Goal: Task Accomplishment & Management: Manage account settings

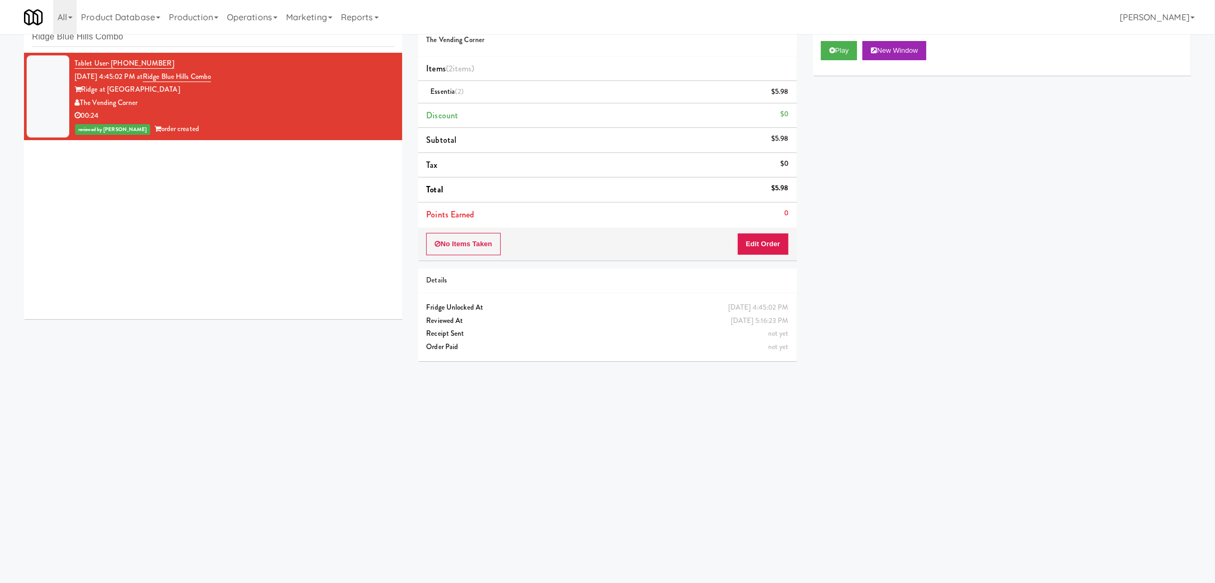
click at [0, 30] on body "Are you sure you want to update this order? Okay Cancel Okay Are you sure you w…" at bounding box center [607, 292] width 1215 height 583
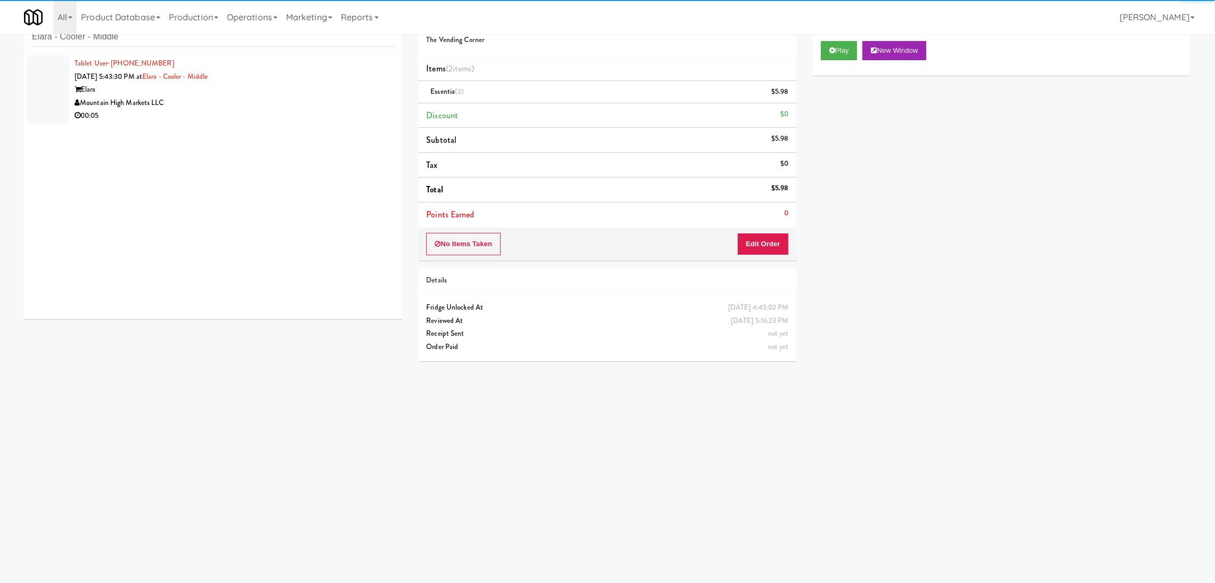
type input "Elara - Cooler - Middle"
click at [343, 101] on div "Mountain High Markets LLC" at bounding box center [235, 102] width 320 height 13
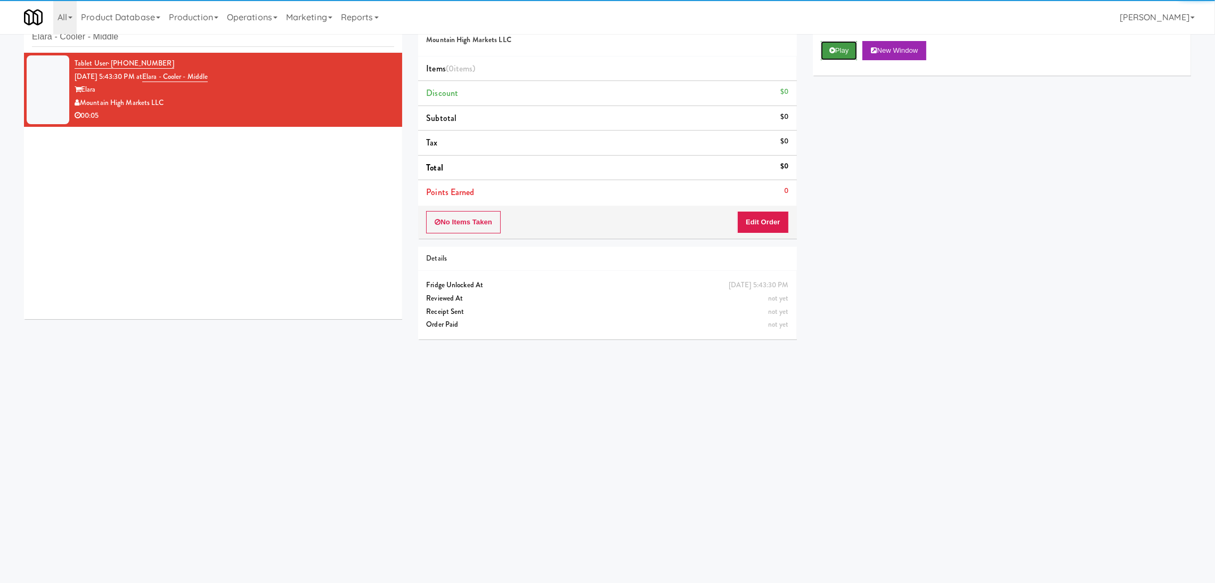
click at [836, 49] on button "Play" at bounding box center [839, 50] width 37 height 19
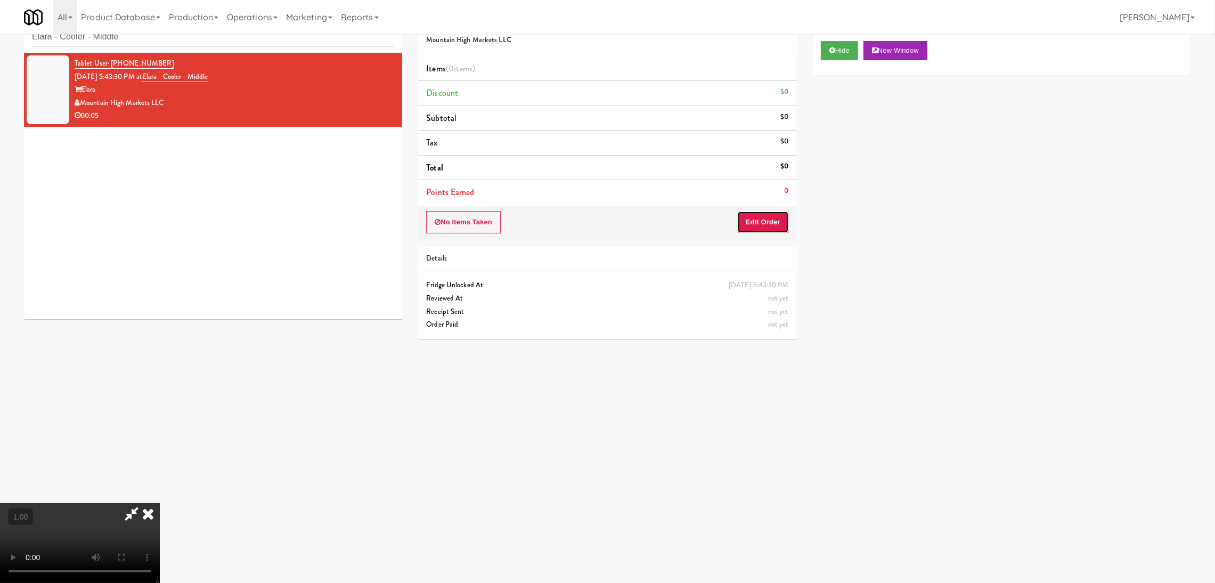
click at [771, 214] on button "Edit Order" at bounding box center [763, 222] width 52 height 22
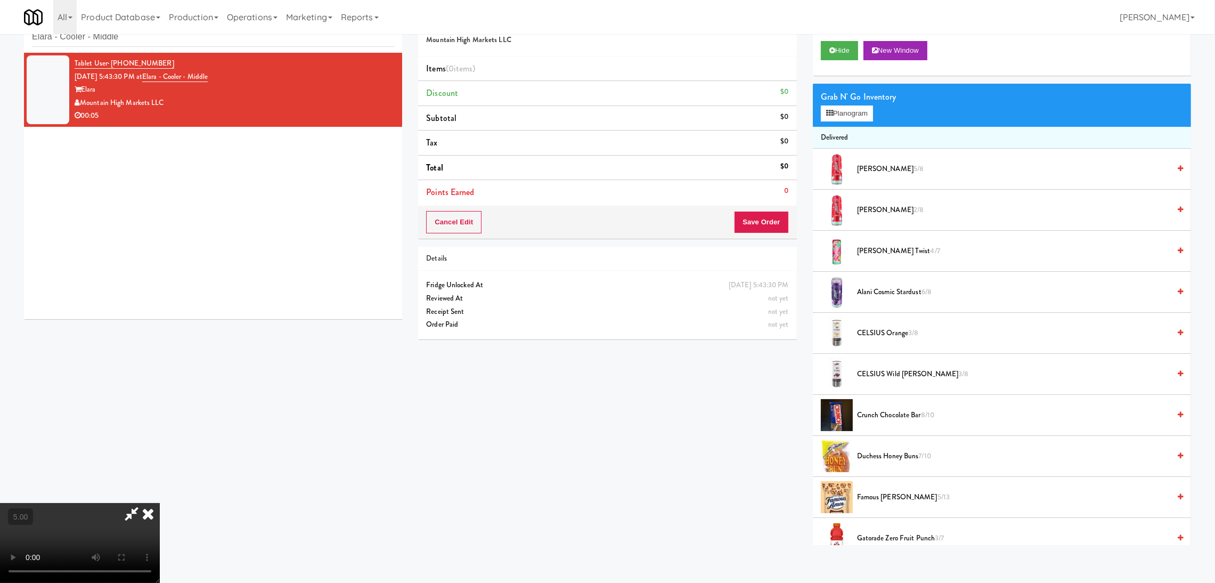
click at [160, 503] on video at bounding box center [80, 543] width 160 height 80
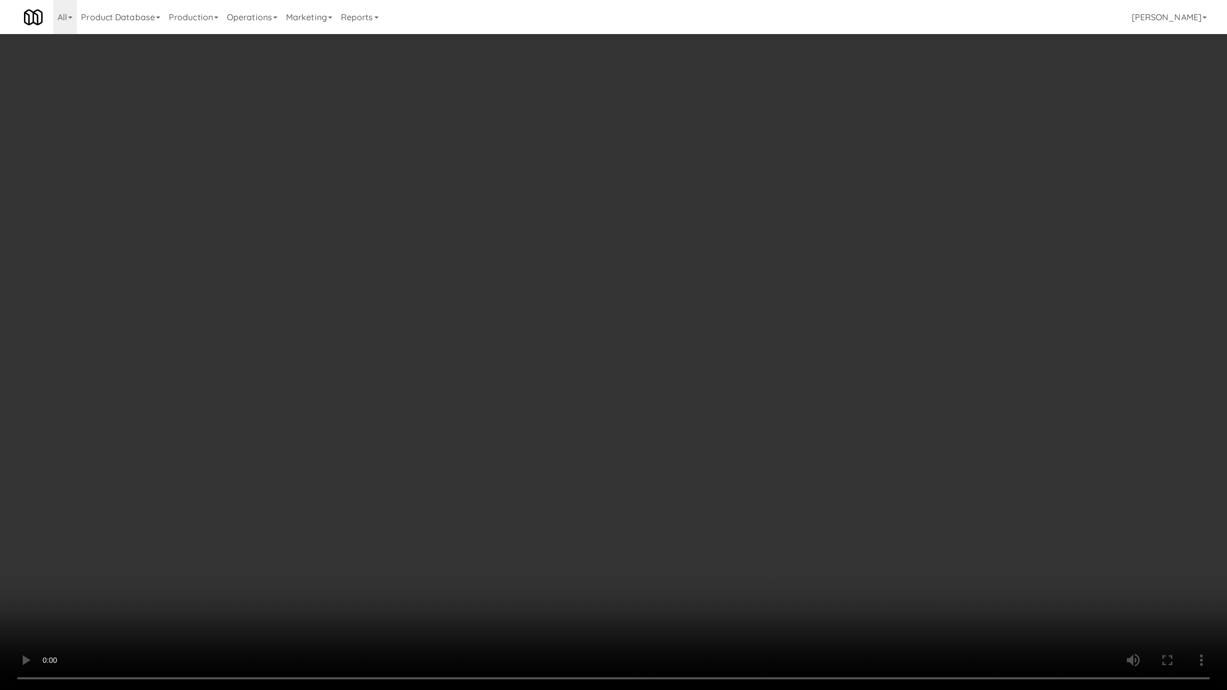
click at [672, 582] on video at bounding box center [613, 345] width 1227 height 690
click at [664, 577] on video at bounding box center [613, 345] width 1227 height 690
click at [664, 574] on video at bounding box center [613, 345] width 1227 height 690
click at [676, 571] on video at bounding box center [613, 345] width 1227 height 690
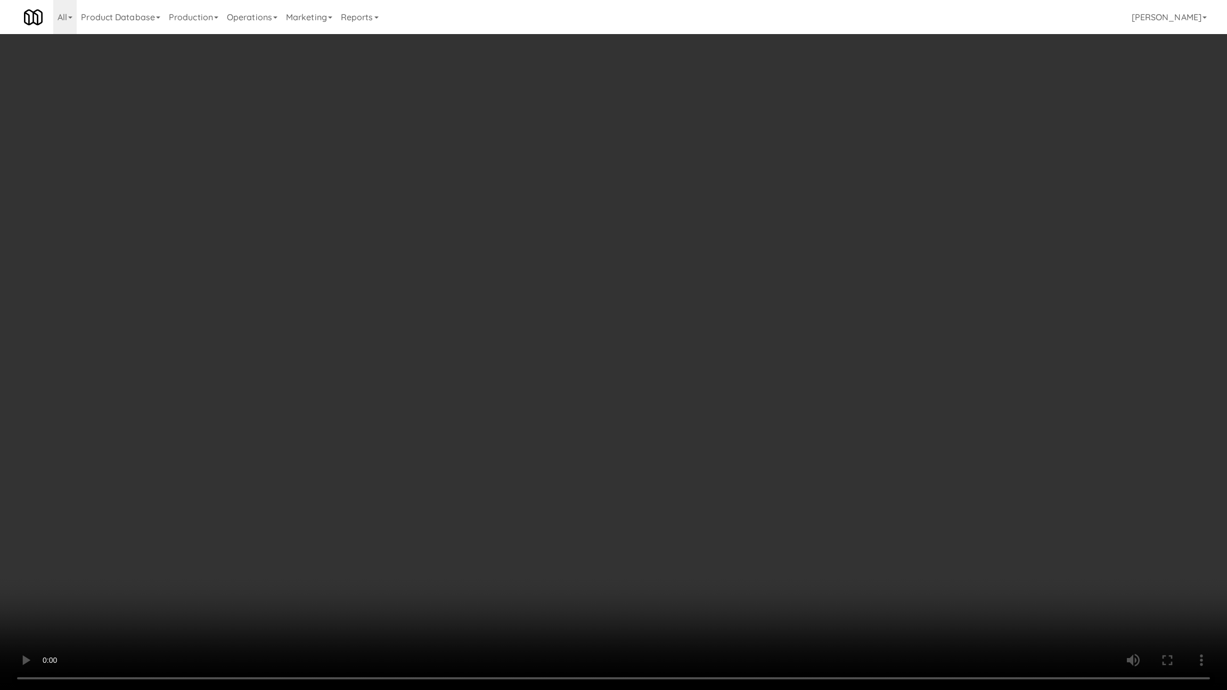
click at [688, 568] on video at bounding box center [613, 345] width 1227 height 690
click at [616, 533] on video at bounding box center [613, 345] width 1227 height 690
click at [636, 540] on video at bounding box center [613, 345] width 1227 height 690
click at [644, 536] on video at bounding box center [613, 345] width 1227 height 690
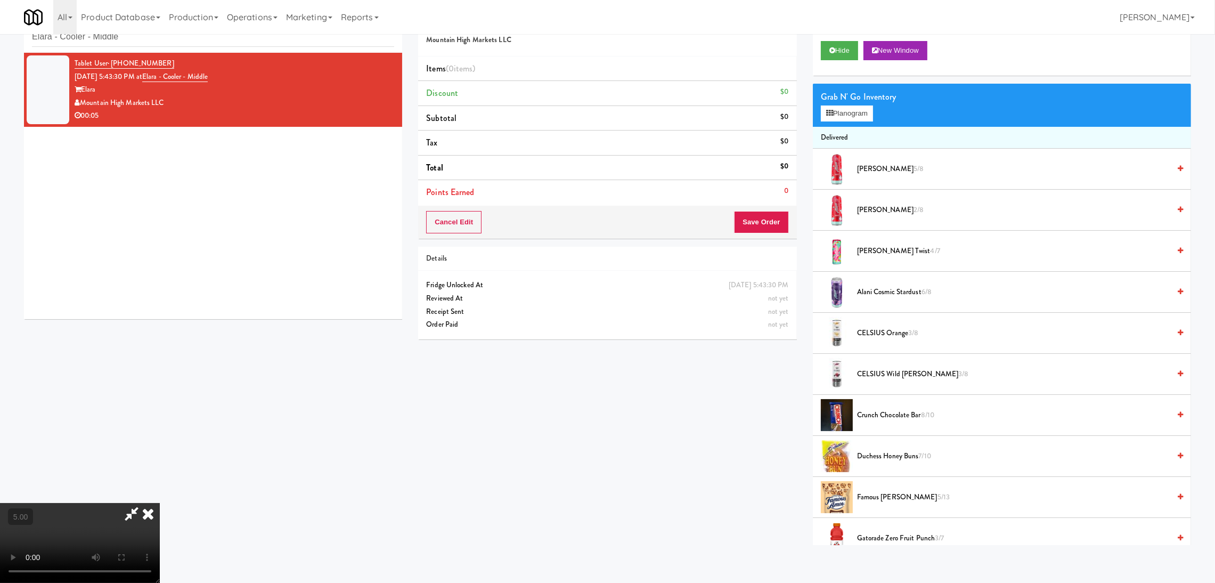
click at [867, 121] on div "Grab N' Go Inventory Planogram" at bounding box center [1002, 105] width 378 height 43
click at [855, 113] on button "Planogram" at bounding box center [847, 113] width 52 height 16
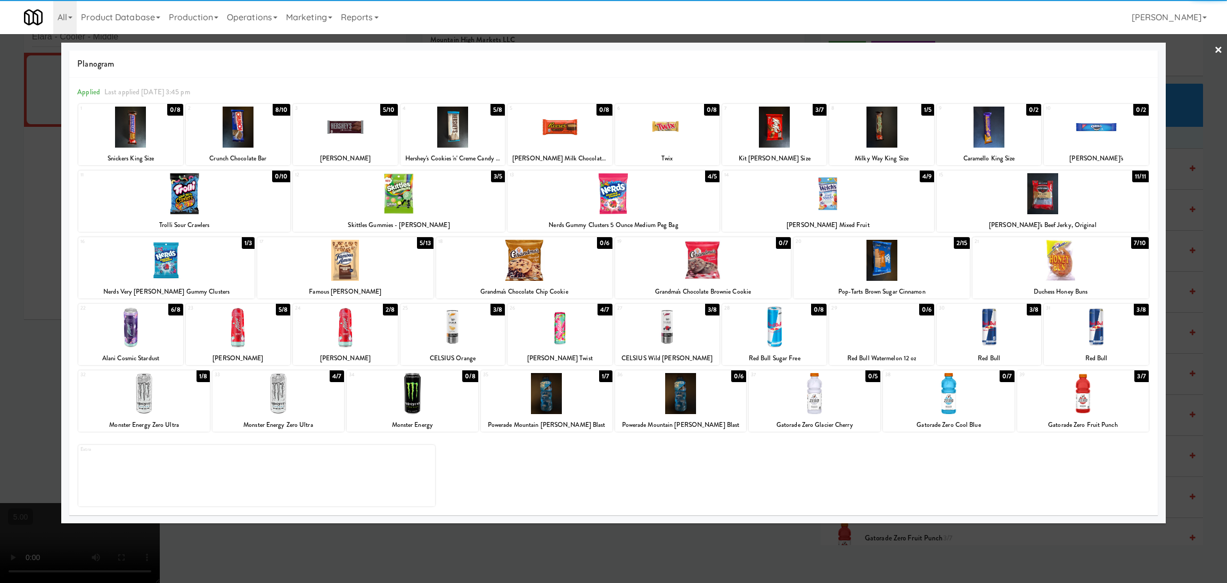
click at [246, 326] on div at bounding box center [238, 326] width 104 height 41
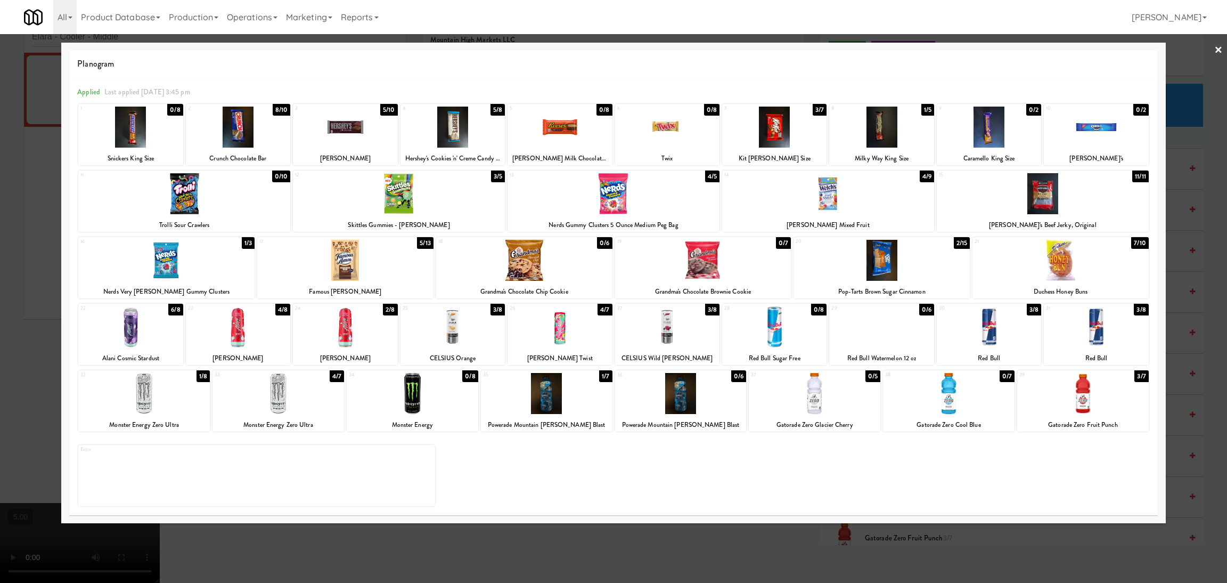
click at [1101, 398] on div at bounding box center [1084, 393] width 132 height 41
click at [861, 528] on div at bounding box center [613, 291] width 1227 height 583
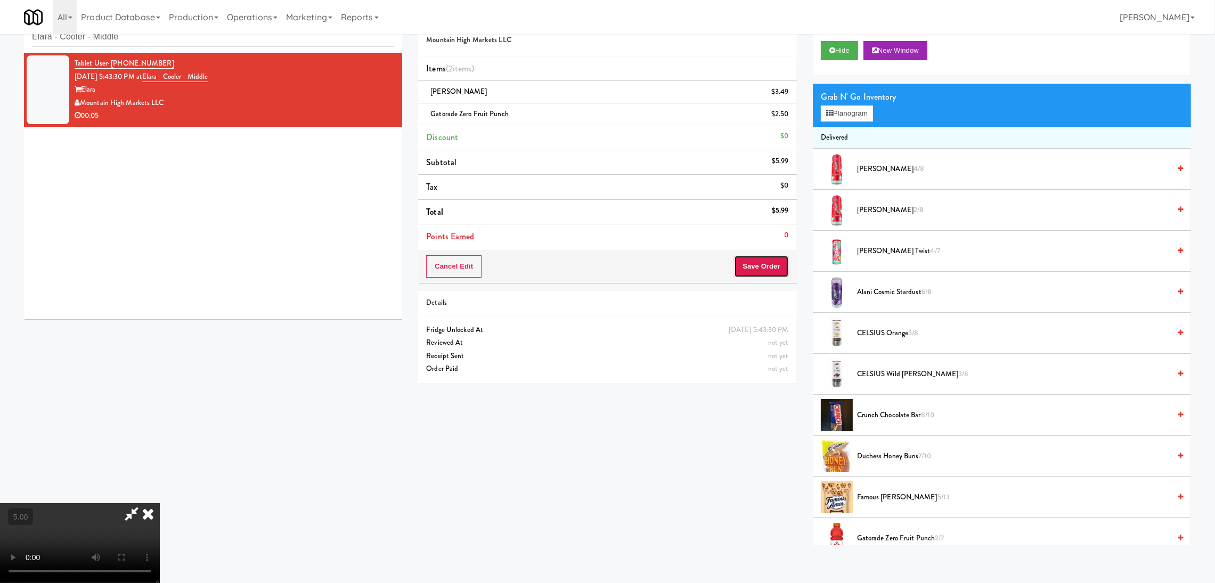
click at [779, 267] on button "Save Order" at bounding box center [761, 266] width 54 height 22
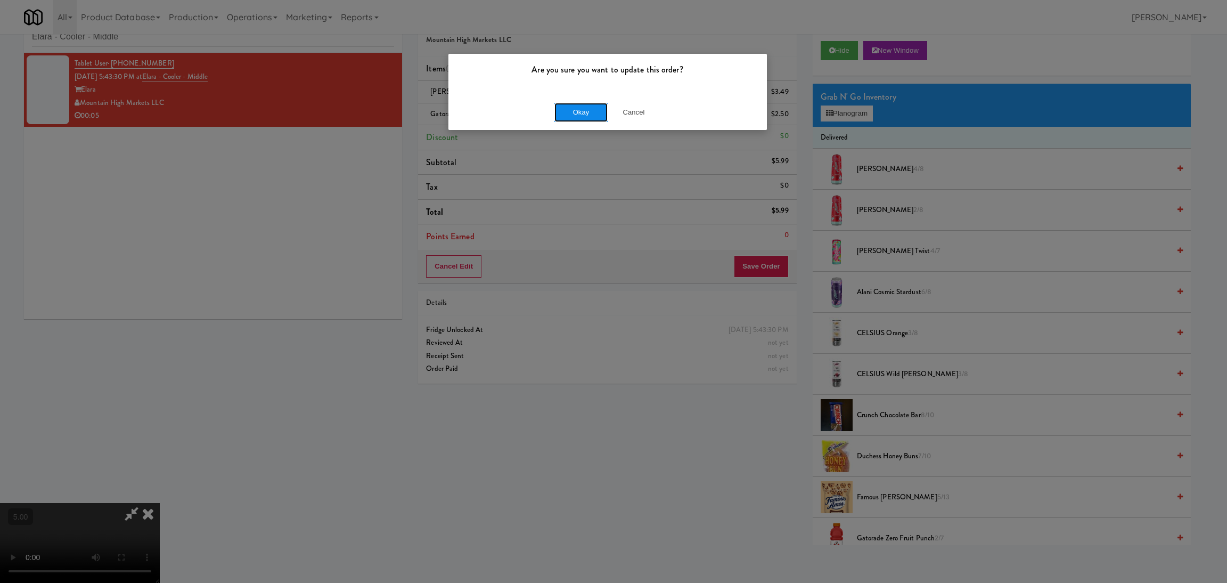
click at [592, 113] on button "Okay" at bounding box center [581, 112] width 53 height 19
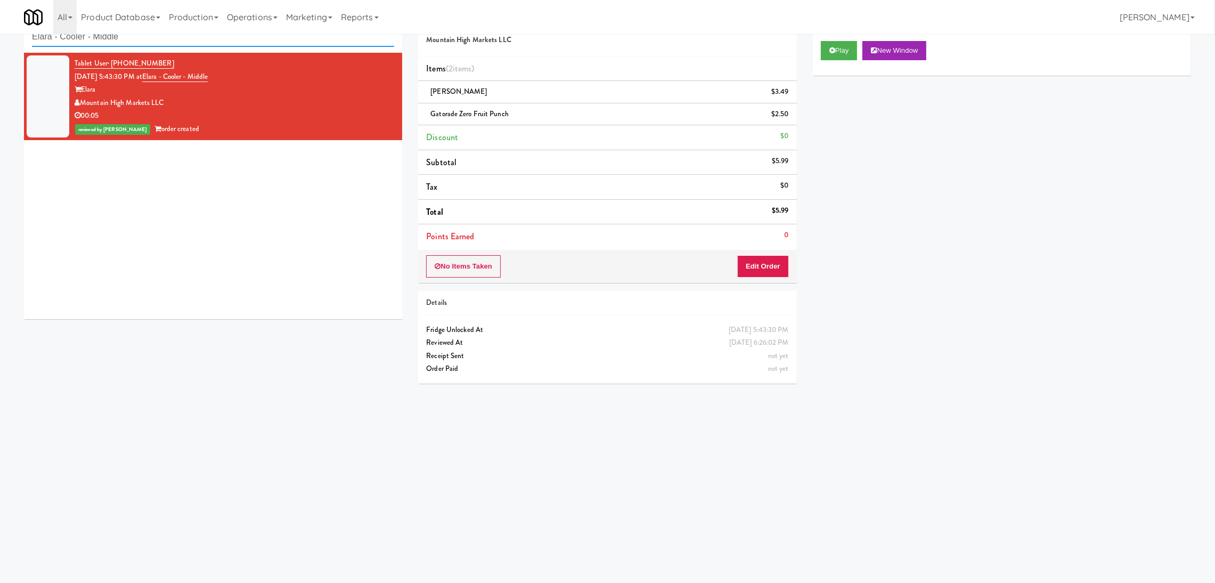
paste input "Uptown 550 Cooler #2"
drag, startPoint x: 188, startPoint y: 36, endPoint x: 0, endPoint y: 23, distance: 188.0
click at [0, 23] on body "Are you sure you want to update this order? Okay Cancel Okay Are you sure you w…" at bounding box center [607, 292] width 1215 height 583
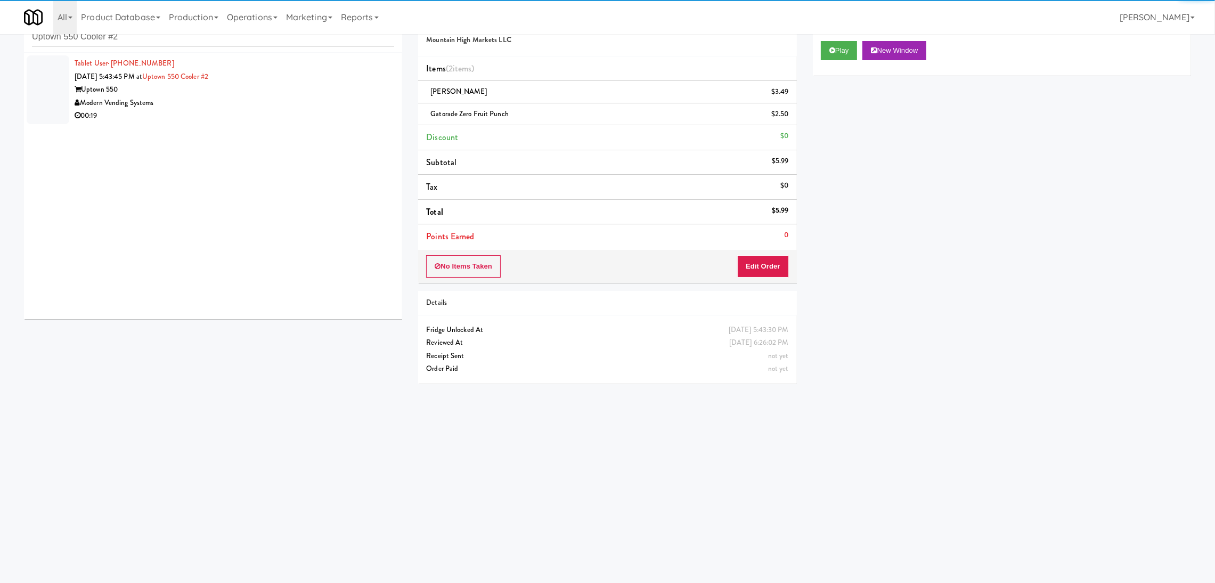
drag, startPoint x: 308, startPoint y: 105, endPoint x: 272, endPoint y: 107, distance: 36.3
click at [308, 105] on div "Modern Vending Systems" at bounding box center [235, 102] width 320 height 13
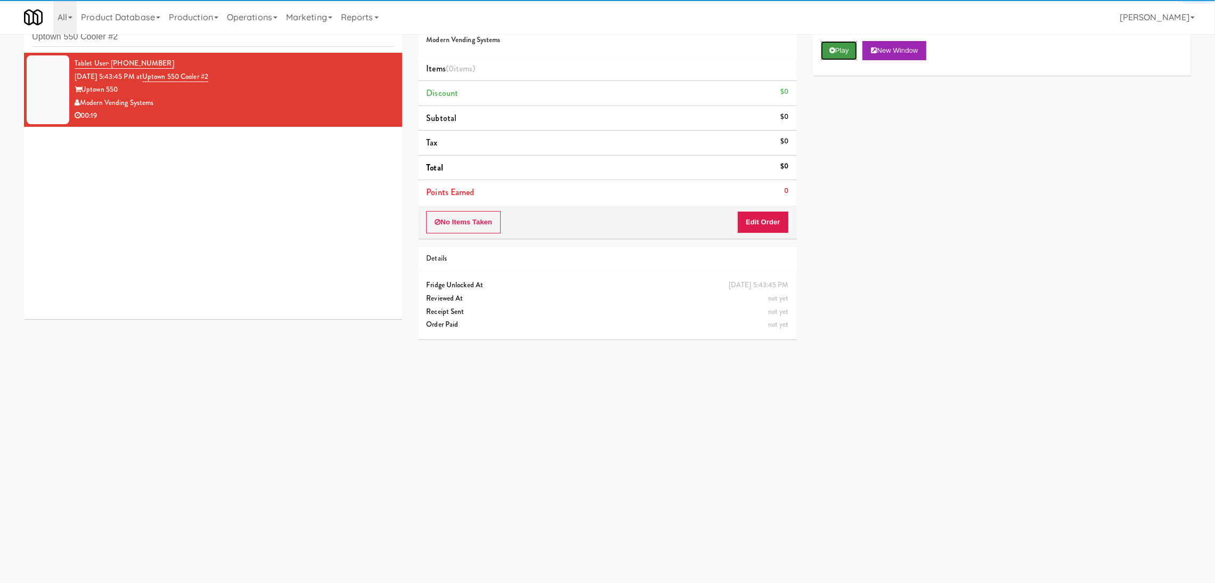
click at [850, 52] on button "Play" at bounding box center [839, 50] width 37 height 19
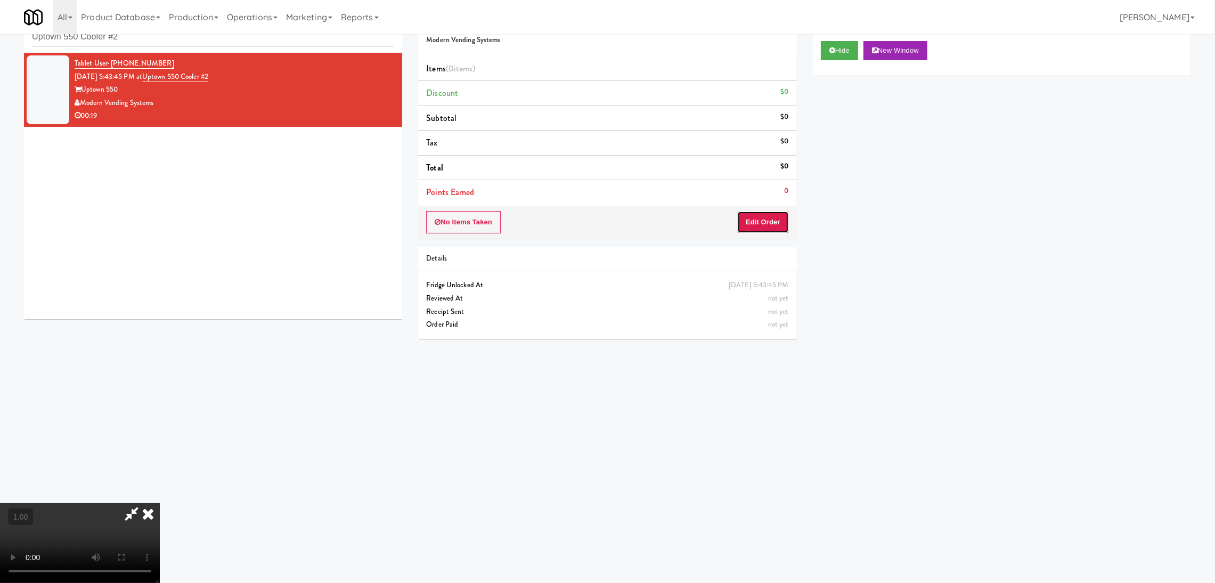
click at [753, 221] on button "Edit Order" at bounding box center [763, 222] width 52 height 22
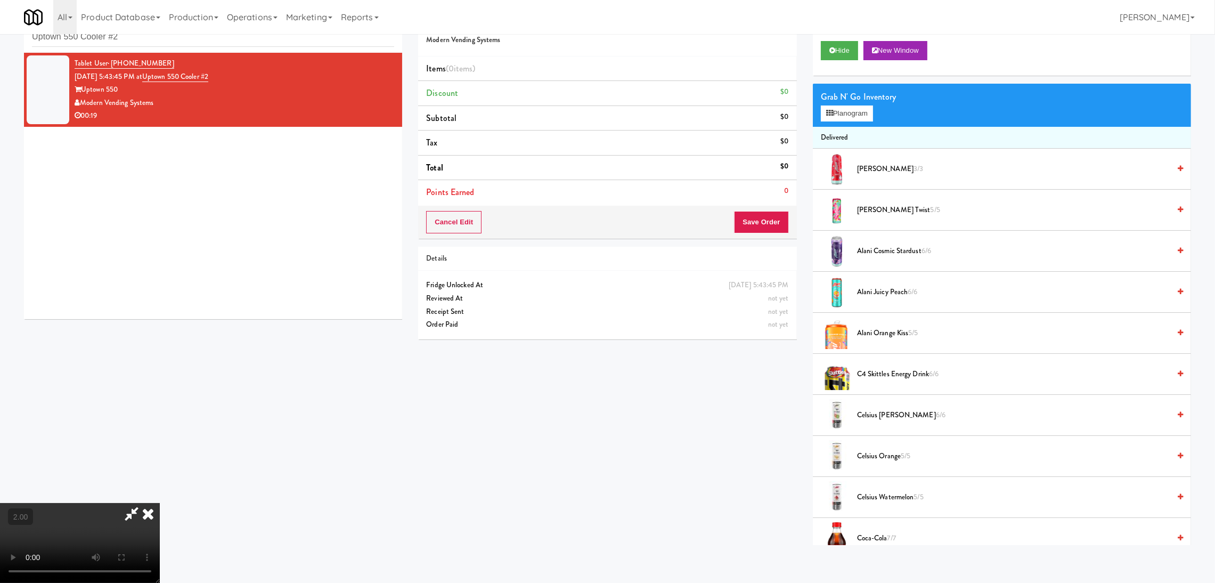
scroll to position [47, 0]
click at [160, 503] on video at bounding box center [80, 543] width 160 height 80
click at [867, 107] on button "Planogram" at bounding box center [847, 113] width 52 height 16
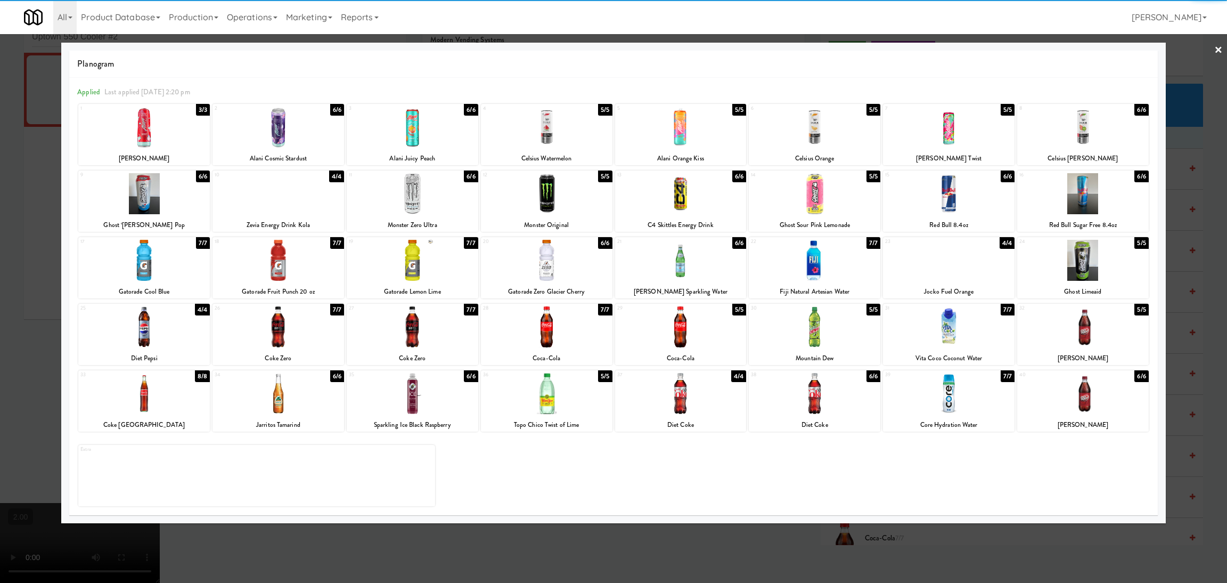
click at [1095, 336] on div at bounding box center [1084, 326] width 132 height 41
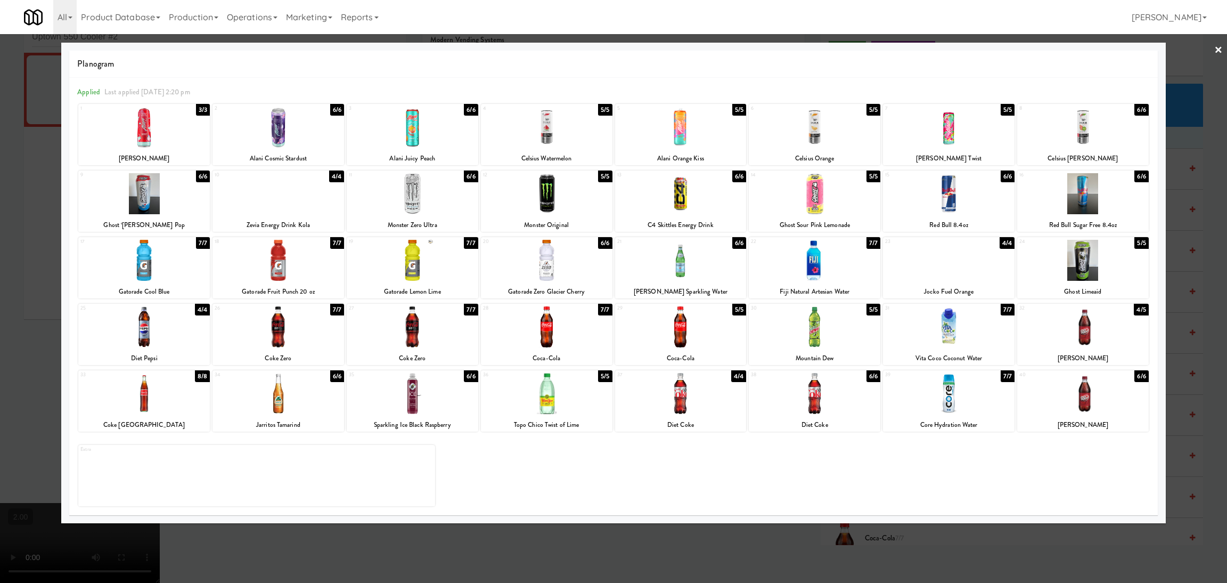
click at [695, 330] on div at bounding box center [681, 326] width 132 height 41
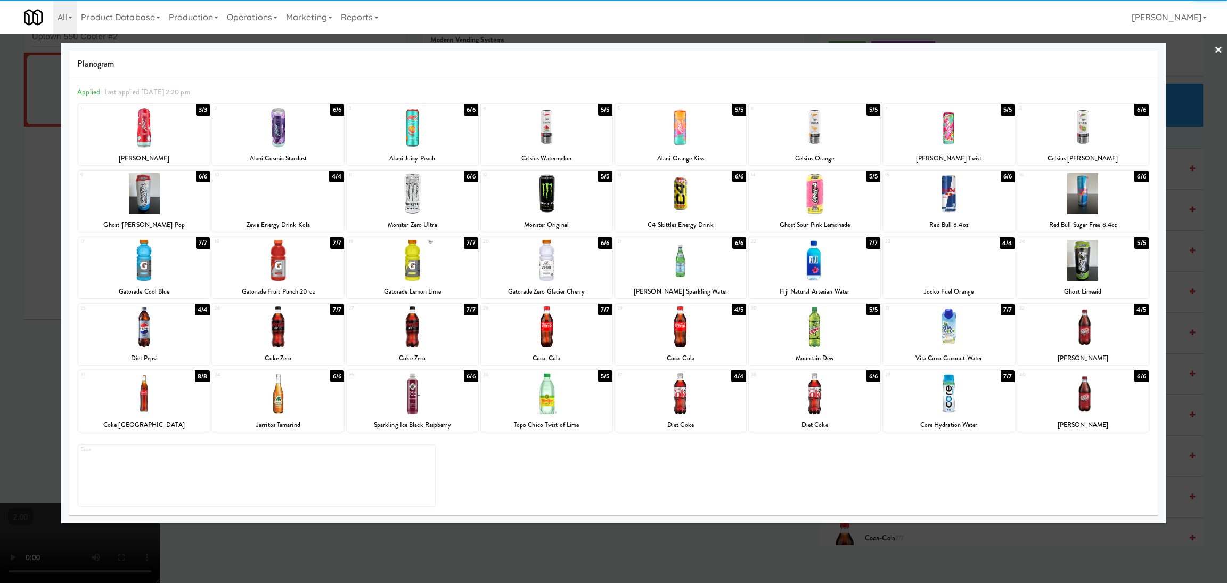
click at [0, 250] on div at bounding box center [613, 291] width 1227 height 583
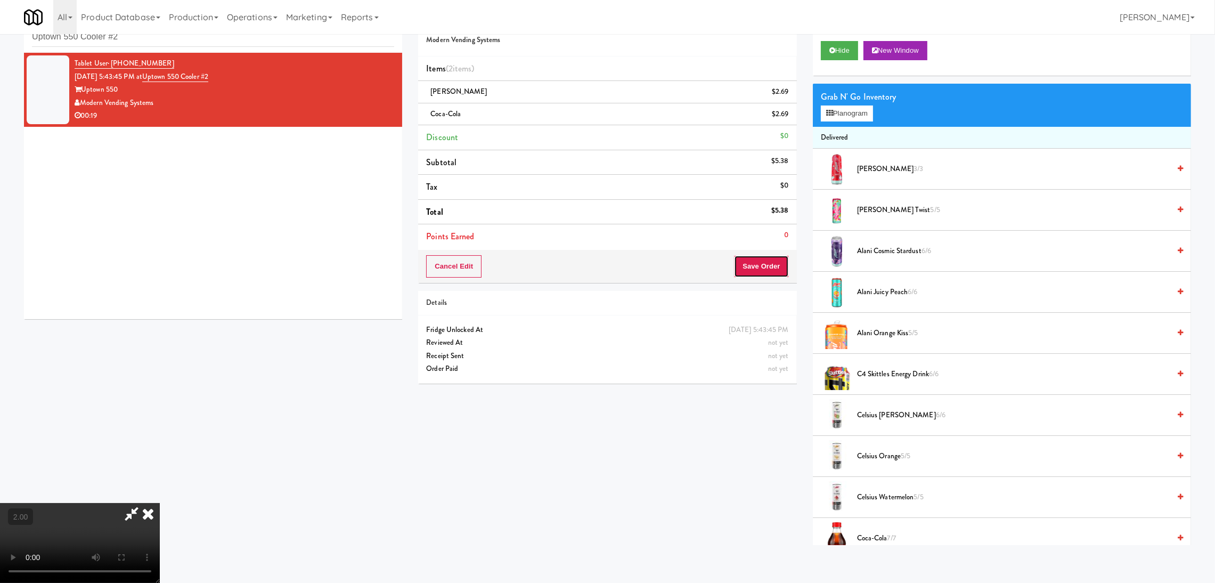
click at [770, 259] on button "Save Order" at bounding box center [761, 266] width 54 height 22
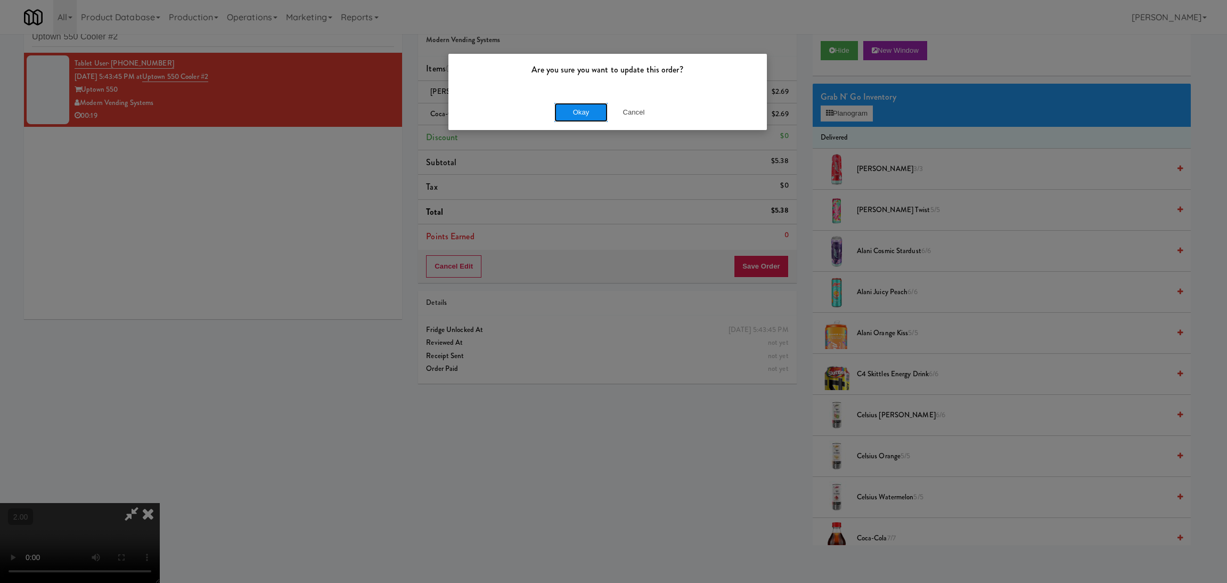
click at [601, 103] on button "Okay" at bounding box center [581, 112] width 53 height 19
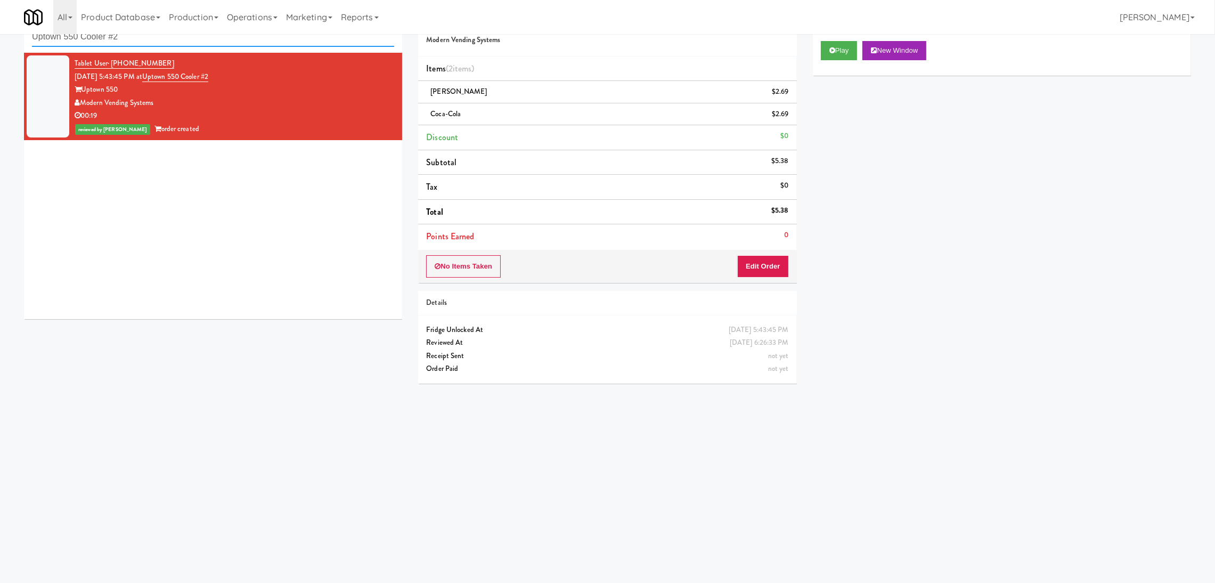
paste input "Elara - Cooler - Right"
drag, startPoint x: 225, startPoint y: 43, endPoint x: 0, endPoint y: 6, distance: 227.8
click at [0, 6] on body "Are you sure you want to update this order? Okay Cancel Okay Are you sure you w…" at bounding box center [607, 292] width 1215 height 583
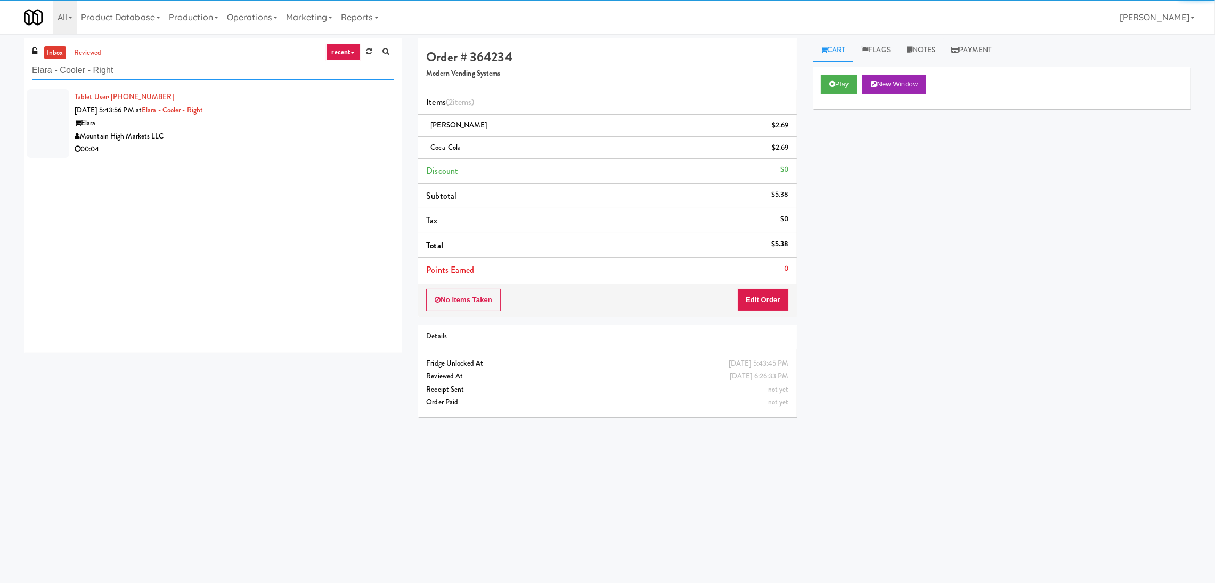
type input "Elara - Cooler - Right"
click at [329, 130] on div "Mountain High Markets LLC" at bounding box center [235, 136] width 320 height 13
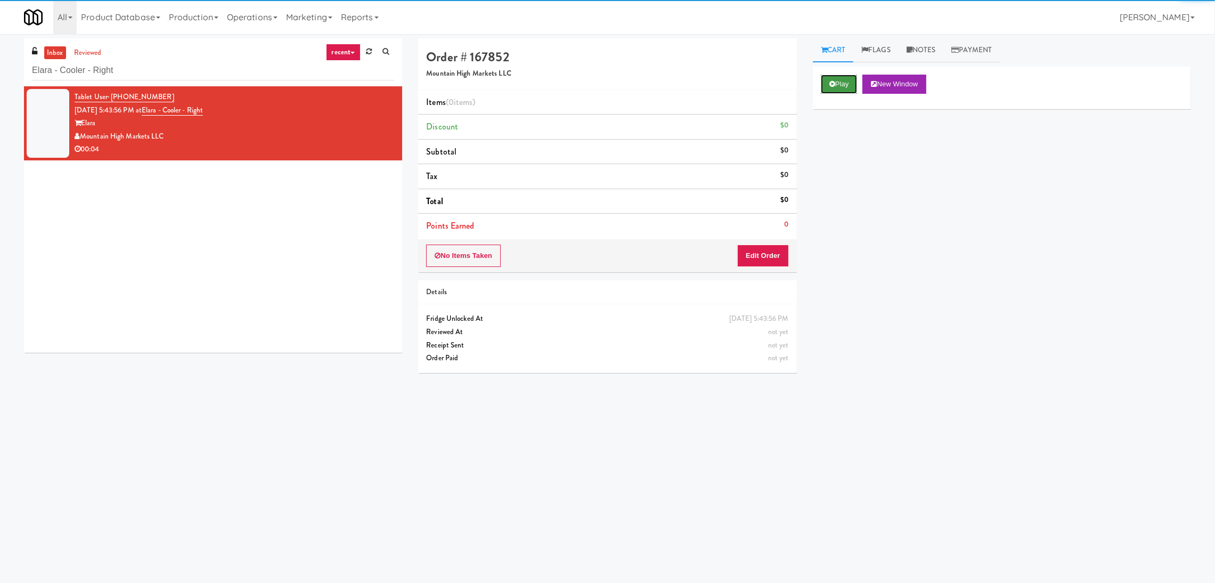
click at [857, 87] on button "Play" at bounding box center [839, 84] width 37 height 19
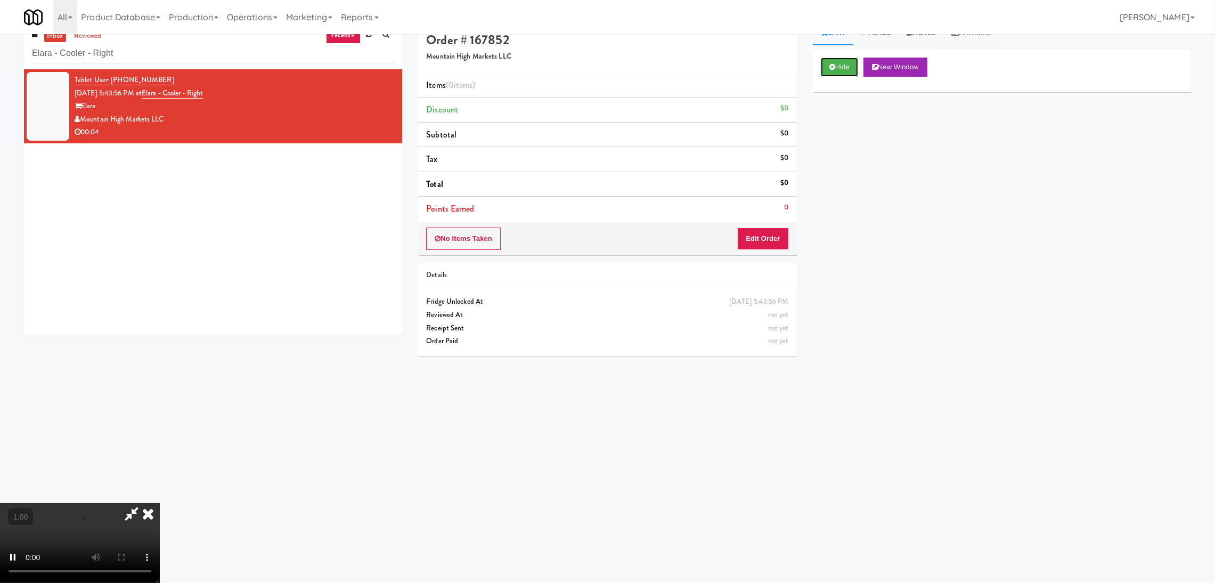
scroll to position [34, 0]
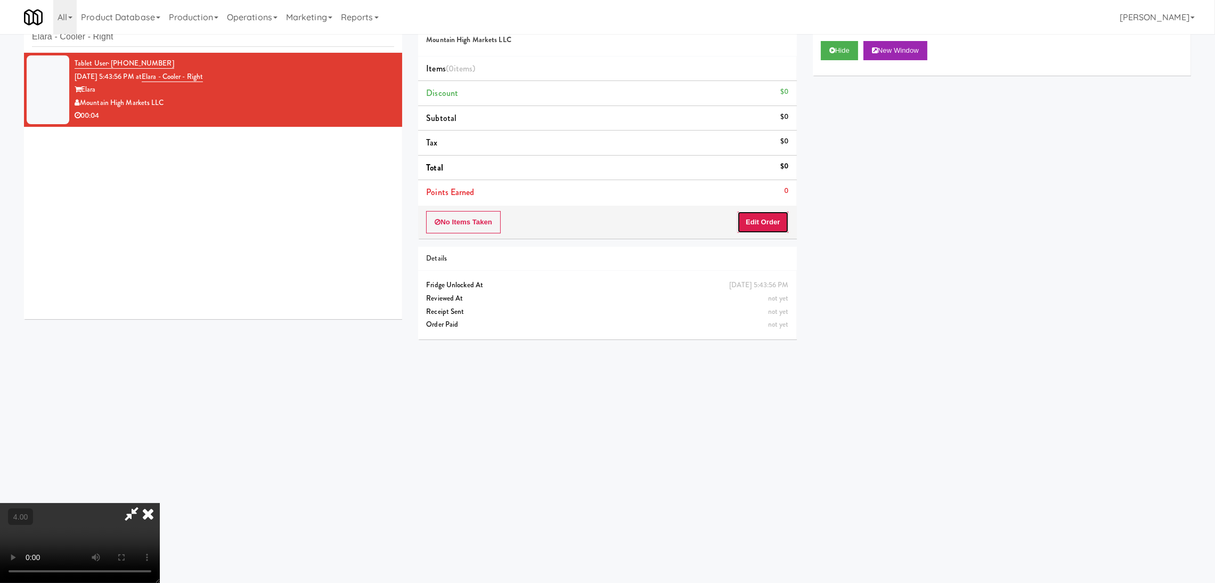
click at [776, 227] on button "Edit Order" at bounding box center [763, 222] width 52 height 22
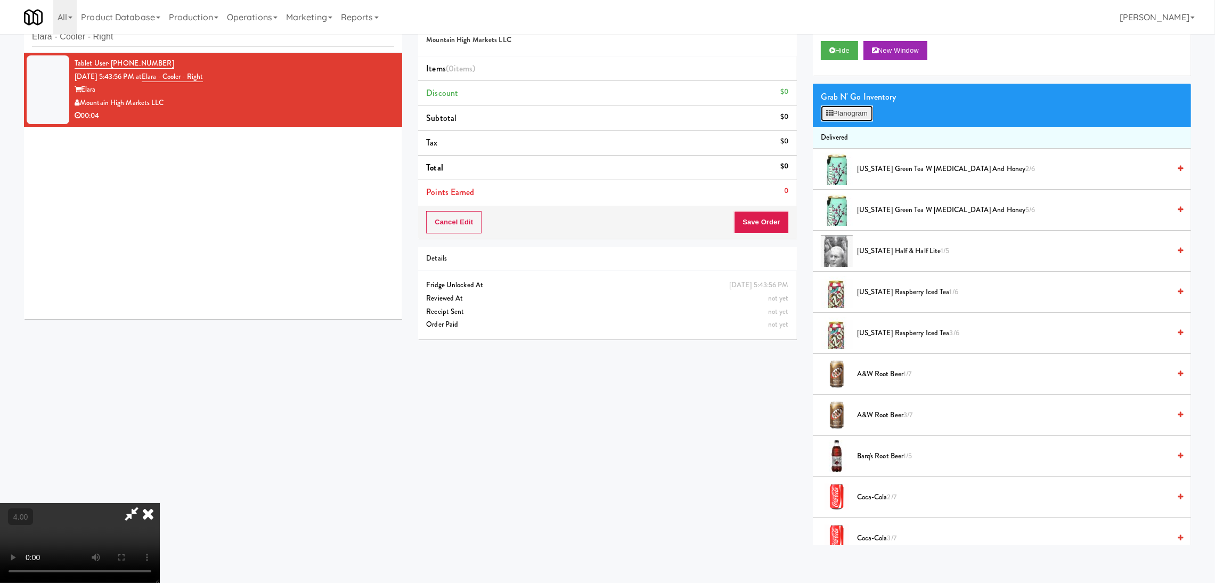
click at [843, 115] on button "Planogram" at bounding box center [847, 113] width 52 height 16
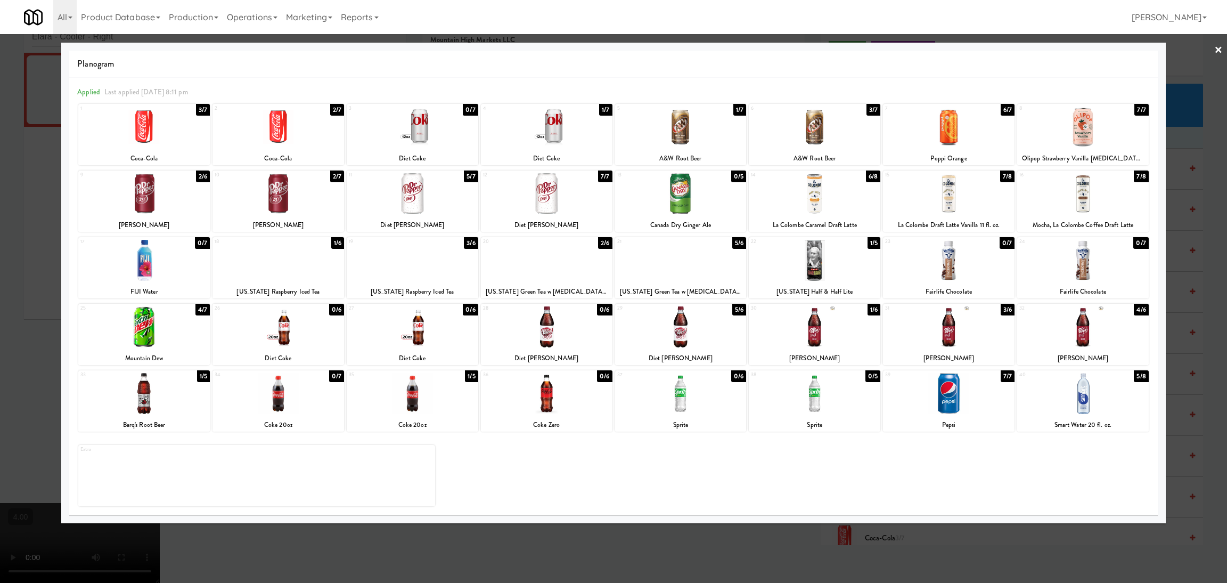
click at [459, 266] on div at bounding box center [413, 260] width 132 height 41
click at [0, 278] on div at bounding box center [613, 291] width 1227 height 583
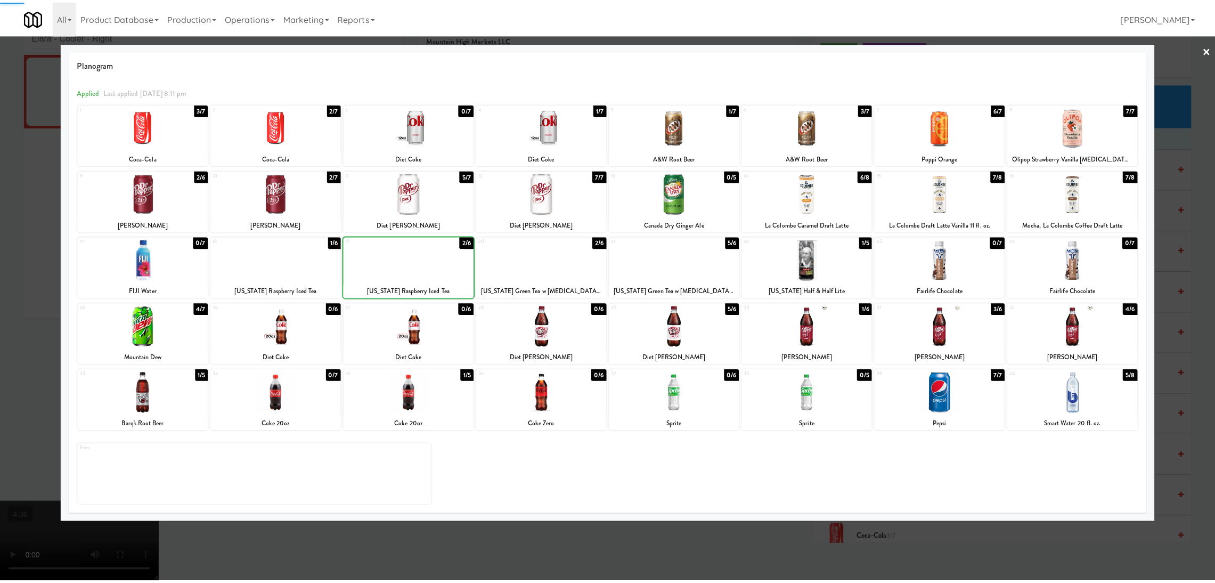
click at [160, 503] on video at bounding box center [80, 543] width 160 height 80
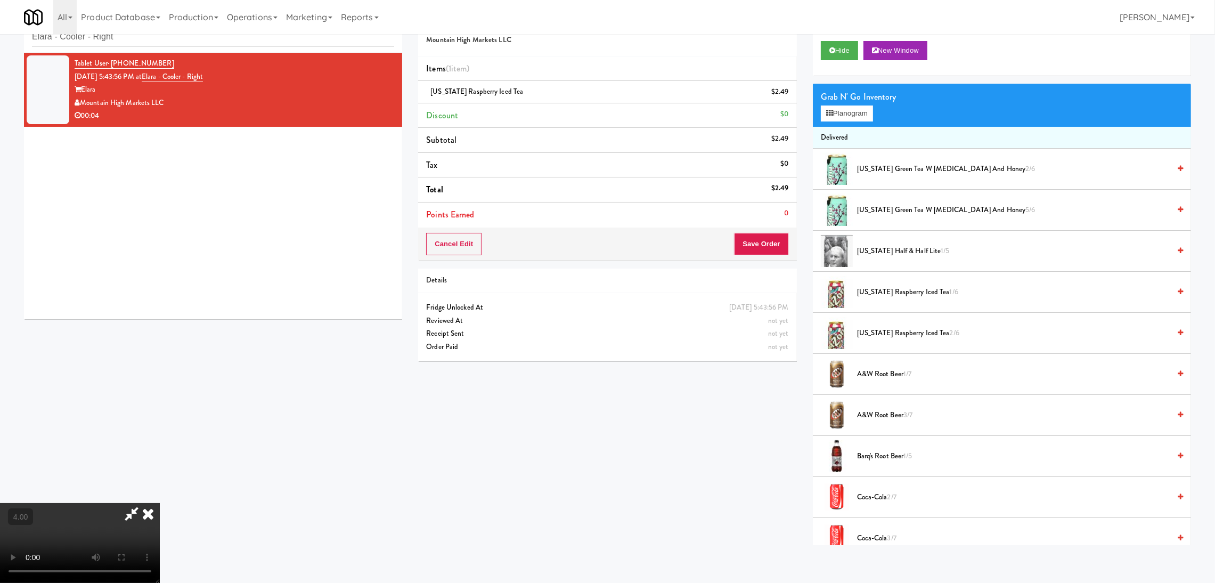
click at [160, 503] on video at bounding box center [80, 543] width 160 height 80
click at [792, 93] on icon at bounding box center [789, 95] width 5 height 7
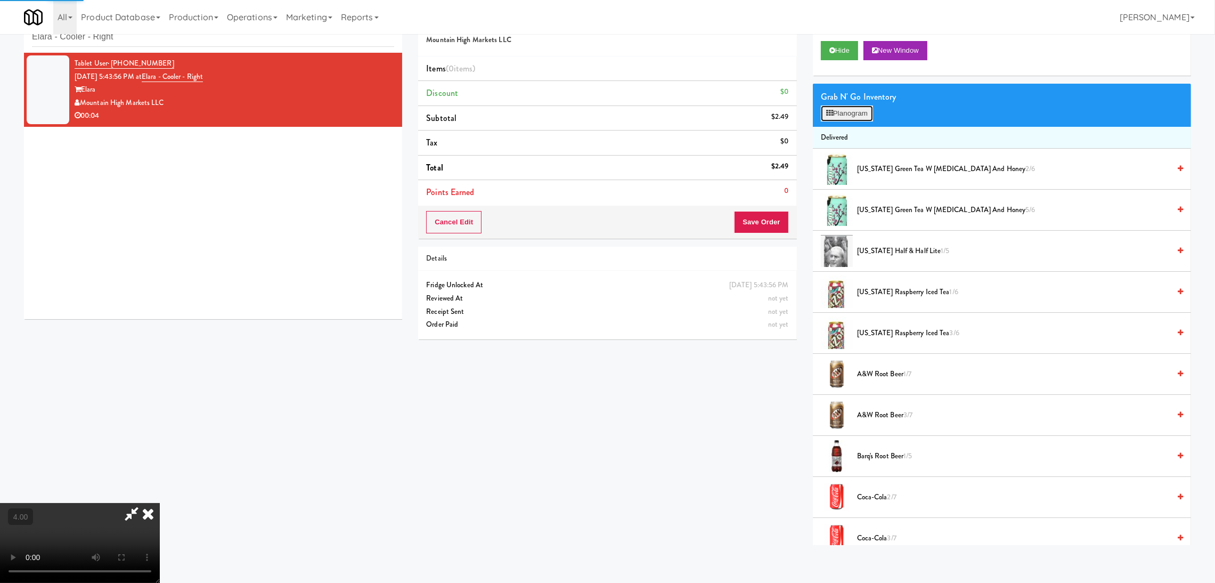
click at [833, 110] on icon at bounding box center [829, 113] width 7 height 7
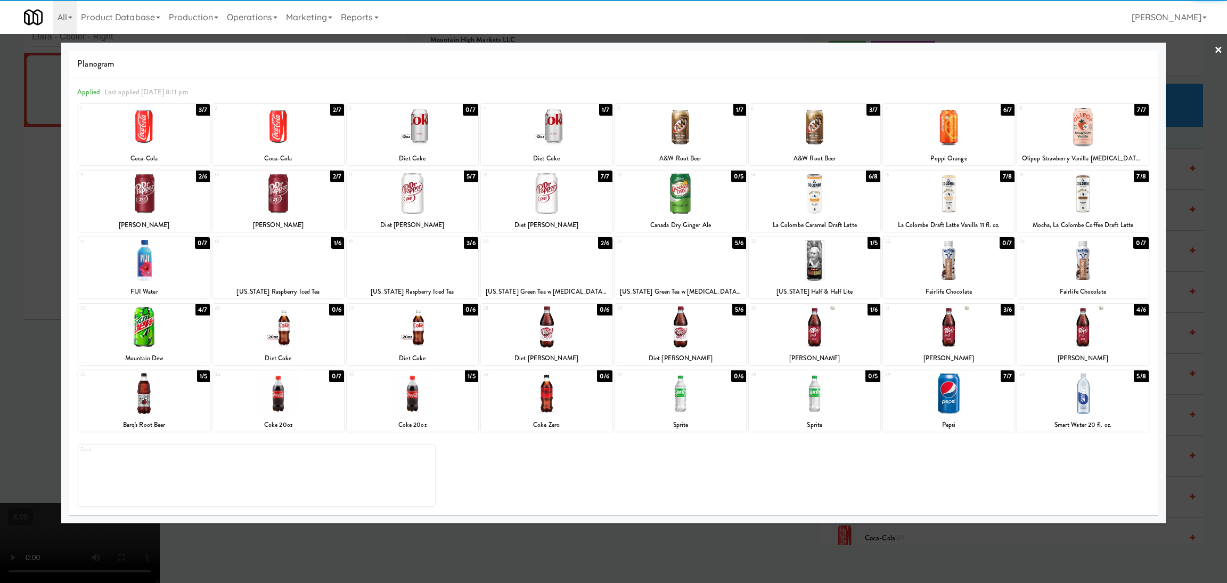
click at [432, 190] on div at bounding box center [413, 193] width 132 height 41
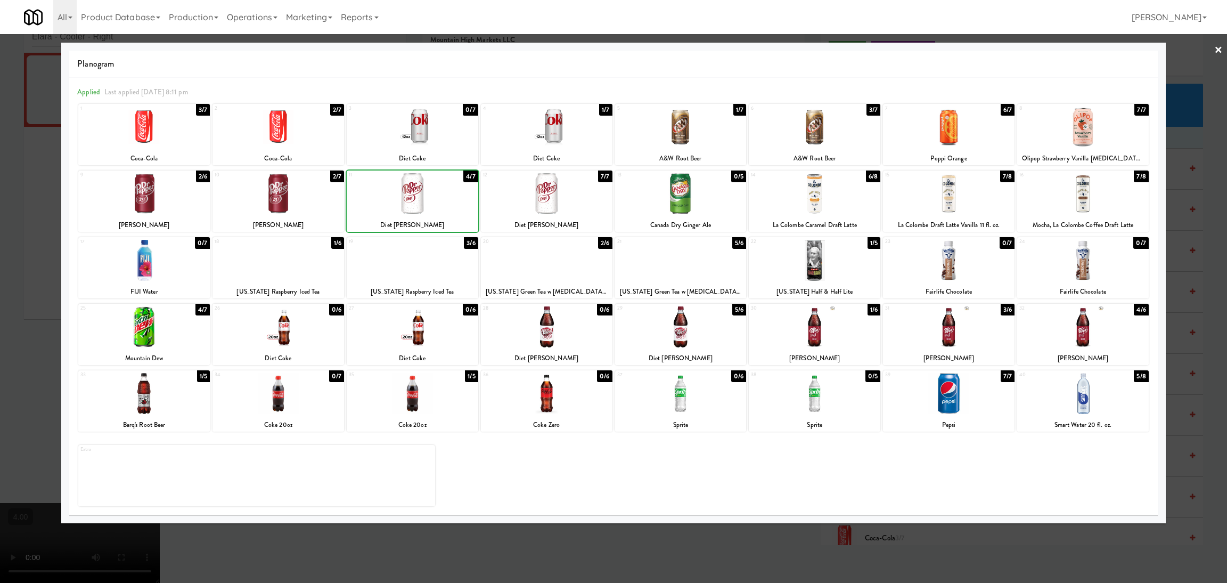
click at [1, 241] on div at bounding box center [613, 291] width 1227 height 583
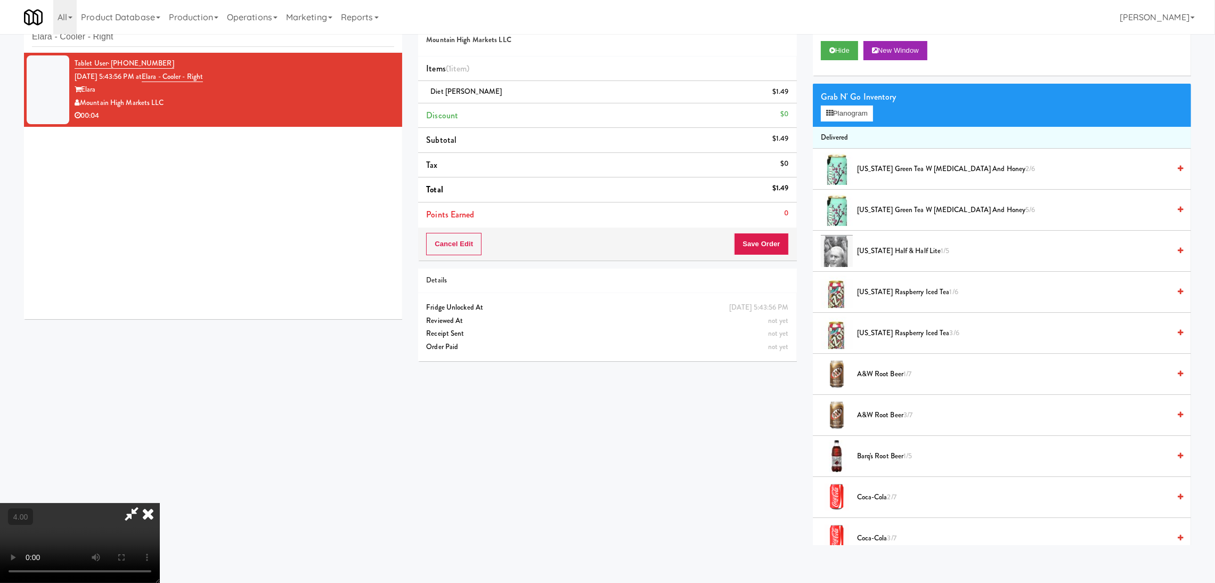
click at [160, 503] on video at bounding box center [80, 543] width 160 height 80
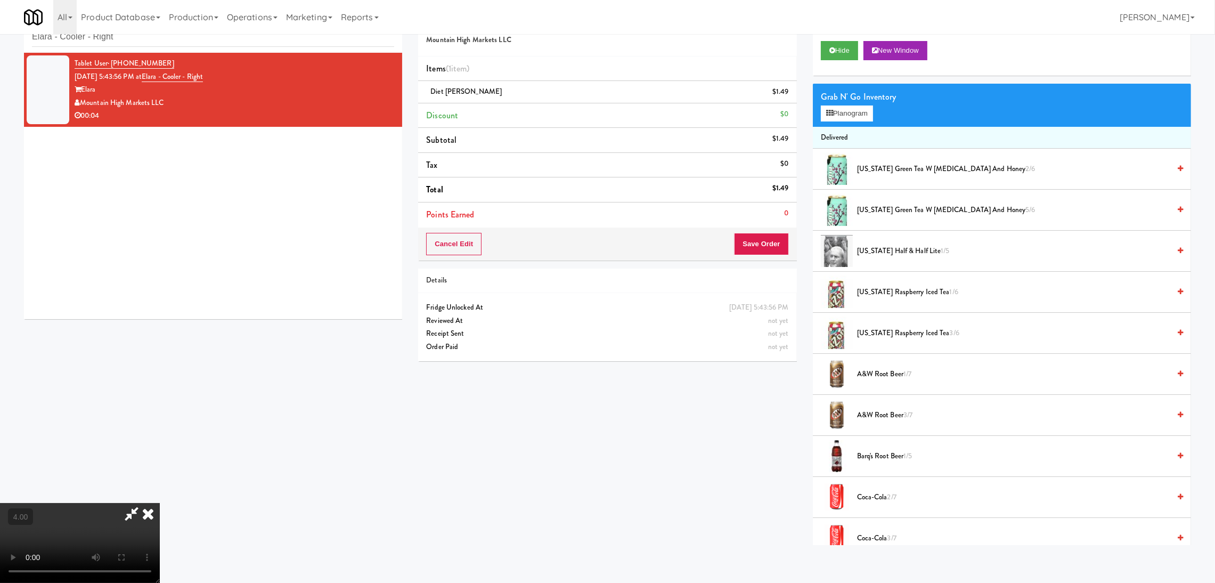
click at [160, 503] on video at bounding box center [80, 543] width 160 height 80
click at [755, 251] on button "Save Order" at bounding box center [761, 244] width 54 height 22
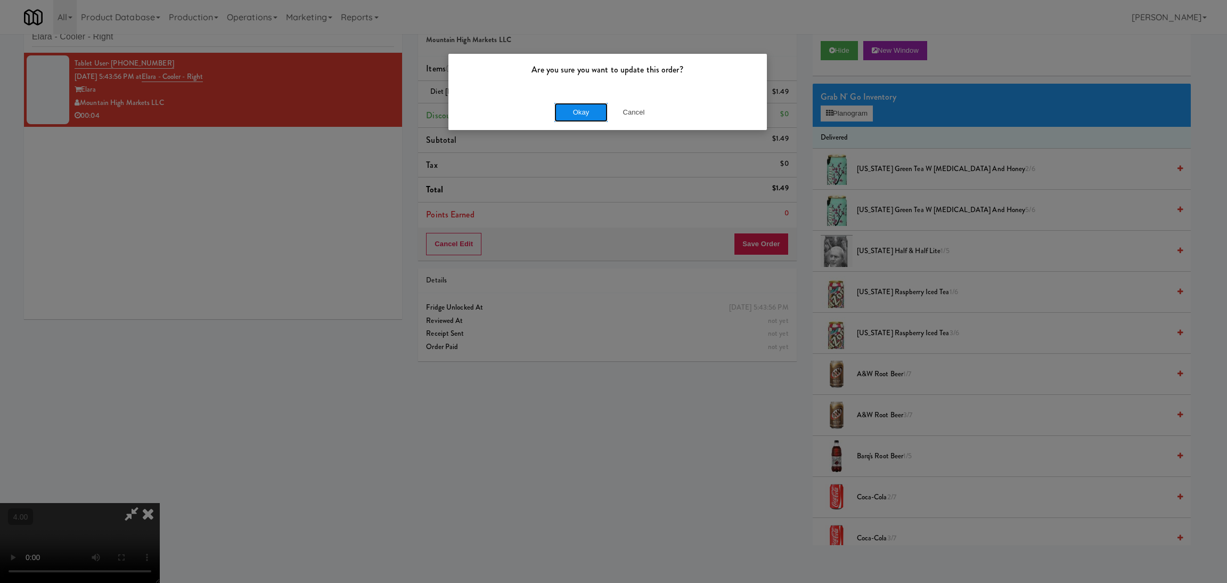
click at [573, 116] on button "Okay" at bounding box center [581, 112] width 53 height 19
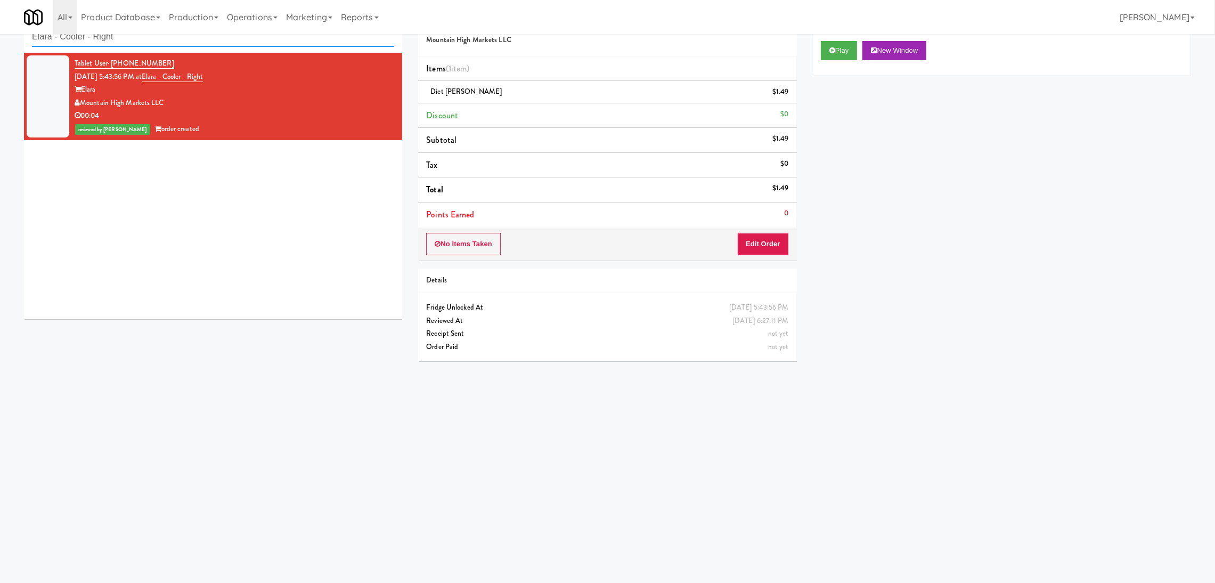
drag, startPoint x: 340, startPoint y: 42, endPoint x: 0, endPoint y: 49, distance: 340.0
click at [0, 49] on div "inbox reviewed recent all unclear take inventory issue suspicious failed recent…" at bounding box center [607, 219] width 1215 height 428
paste input "VY - Pantry"
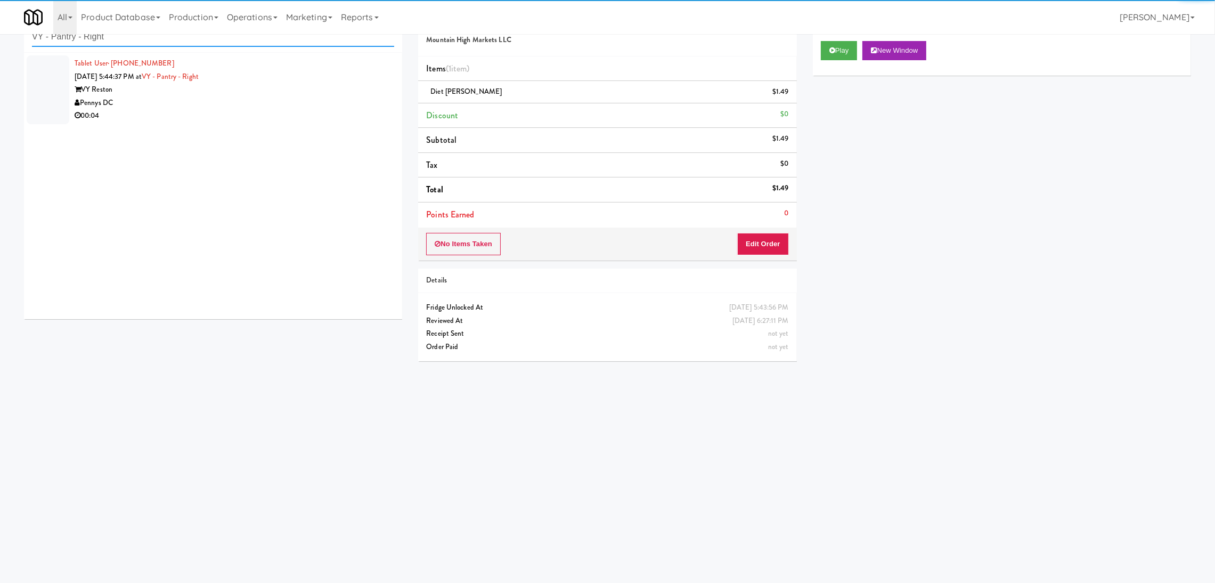
type input "VY - Pantry - Right"
click at [356, 94] on div "VY Reston" at bounding box center [235, 89] width 320 height 13
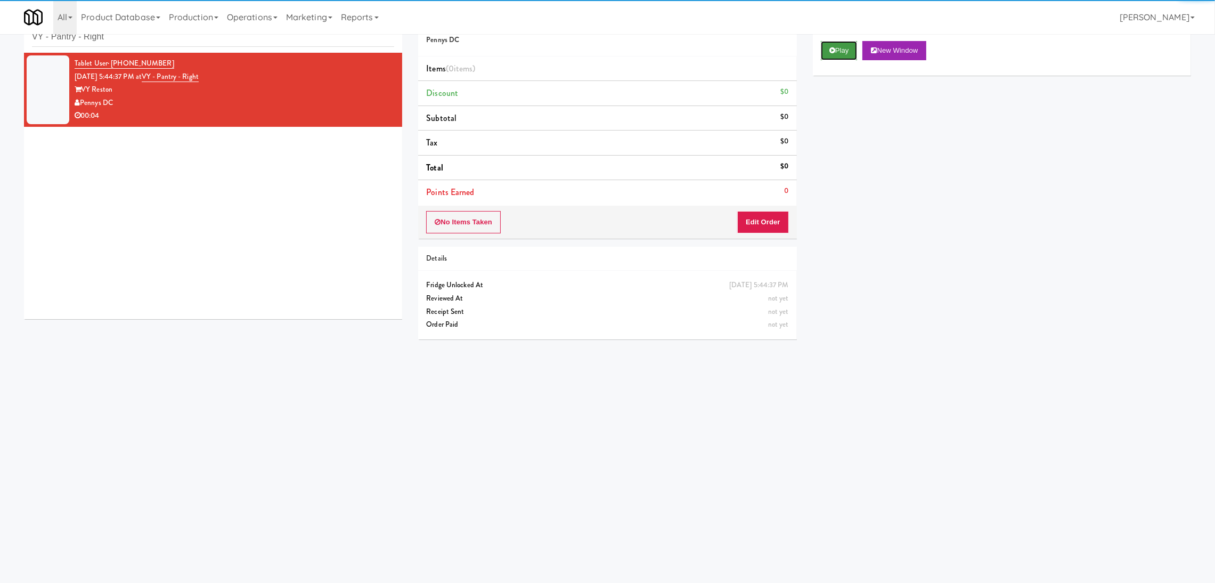
click at [851, 58] on button "Play" at bounding box center [839, 50] width 37 height 19
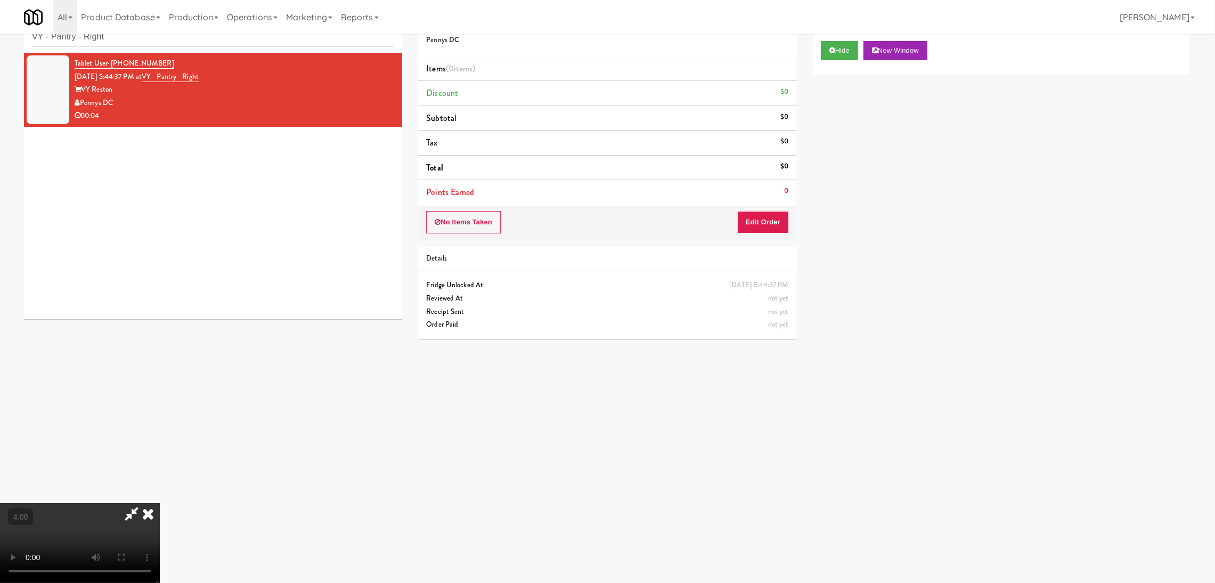
click at [798, 220] on div "Order # 501693 Pennys DC Items (0 items ) Discount $0 Subtotal $0 Tax $0 Total …" at bounding box center [607, 176] width 394 height 343
click at [768, 224] on button "Edit Order" at bounding box center [763, 222] width 52 height 22
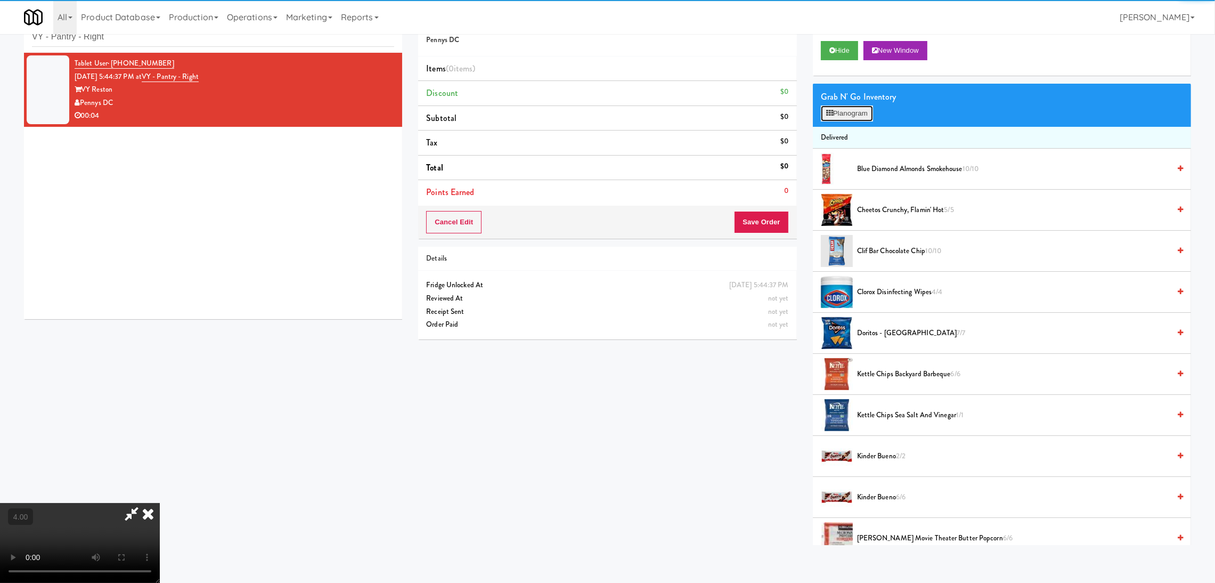
click at [844, 113] on button "Planogram" at bounding box center [847, 113] width 52 height 16
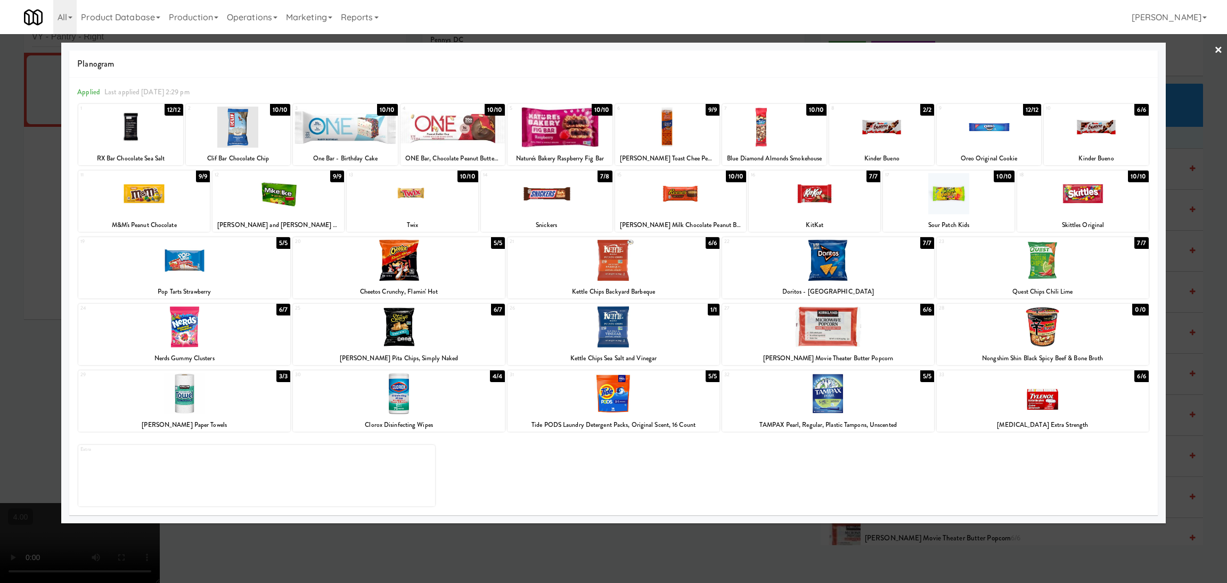
click at [952, 196] on div at bounding box center [949, 193] width 132 height 41
drag, startPoint x: 0, startPoint y: 222, endPoint x: 105, endPoint y: 233, distance: 105.5
click at [0, 221] on div at bounding box center [613, 291] width 1227 height 583
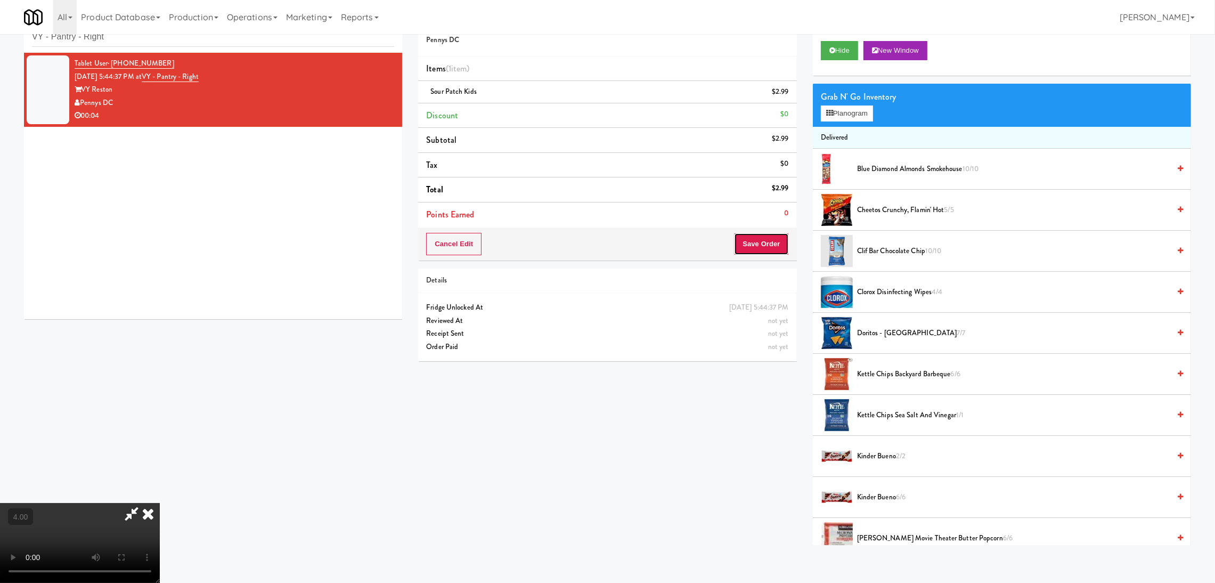
click at [757, 254] on button "Save Order" at bounding box center [761, 244] width 54 height 22
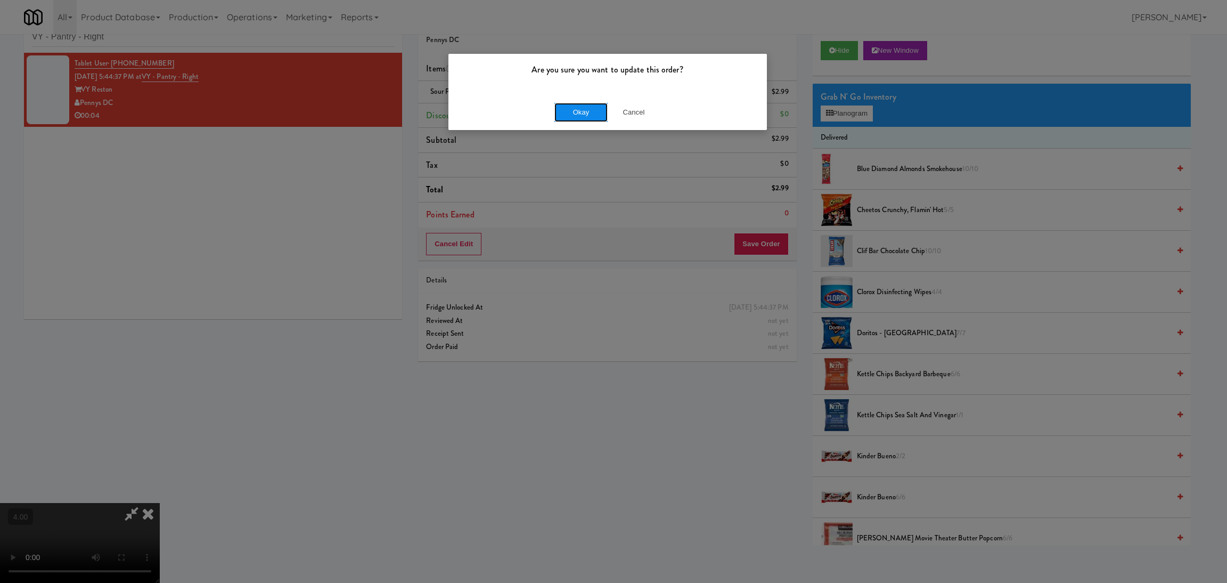
click at [587, 107] on button "Okay" at bounding box center [581, 112] width 53 height 19
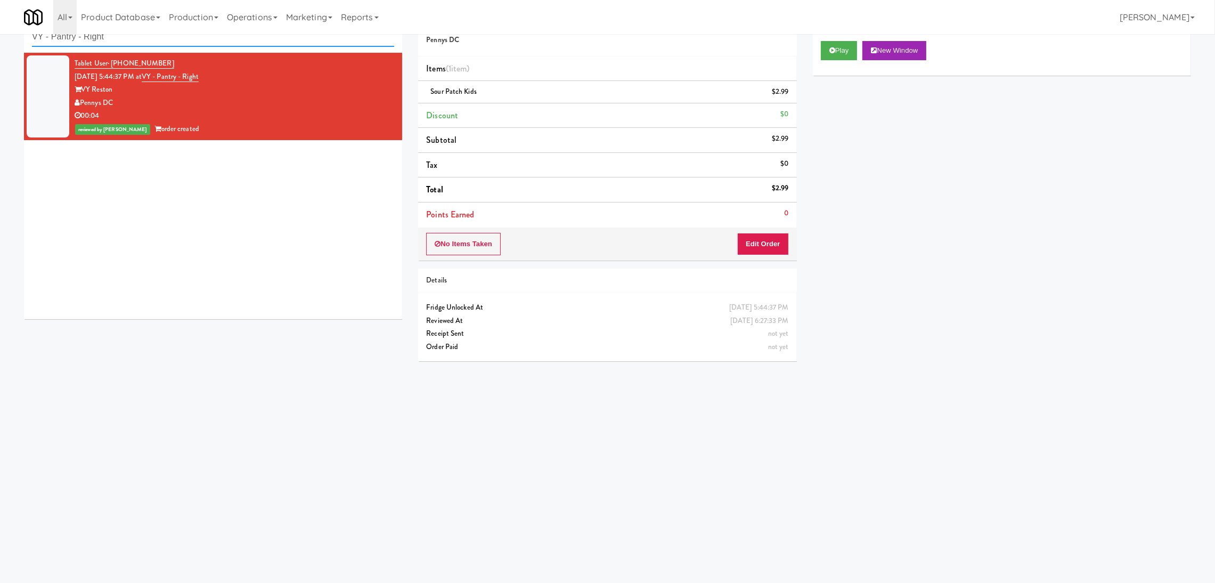
paste input "Healthtrax - Cooler"
drag, startPoint x: 151, startPoint y: 38, endPoint x: 0, endPoint y: 14, distance: 152.6
click at [0, 14] on body "Are you sure you want to update this order? Okay Cancel Okay Are you sure you w…" at bounding box center [607, 292] width 1215 height 583
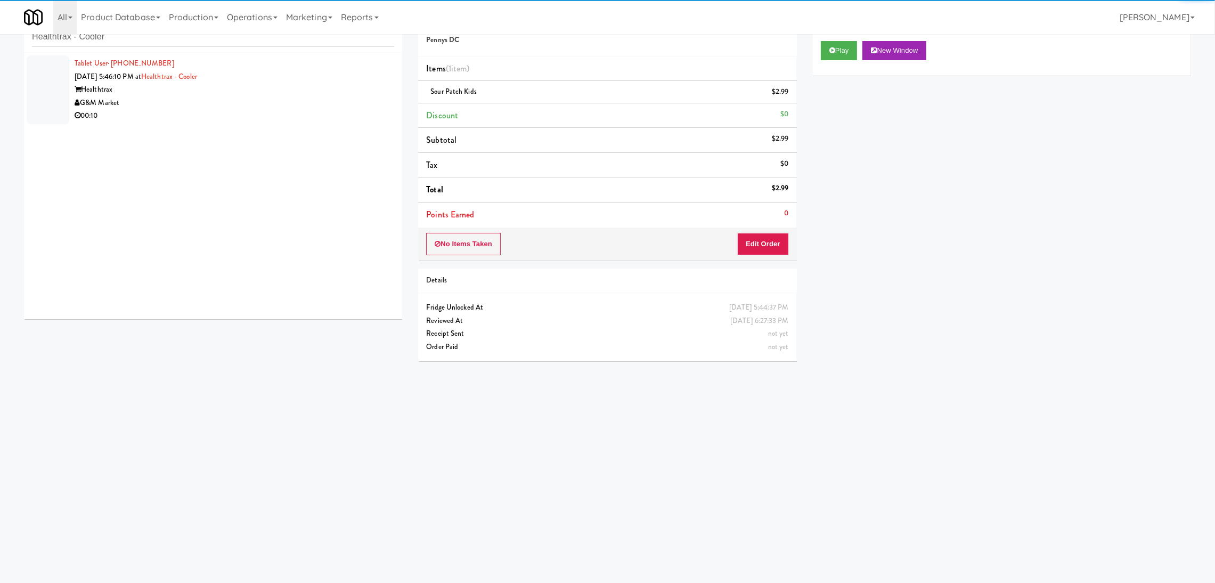
click at [360, 111] on div "00:10" at bounding box center [235, 115] width 320 height 13
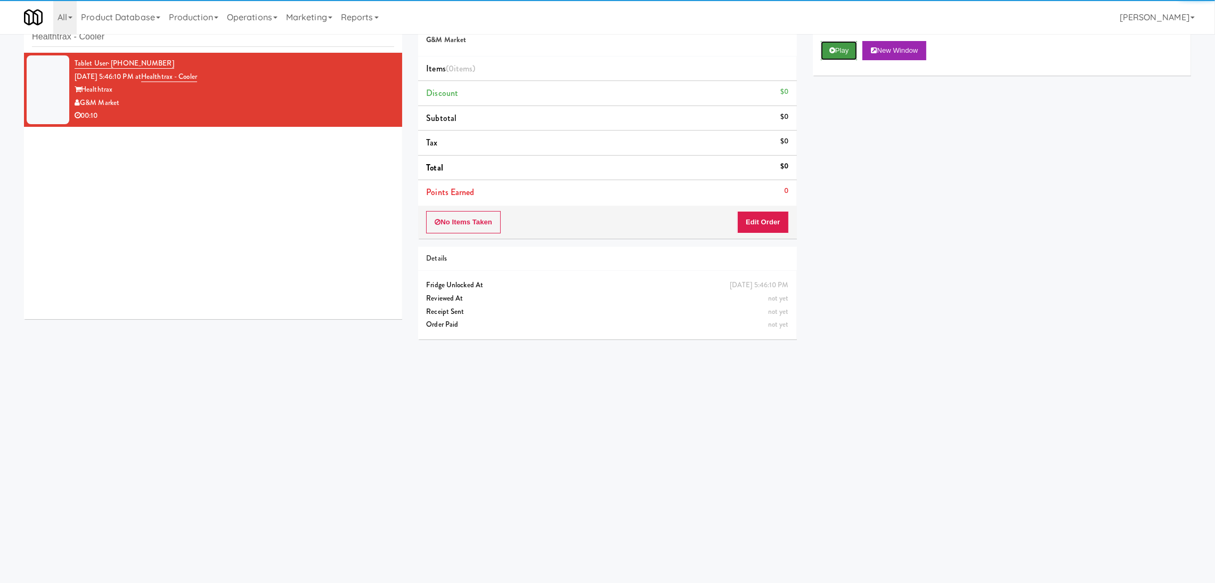
click at [846, 46] on button "Play" at bounding box center [839, 50] width 37 height 19
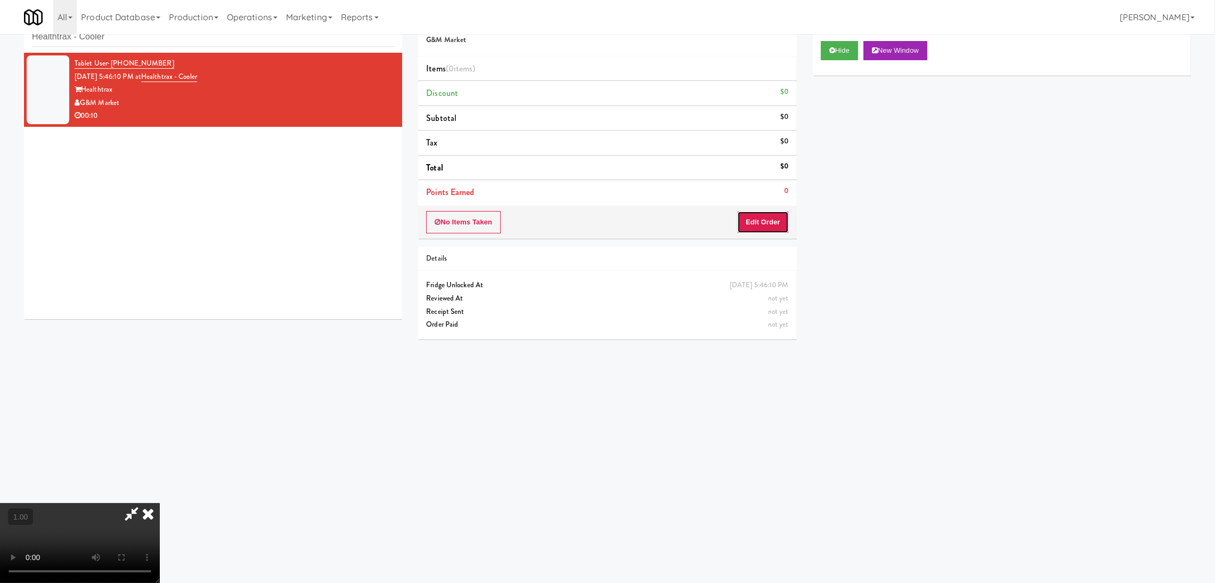
click at [765, 224] on button "Edit Order" at bounding box center [763, 222] width 52 height 22
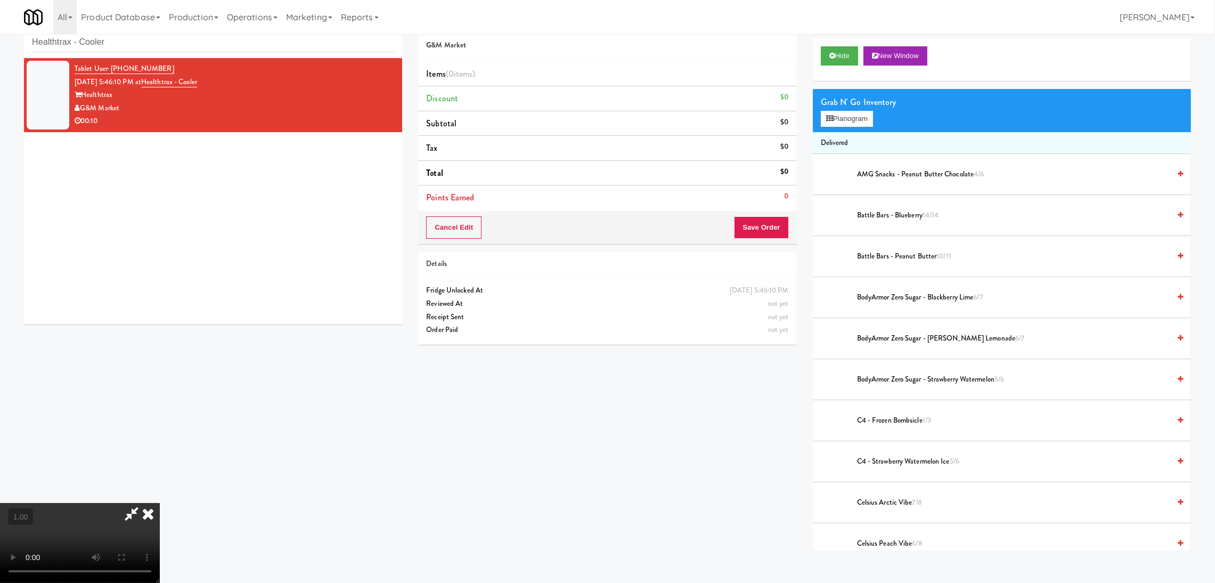
scroll to position [34, 0]
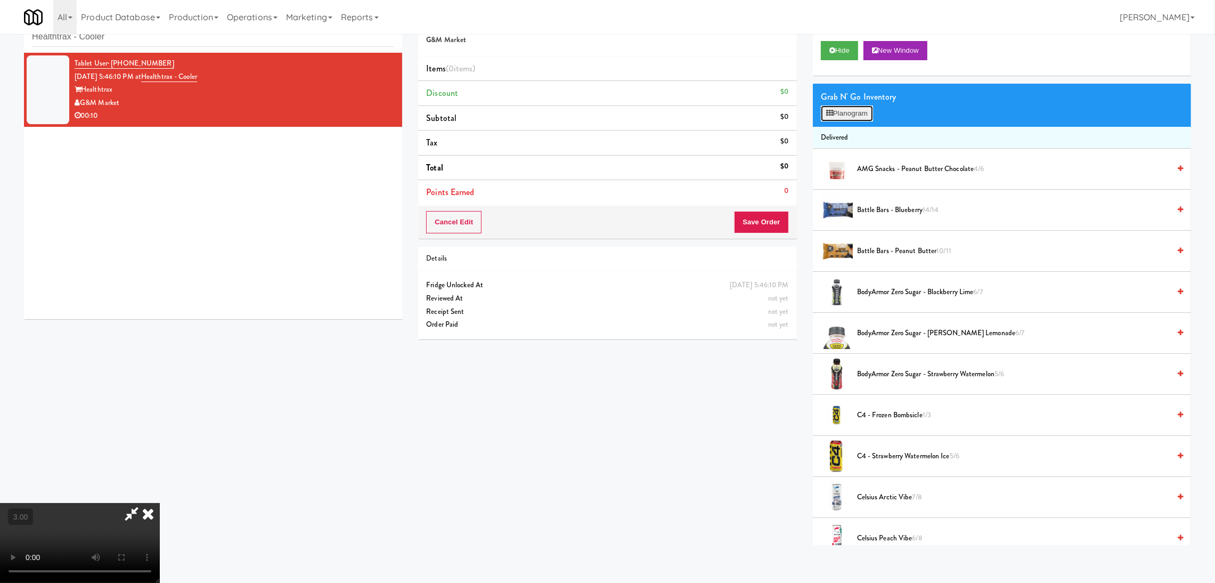
click at [827, 117] on button "Planogram" at bounding box center [847, 113] width 52 height 16
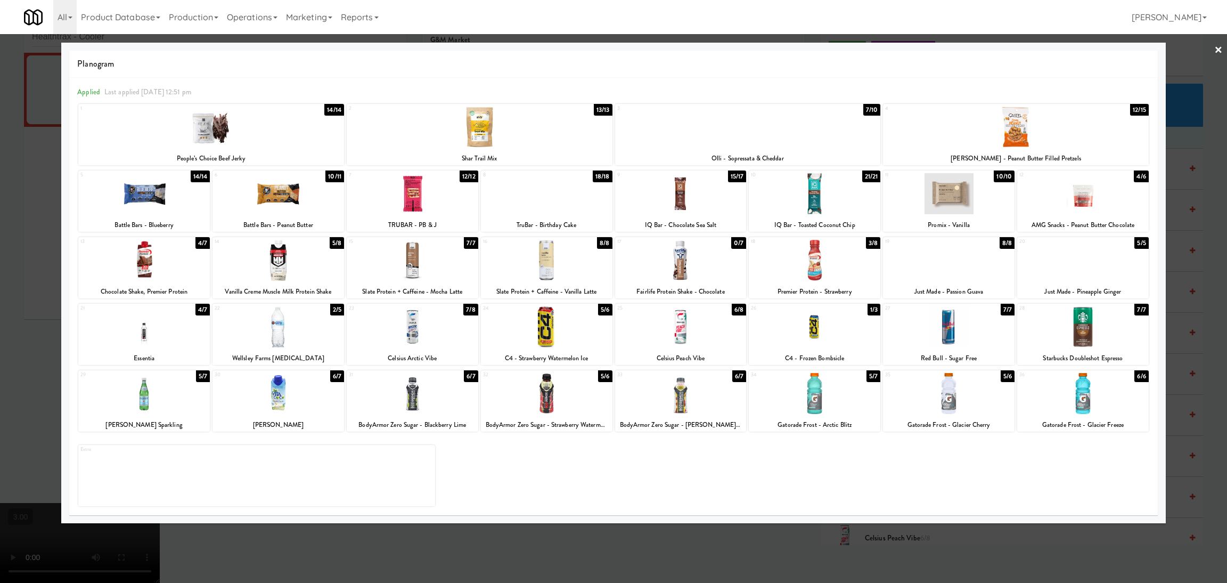
click at [695, 384] on div at bounding box center [681, 393] width 132 height 41
click at [0, 236] on div at bounding box center [613, 291] width 1227 height 583
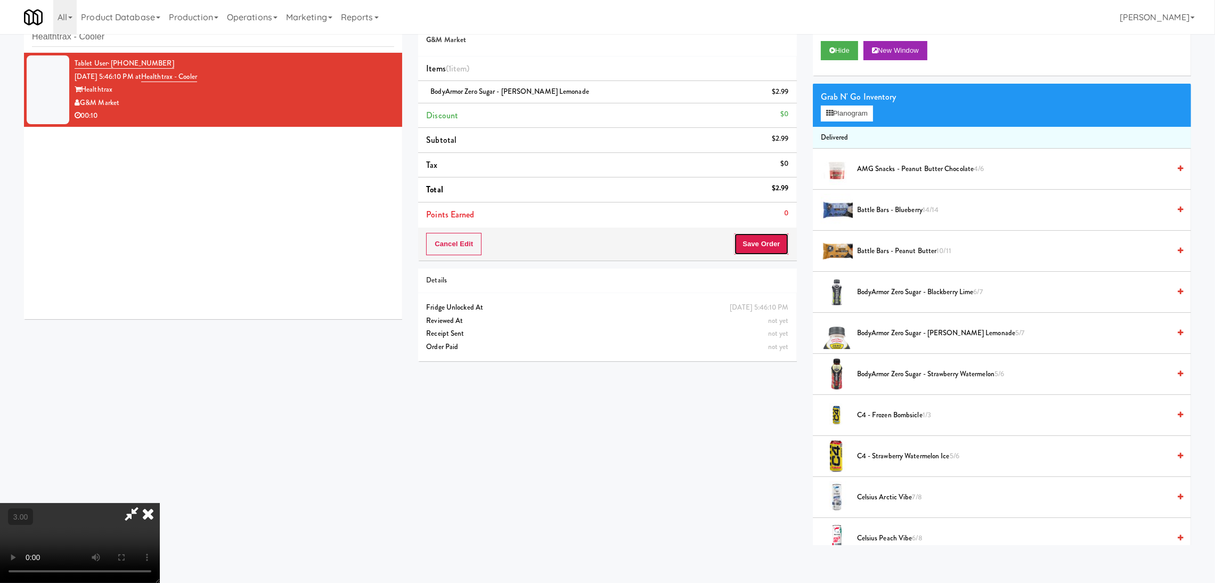
click at [758, 247] on button "Save Order" at bounding box center [761, 244] width 54 height 22
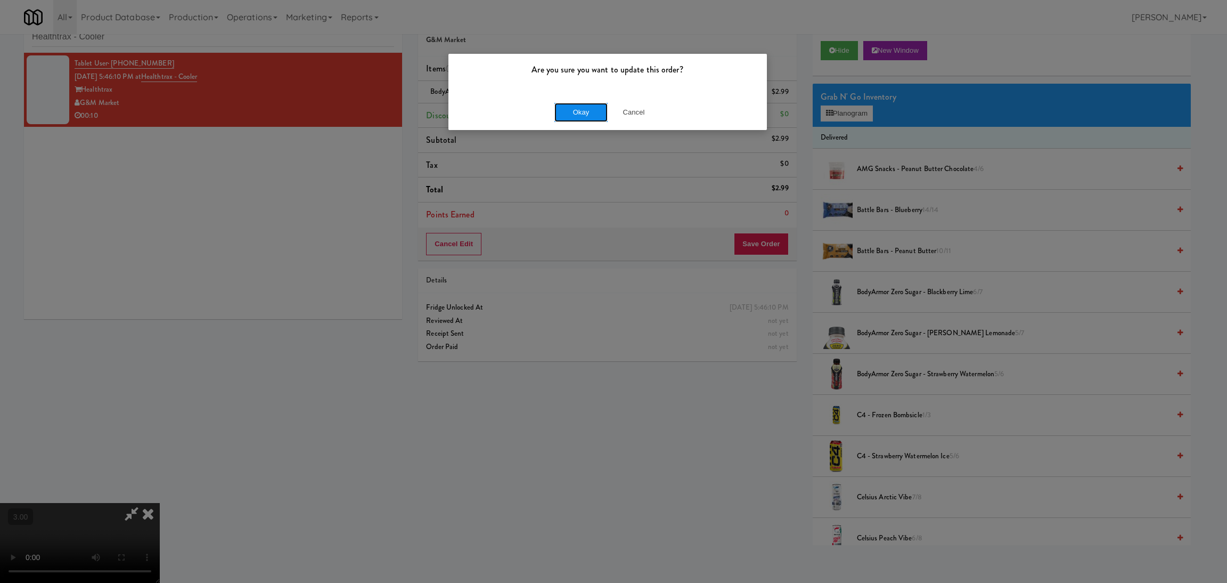
click at [581, 115] on button "Okay" at bounding box center [581, 112] width 53 height 19
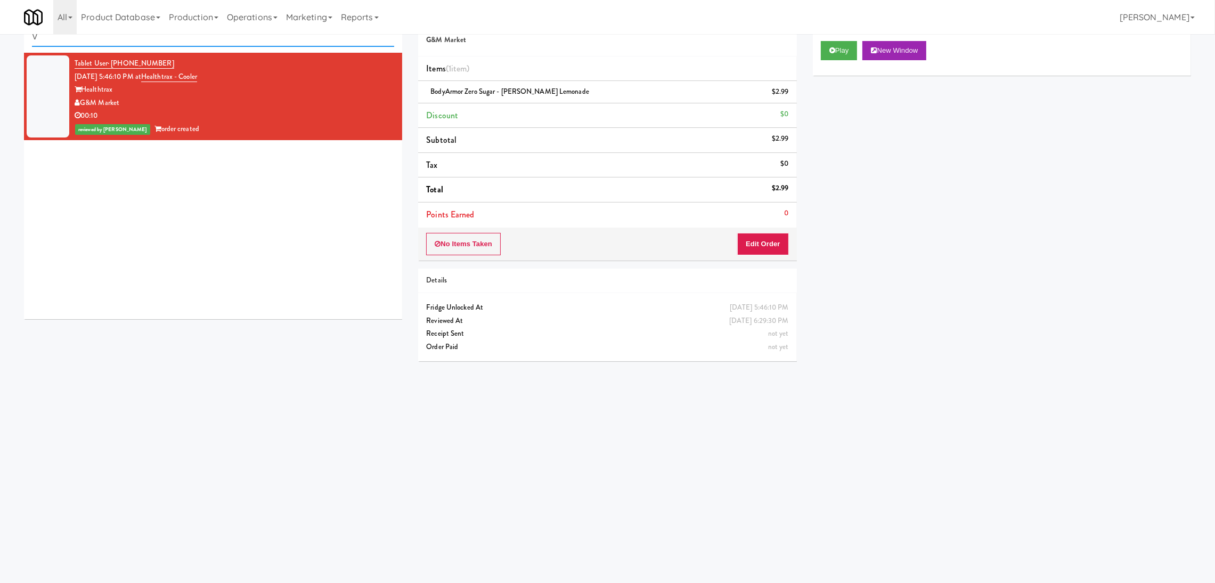
drag, startPoint x: 231, startPoint y: 38, endPoint x: 0, endPoint y: 9, distance: 232.5
click at [0, 9] on body "Are you sure you want to update this order? Okay Cancel Okay Are you sure you w…" at bounding box center [607, 292] width 1215 height 583
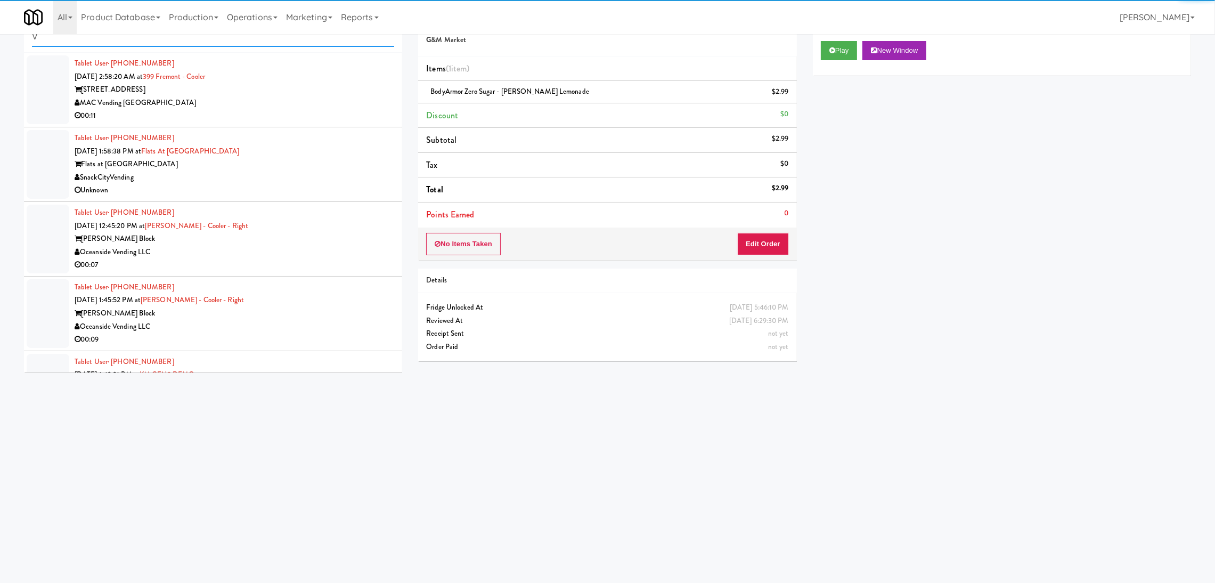
drag, startPoint x: 105, startPoint y: 42, endPoint x: 0, endPoint y: 30, distance: 105.5
click at [0, 30] on body "Are you sure you want to update this order? Okay Cancel Okay Are you sure you w…" at bounding box center [607, 292] width 1215 height 583
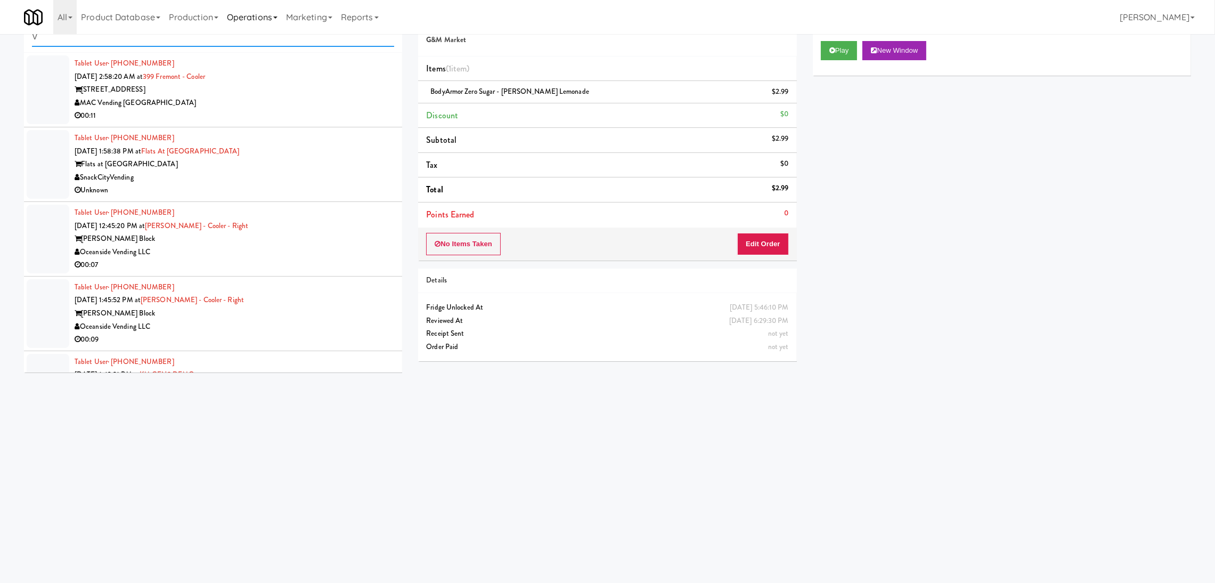
paste input "Healthtrax - Cooler"
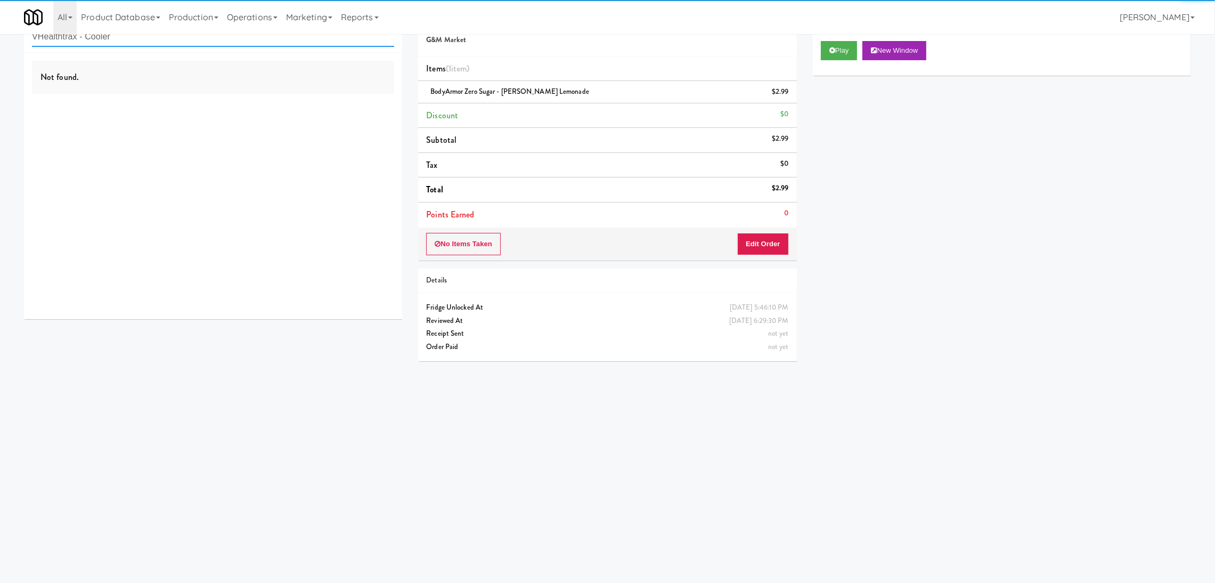
drag, startPoint x: 236, startPoint y: 42, endPoint x: 0, endPoint y: 29, distance: 236.4
click at [0, 29] on body "Are you sure you want to update this order? Okay Cancel Okay Are you sure you w…" at bounding box center [607, 292] width 1215 height 583
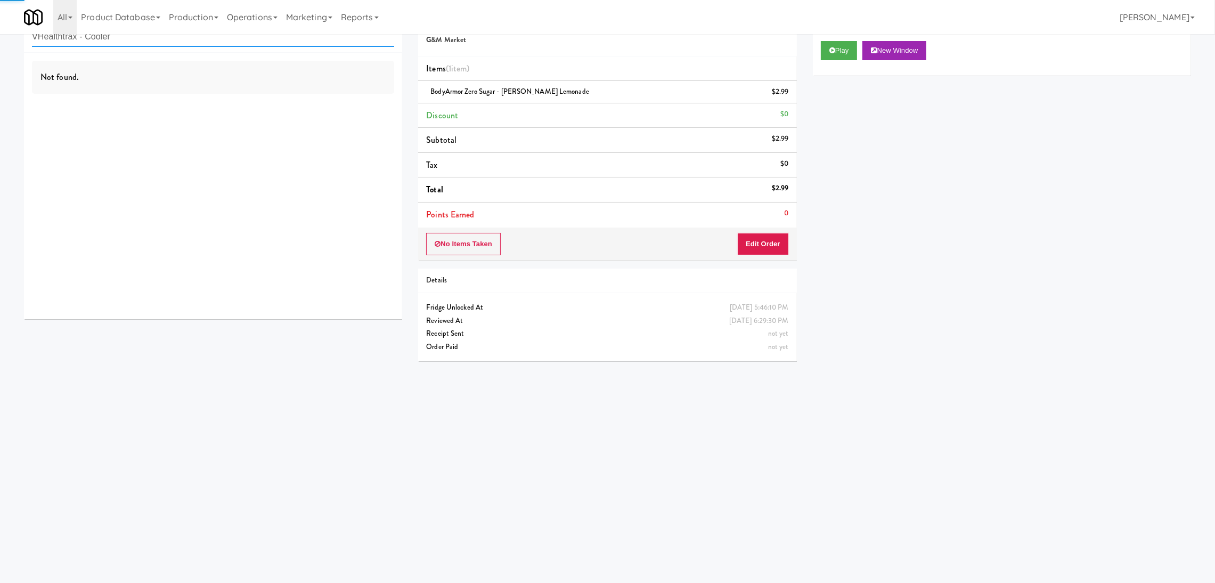
click at [149, 36] on input "VHealthtrax - Cooler" at bounding box center [213, 37] width 362 height 20
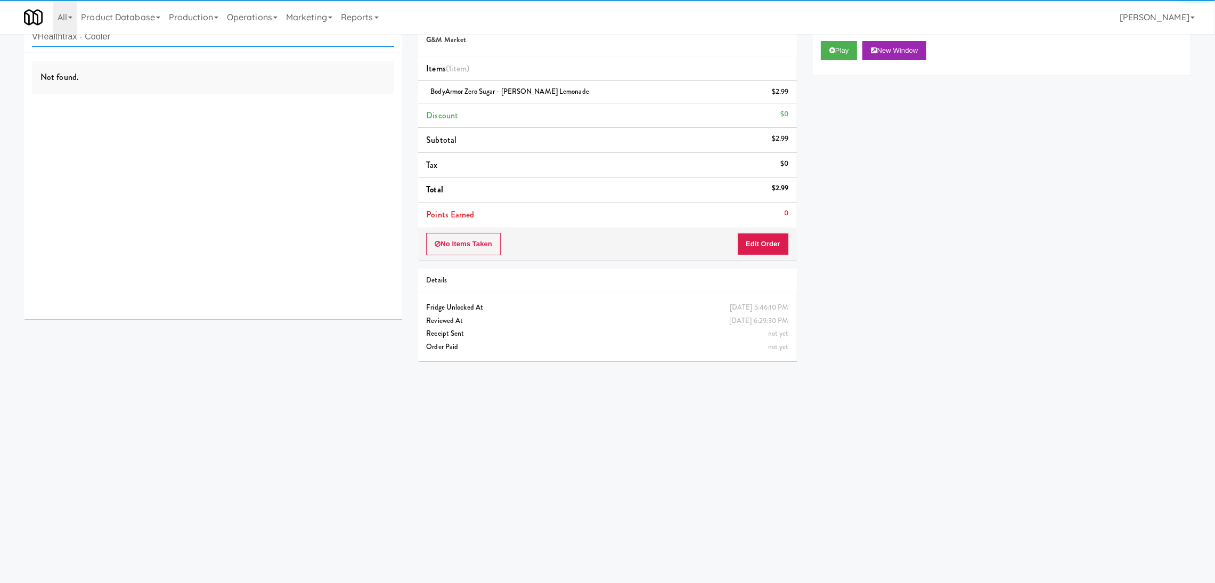
paste input "Anytime Fitness"
drag, startPoint x: 148, startPoint y: 38, endPoint x: 0, endPoint y: 26, distance: 148.6
click at [0, 26] on body "Are you sure you want to update this order? Okay Cancel Okay Are you sure you w…" at bounding box center [607, 292] width 1215 height 583
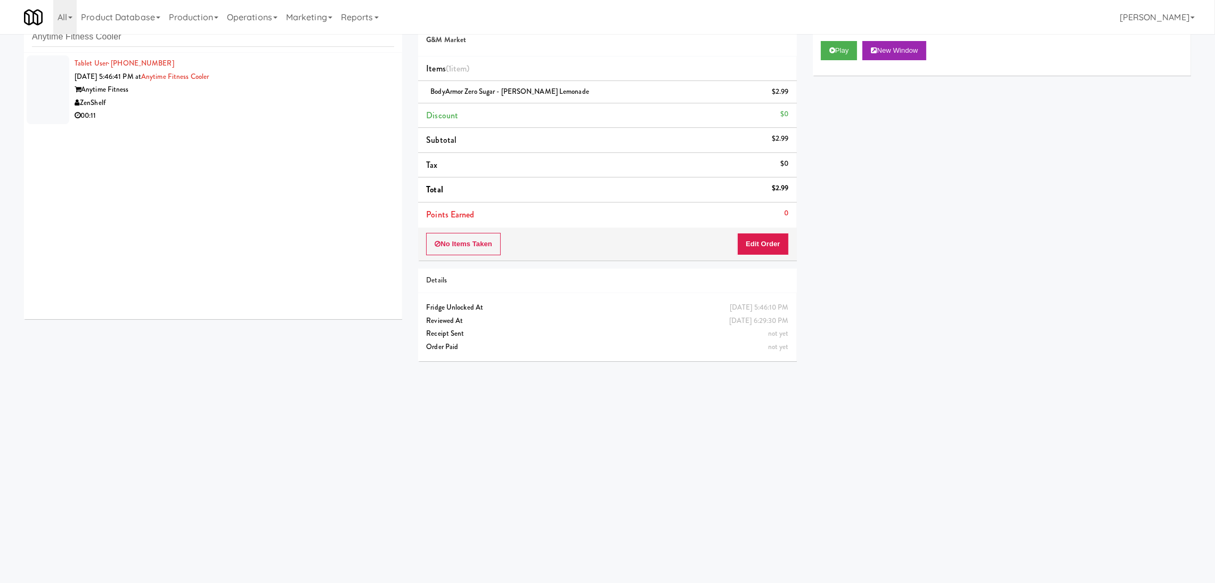
click at [316, 100] on div "ZenShelf" at bounding box center [235, 102] width 320 height 13
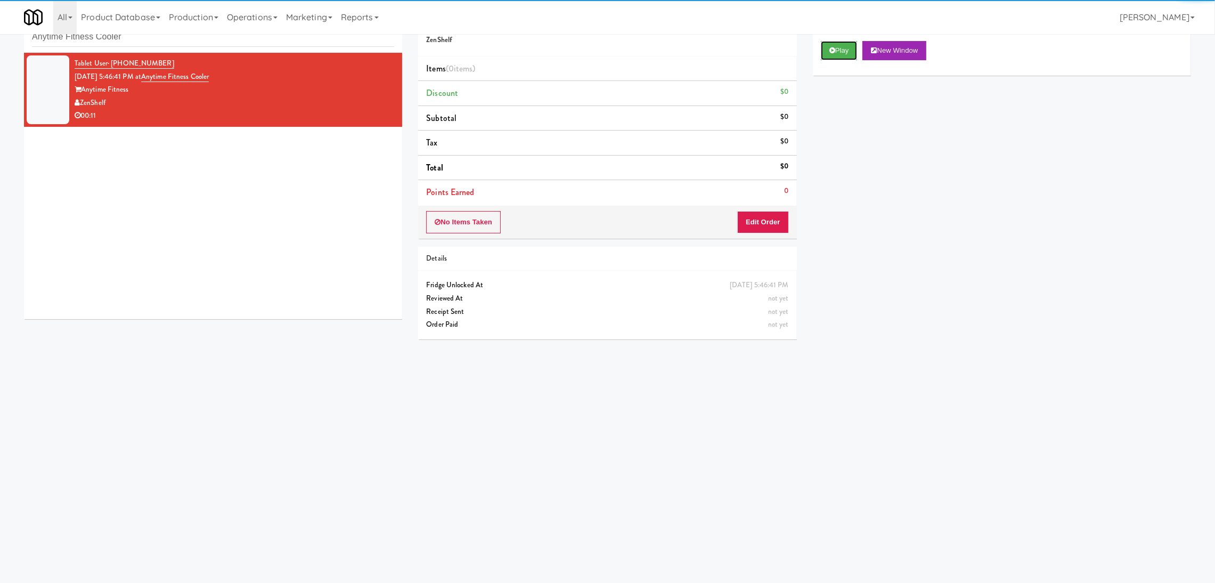
drag, startPoint x: 851, startPoint y: 51, endPoint x: 820, endPoint y: 94, distance: 53.4
click at [852, 48] on button "Play" at bounding box center [839, 50] width 37 height 19
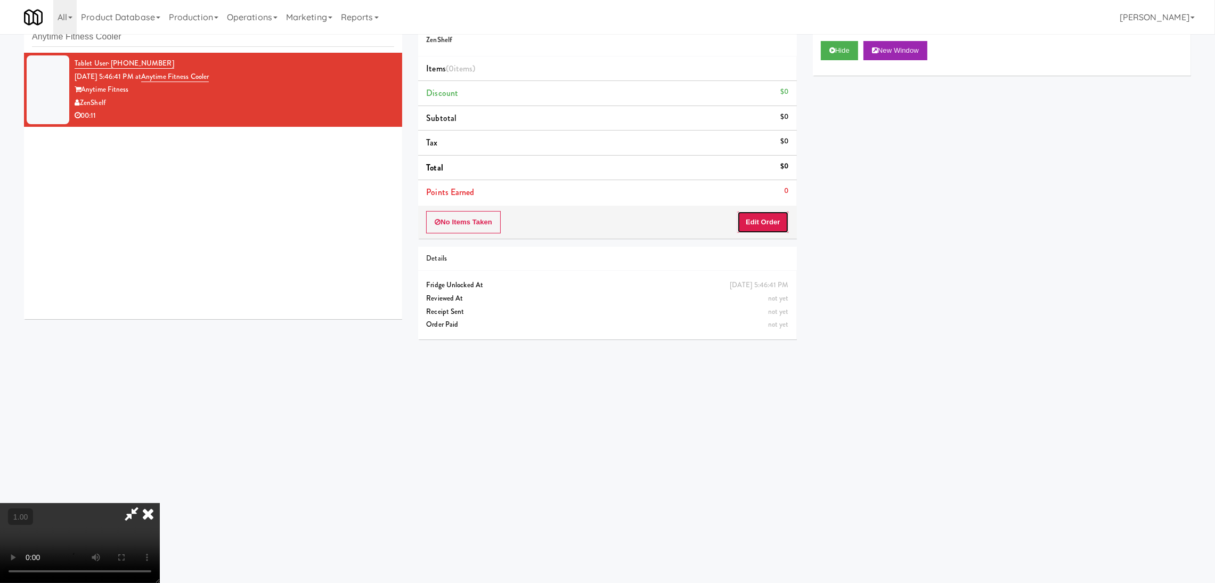
click at [788, 217] on button "Edit Order" at bounding box center [763, 222] width 52 height 22
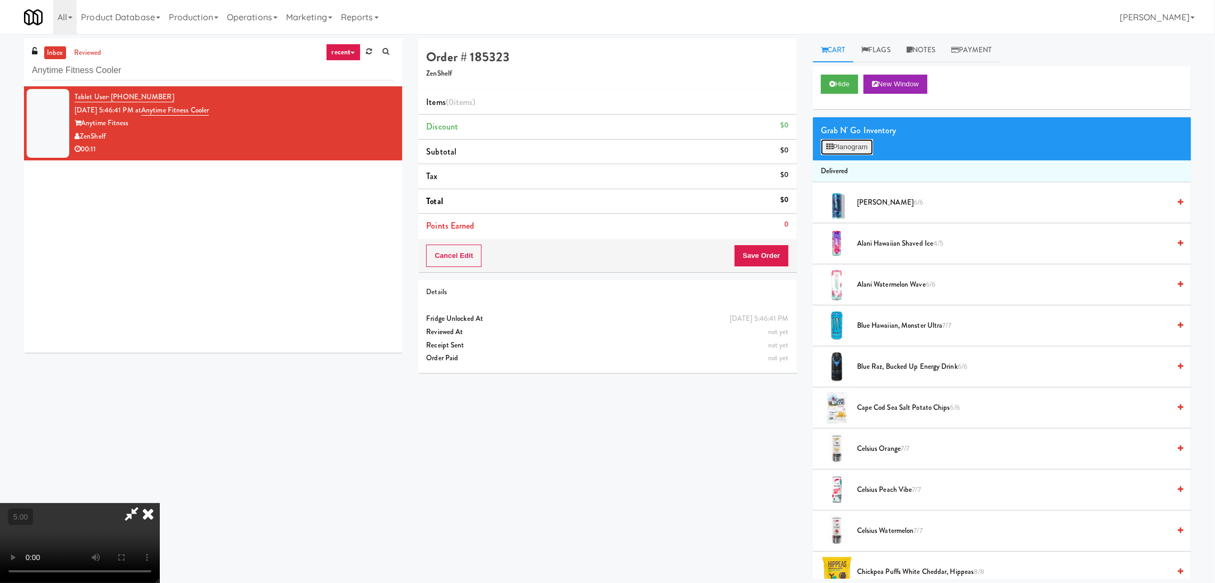
click at [860, 147] on button "Planogram" at bounding box center [847, 147] width 52 height 16
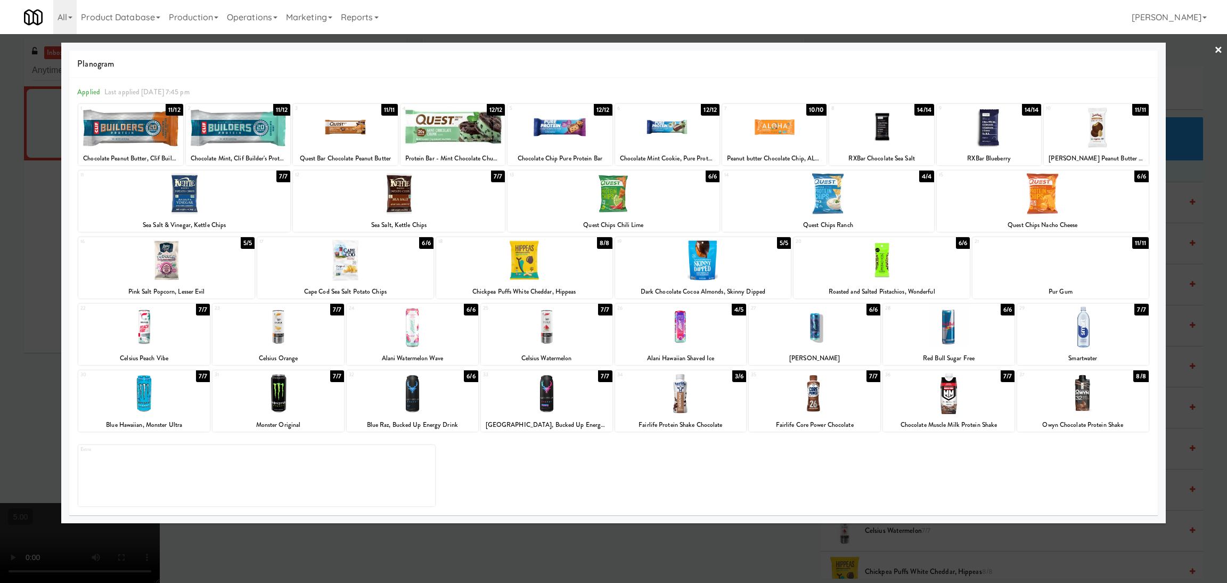
drag, startPoint x: 437, startPoint y: 342, endPoint x: 431, endPoint y: 338, distance: 6.9
click at [435, 340] on div at bounding box center [413, 326] width 132 height 41
click at [0, 263] on div at bounding box center [613, 291] width 1227 height 583
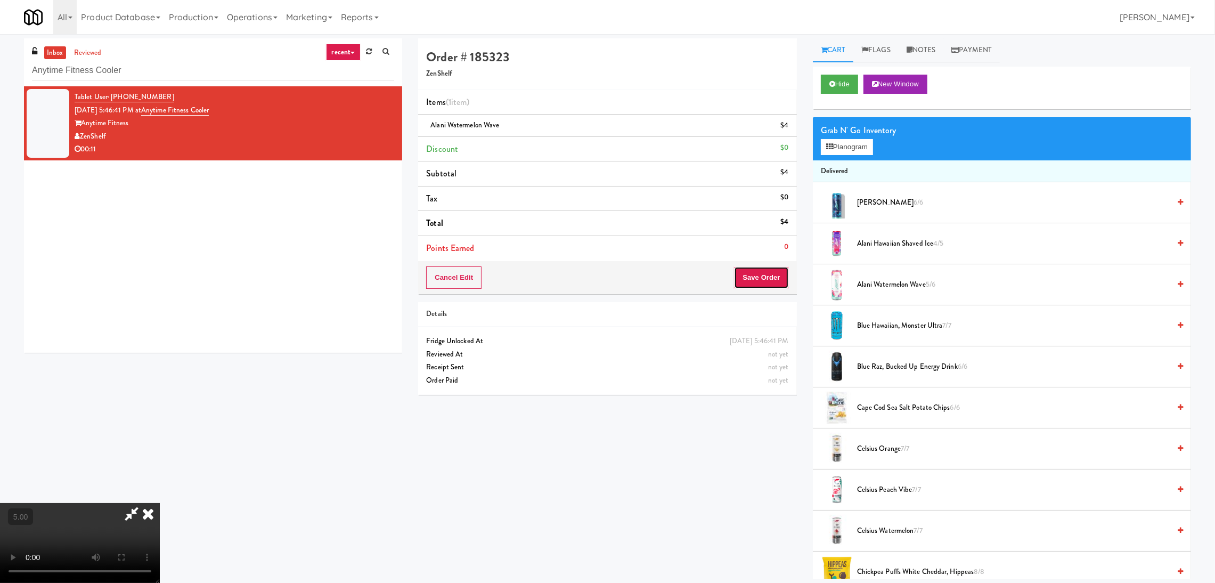
click at [747, 276] on button "Save Order" at bounding box center [761, 277] width 54 height 22
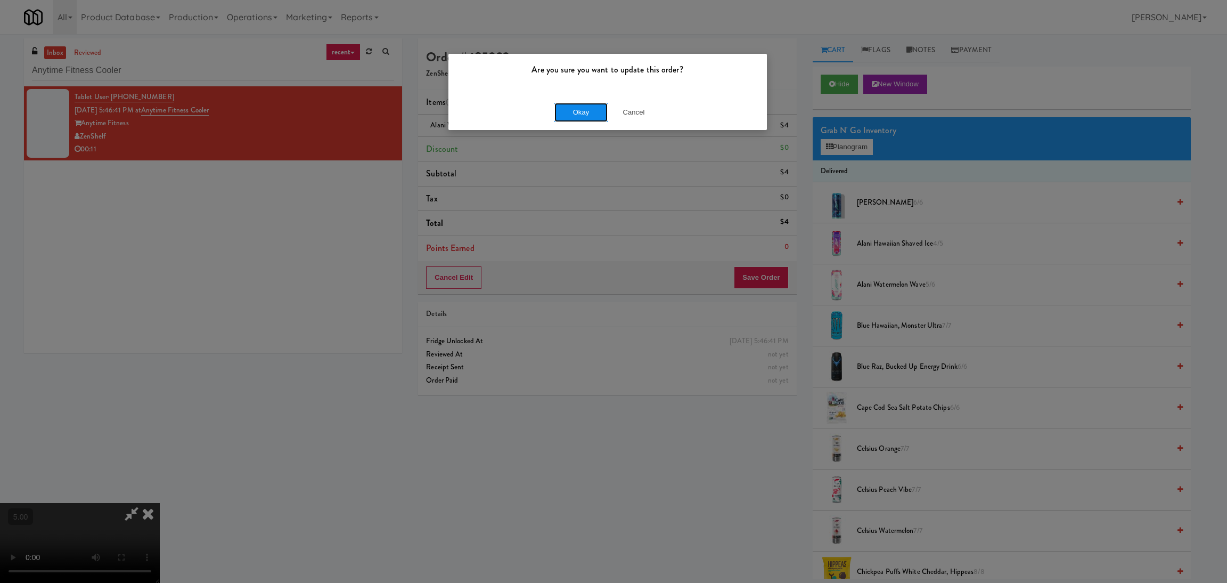
click at [583, 108] on button "Okay" at bounding box center [581, 112] width 53 height 19
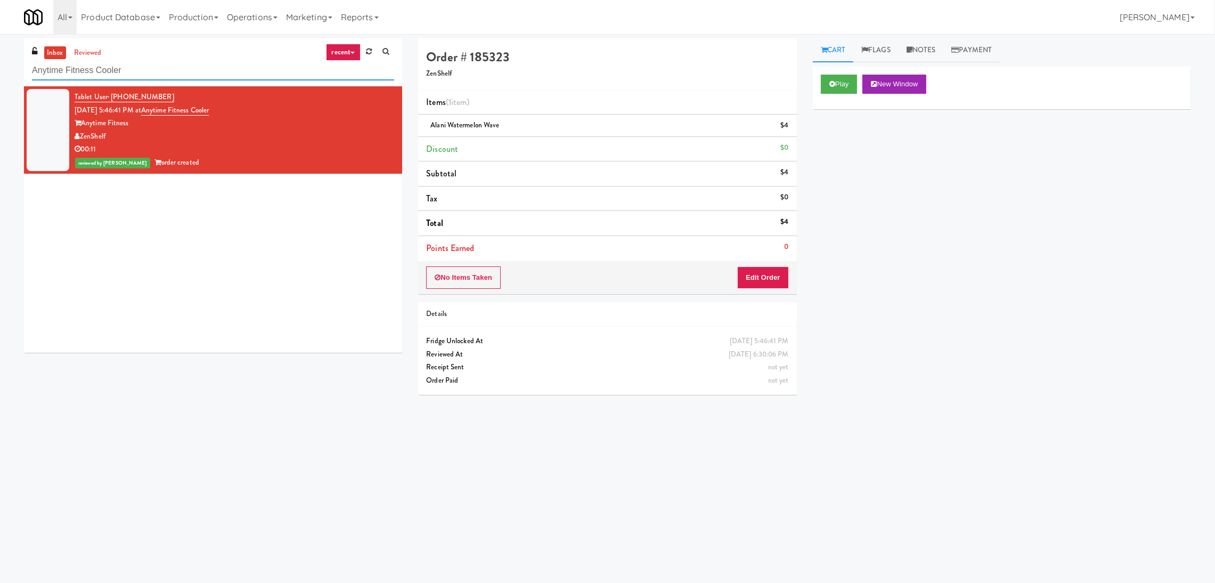
paste input "HP Employee Lounge Drinks"
drag, startPoint x: 222, startPoint y: 75, endPoint x: 0, endPoint y: 51, distance: 223.4
click at [0, 51] on div "inbox reviewed recent all unclear take inventory issue suspicious failed recent…" at bounding box center [607, 252] width 1215 height 428
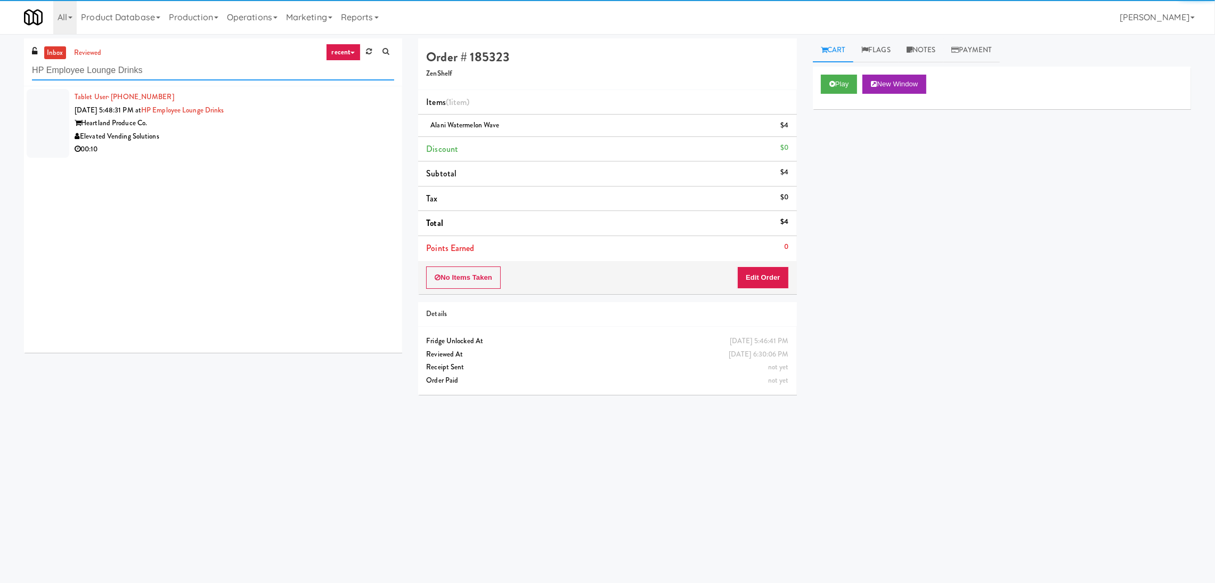
type input "HP Employee Lounge Drinks"
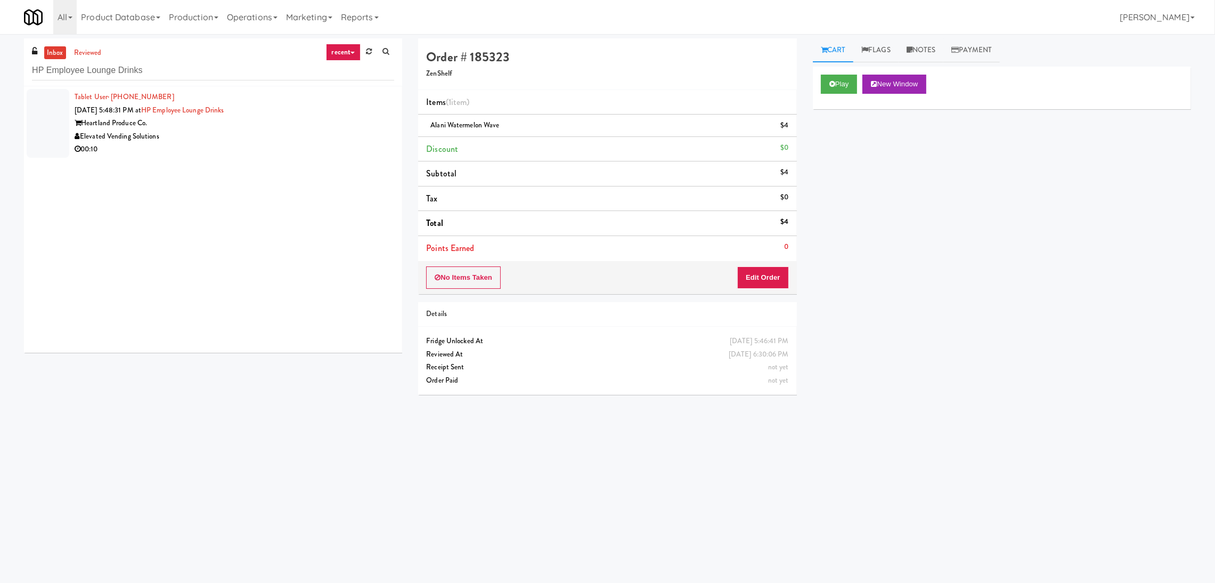
drag, startPoint x: 328, startPoint y: 120, endPoint x: 335, endPoint y: 119, distance: 7.5
click at [328, 120] on div "Heartland Produce Co." at bounding box center [235, 123] width 320 height 13
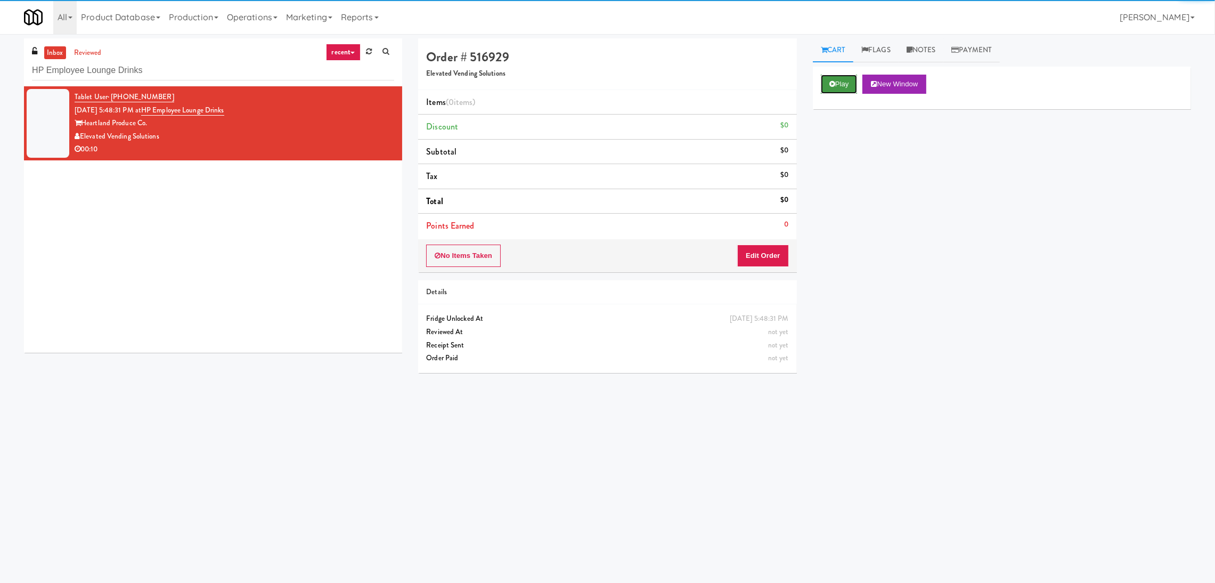
click at [840, 88] on button "Play" at bounding box center [839, 84] width 37 height 19
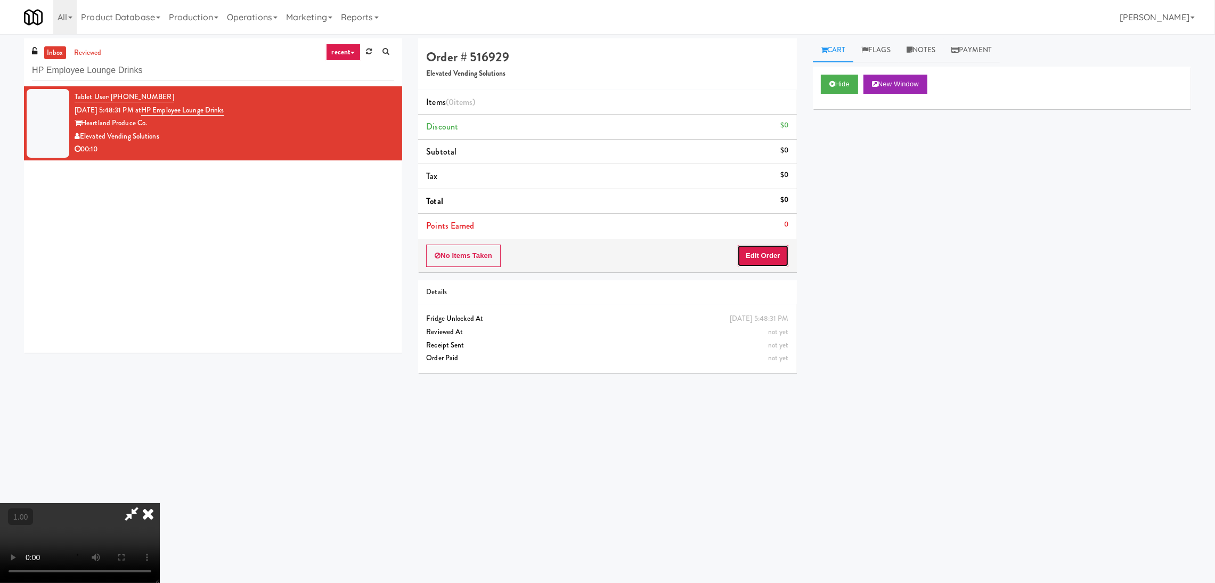
click at [753, 250] on button "Edit Order" at bounding box center [763, 256] width 52 height 22
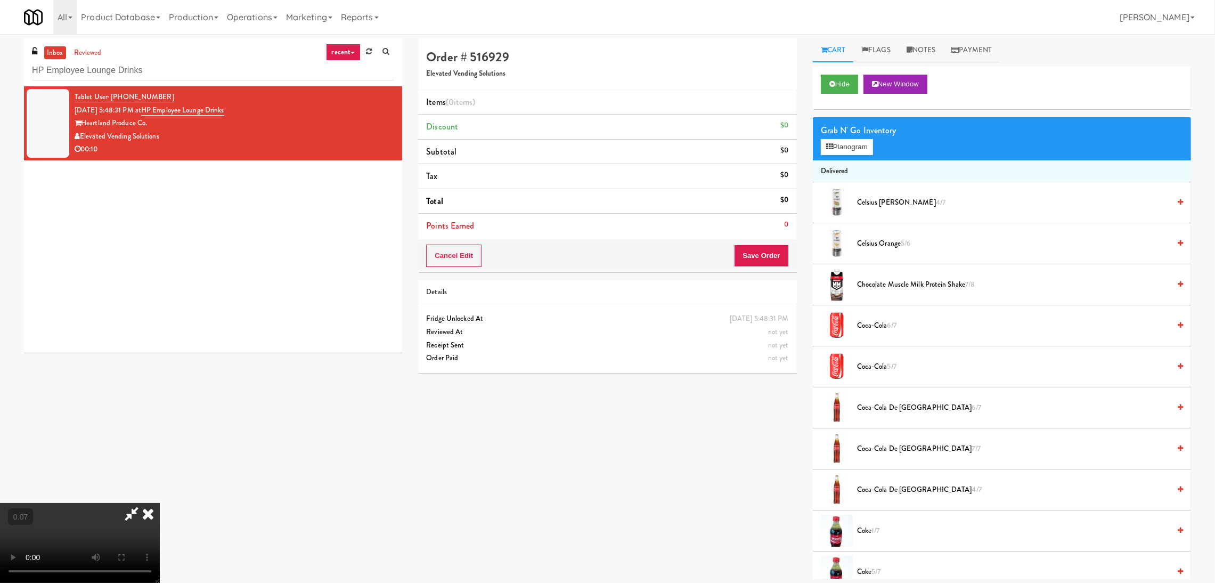
click at [160, 503] on video at bounding box center [80, 543] width 160 height 80
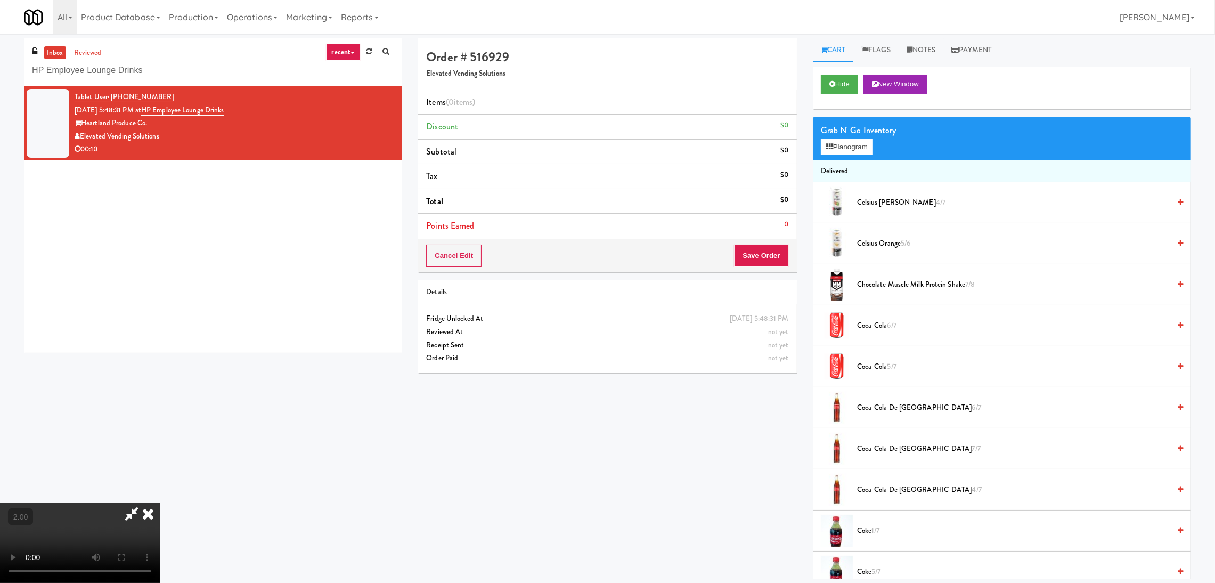
click at [160, 503] on video at bounding box center [80, 543] width 160 height 80
click at [837, 143] on button "Planogram" at bounding box center [847, 147] width 52 height 16
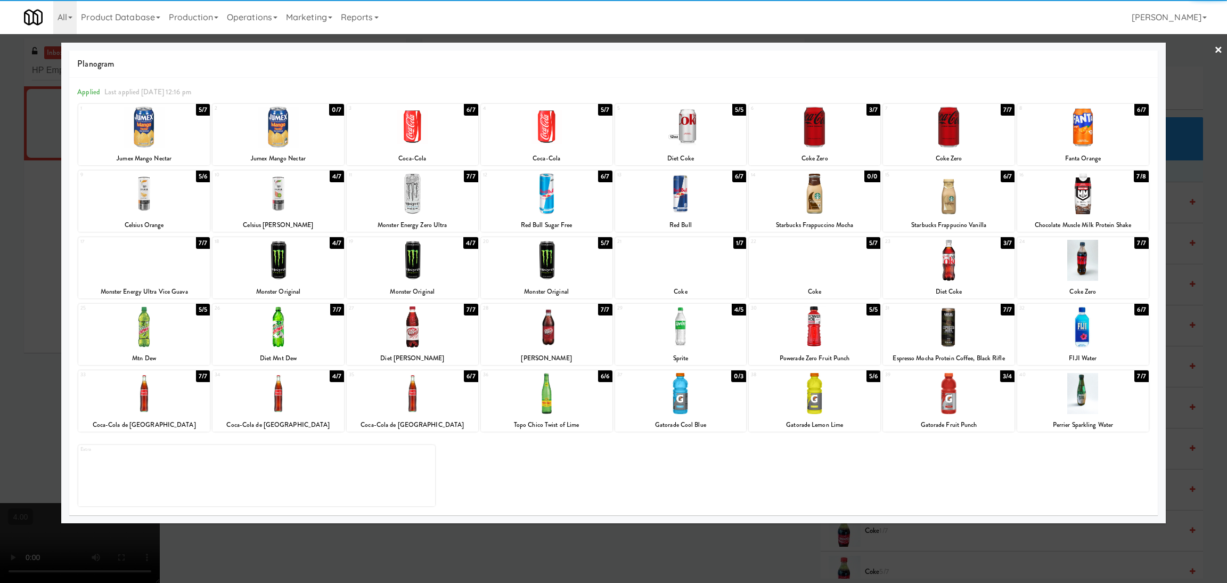
click at [136, 125] on div at bounding box center [144, 127] width 132 height 41
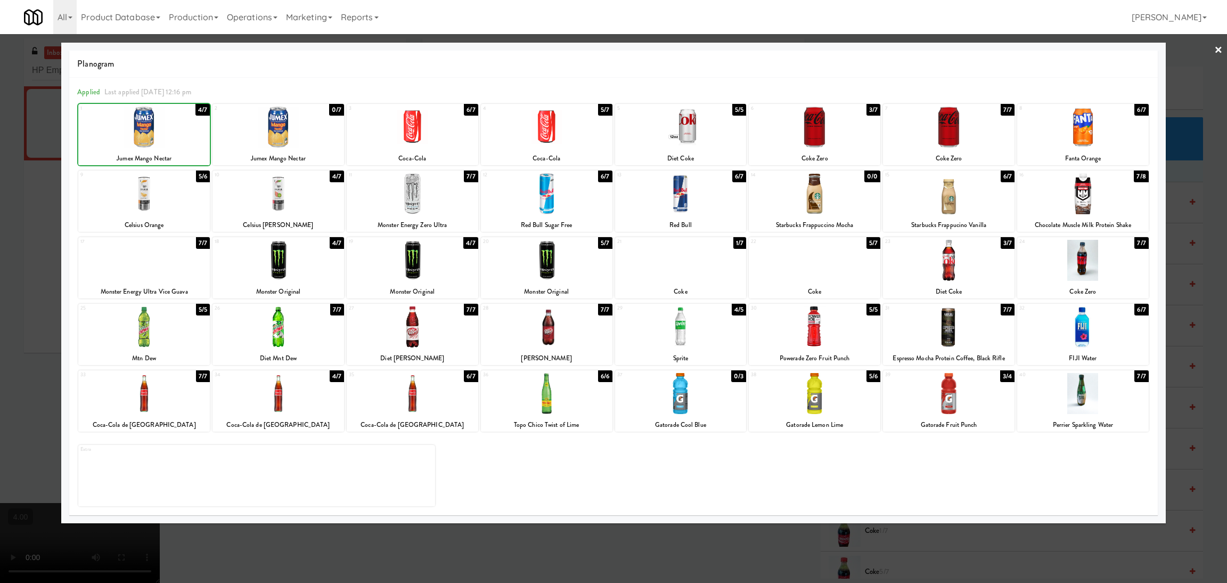
click at [27, 134] on div at bounding box center [613, 291] width 1227 height 583
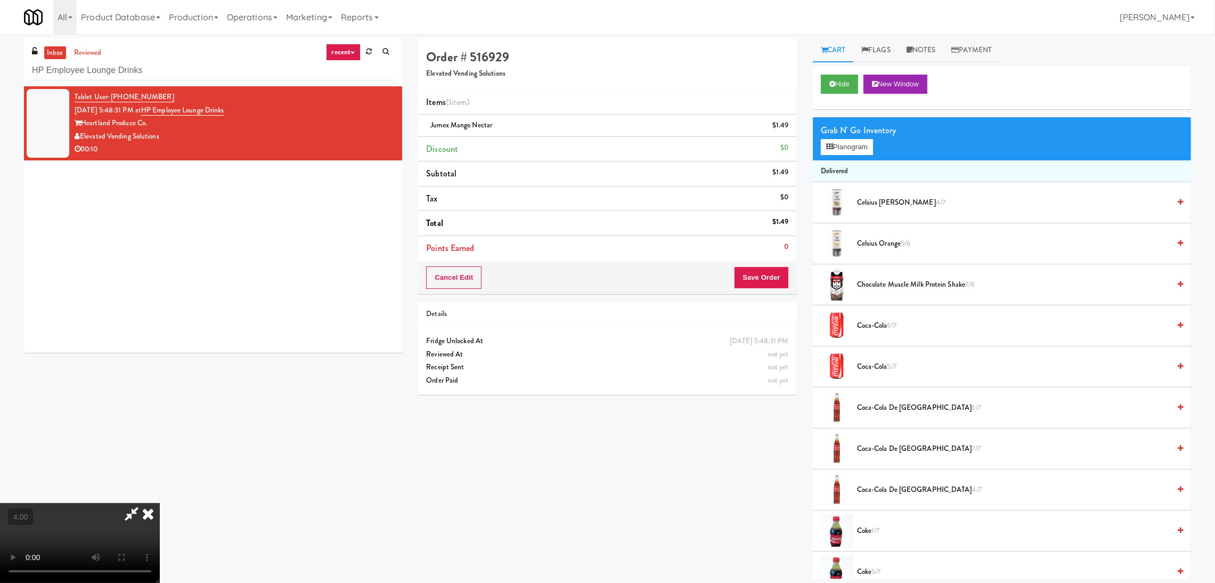
click at [160, 503] on video at bounding box center [80, 543] width 160 height 80
drag, startPoint x: 773, startPoint y: 279, endPoint x: 763, endPoint y: 279, distance: 10.1
click at [772, 279] on button "Save Order" at bounding box center [761, 277] width 54 height 22
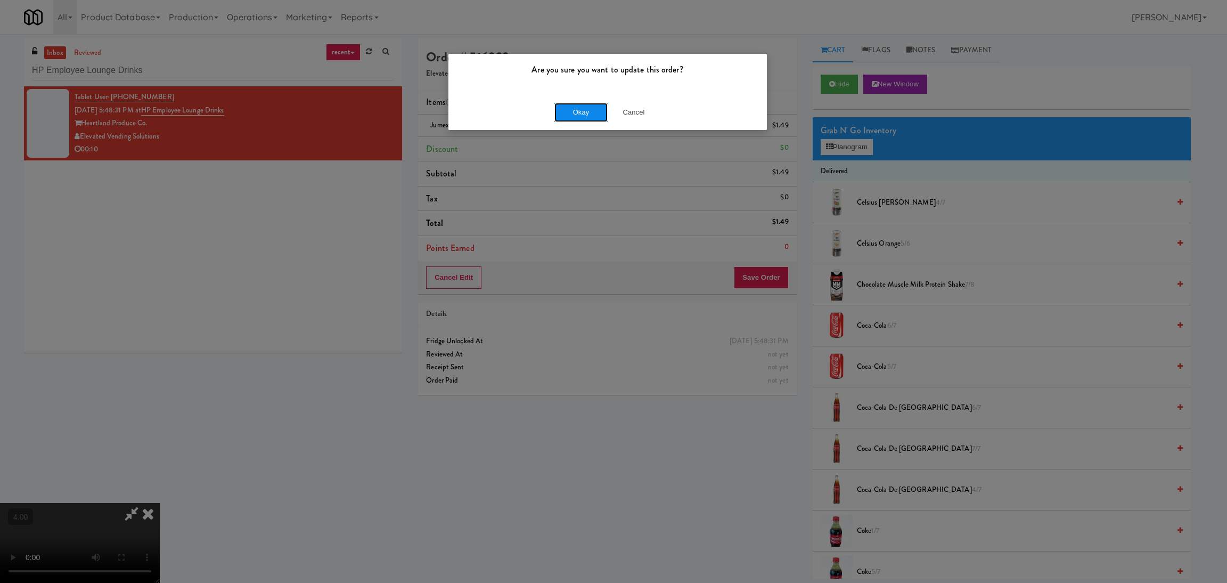
click at [574, 119] on button "Okay" at bounding box center [581, 112] width 53 height 19
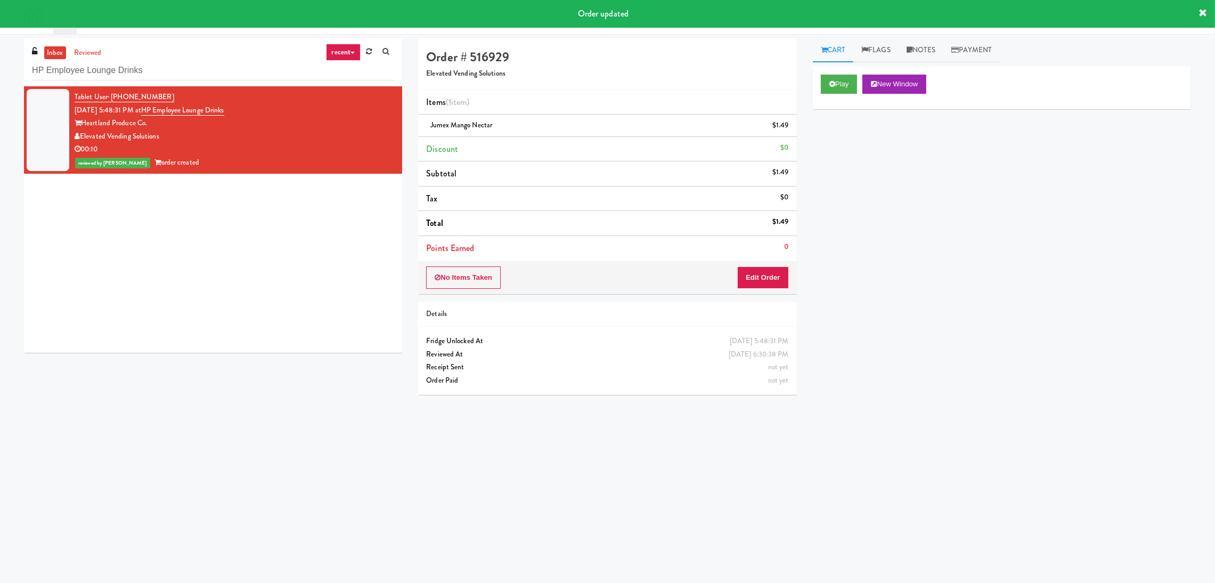
drag, startPoint x: 230, startPoint y: 69, endPoint x: 0, endPoint y: 61, distance: 229.8
click at [0, 61] on div "inbox reviewed recent all unclear take inventory issue suspicious failed recent…" at bounding box center [607, 252] width 1215 height 428
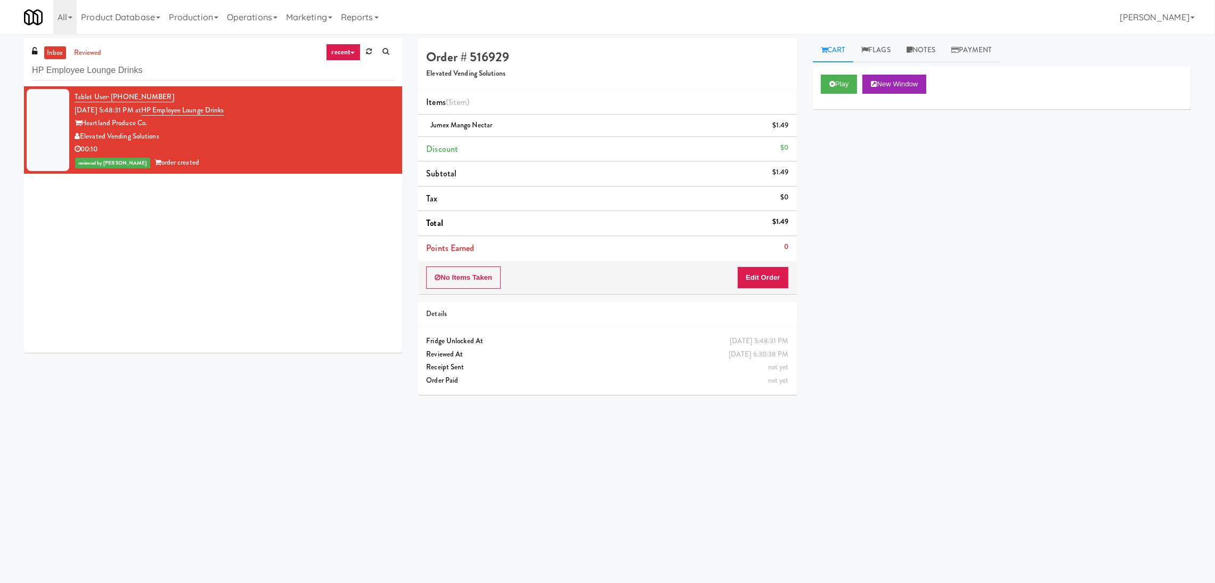
click at [165, 58] on div "inbox reviewed recent all unclear take inventory issue suspicious failed recent…" at bounding box center [213, 62] width 378 height 48
paste input "[GEOGRAPHIC_DATA] - Ambient"
drag, startPoint x: 172, startPoint y: 67, endPoint x: 0, endPoint y: 46, distance: 173.3
click at [0, 46] on div "inbox reviewed recent all unclear take inventory issue suspicious failed recent…" at bounding box center [607, 252] width 1215 height 428
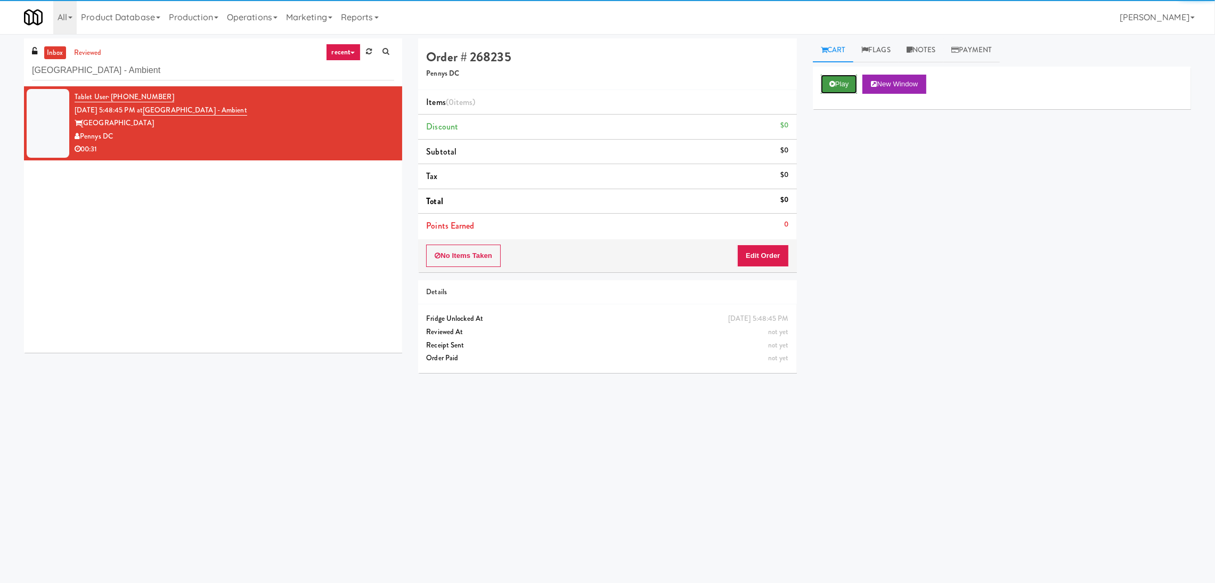
click at [851, 76] on button "Play" at bounding box center [839, 84] width 37 height 19
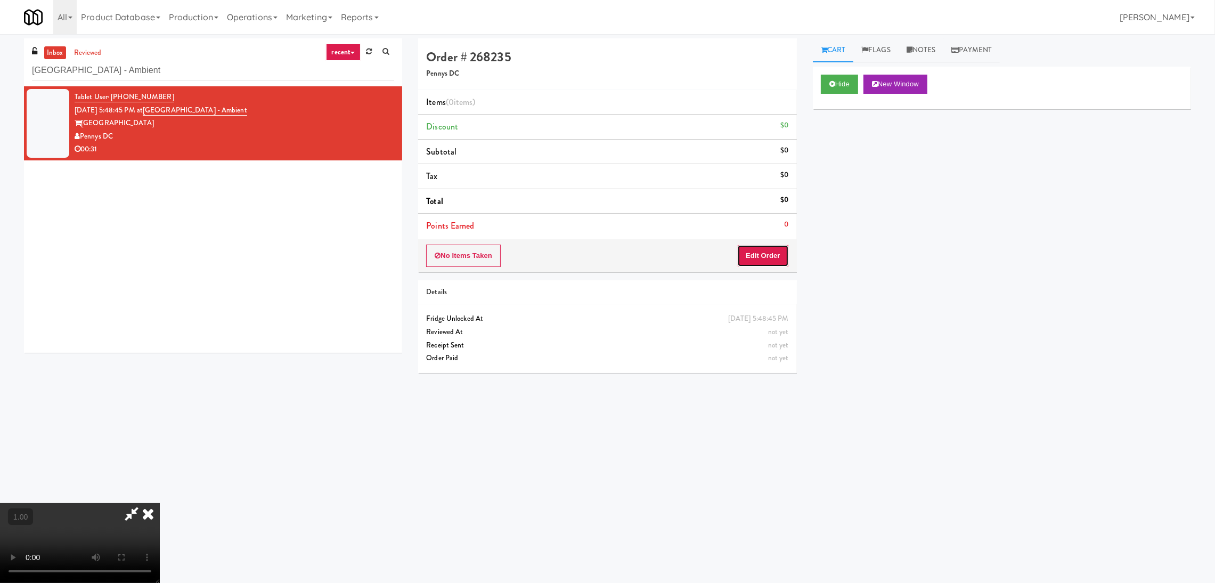
click at [762, 248] on button "Edit Order" at bounding box center [763, 256] width 52 height 22
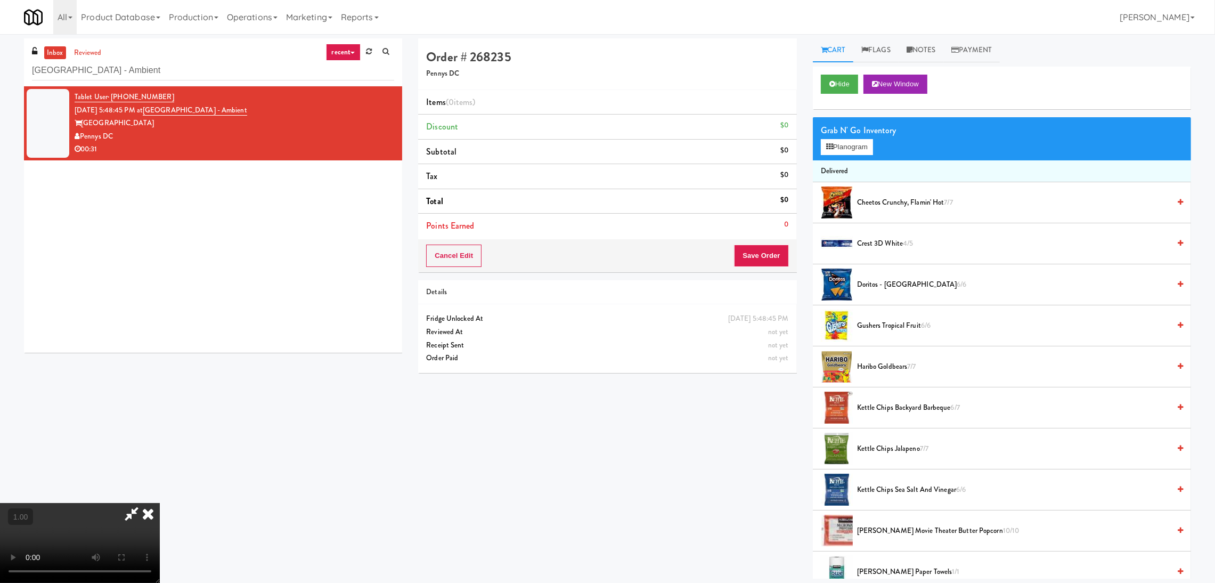
scroll to position [207, 0]
click at [160, 503] on video at bounding box center [80, 543] width 160 height 80
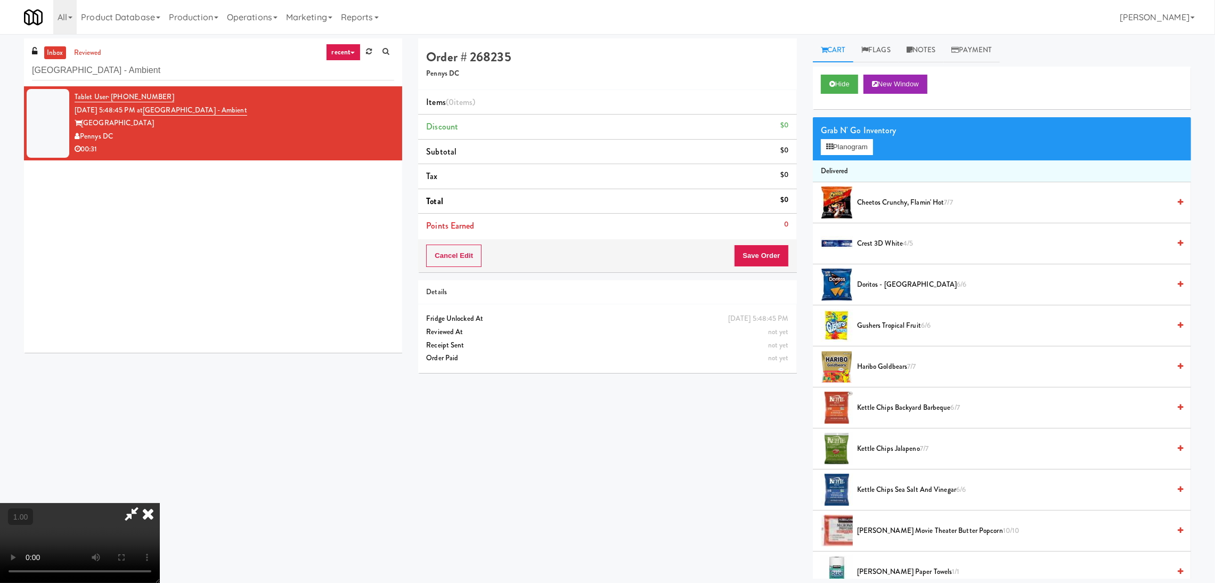
click at [160, 503] on video at bounding box center [80, 543] width 160 height 80
click at [837, 140] on button "Planogram" at bounding box center [847, 147] width 52 height 16
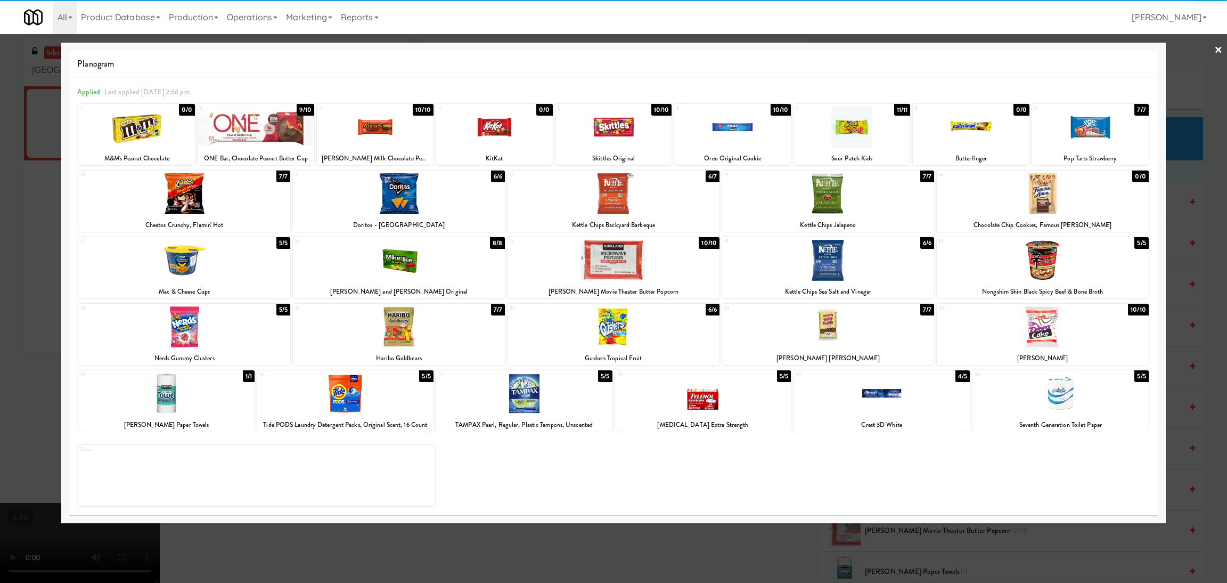
click at [839, 194] on div at bounding box center [828, 193] width 212 height 41
click at [0, 212] on div at bounding box center [613, 291] width 1227 height 583
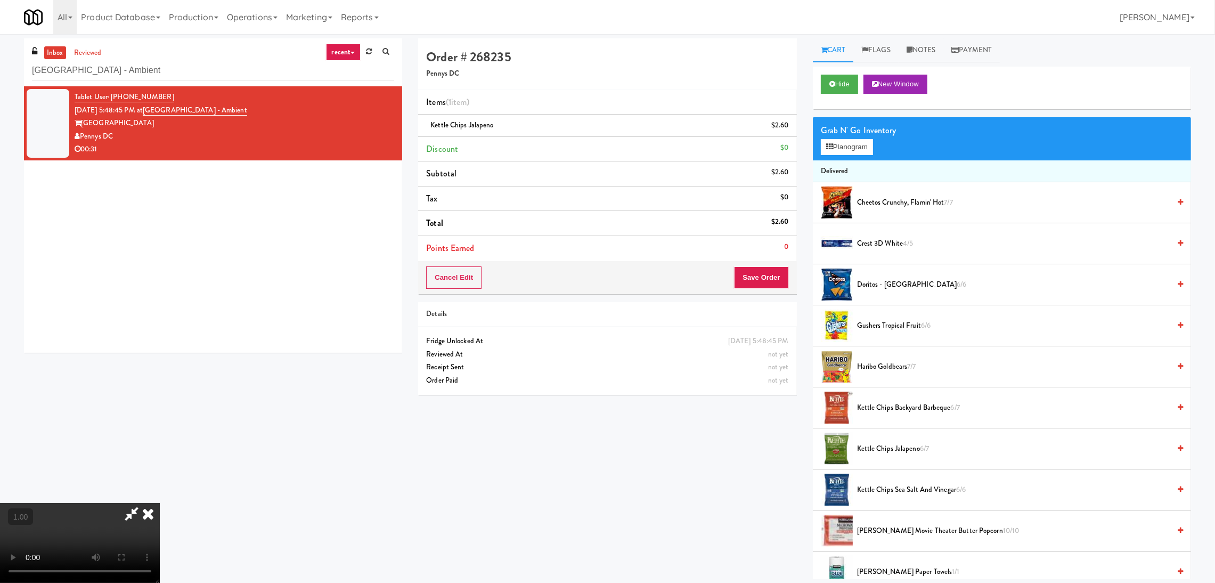
click at [160, 503] on video at bounding box center [80, 543] width 160 height 80
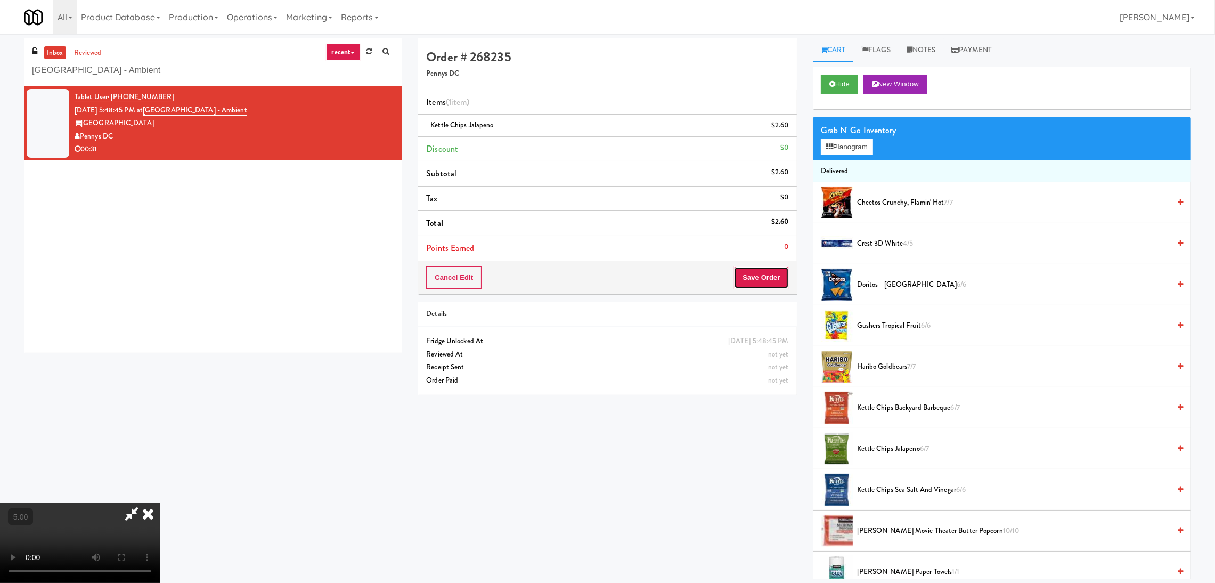
click at [737, 279] on button "Save Order" at bounding box center [761, 277] width 54 height 22
click at [746, 276] on body "Are you sure you want to update this order? Okay Cancel Okay Are you sure you w…" at bounding box center [607, 325] width 1215 height 583
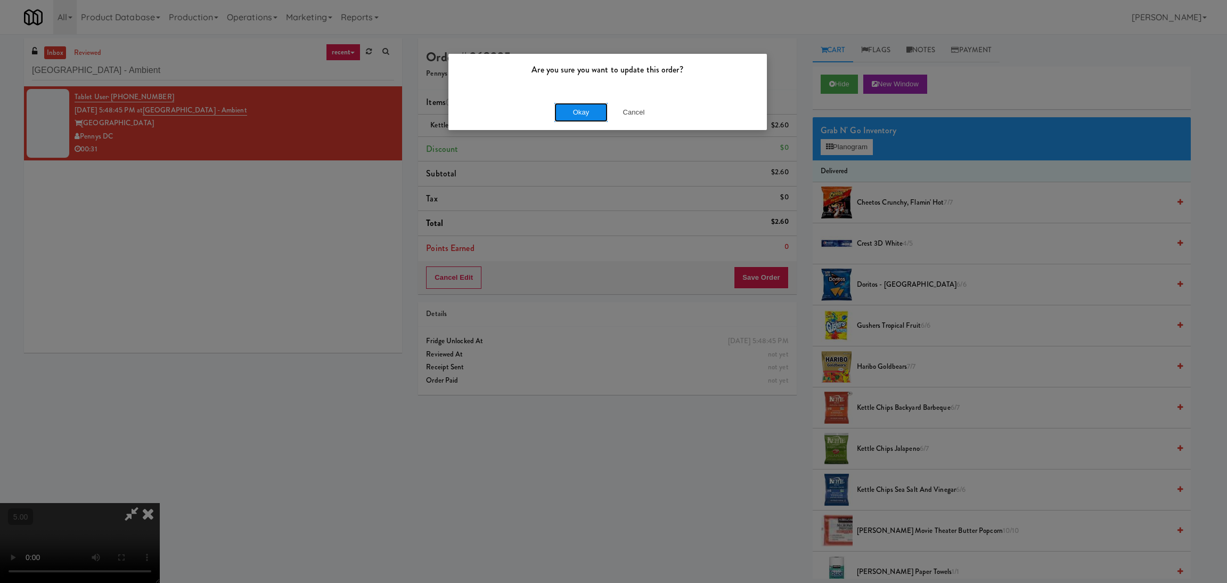
click at [582, 103] on button "Okay" at bounding box center [581, 112] width 53 height 19
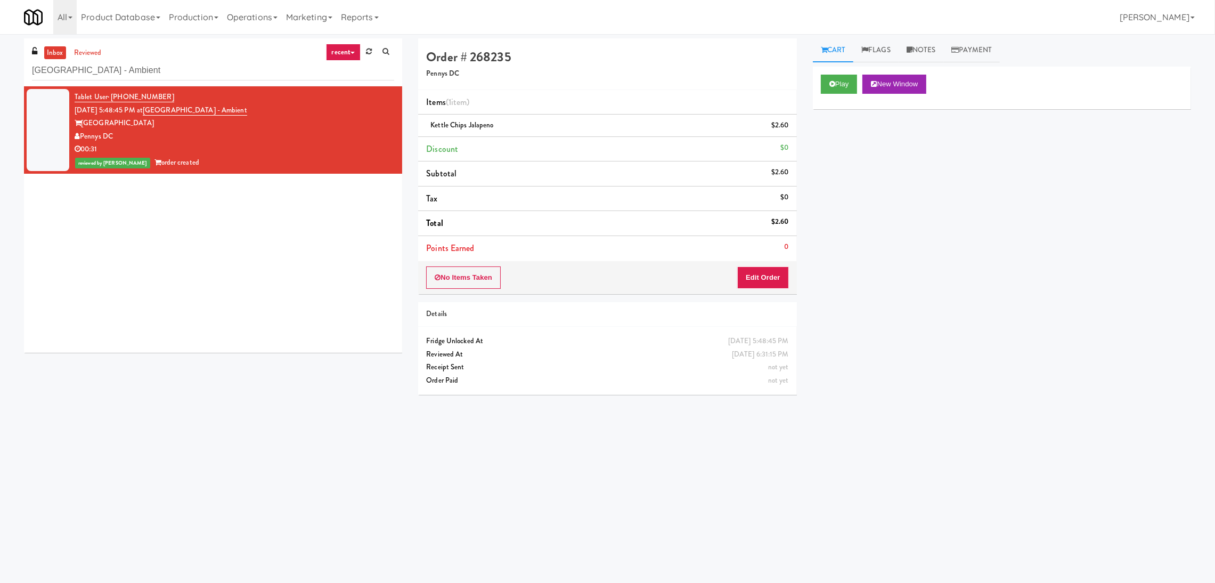
scroll to position [0, 0]
paste input "6Fit - Cooler"
drag, startPoint x: 196, startPoint y: 75, endPoint x: 0, endPoint y: 51, distance: 197.0
click at [0, 51] on div "inbox reviewed recent all unclear take inventory issue suspicious failed recent…" at bounding box center [607, 252] width 1215 height 428
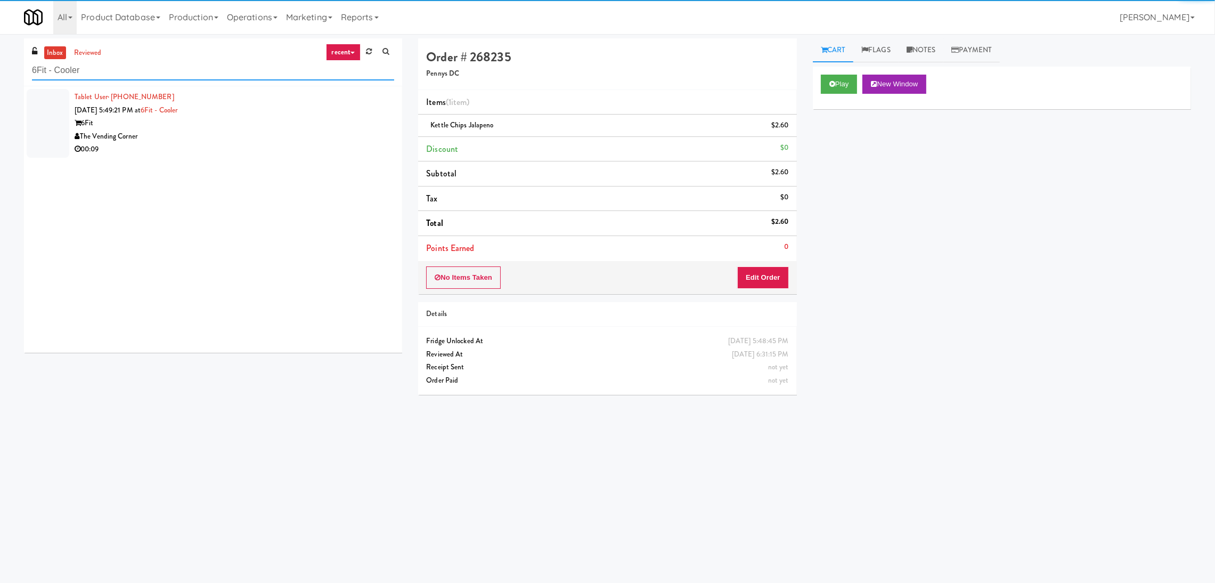
type input "6Fit - Cooler"
click at [357, 124] on div "6Fit" at bounding box center [235, 123] width 320 height 13
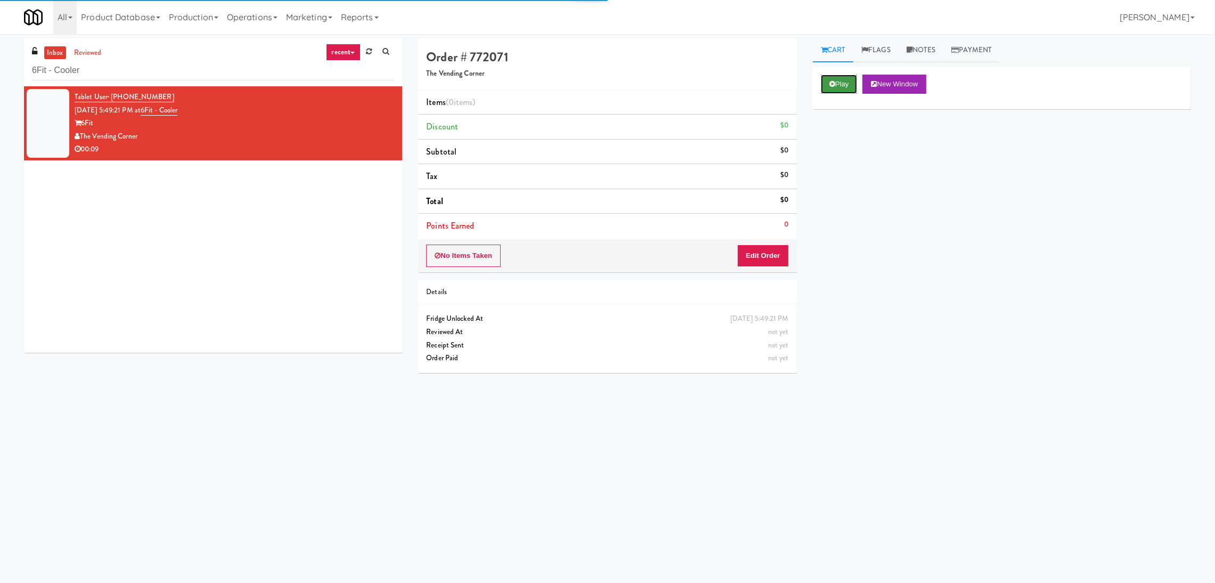
click at [849, 78] on button "Play" at bounding box center [839, 84] width 37 height 19
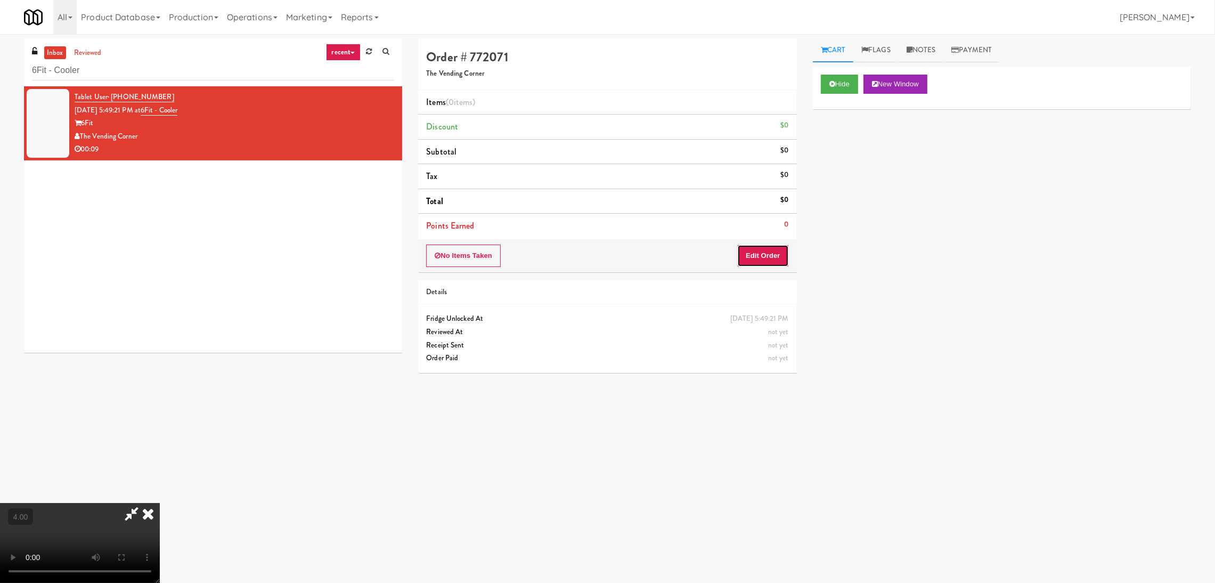
click at [782, 249] on button "Edit Order" at bounding box center [763, 256] width 52 height 22
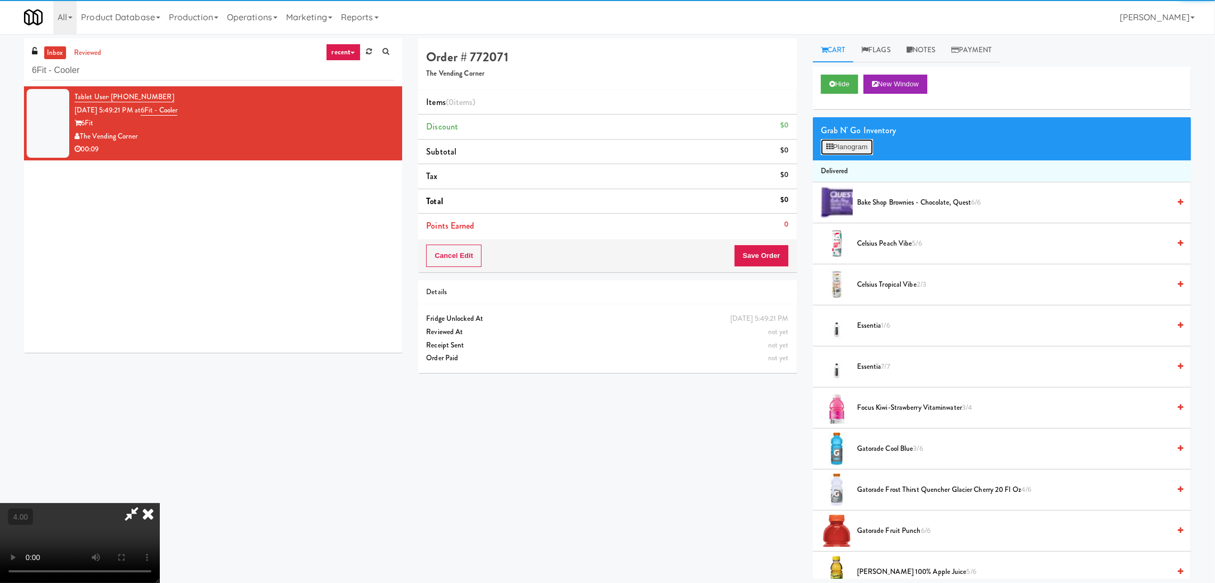
click at [851, 141] on button "Planogram" at bounding box center [847, 147] width 52 height 16
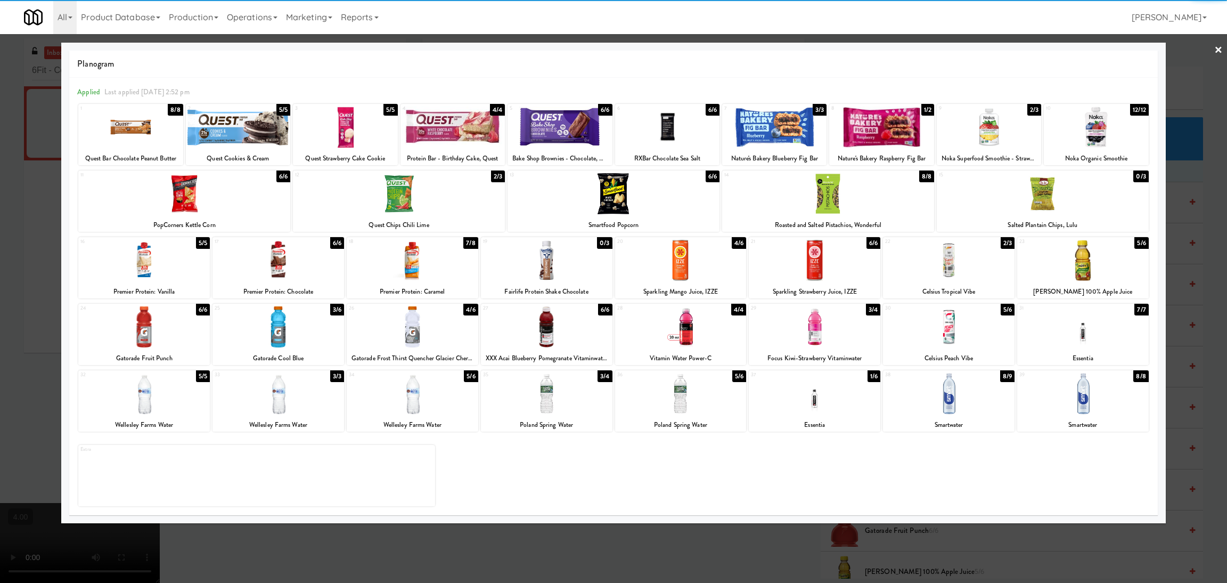
click at [1067, 333] on div at bounding box center [1084, 326] width 132 height 41
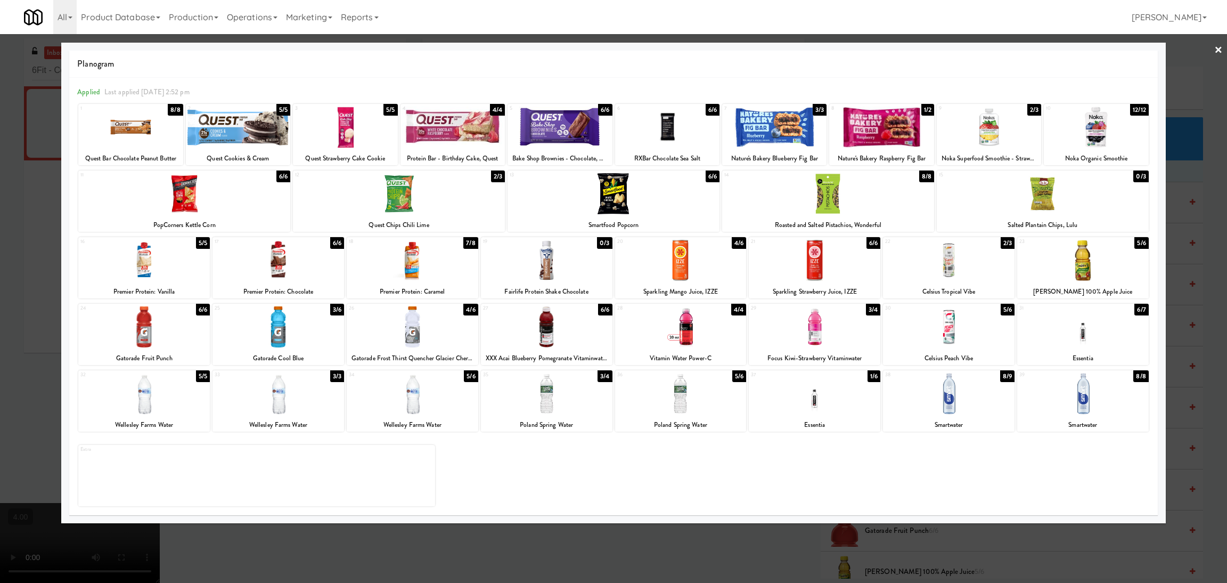
click at [846, 334] on div at bounding box center [815, 326] width 132 height 41
click at [492, 534] on div at bounding box center [613, 291] width 1227 height 583
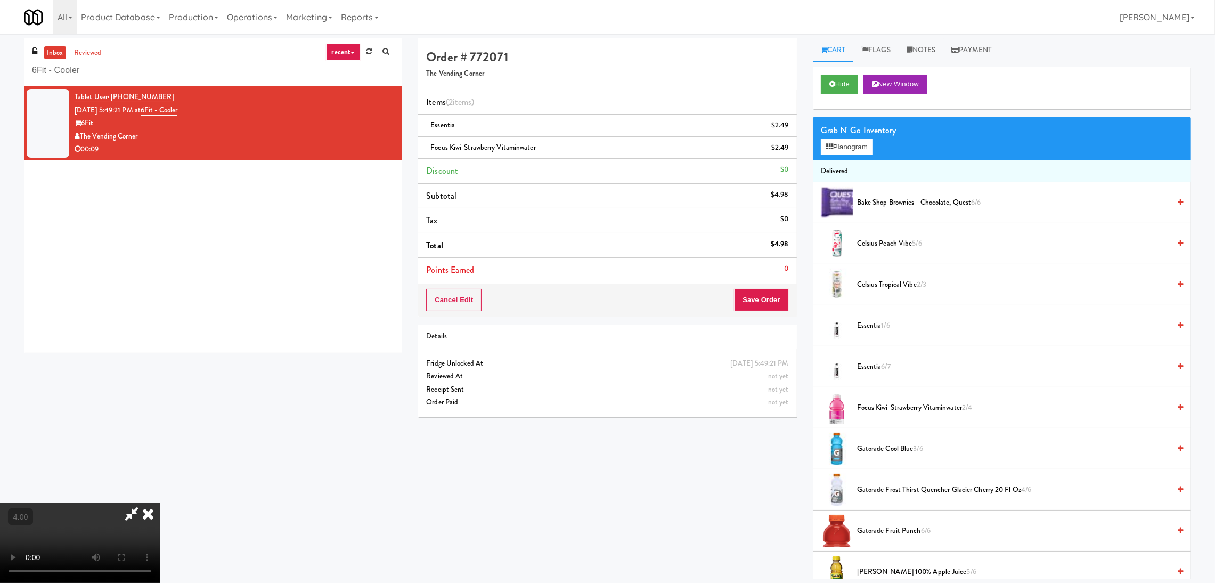
click at [160, 518] on video at bounding box center [80, 543] width 160 height 80
click at [160, 509] on video at bounding box center [80, 543] width 160 height 80
click at [160, 511] on video at bounding box center [80, 543] width 160 height 80
click at [160, 503] on video at bounding box center [80, 543] width 160 height 80
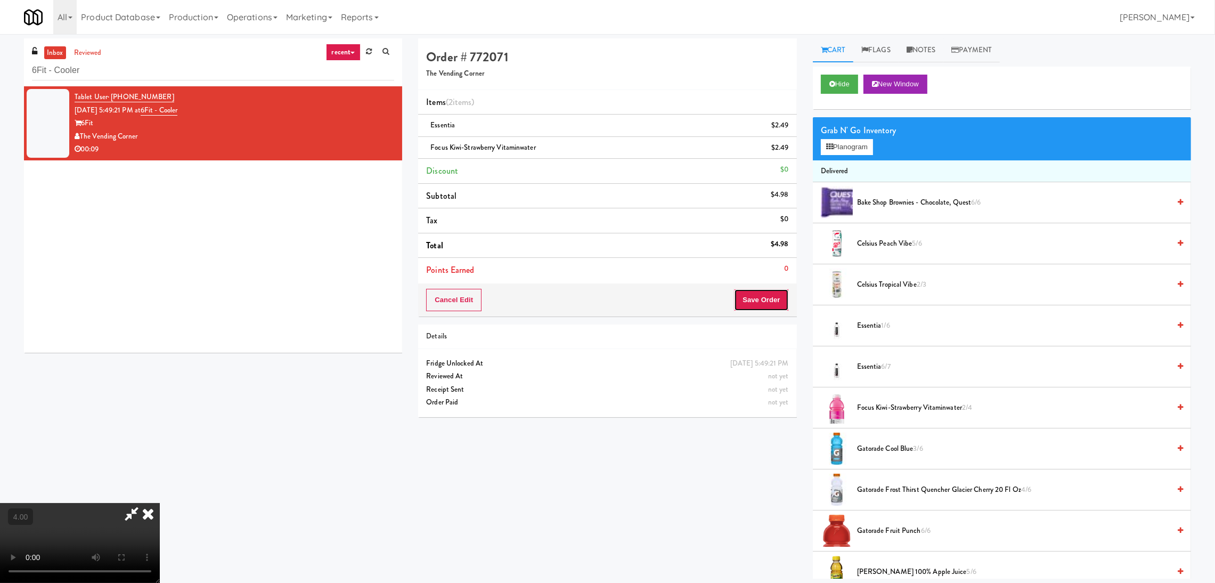
click at [765, 305] on button "Save Order" at bounding box center [761, 300] width 54 height 22
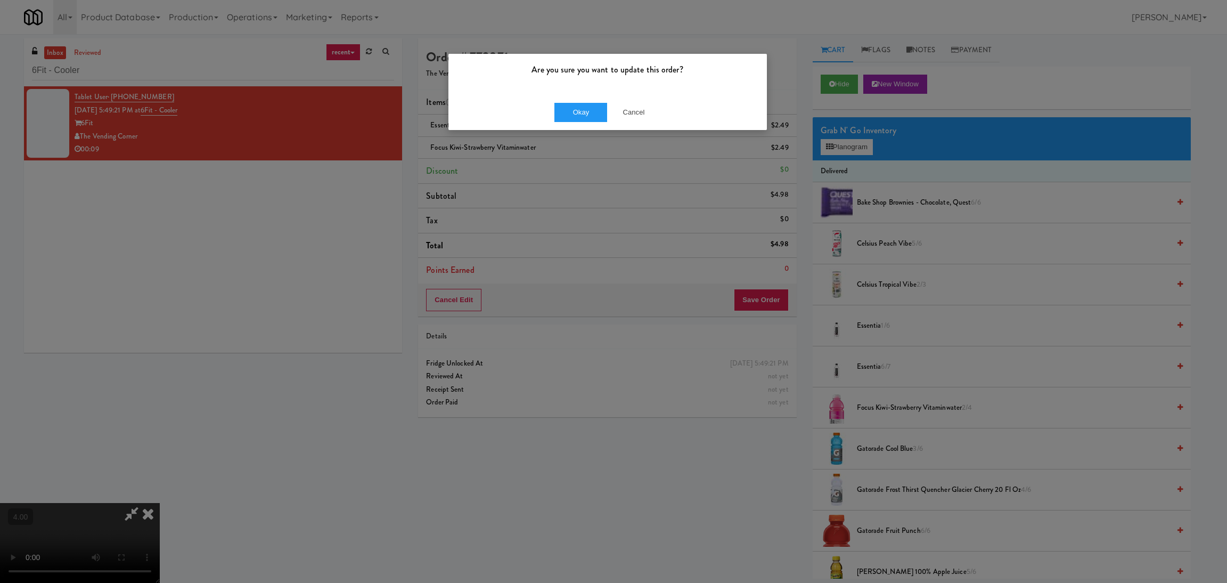
click at [556, 94] on div "Okay Cancel" at bounding box center [608, 112] width 319 height 36
click at [574, 116] on button "Okay" at bounding box center [581, 112] width 53 height 19
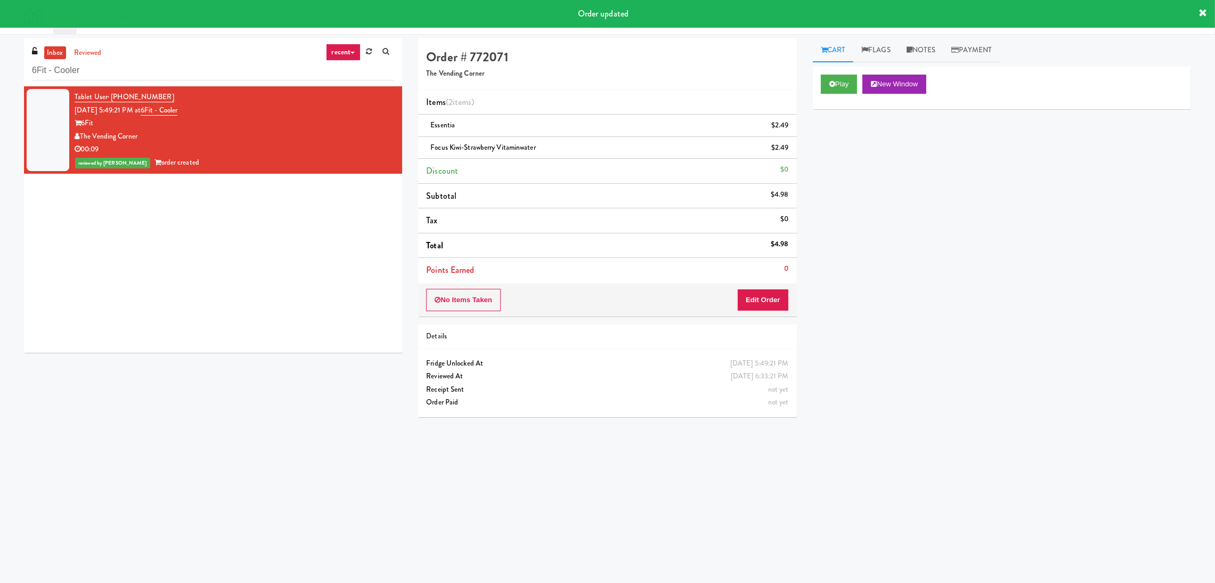
click at [217, 84] on div "inbox reviewed recent all unclear take inventory issue suspicious failed recent…" at bounding box center [213, 62] width 378 height 48
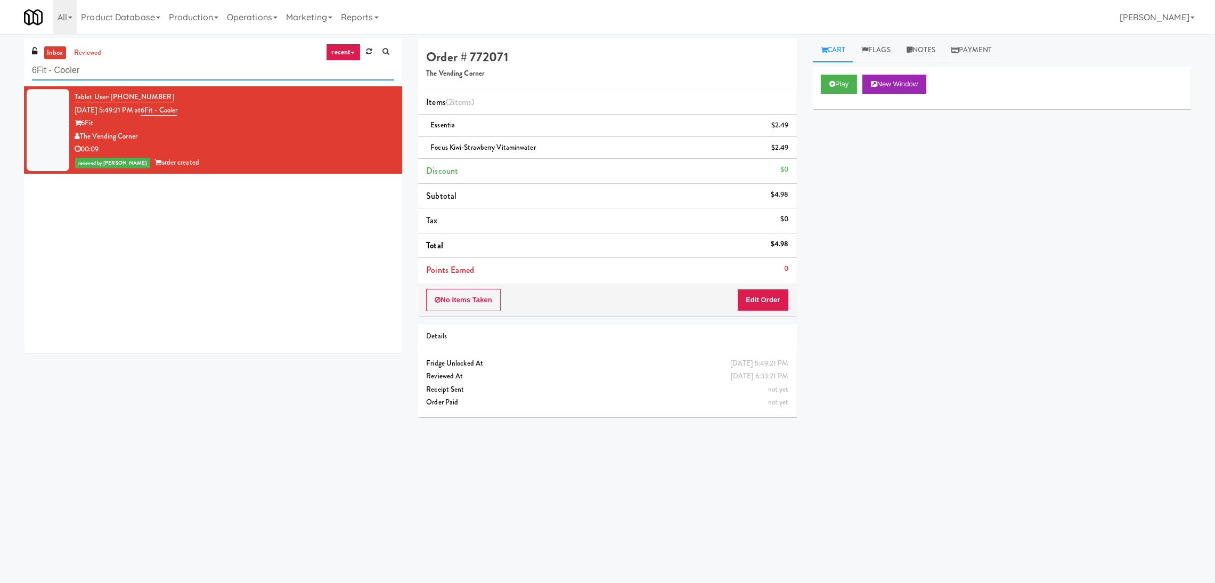
drag, startPoint x: 213, startPoint y: 73, endPoint x: 0, endPoint y: 55, distance: 213.9
click at [0, 55] on div "inbox reviewed recent all unclear take inventory issue suspicious failed recent…" at bounding box center [607, 252] width 1215 height 428
paste input "Mattr (formerly Shawcor)"
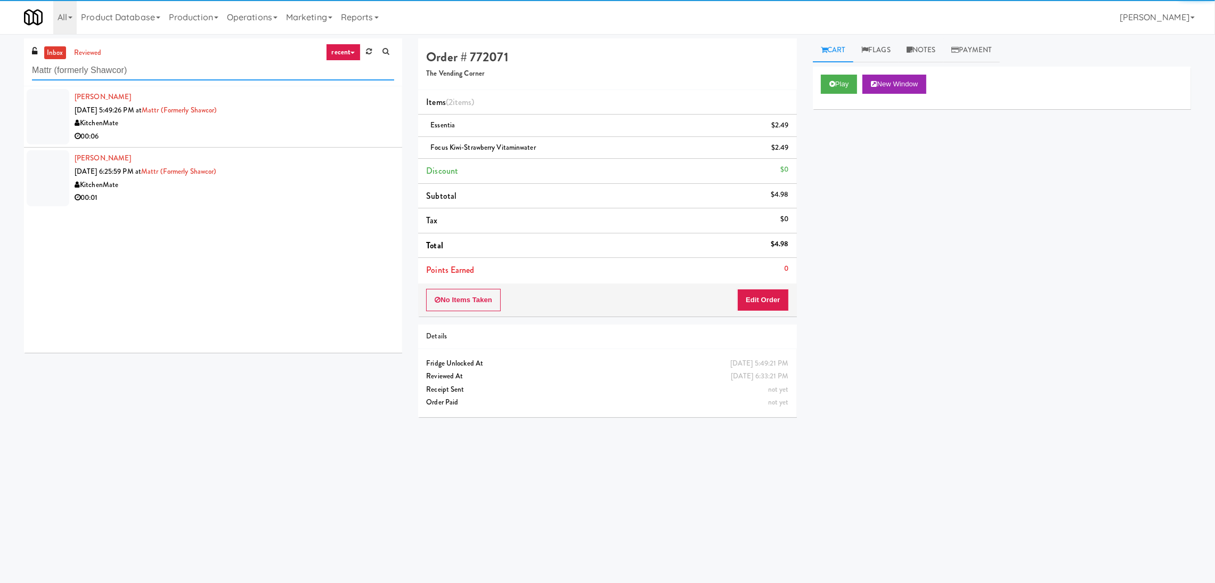
type input "Mattr (formerly Shawcor)"
click at [330, 116] on div "[PERSON_NAME] [DATE] 5:49:26 PM at Mattr (formerly Shawcor) KitchenMate 00:06" at bounding box center [235, 117] width 320 height 52
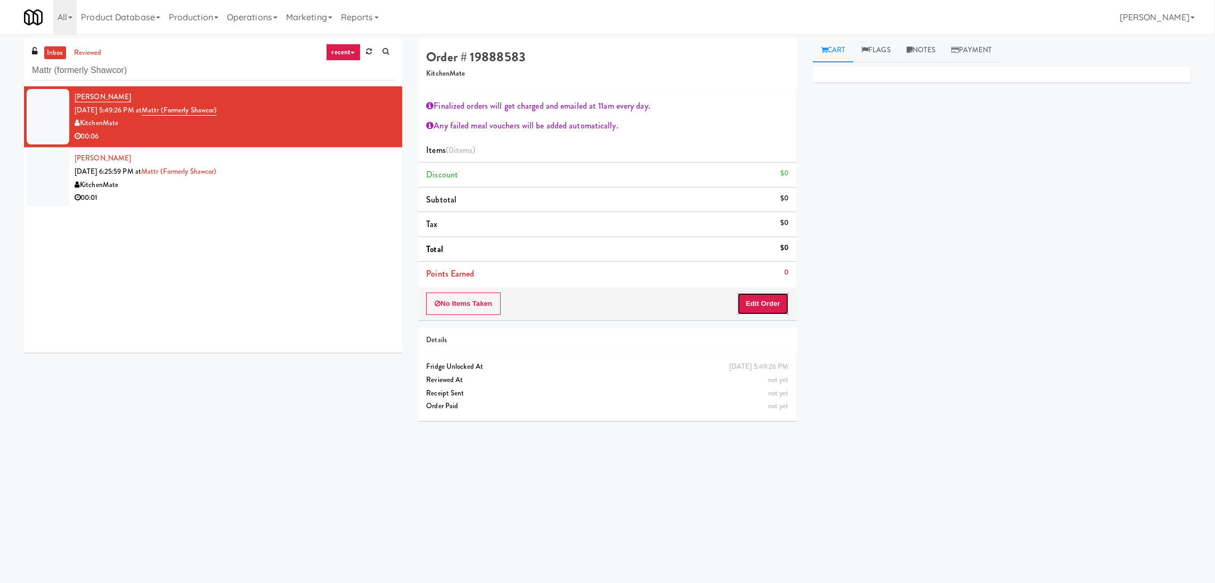
click at [743, 297] on button "Edit Order" at bounding box center [763, 303] width 52 height 22
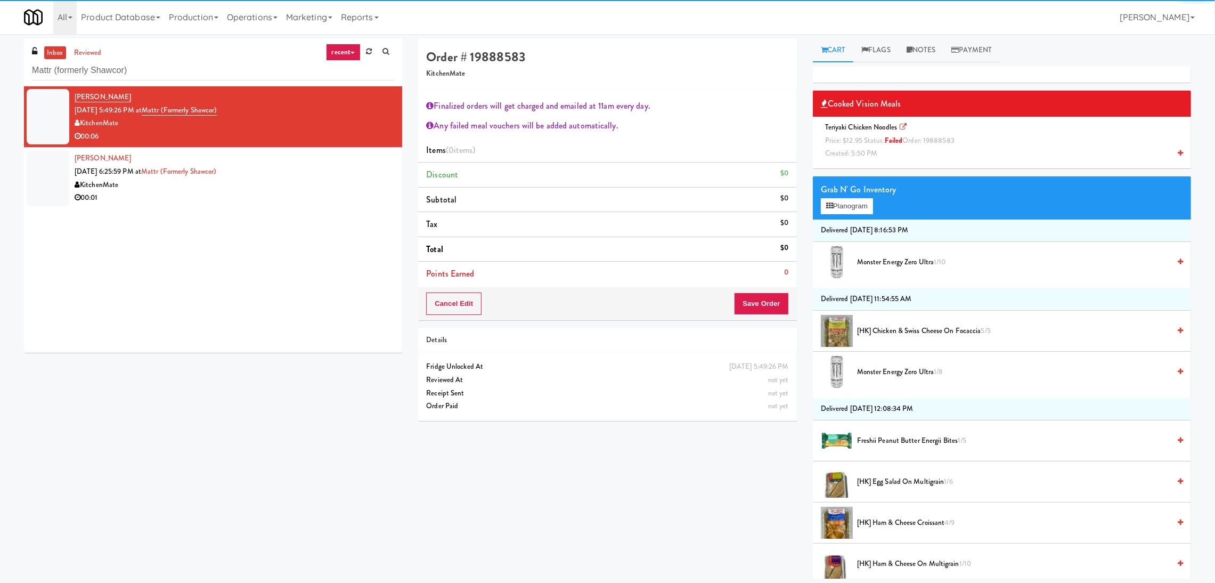
click at [872, 129] on span "Teriyaki Chicken Noodles Price: $12.95 Status: failed Order: 19888583 Created: …" at bounding box center [892, 140] width 142 height 36
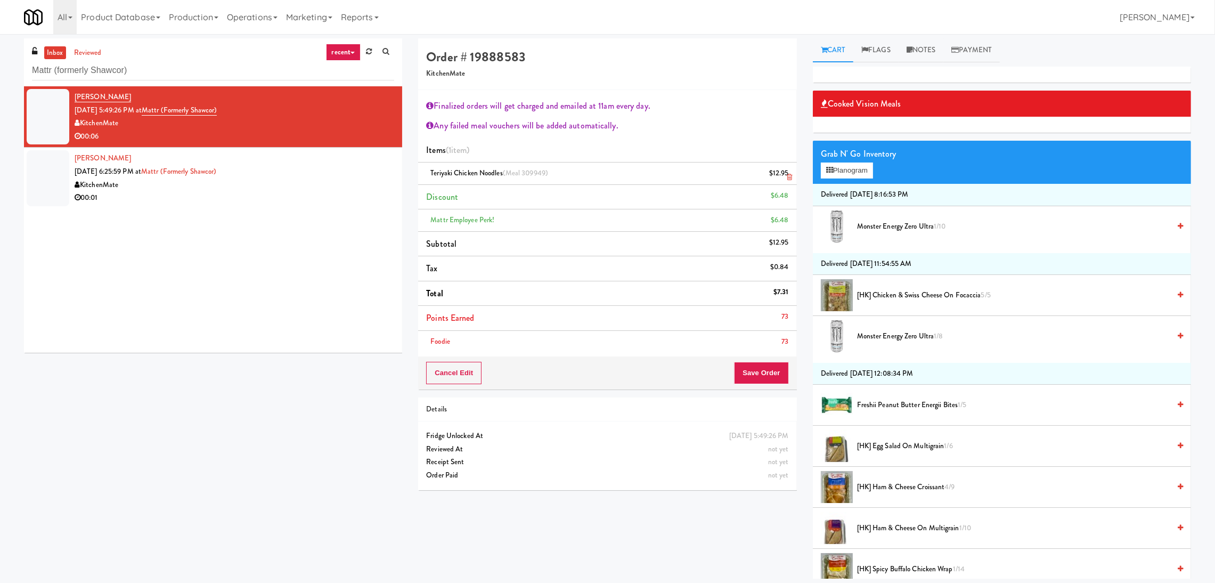
click at [787, 180] on icon at bounding box center [789, 177] width 5 height 7
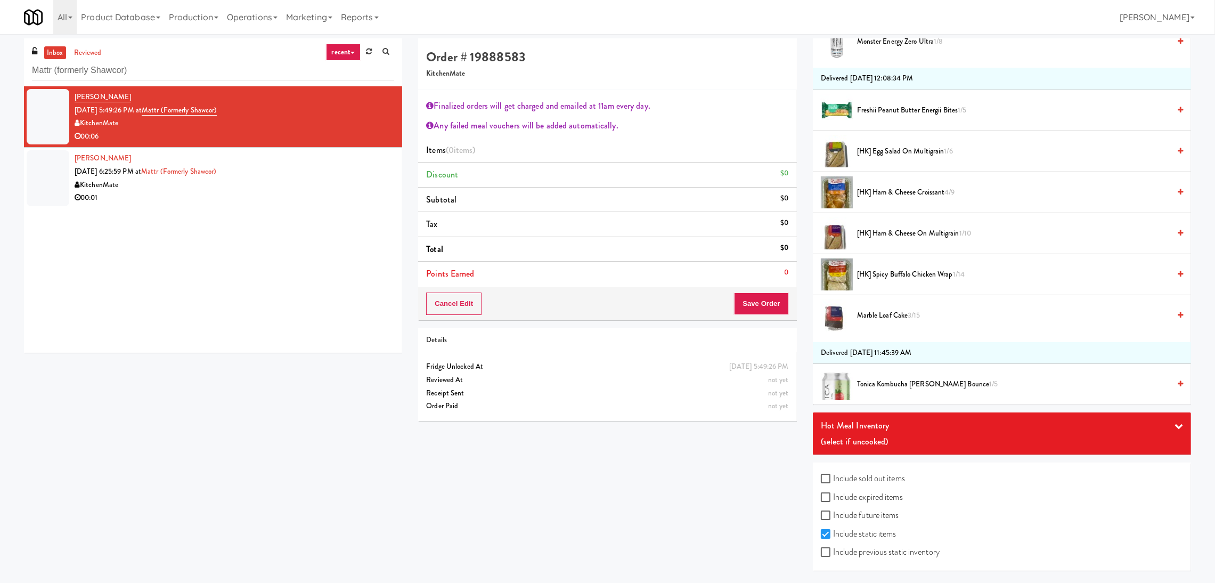
click at [886, 430] on div "Hot Meal Inventory" at bounding box center [1002, 426] width 362 height 16
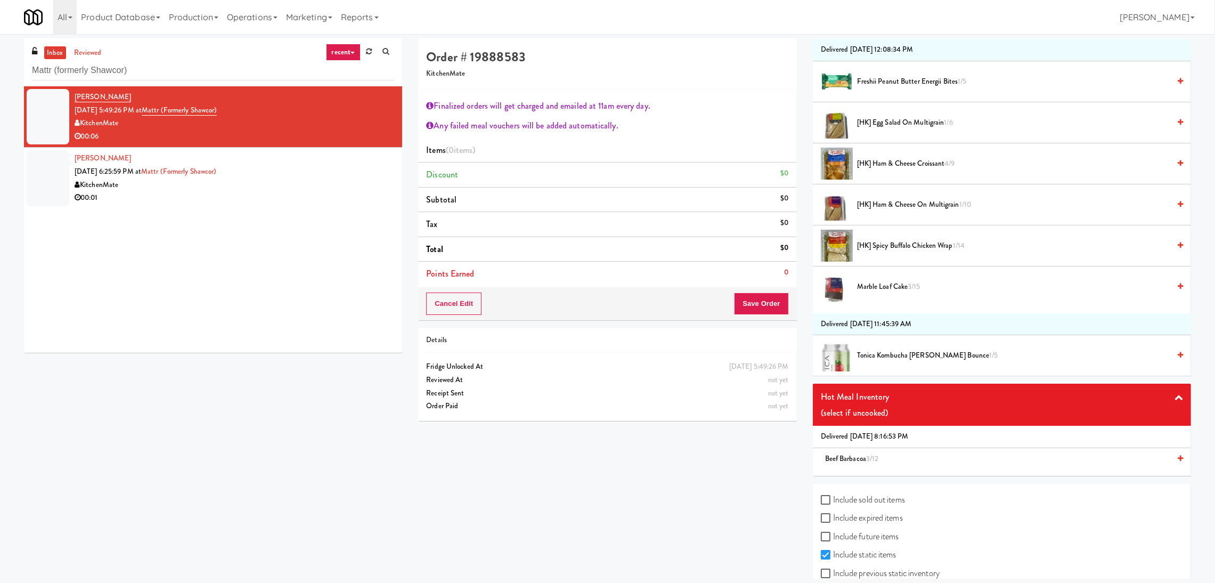
scroll to position [380, 0]
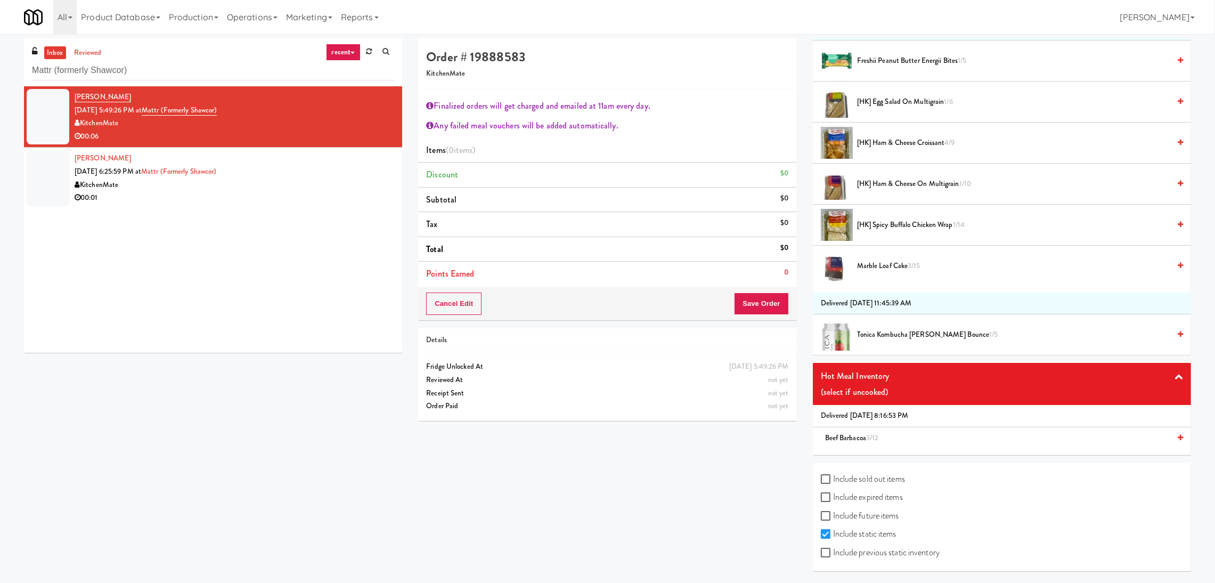
click at [872, 481] on label "Include sold out items" at bounding box center [863, 479] width 84 height 16
click at [833, 481] on input "Include sold out items" at bounding box center [827, 479] width 12 height 9
checkbox input "true"
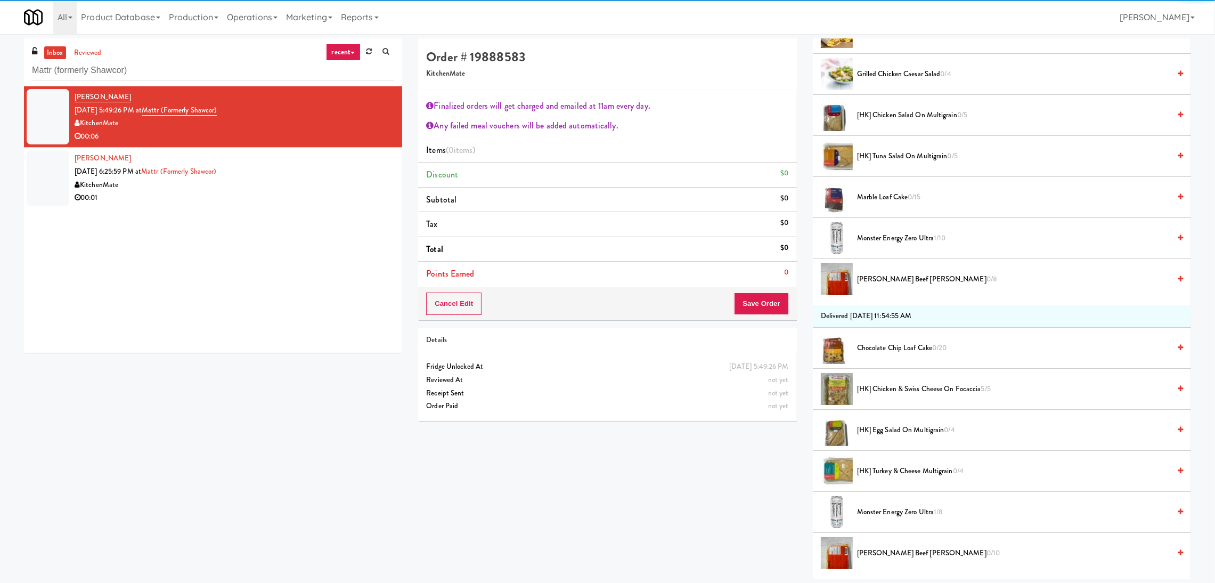
scroll to position [1216, 0]
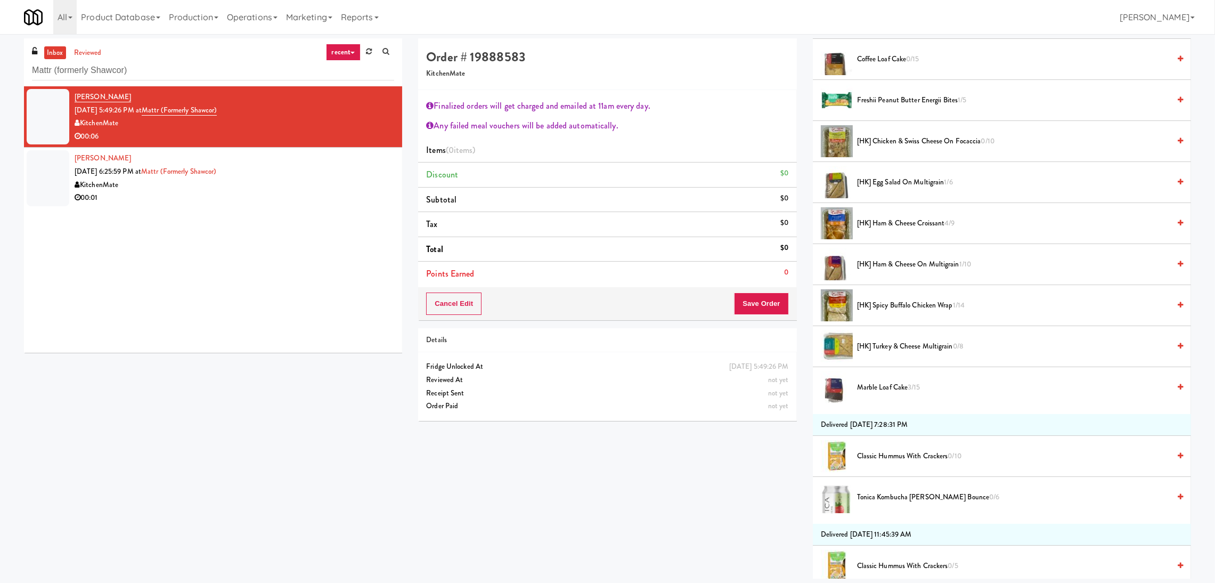
click at [897, 384] on span "Marble Loaf Cake 3/15" at bounding box center [1013, 387] width 313 height 13
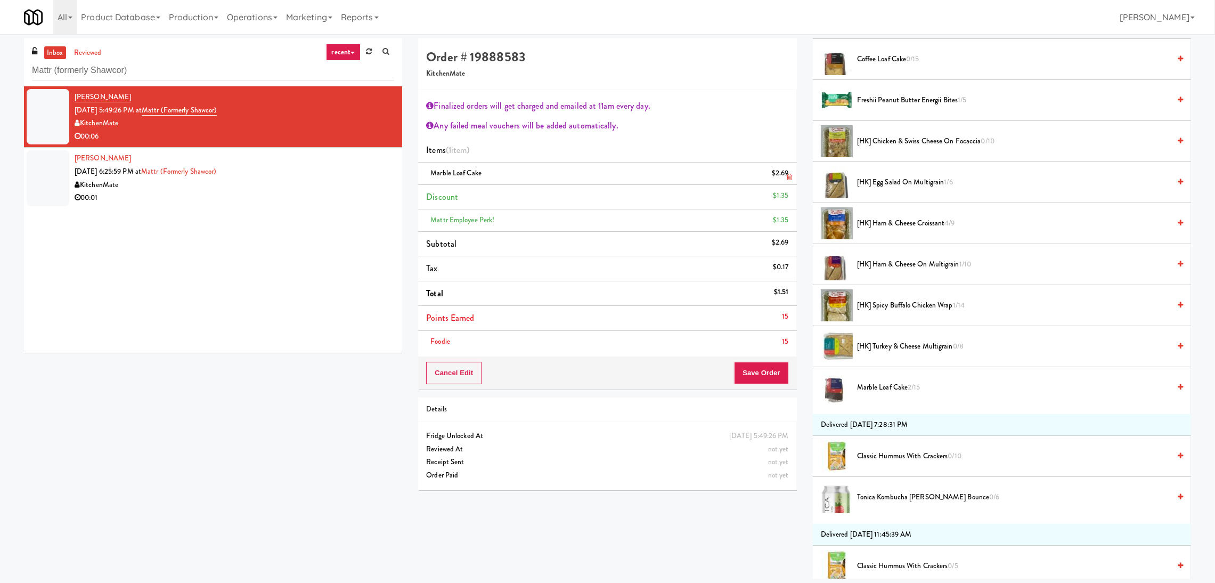
click at [787, 174] on icon at bounding box center [789, 177] width 5 height 7
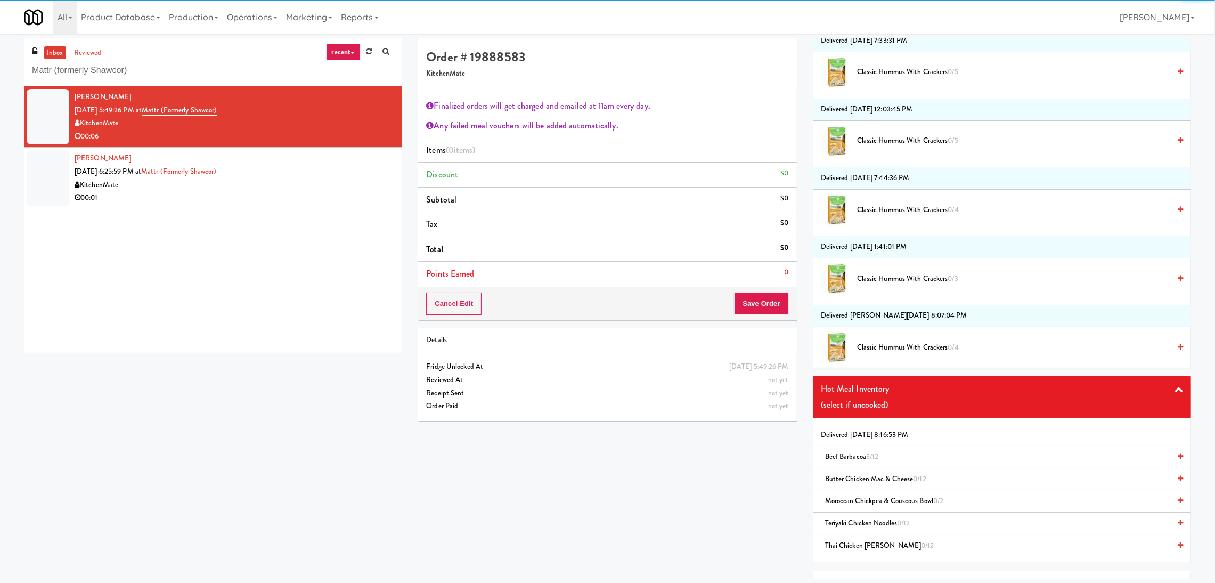
scroll to position [2069, 0]
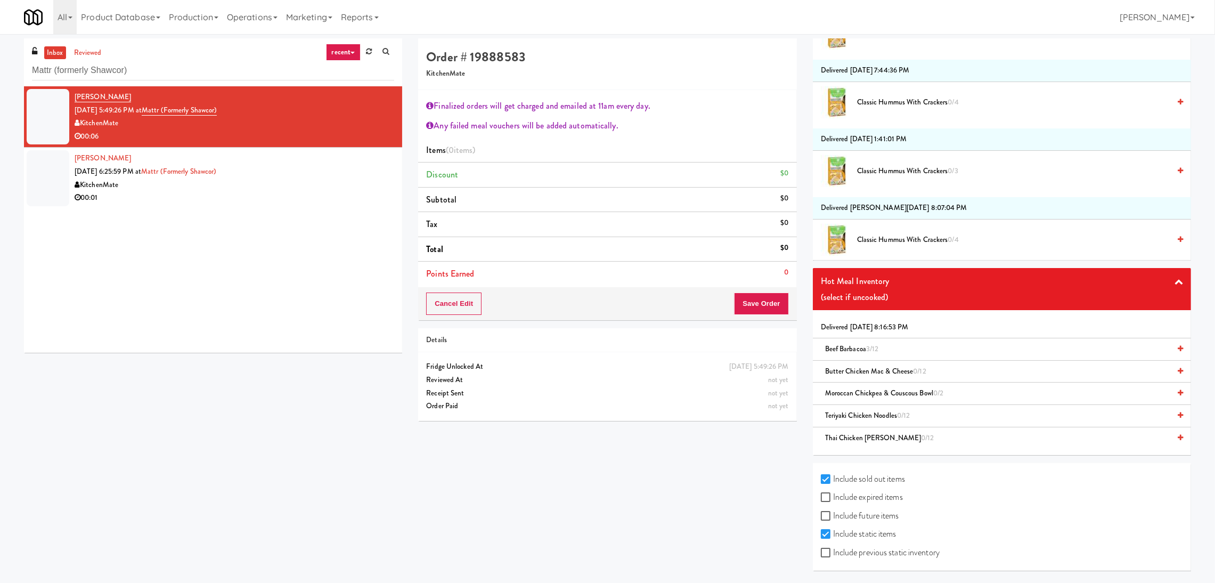
click at [883, 416] on span "Teriyaki Chicken Noodles 0/12" at bounding box center [867, 415] width 85 height 10
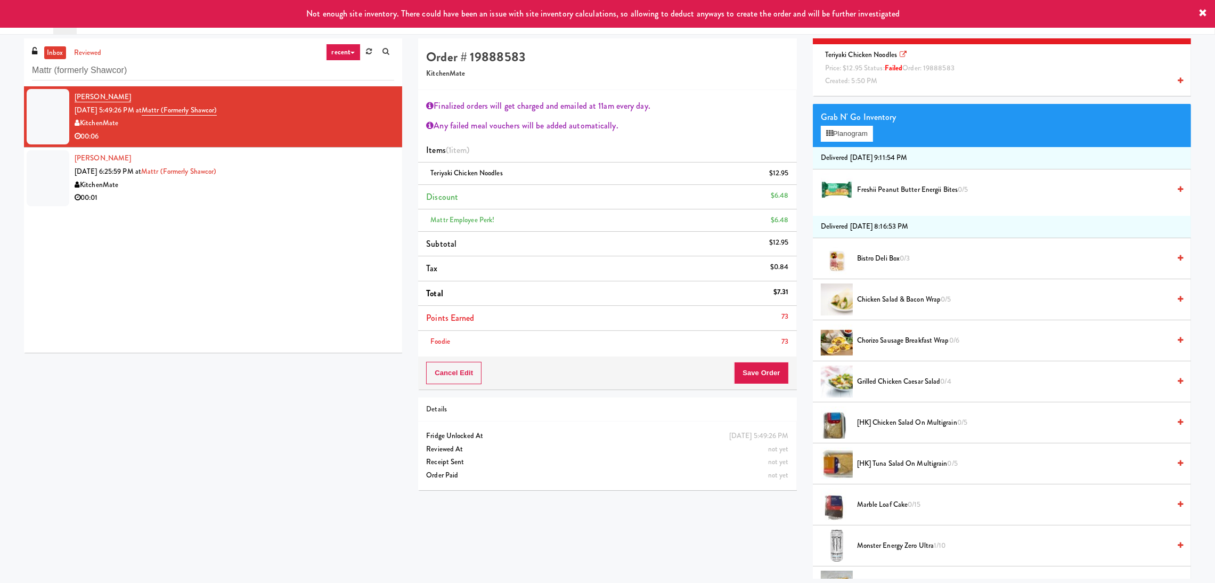
scroll to position [0, 0]
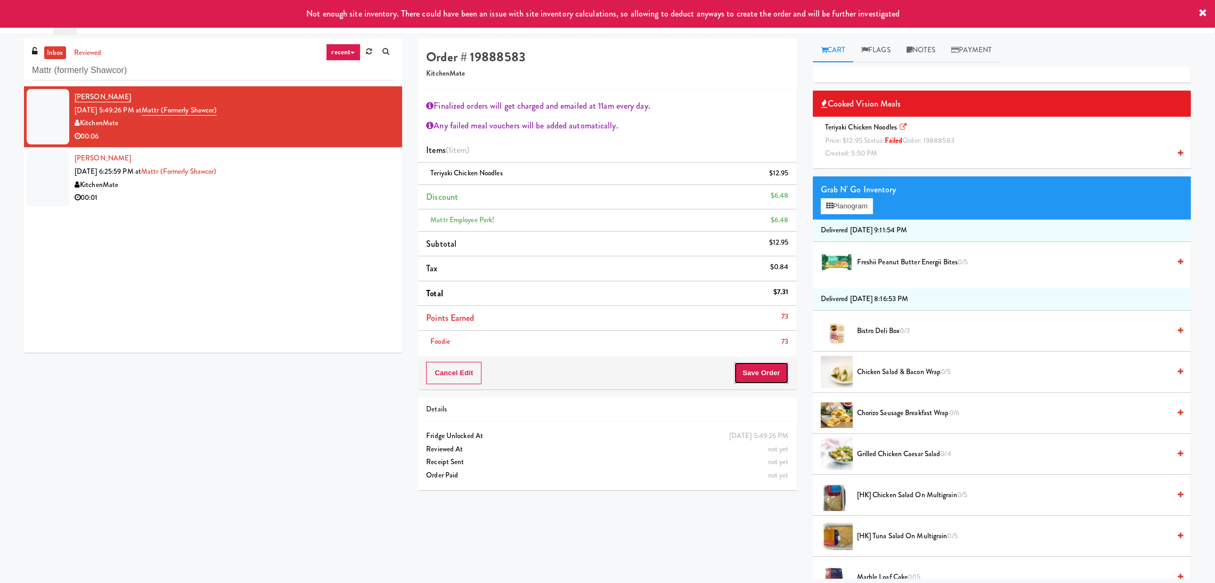
click at [776, 377] on button "Save Order" at bounding box center [761, 373] width 54 height 22
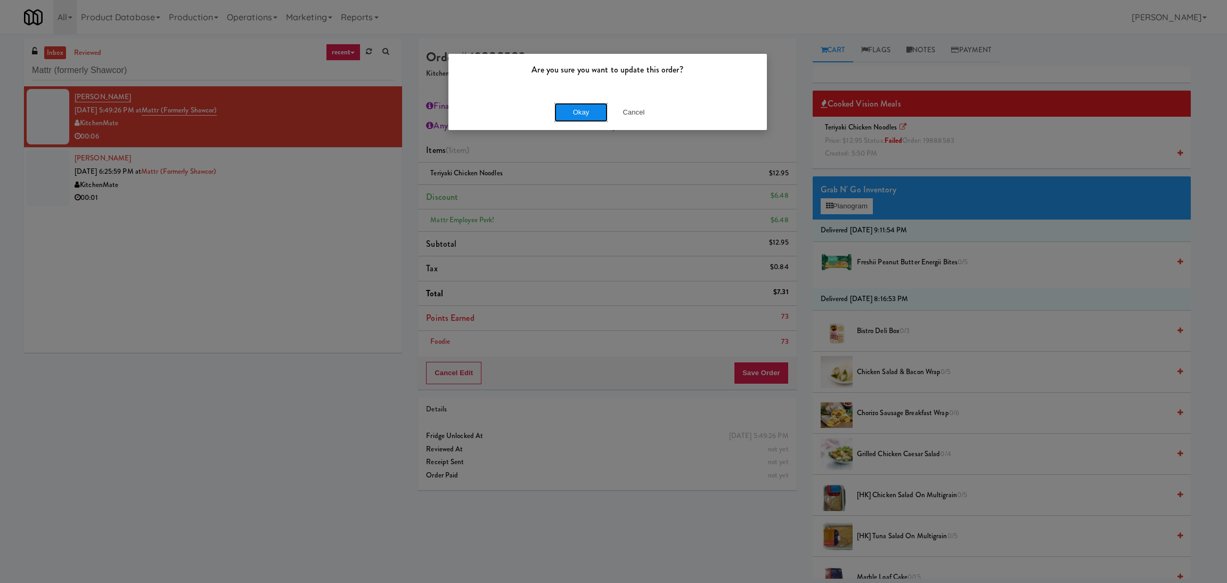
click at [574, 109] on button "Okay" at bounding box center [581, 112] width 53 height 19
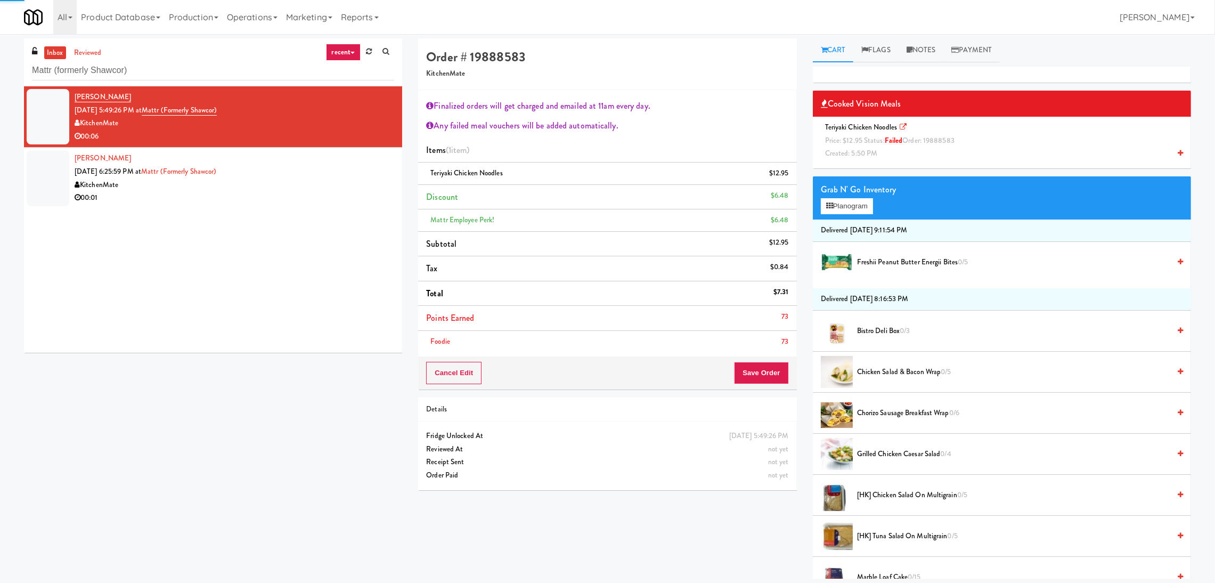
click at [330, 198] on div "00:01" at bounding box center [235, 197] width 320 height 13
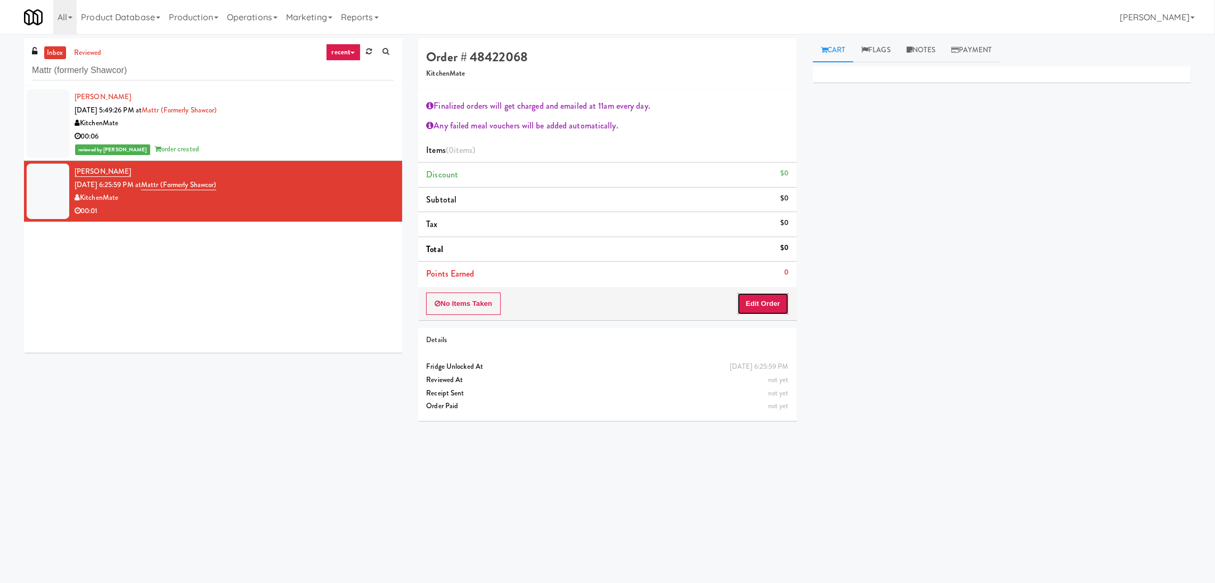
click at [782, 308] on button "Edit Order" at bounding box center [763, 303] width 52 height 22
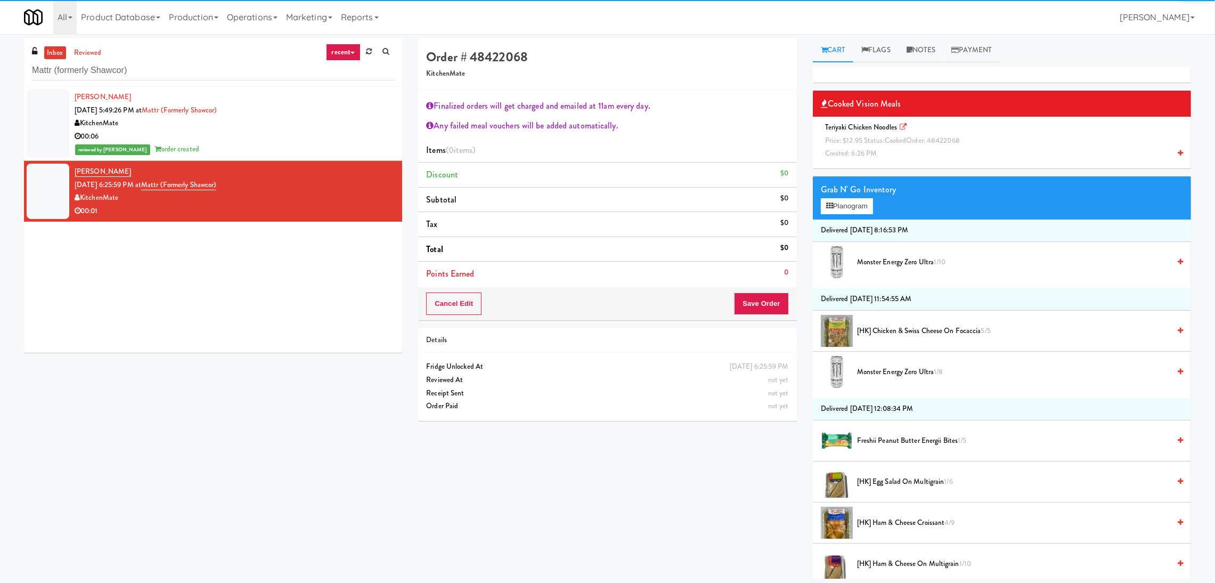
click at [915, 150] on div "Teriyaki Chicken Noodles Price: $12.95 Status: cooked Order: 48422068 Created: …" at bounding box center [1002, 140] width 362 height 39
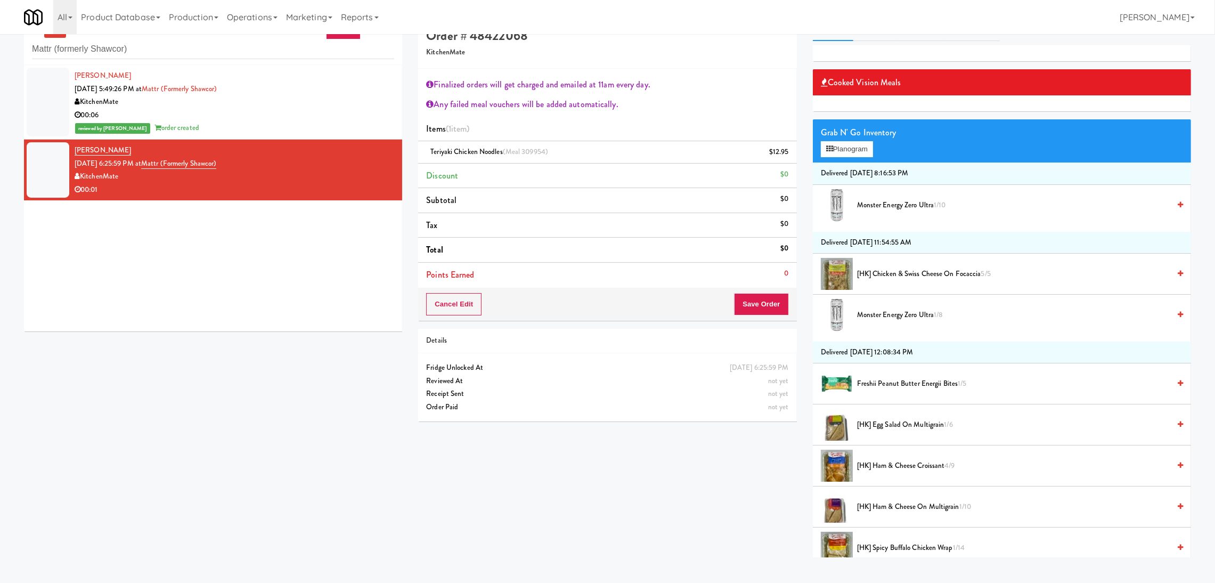
scroll to position [34, 0]
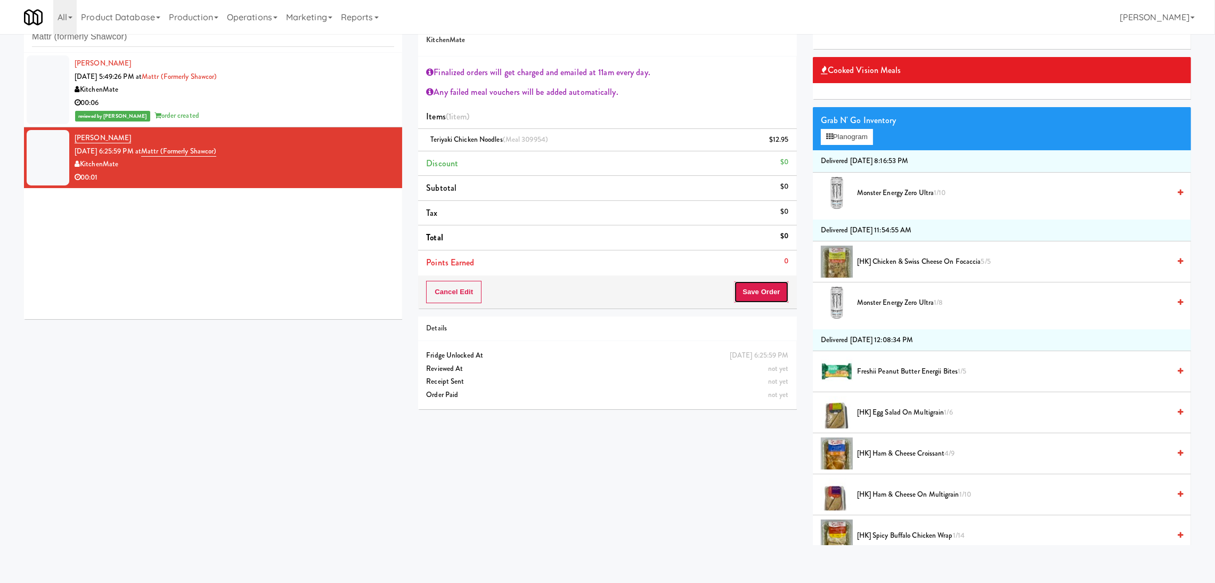
click at [768, 281] on button "Save Order" at bounding box center [761, 292] width 54 height 22
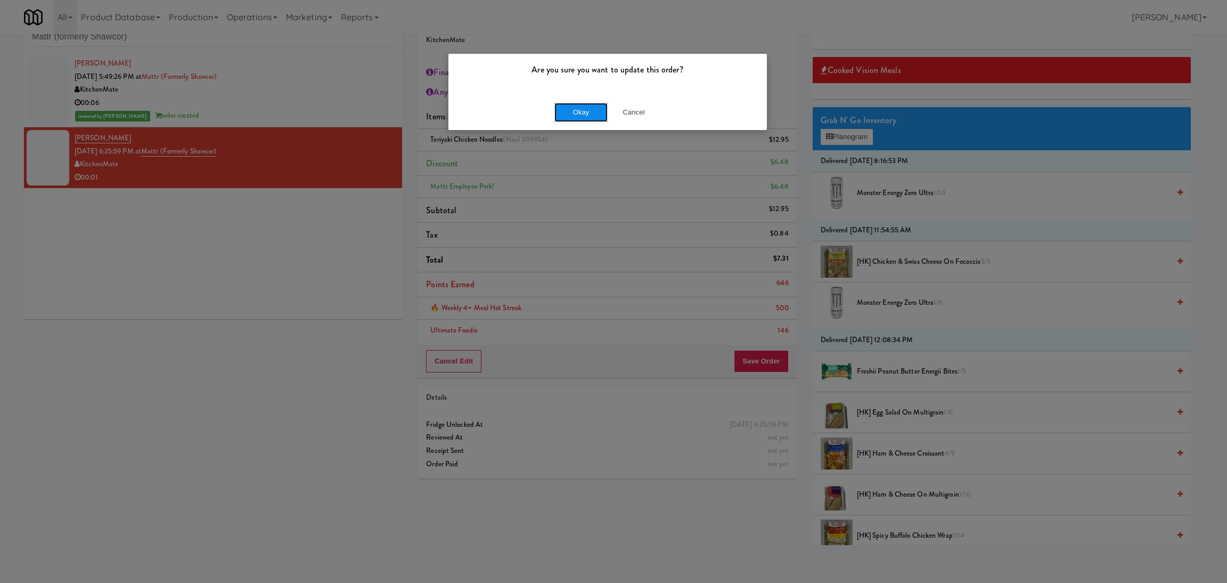
click at [601, 105] on button "Okay" at bounding box center [581, 112] width 53 height 19
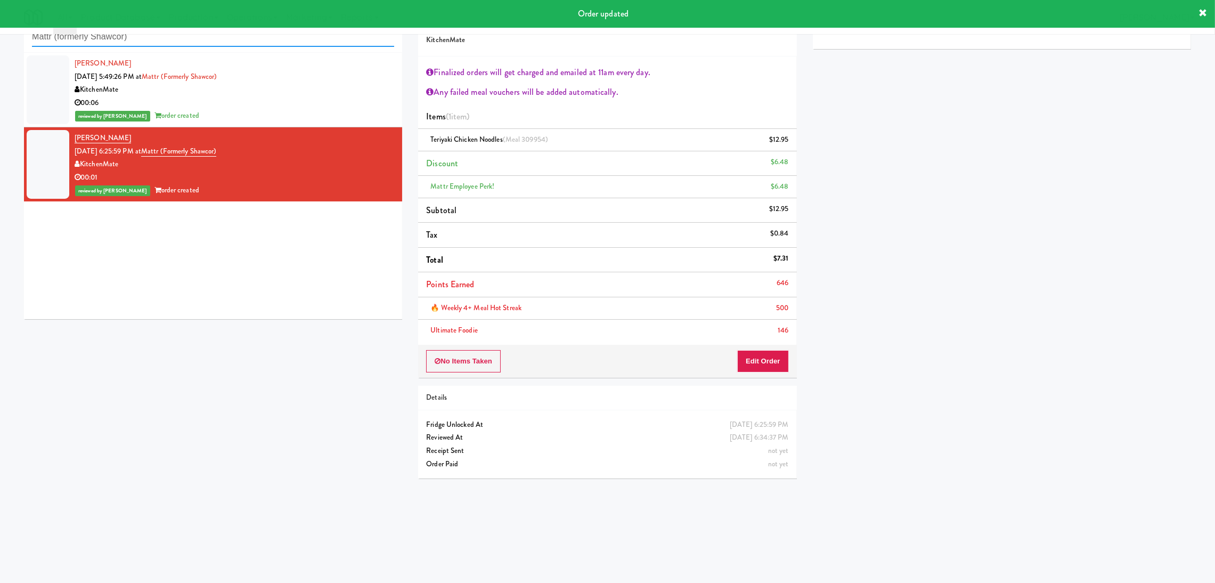
paste input "450 [GEOGRAPHIC_DATA] - Right - Ambient"
drag, startPoint x: 206, startPoint y: 42, endPoint x: 0, endPoint y: 28, distance: 206.6
click at [0, 28] on body "Order updated Are you sure you want to update this order? Okay Cancel Okay Are …" at bounding box center [607, 292] width 1215 height 583
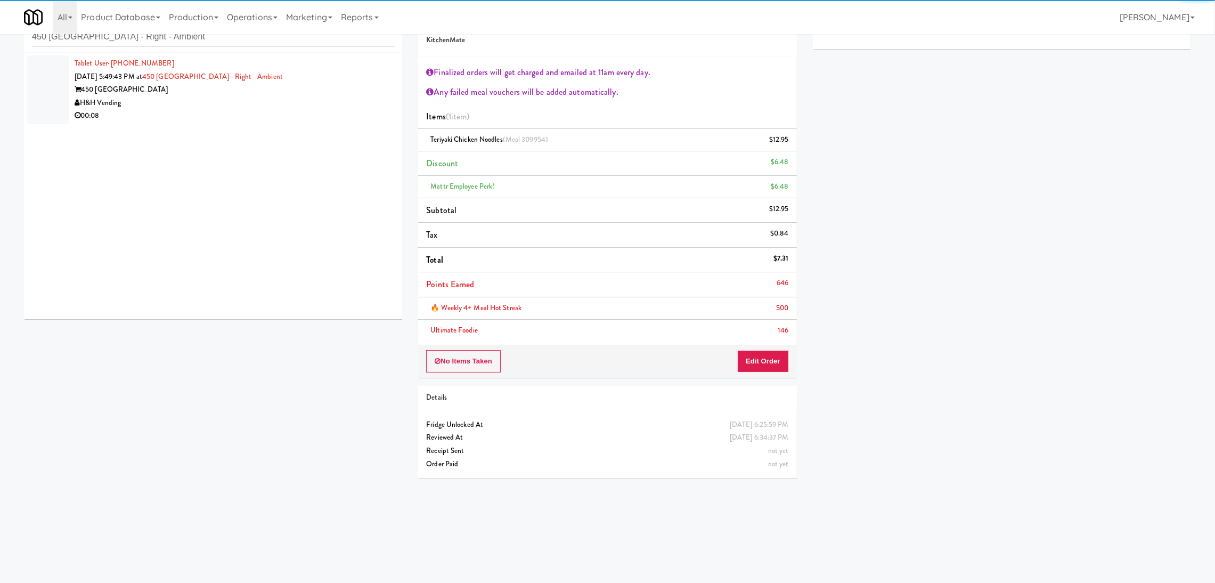
click at [322, 115] on div "00:08" at bounding box center [235, 115] width 320 height 13
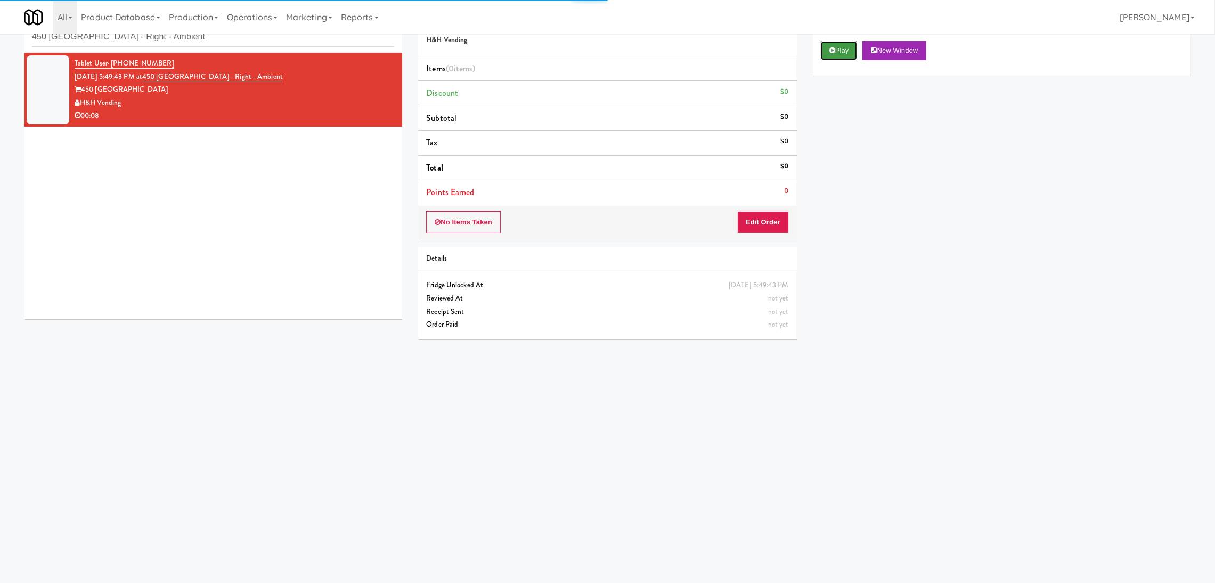
click at [833, 47] on icon at bounding box center [832, 50] width 6 height 7
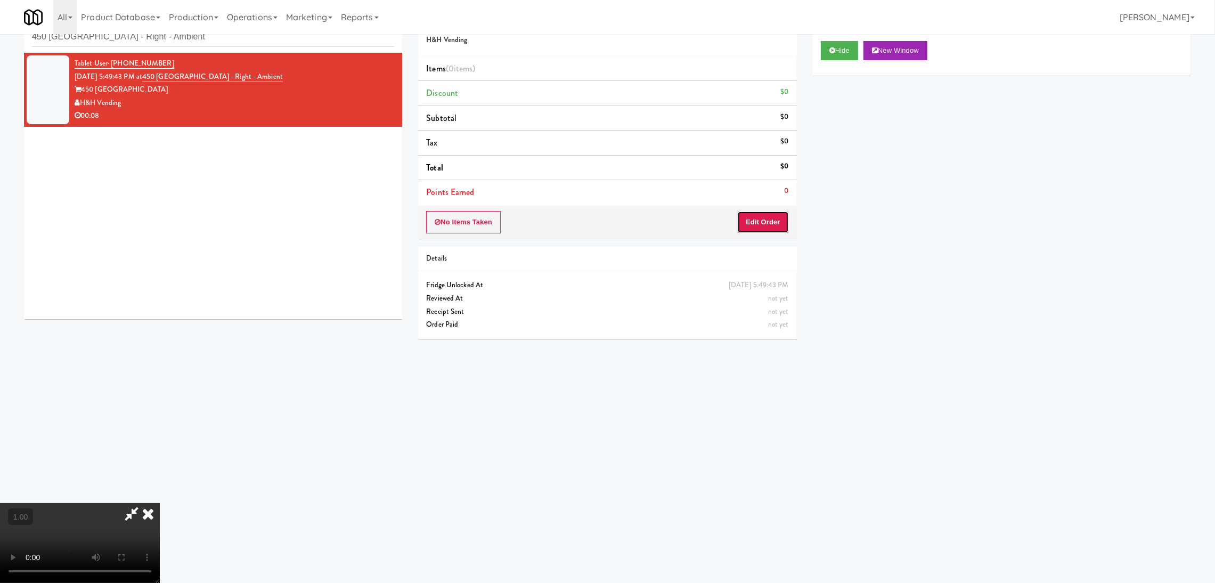
click at [744, 224] on button "Edit Order" at bounding box center [763, 222] width 52 height 22
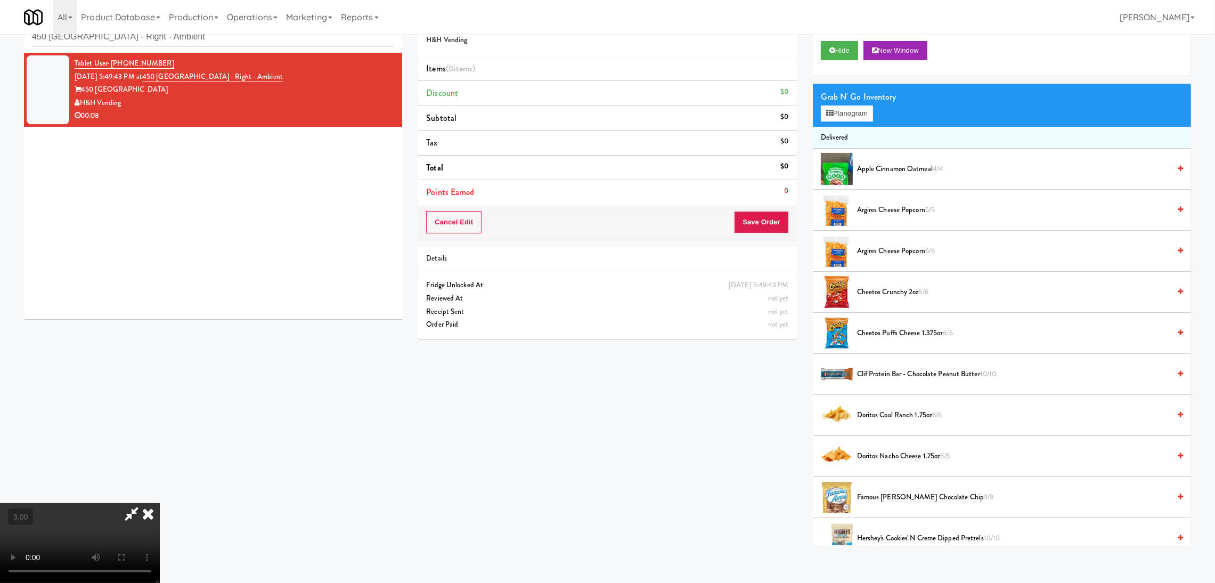
scroll to position [47, 0]
click at [851, 117] on button "Planogram" at bounding box center [847, 113] width 52 height 16
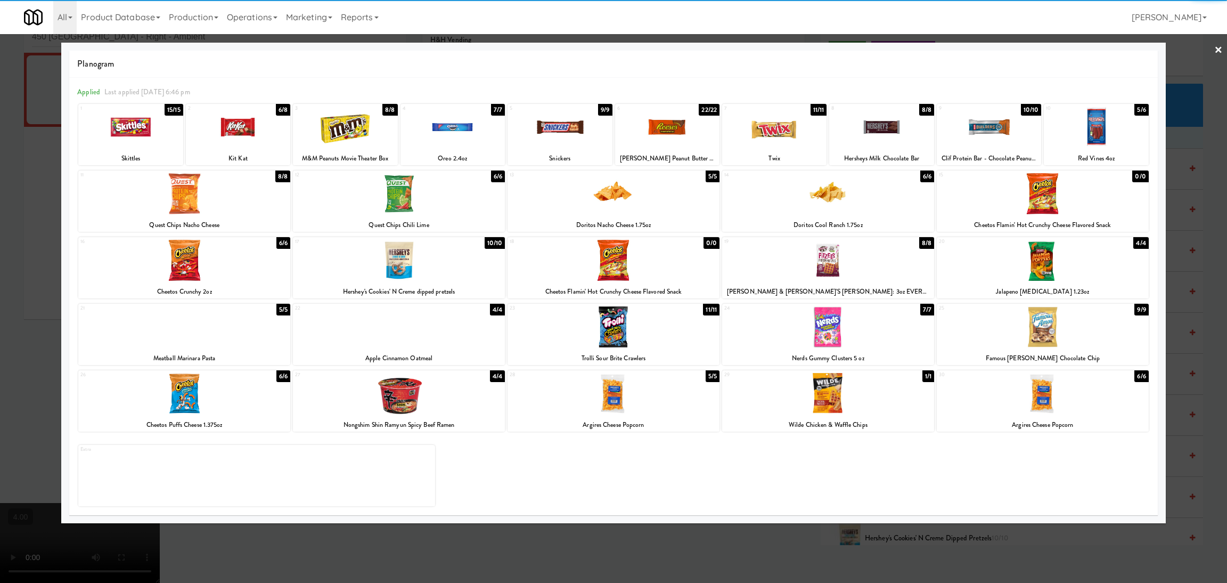
click at [377, 138] on div at bounding box center [345, 127] width 104 height 41
click at [561, 131] on div at bounding box center [560, 127] width 104 height 41
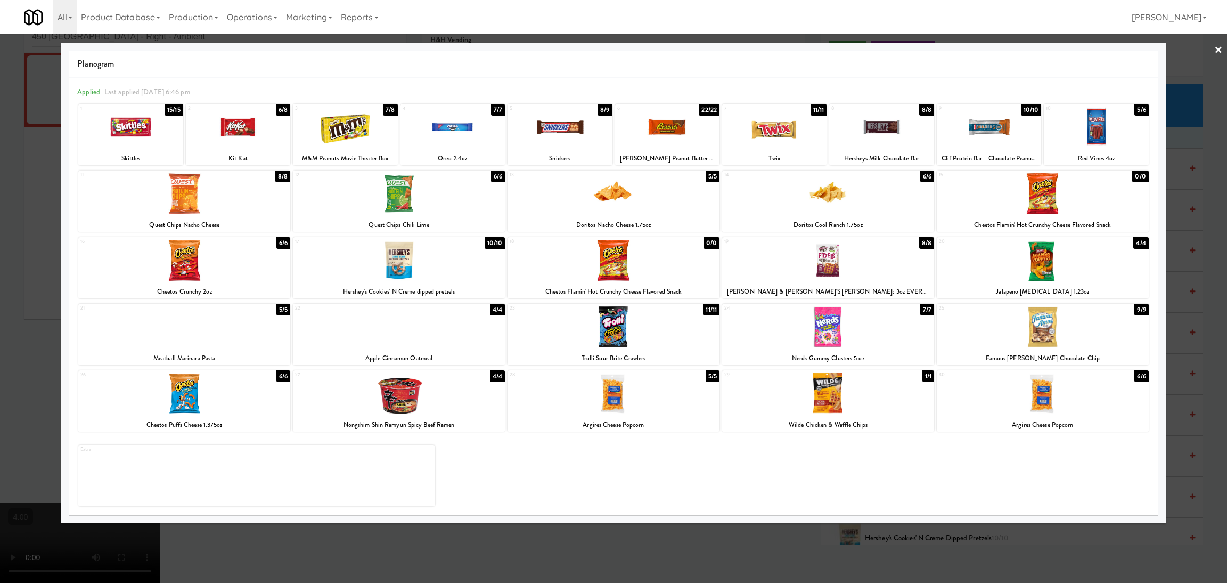
click at [0, 221] on div at bounding box center [613, 291] width 1227 height 583
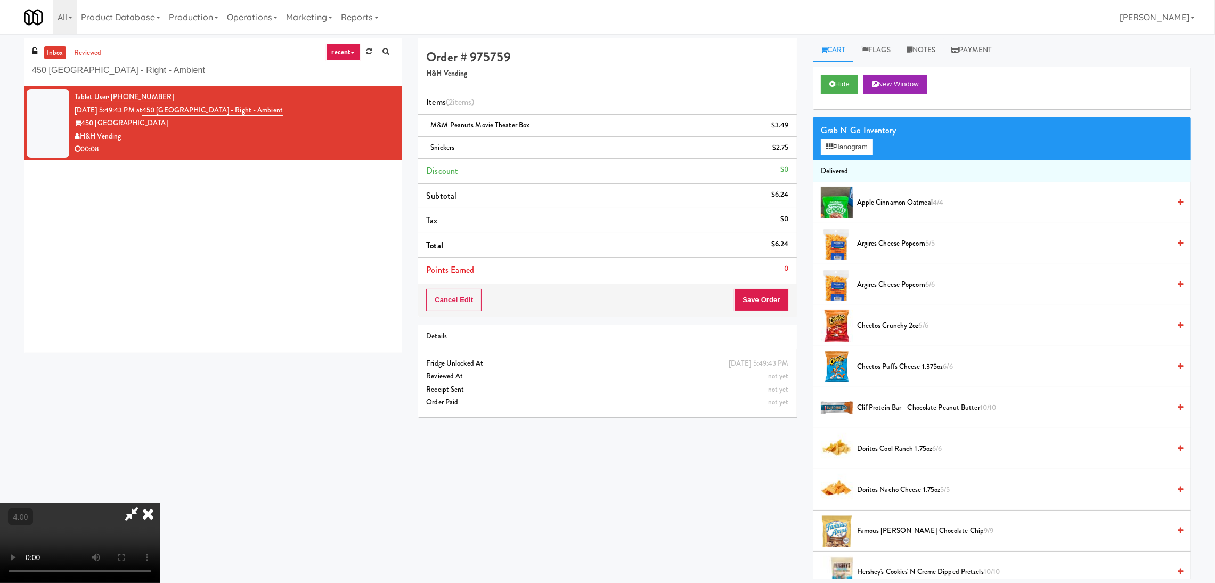
click at [160, 503] on icon at bounding box center [147, 513] width 23 height 21
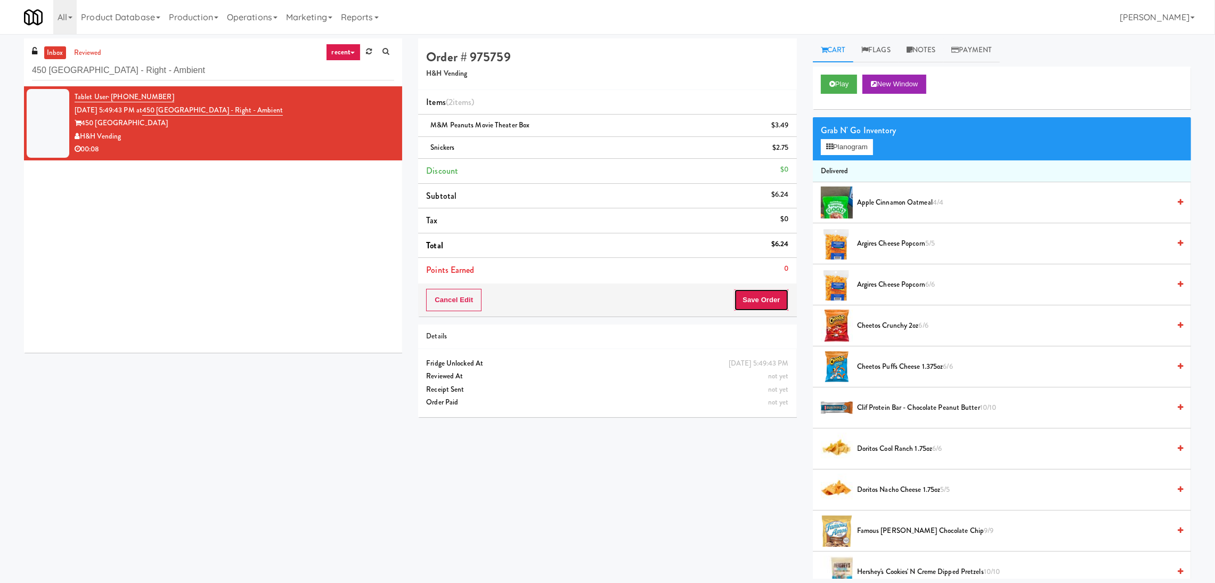
click at [759, 294] on button "Save Order" at bounding box center [761, 300] width 54 height 22
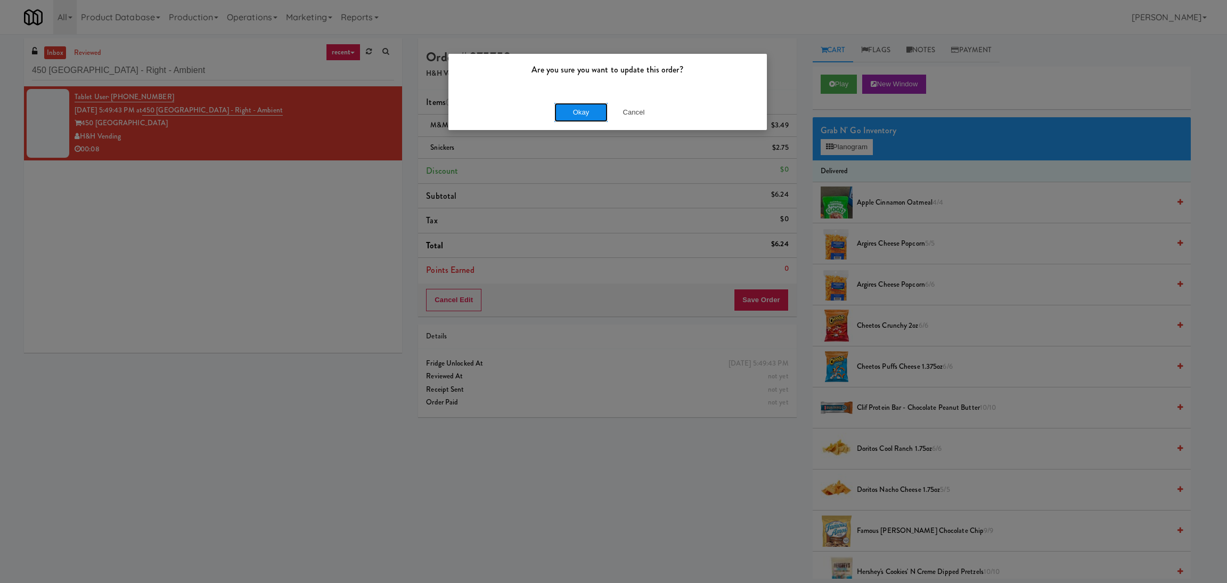
click at [581, 112] on button "Okay" at bounding box center [581, 112] width 53 height 19
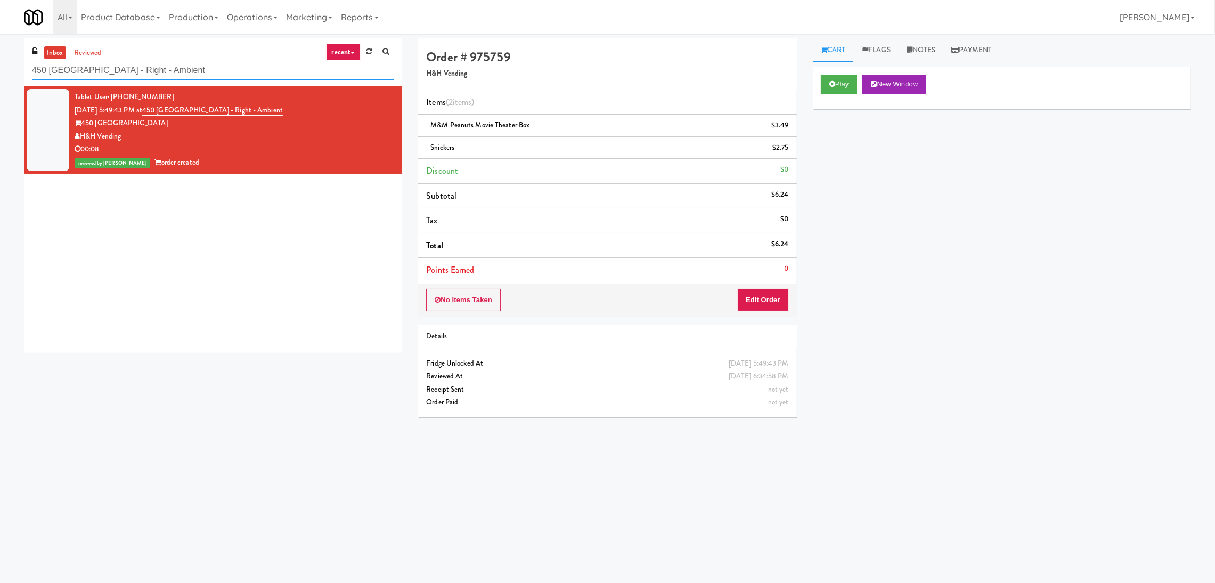
paste input "White Furniture 01"
drag, startPoint x: 259, startPoint y: 68, endPoint x: 0, endPoint y: 69, distance: 259.5
click at [0, 69] on div "inbox reviewed recent all unclear take inventory issue suspicious failed recent…" at bounding box center [607, 252] width 1215 height 428
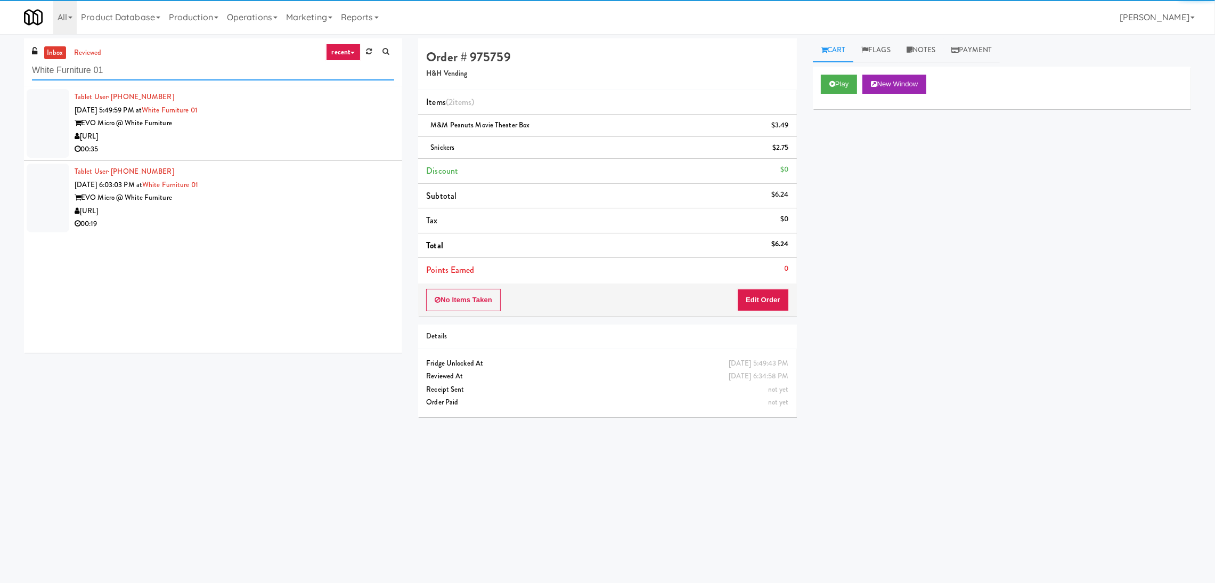
type input "White Furniture 01"
drag, startPoint x: 244, startPoint y: 151, endPoint x: 319, endPoint y: 137, distance: 75.9
click at [299, 127] on div "EVO Micro @ White Furniture" at bounding box center [235, 123] width 320 height 13
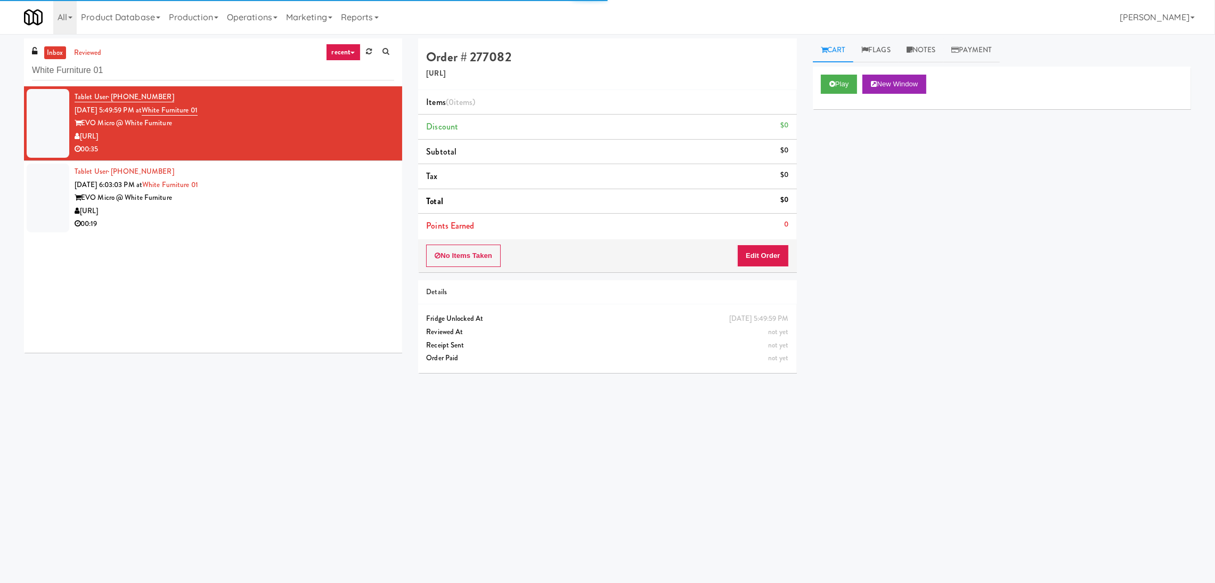
click at [861, 76] on div "Play New Window" at bounding box center [1002, 84] width 362 height 19
click at [859, 86] on div "Play New Window" at bounding box center [1002, 84] width 362 height 19
click at [840, 87] on button "Play" at bounding box center [839, 84] width 37 height 19
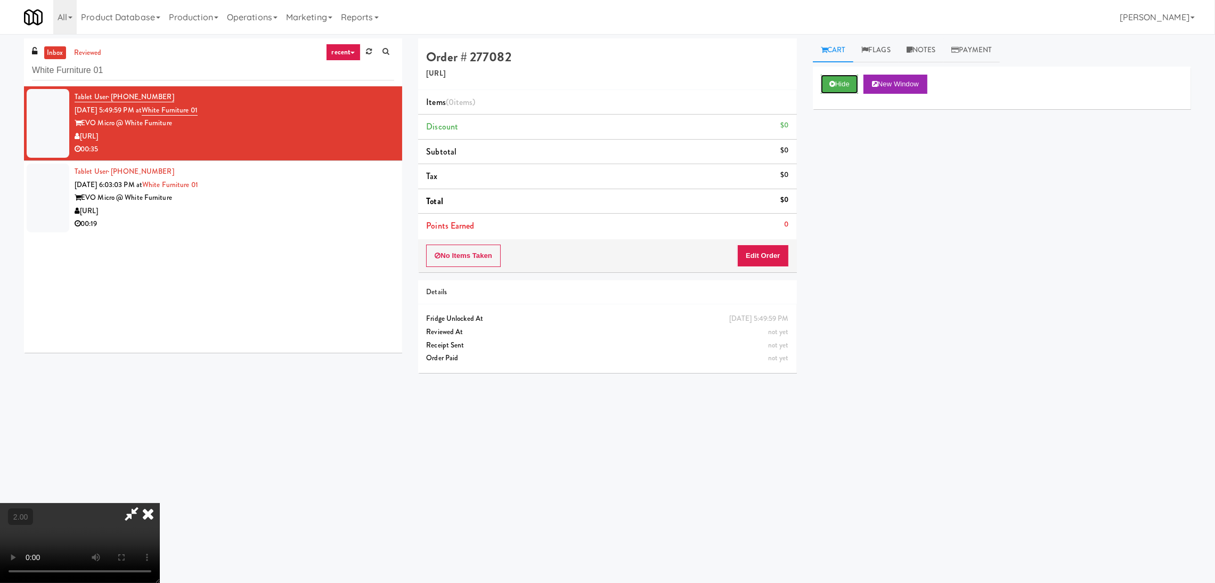
scroll to position [207, 0]
click at [160, 503] on video at bounding box center [80, 543] width 160 height 80
click at [762, 251] on button "Edit Order" at bounding box center [763, 256] width 52 height 22
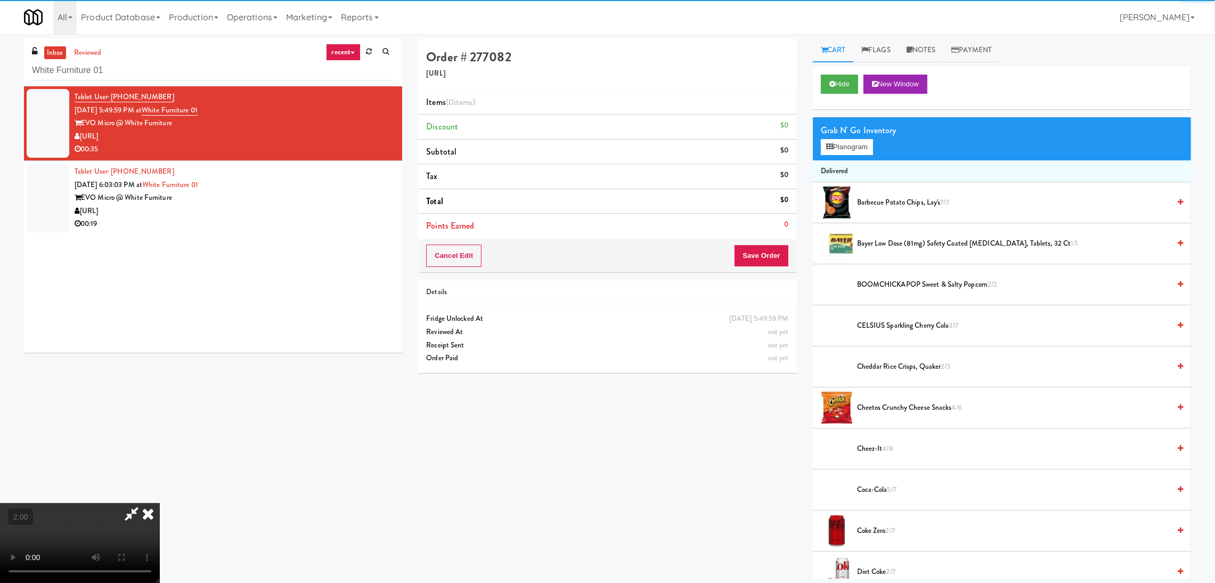
click at [864, 157] on div "Grab N' Go Inventory Planogram" at bounding box center [1002, 138] width 378 height 43
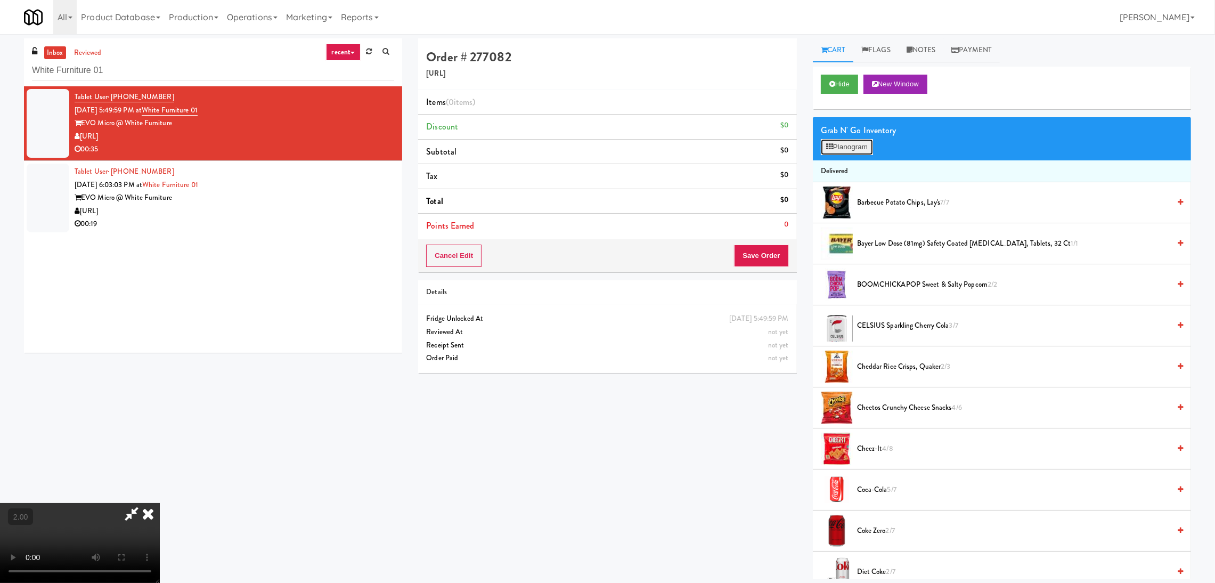
click at [859, 147] on button "Planogram" at bounding box center [847, 147] width 52 height 16
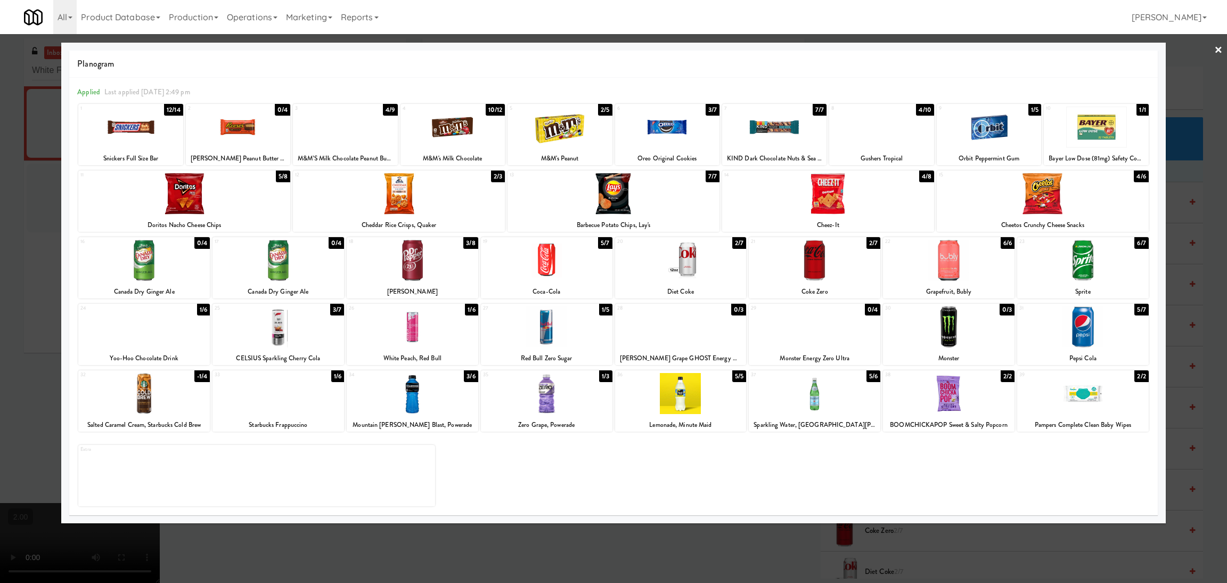
click at [687, 262] on div at bounding box center [681, 260] width 132 height 41
click at [306, 321] on div at bounding box center [279, 326] width 132 height 41
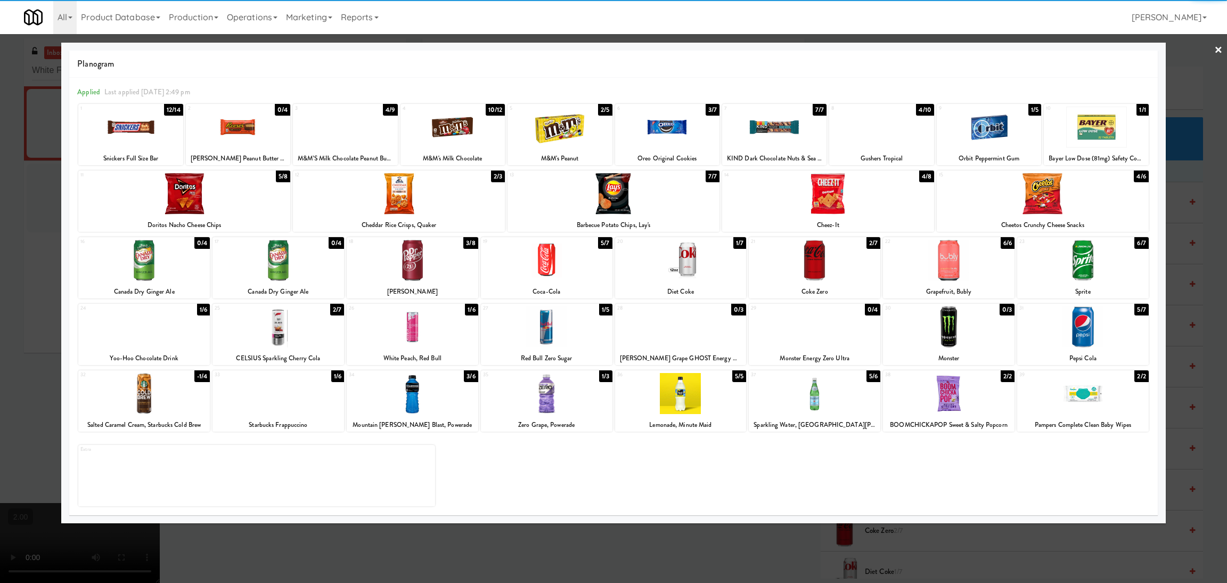
drag, startPoint x: 0, startPoint y: 320, endPoint x: 2, endPoint y: 327, distance: 7.2
click at [0, 321] on div at bounding box center [613, 291] width 1227 height 583
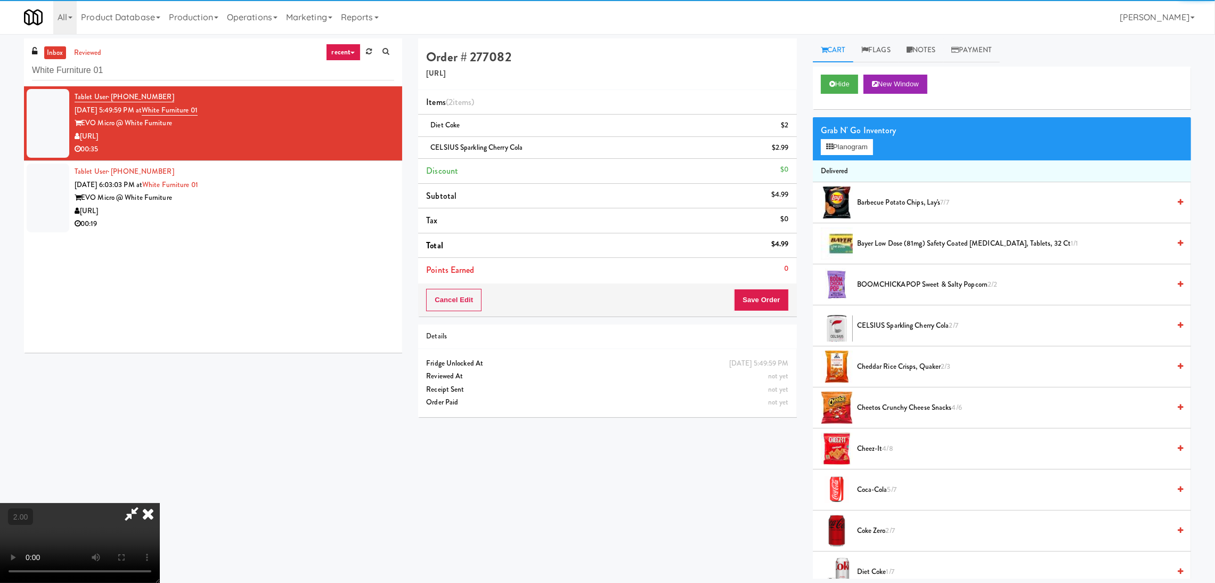
click at [160, 503] on video at bounding box center [80, 543] width 160 height 80
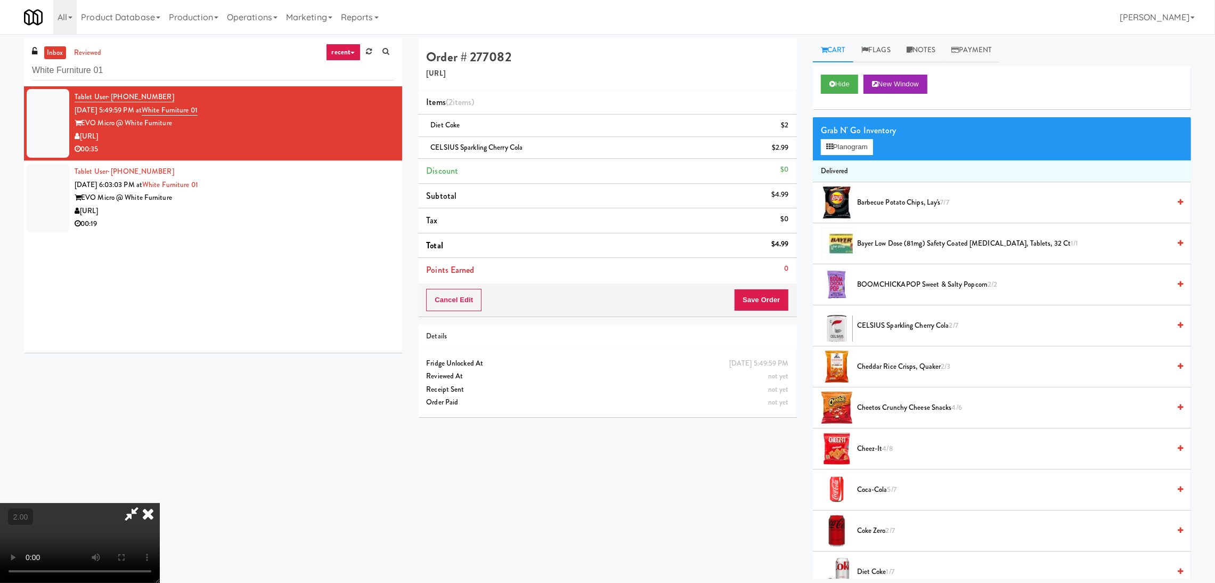
click at [160, 503] on video at bounding box center [80, 543] width 160 height 80
click at [845, 147] on button "Planogram" at bounding box center [847, 147] width 52 height 16
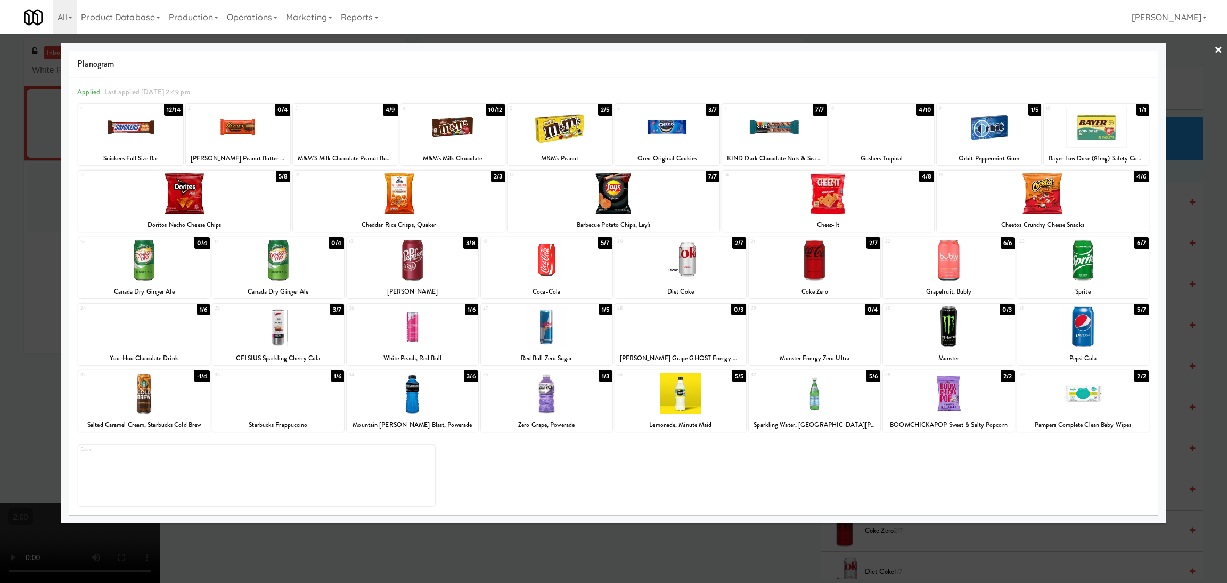
click at [663, 129] on div at bounding box center [667, 127] width 104 height 41
click at [0, 228] on div at bounding box center [613, 291] width 1227 height 583
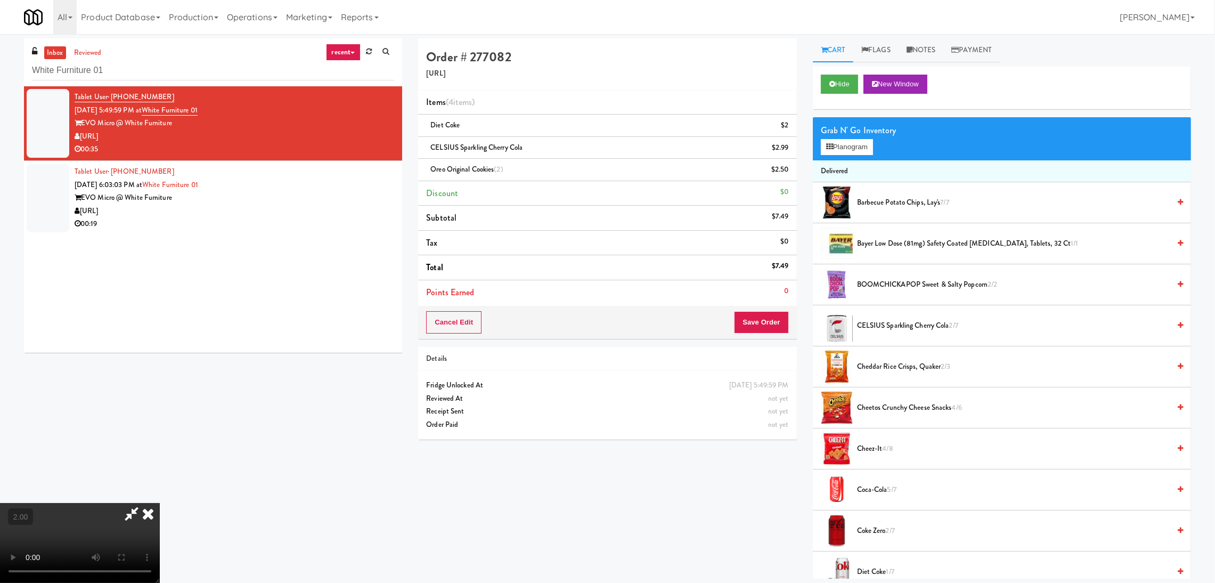
click at [144, 503] on icon at bounding box center [131, 513] width 25 height 21
click at [756, 321] on button "Save Order" at bounding box center [761, 322] width 54 height 22
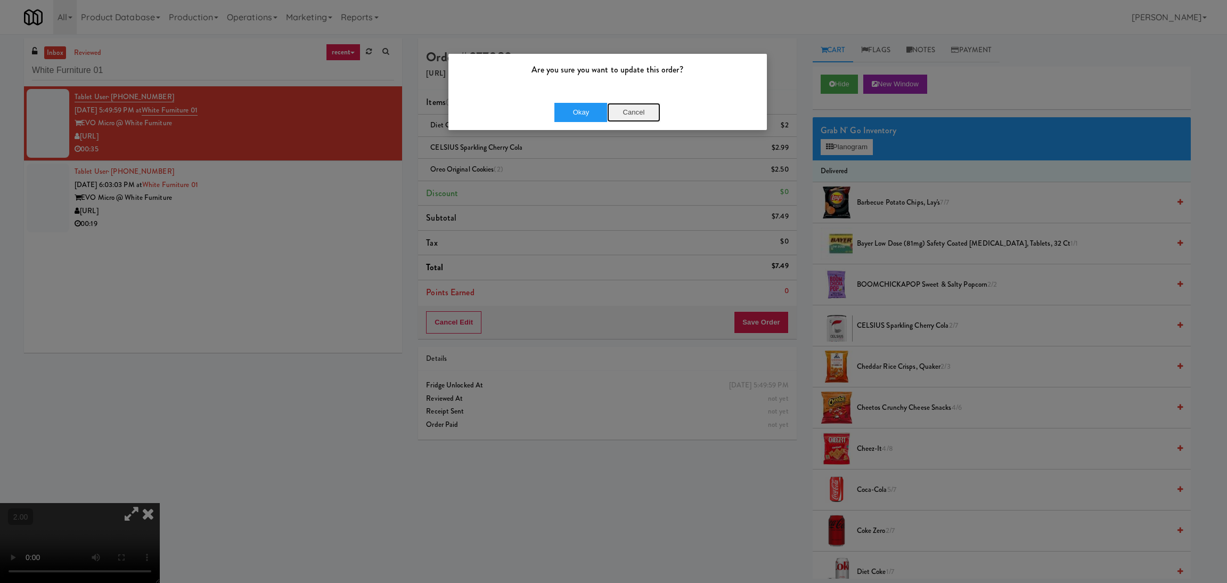
click at [608, 112] on button "Cancel" at bounding box center [633, 112] width 53 height 19
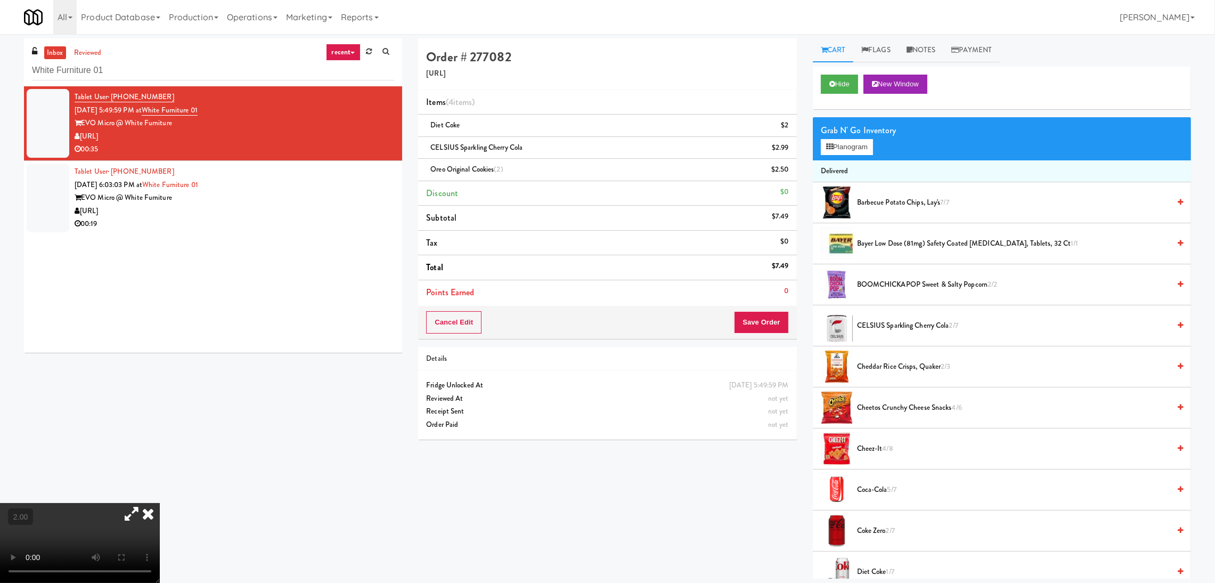
click at [756, 310] on div "Cancel Edit Save Order" at bounding box center [607, 322] width 378 height 33
click at [783, 332] on button "Save Order" at bounding box center [761, 322] width 54 height 22
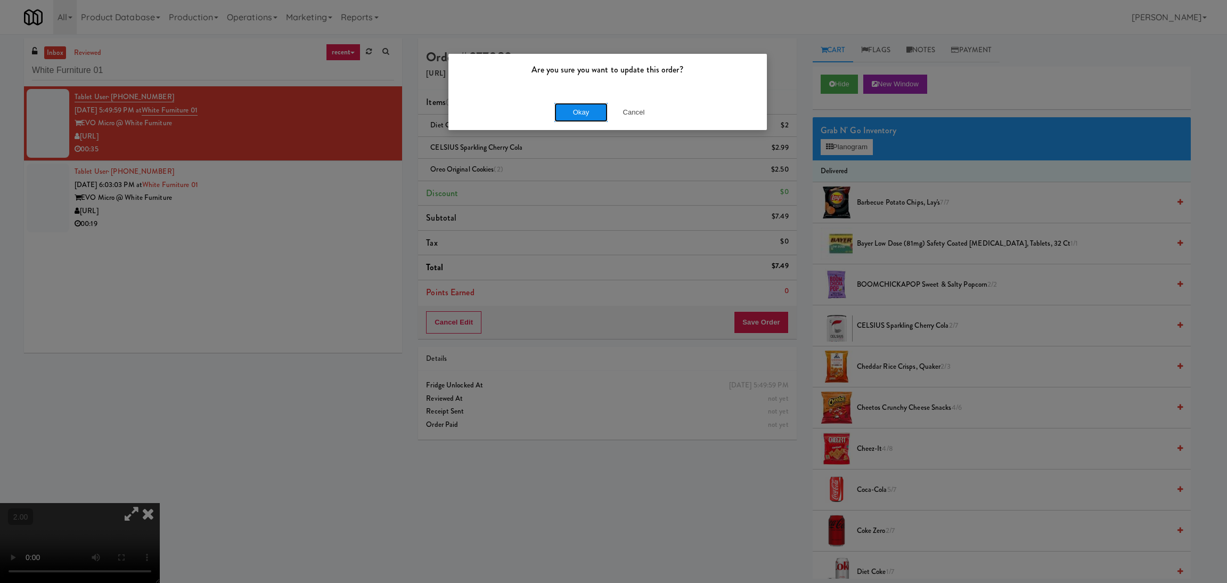
click at [572, 112] on button "Okay" at bounding box center [581, 112] width 53 height 19
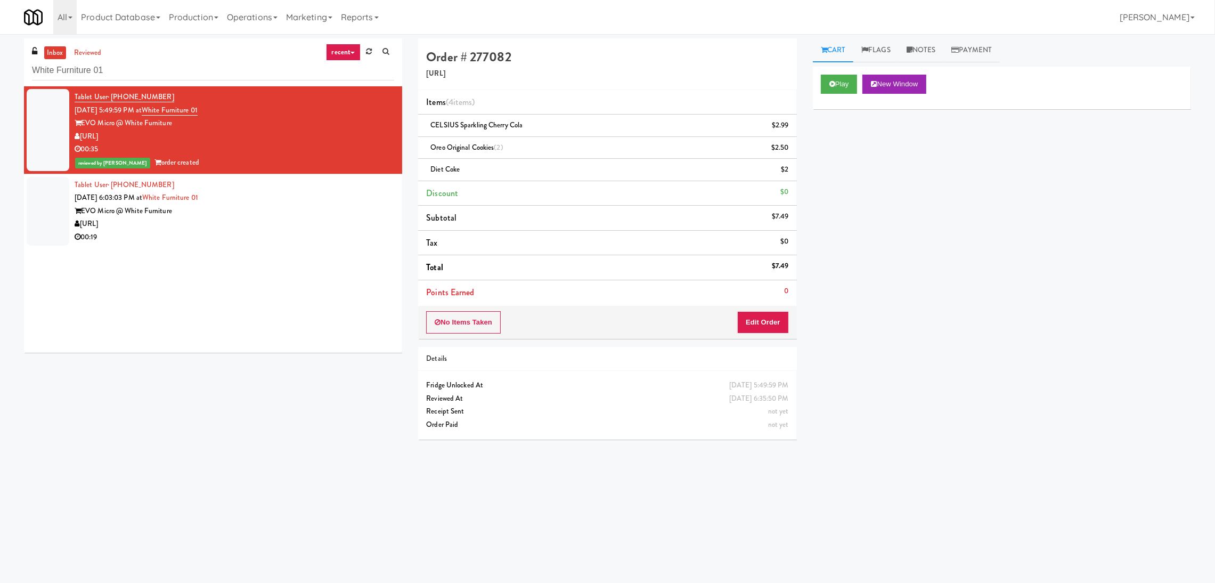
click at [299, 229] on div "[URL]" at bounding box center [235, 223] width 320 height 13
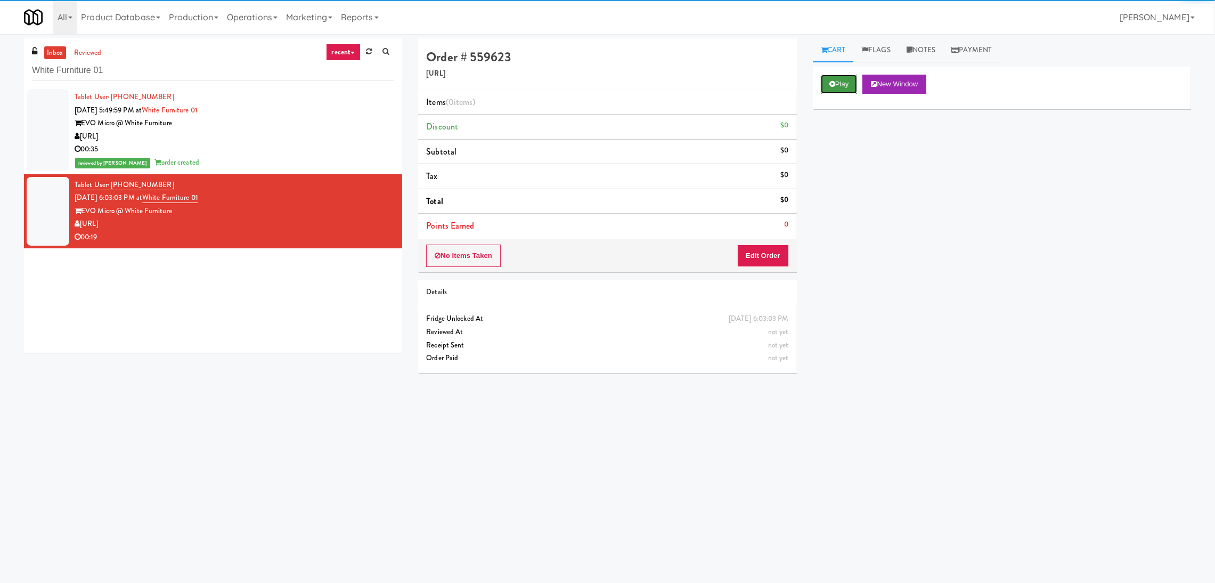
click at [851, 90] on button "Play" at bounding box center [839, 84] width 37 height 19
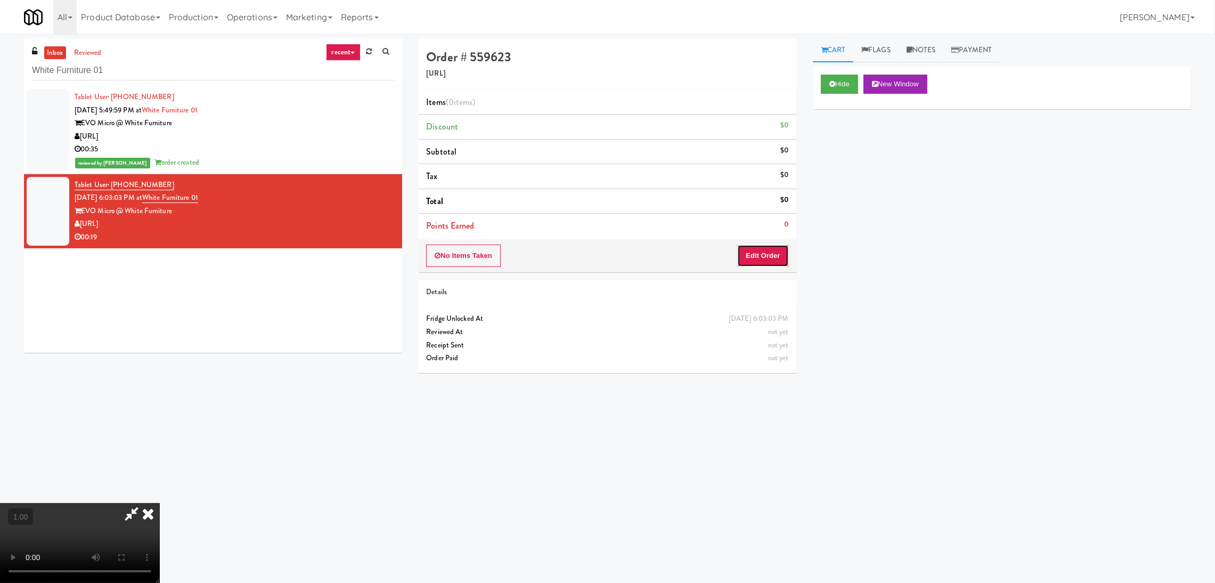
click at [766, 250] on button "Edit Order" at bounding box center [763, 256] width 52 height 22
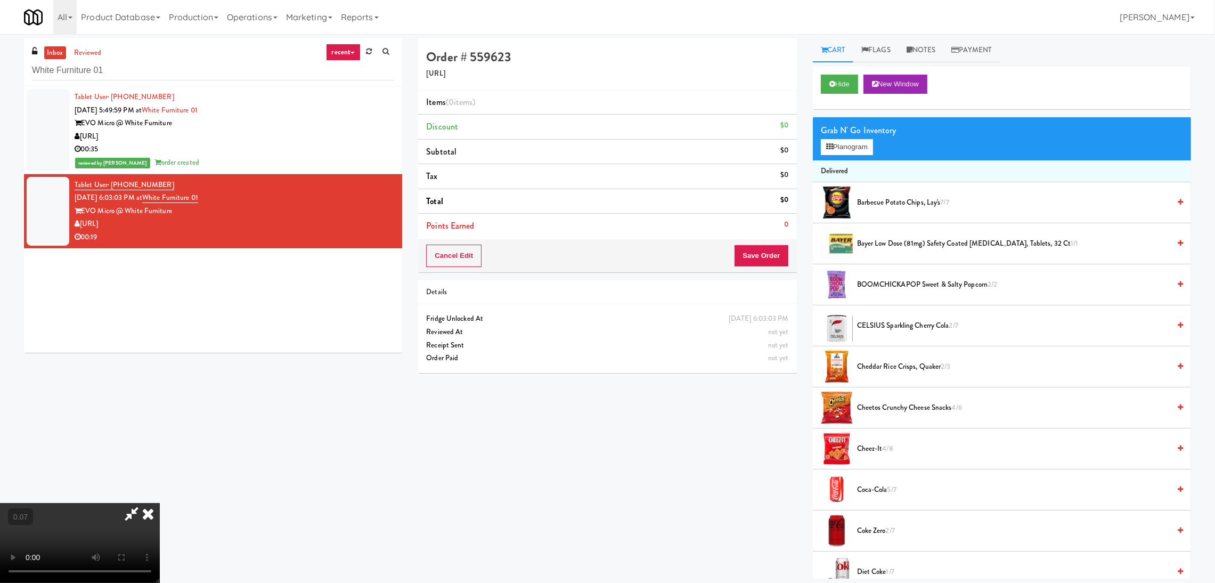
scroll to position [47, 0]
click at [851, 142] on button "Planogram" at bounding box center [847, 147] width 52 height 16
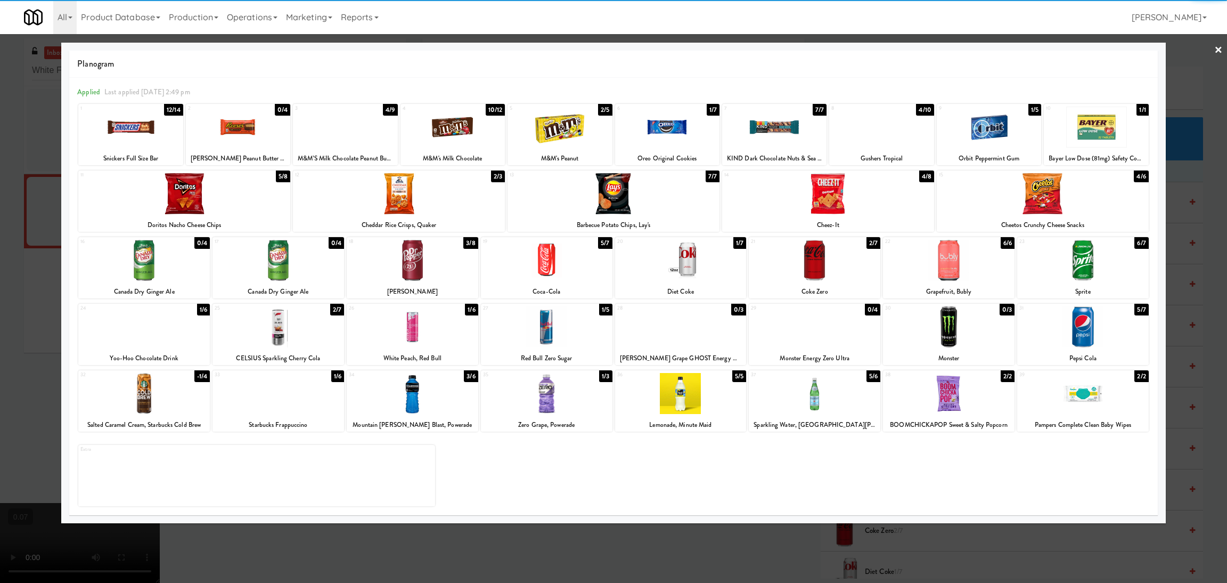
click at [842, 259] on div at bounding box center [815, 260] width 132 height 41
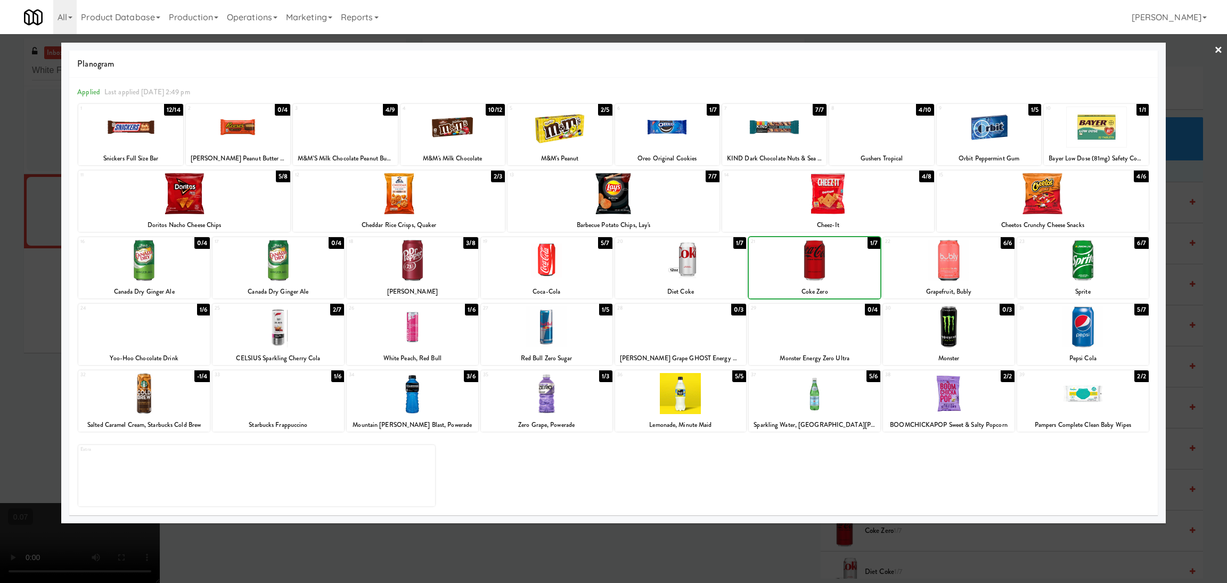
click at [842, 259] on div at bounding box center [815, 260] width 132 height 41
click at [0, 297] on div at bounding box center [613, 291] width 1227 height 583
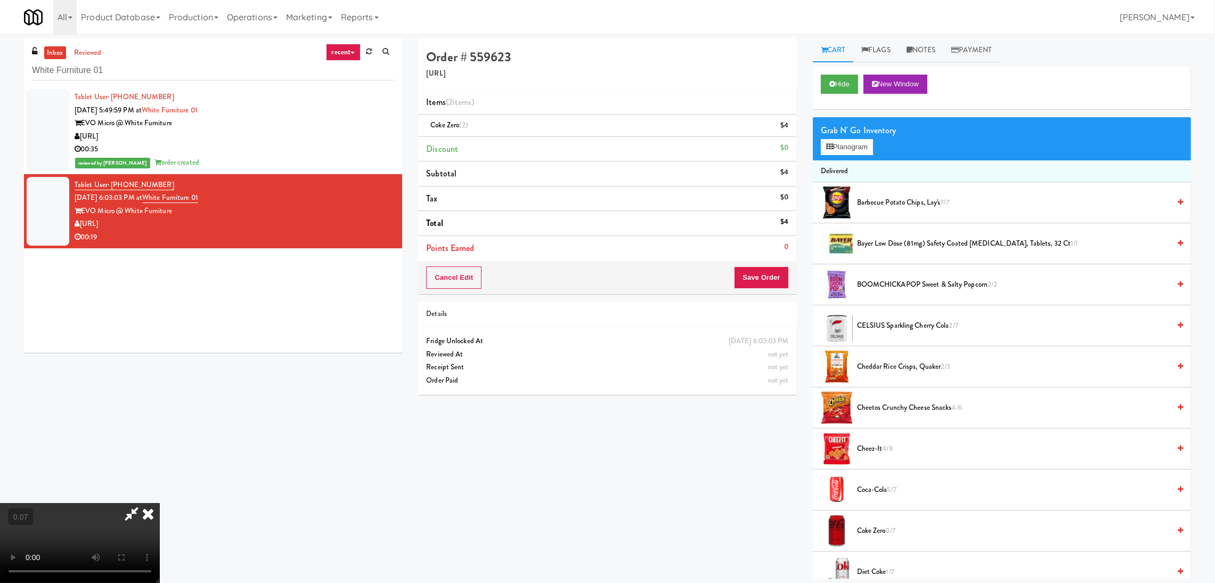
click at [160, 503] on video at bounding box center [80, 543] width 160 height 80
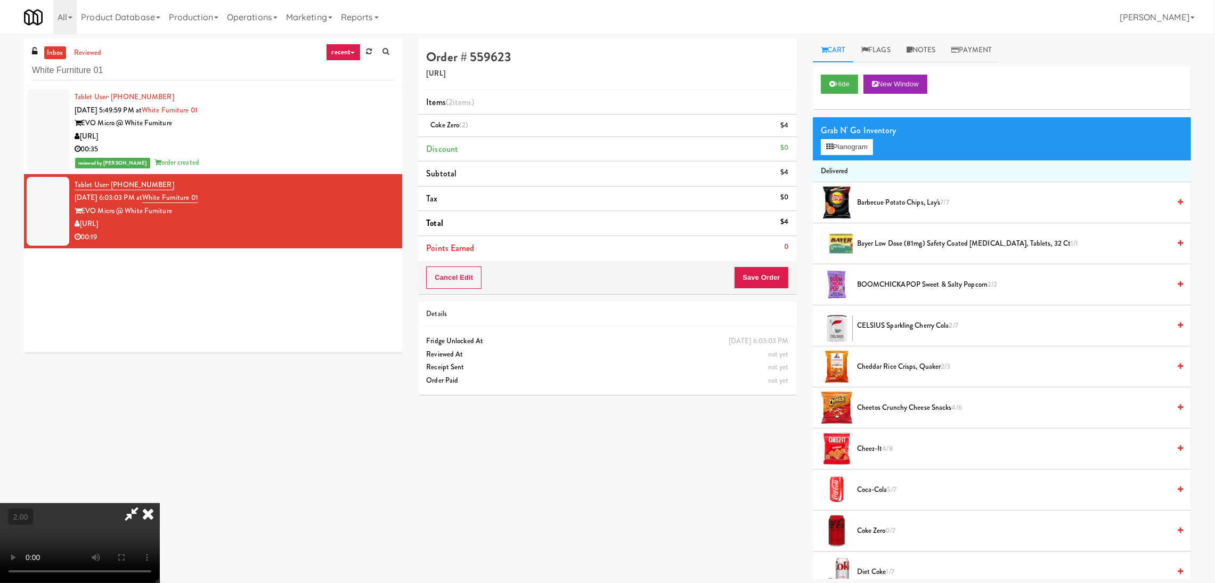
click at [160, 503] on video at bounding box center [80, 543] width 160 height 80
click at [853, 142] on button "Planogram" at bounding box center [847, 147] width 52 height 16
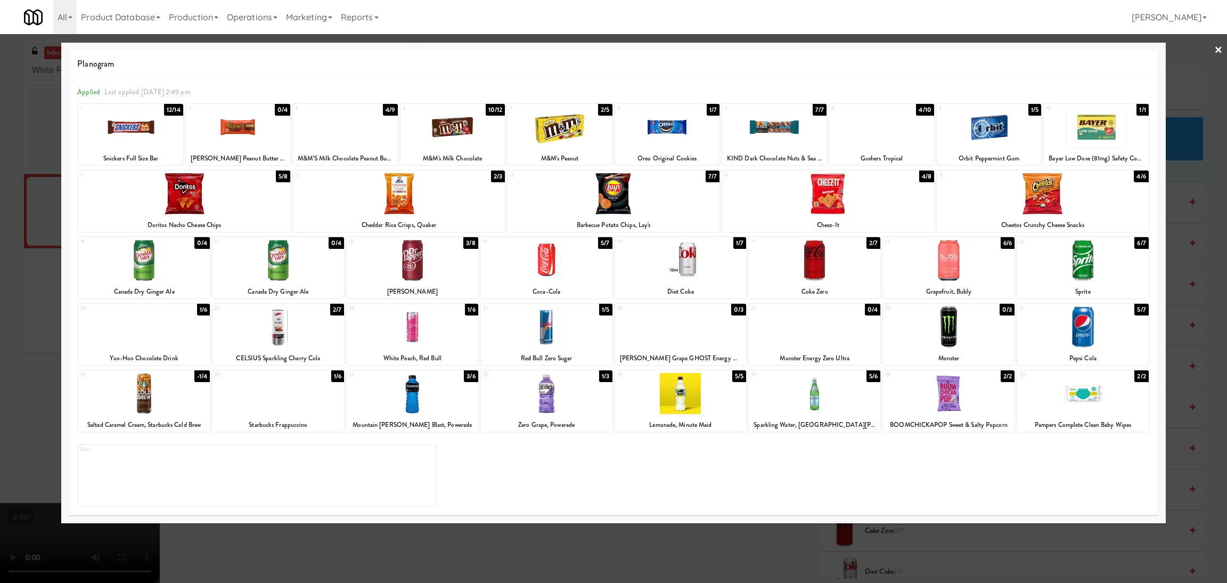
click at [440, 259] on div at bounding box center [413, 260] width 132 height 41
click at [677, 118] on div at bounding box center [667, 127] width 104 height 41
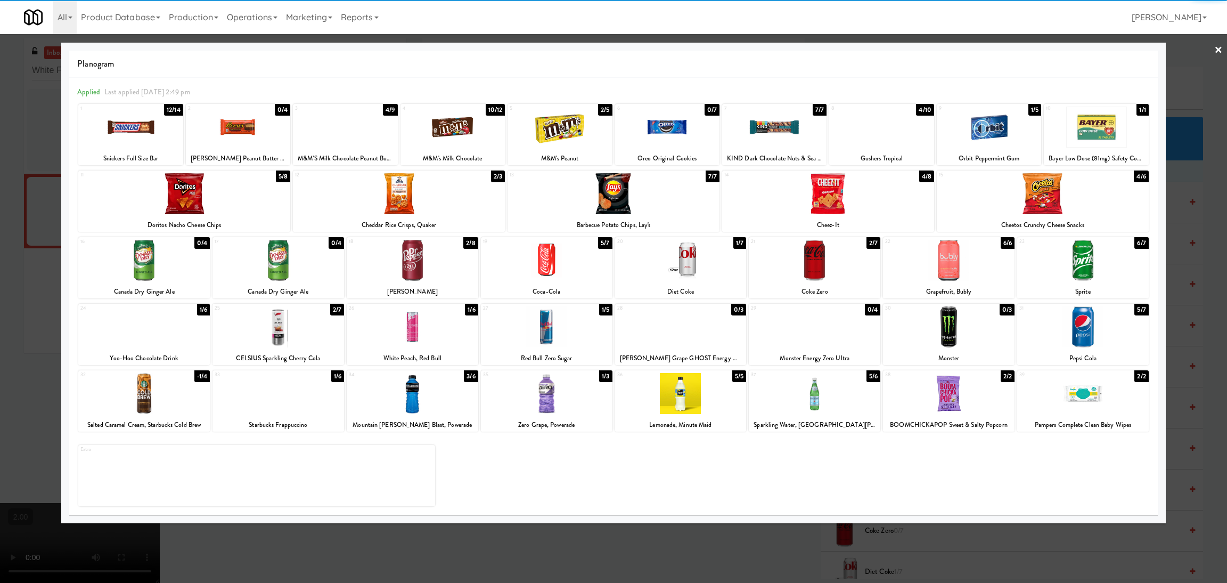
click at [0, 269] on div at bounding box center [613, 291] width 1227 height 583
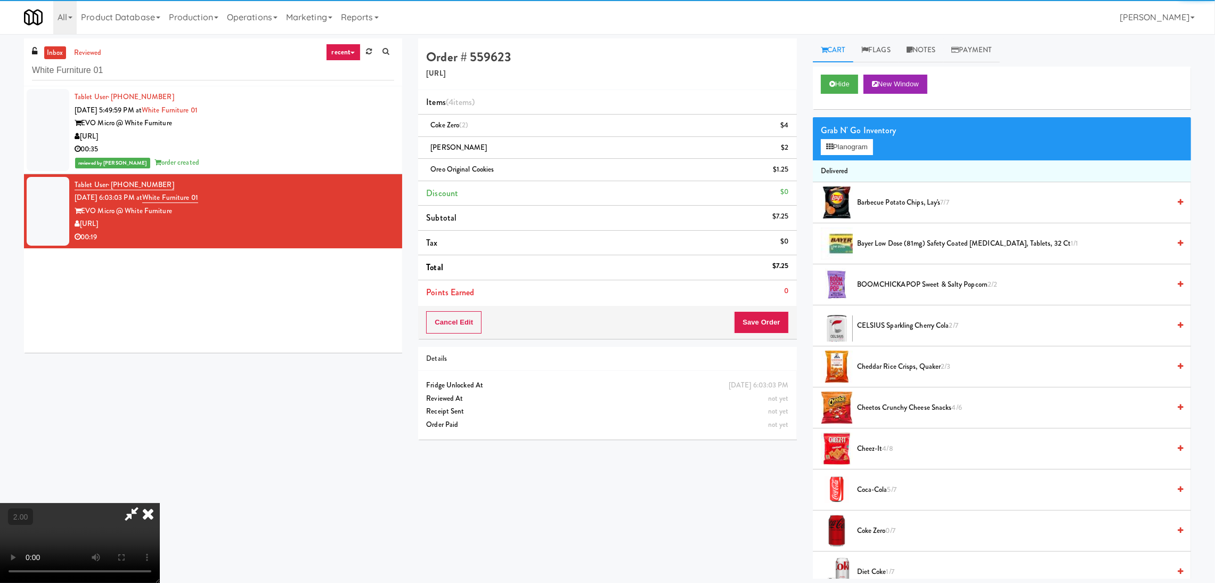
click at [159, 503] on video at bounding box center [80, 543] width 160 height 80
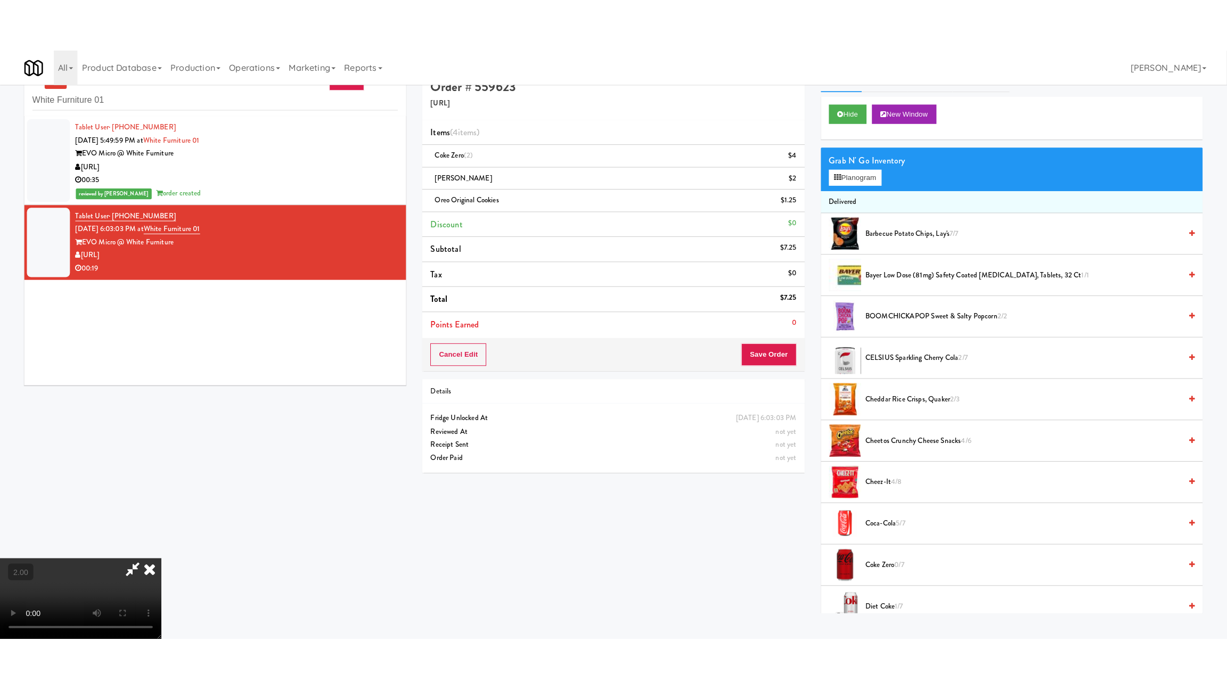
scroll to position [34, 0]
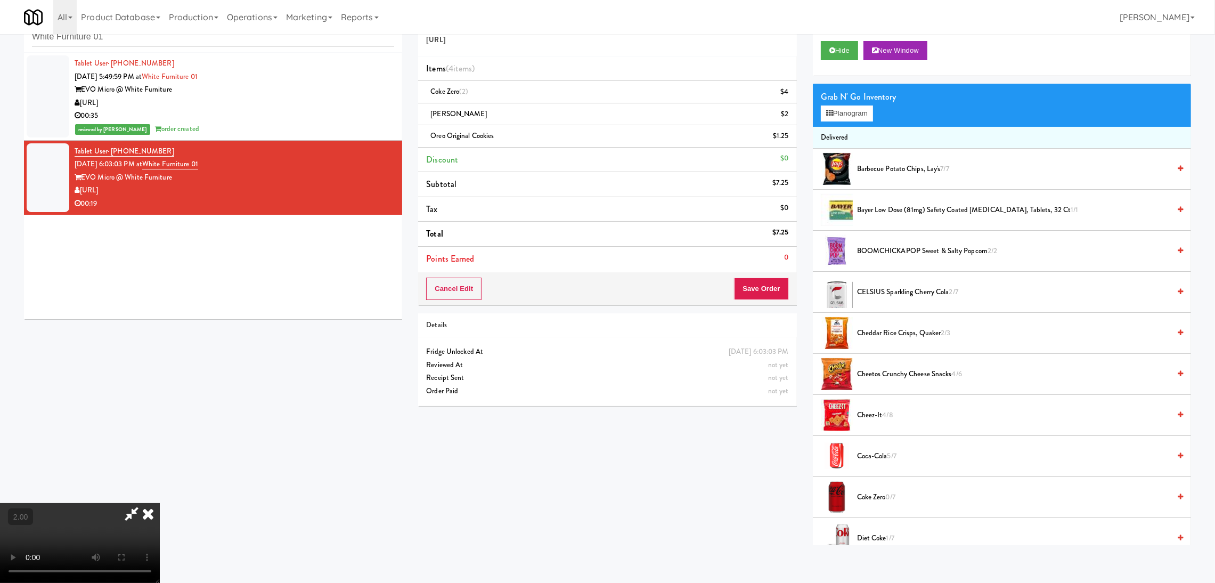
click at [104, 503] on video at bounding box center [80, 543] width 160 height 80
click at [160, 503] on video at bounding box center [80, 543] width 160 height 80
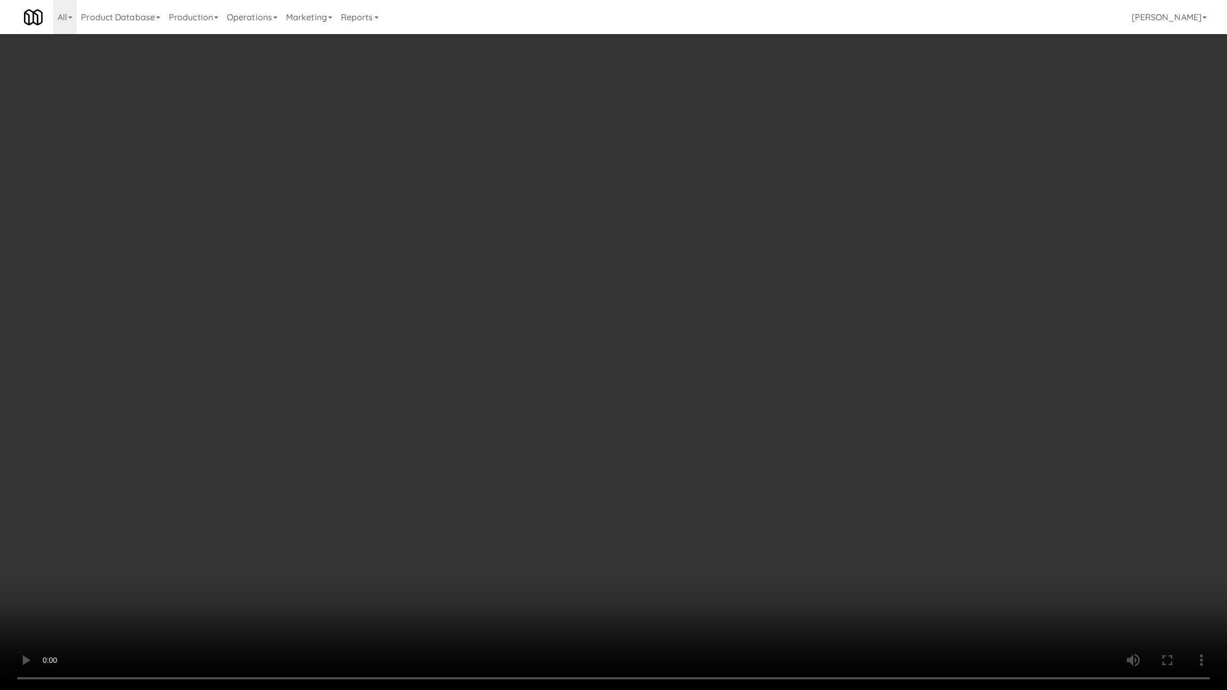
click at [162, 481] on video at bounding box center [613, 345] width 1227 height 690
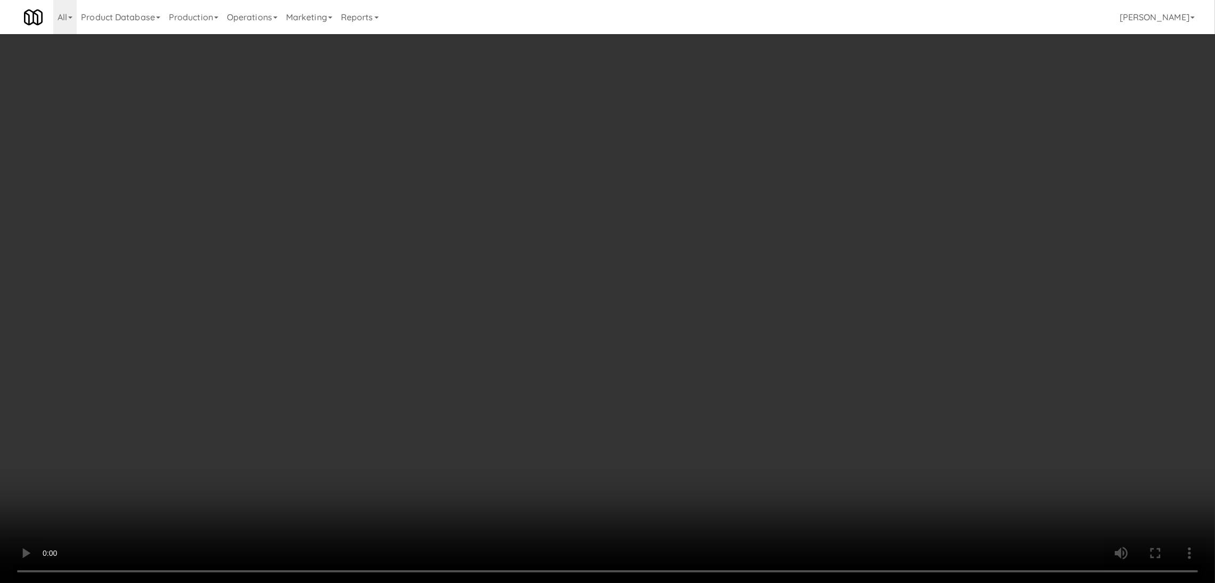
click at [162, 412] on video at bounding box center [607, 291] width 1215 height 583
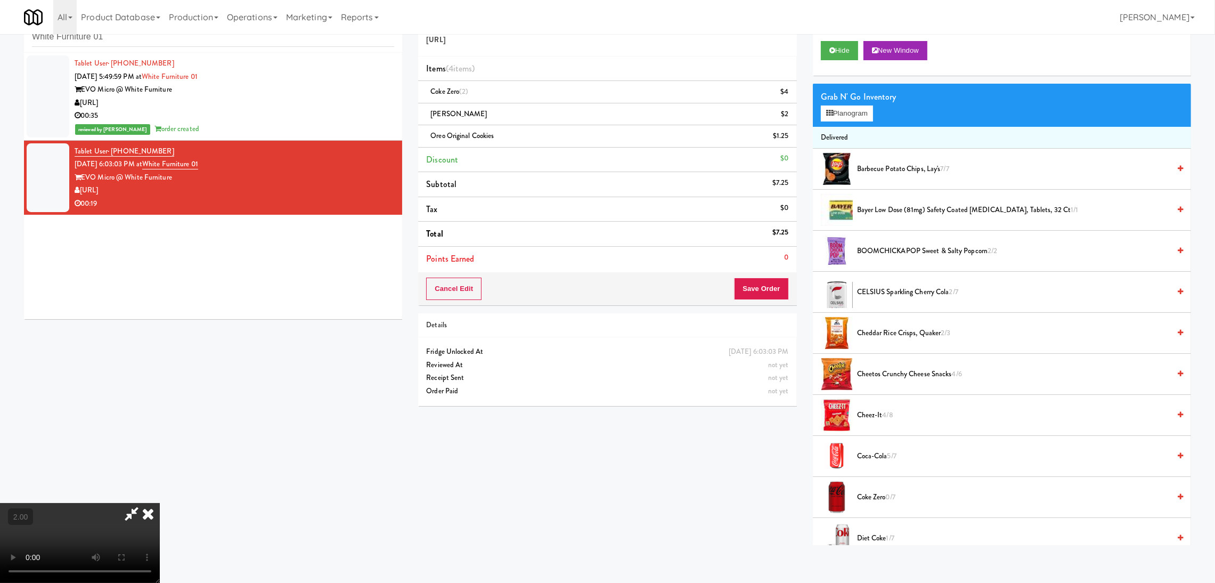
click at [160, 503] on video at bounding box center [80, 543] width 160 height 80
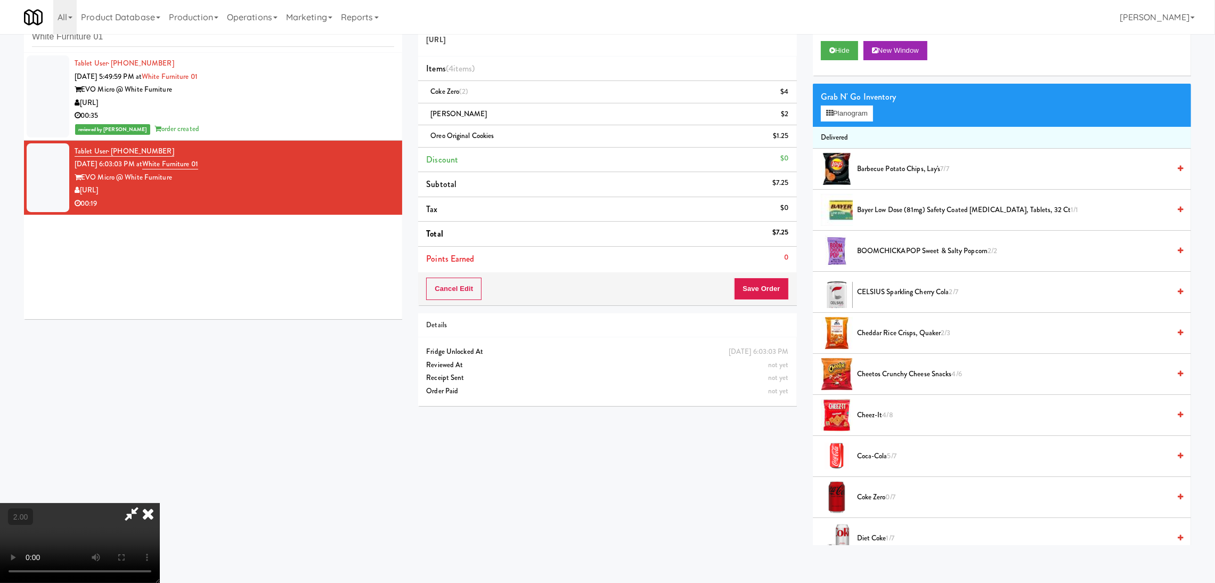
click at [160, 503] on video at bounding box center [80, 543] width 160 height 80
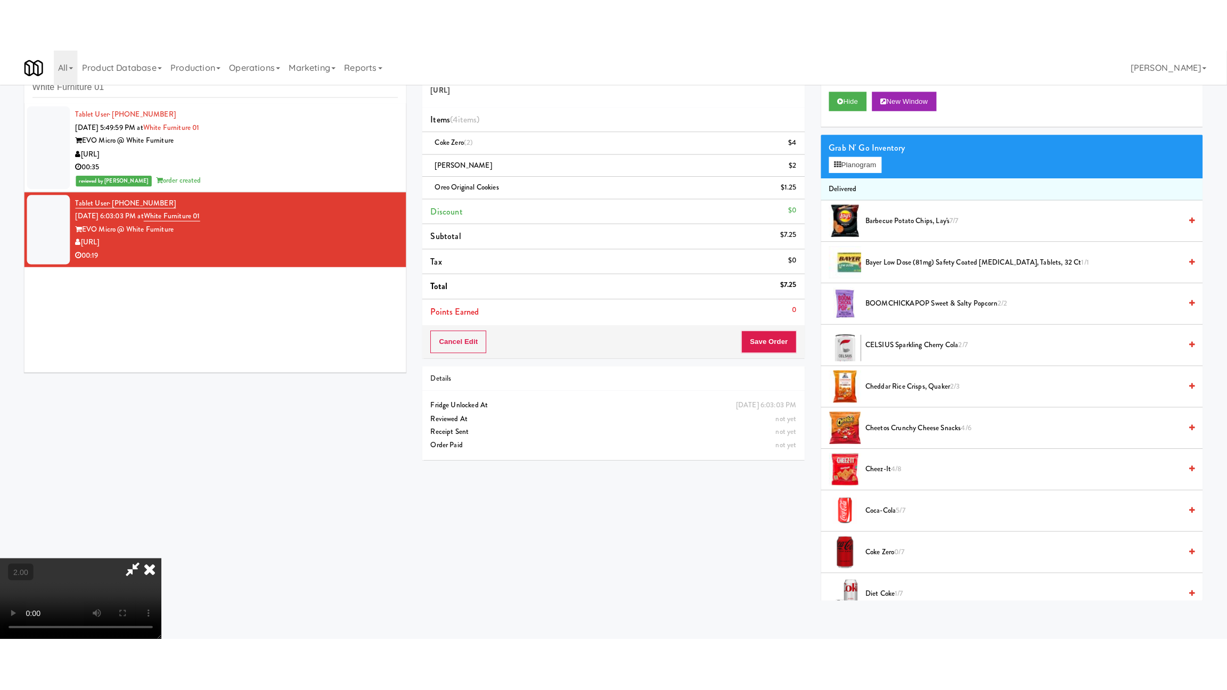
scroll to position [47, 0]
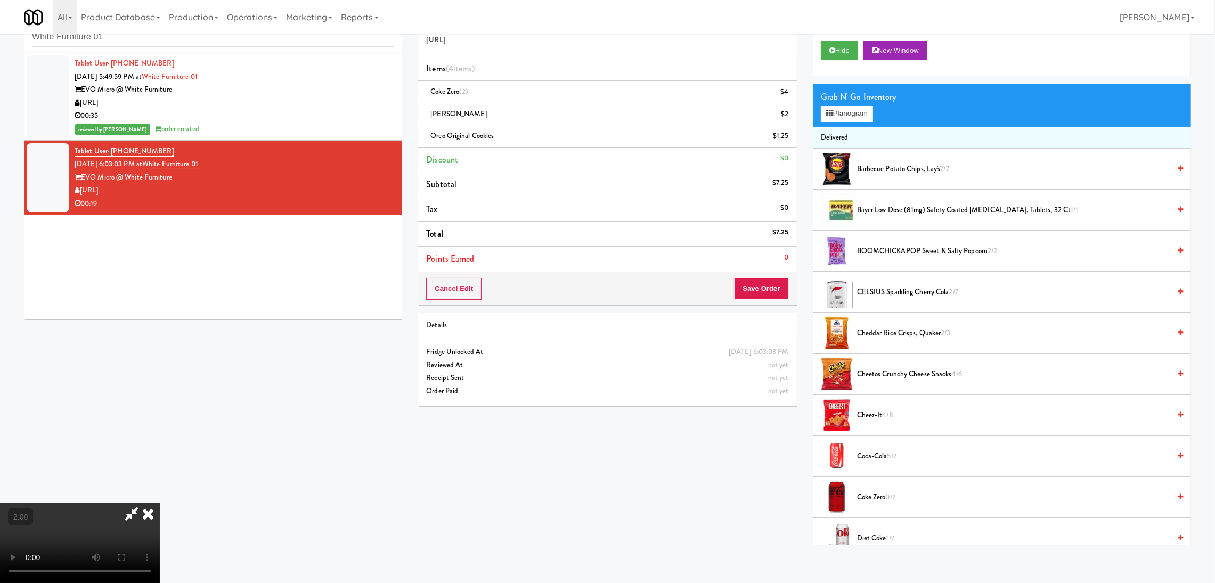
click at [160, 503] on video at bounding box center [80, 543] width 160 height 80
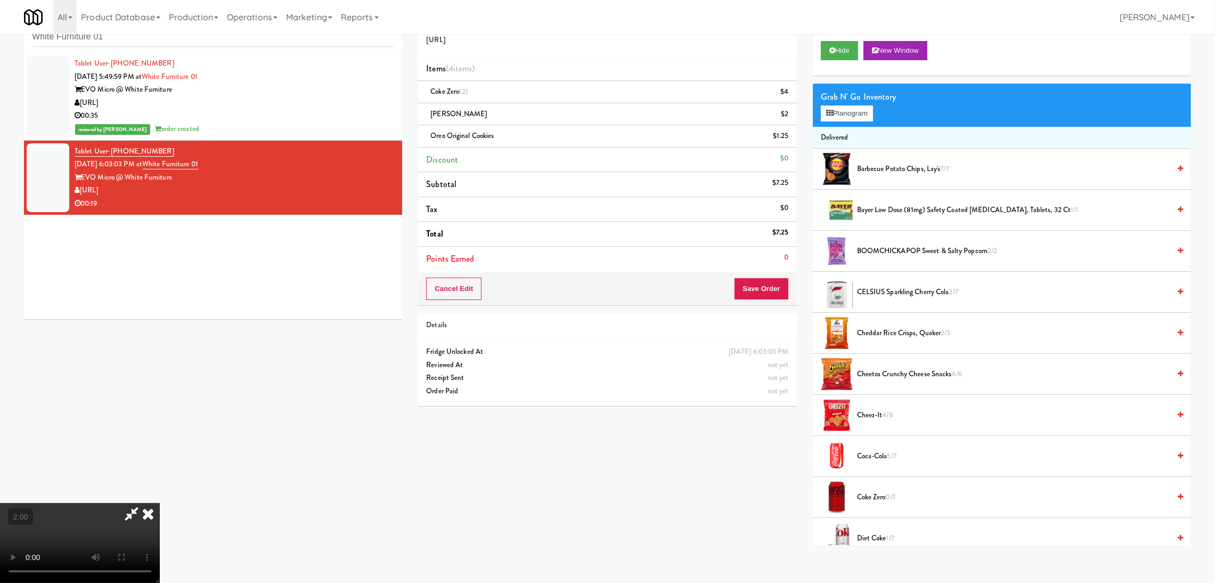
click at [160, 503] on video at bounding box center [80, 543] width 160 height 80
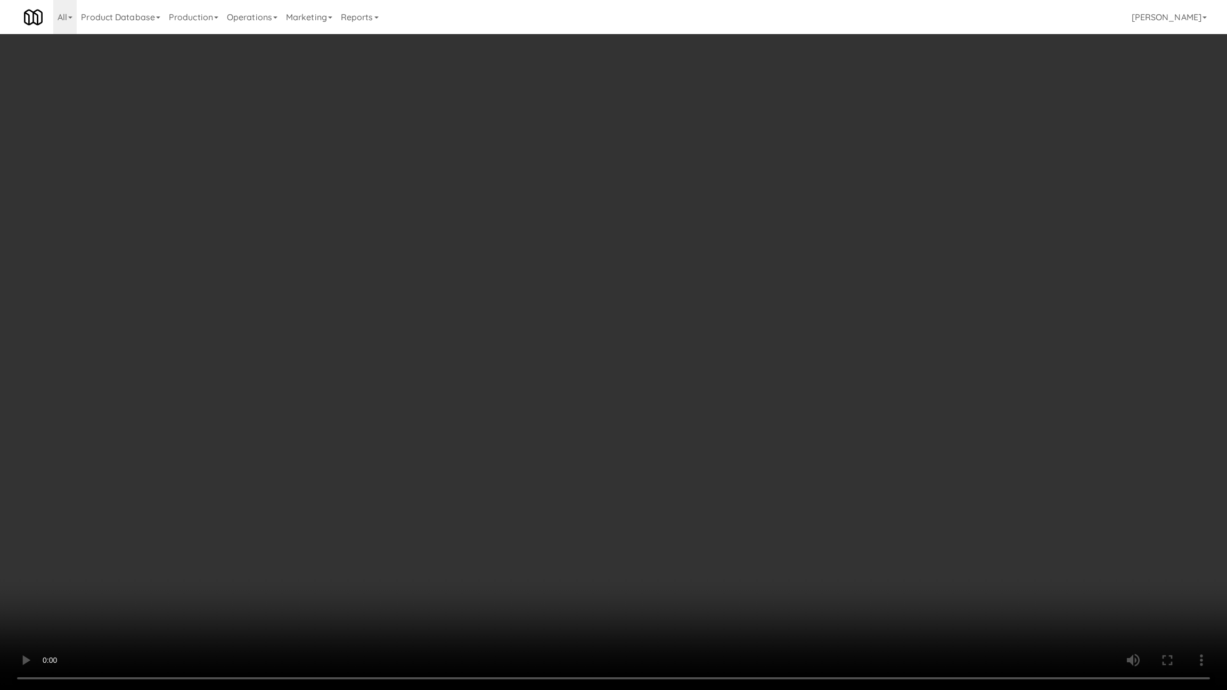
click at [294, 514] on video at bounding box center [613, 345] width 1227 height 690
click at [327, 503] on video at bounding box center [613, 345] width 1227 height 690
click at [438, 491] on video at bounding box center [613, 345] width 1227 height 690
click at [467, 482] on video at bounding box center [613, 345] width 1227 height 690
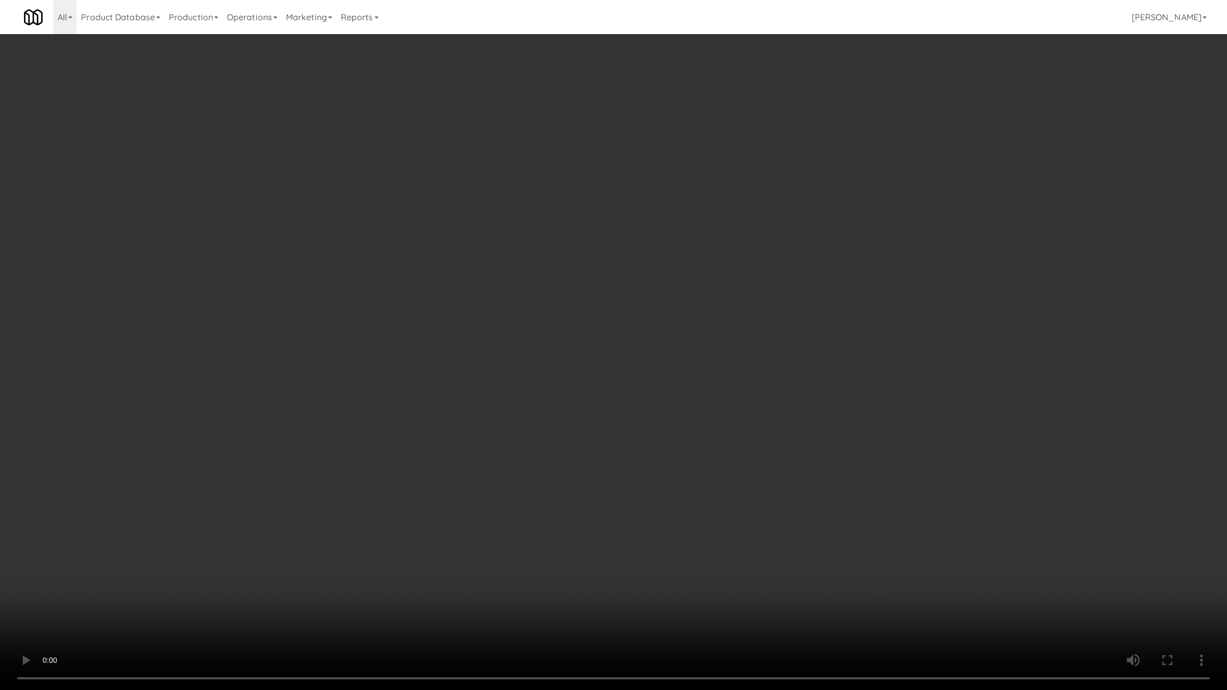
click at [467, 474] on video at bounding box center [613, 345] width 1227 height 690
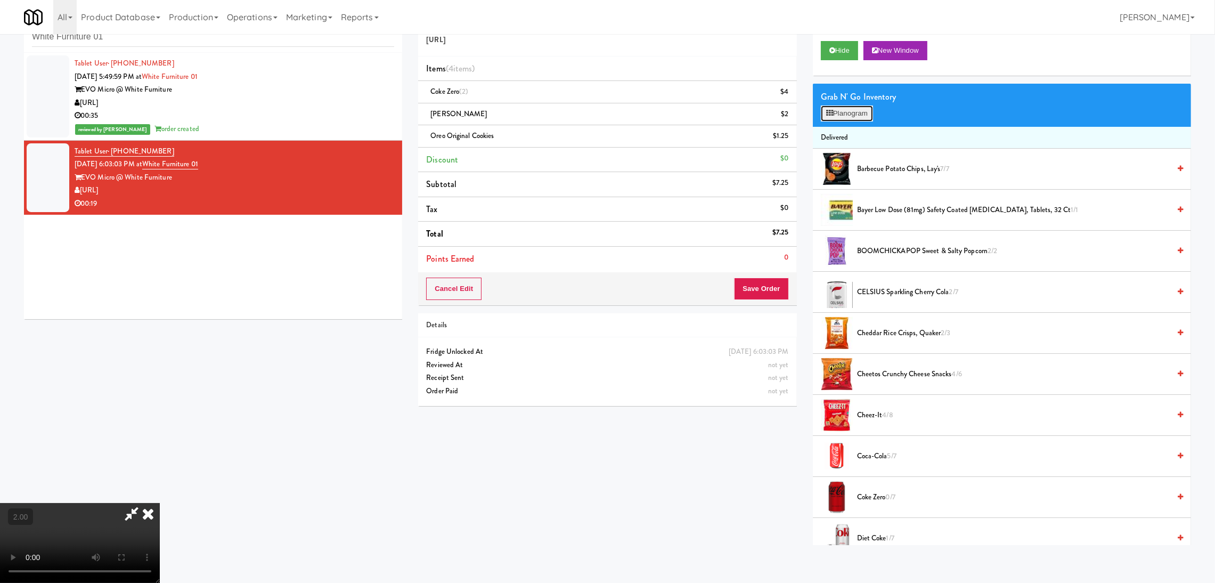
click at [844, 110] on button "Planogram" at bounding box center [847, 113] width 52 height 16
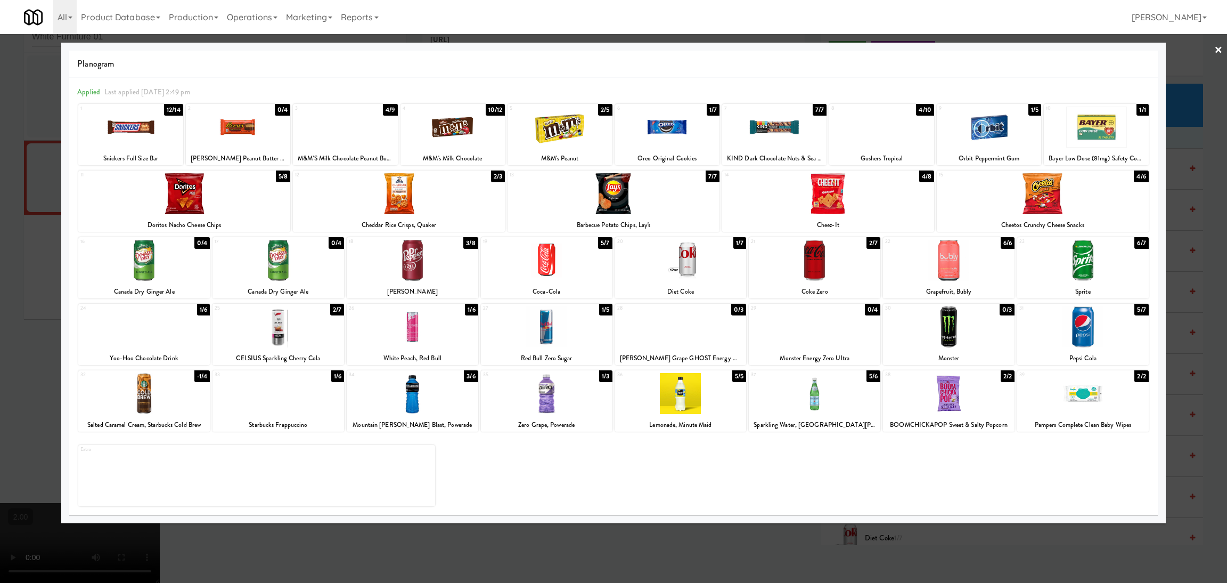
click at [0, 257] on div at bounding box center [613, 291] width 1227 height 583
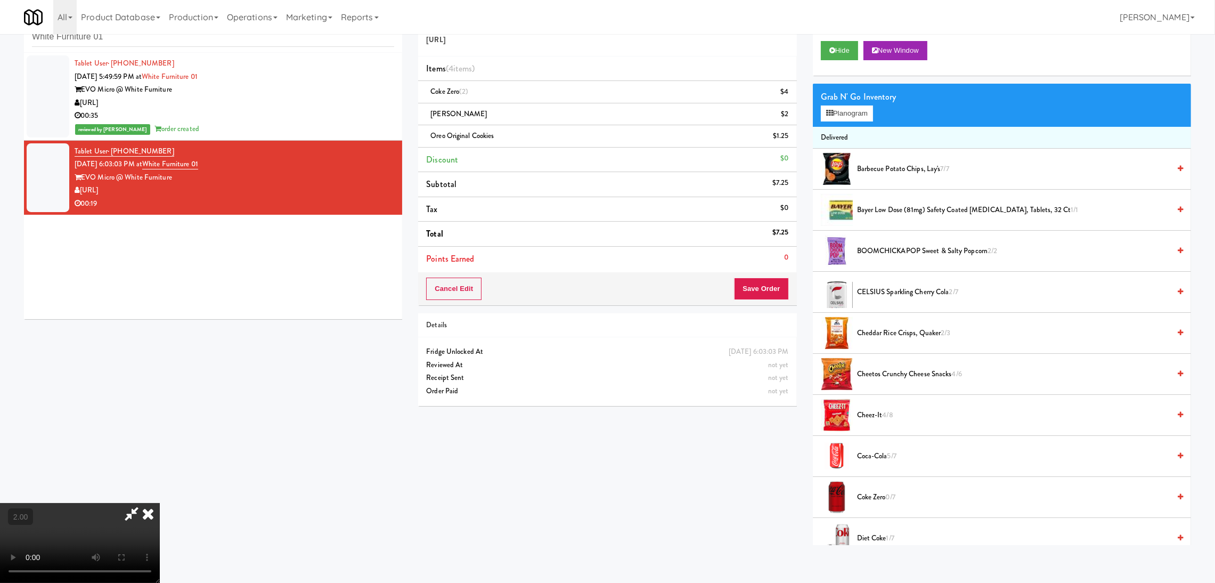
click at [160, 503] on video at bounding box center [80, 543] width 160 height 80
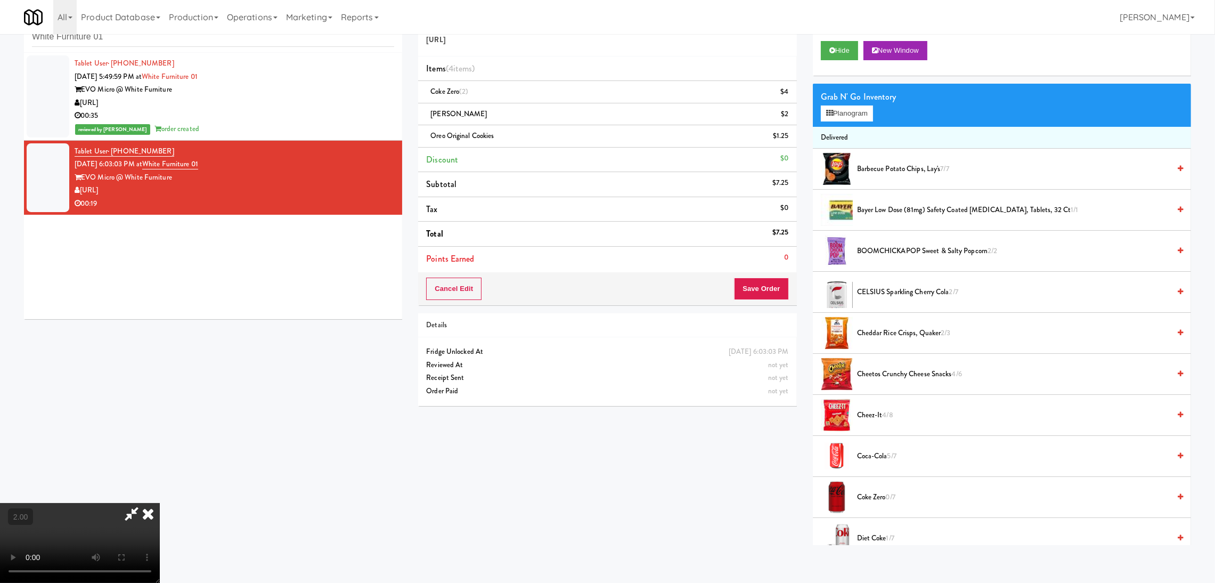
click at [160, 503] on video at bounding box center [80, 543] width 160 height 80
click at [829, 110] on icon at bounding box center [829, 113] width 7 height 7
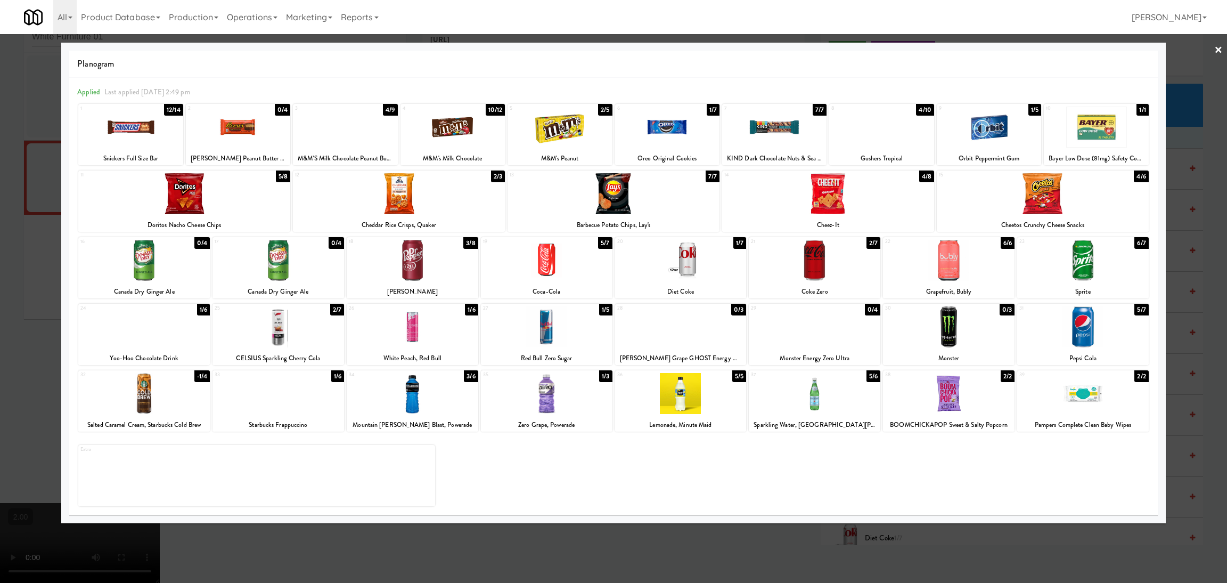
click at [896, 139] on div at bounding box center [881, 127] width 104 height 41
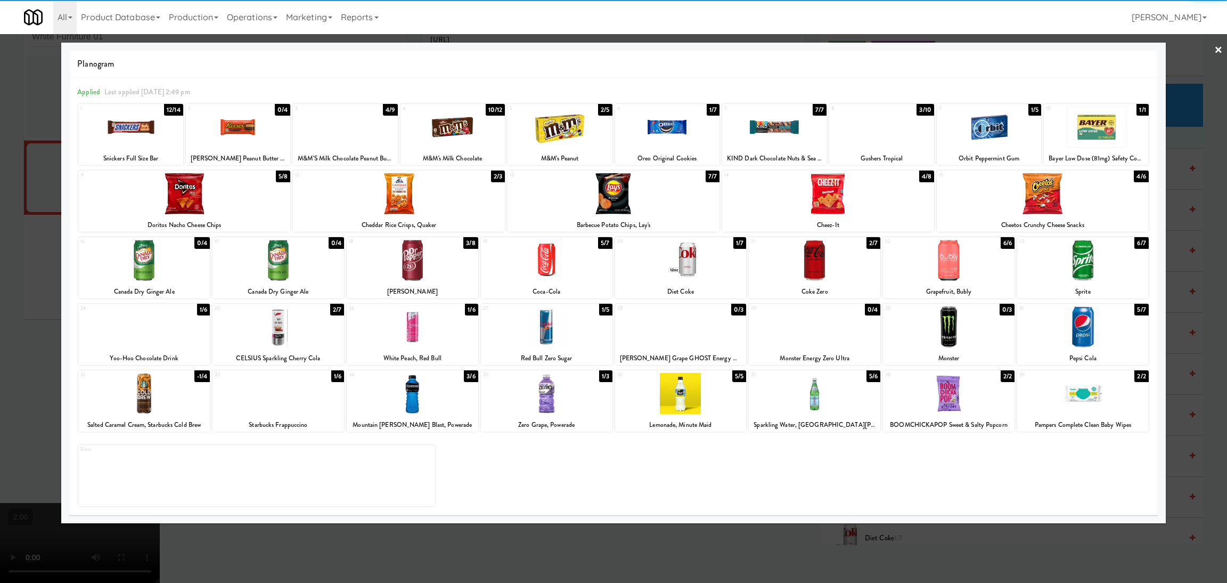
drag, startPoint x: 0, startPoint y: 177, endPoint x: 28, endPoint y: 180, distance: 27.8
click at [2, 177] on div at bounding box center [613, 291] width 1227 height 583
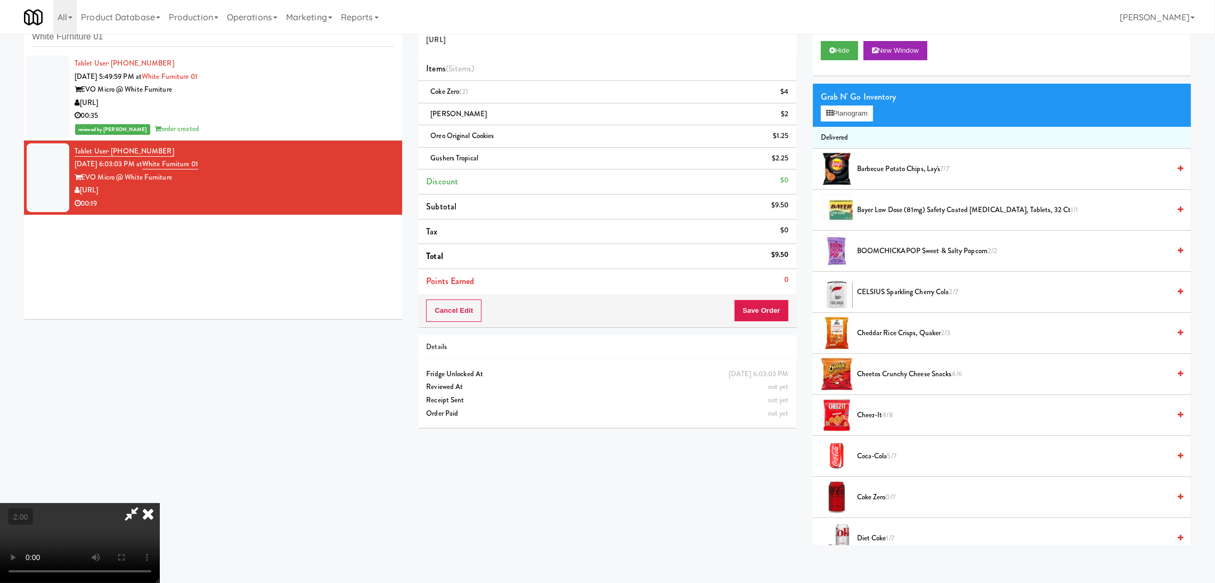
click at [160, 503] on icon at bounding box center [147, 513] width 23 height 21
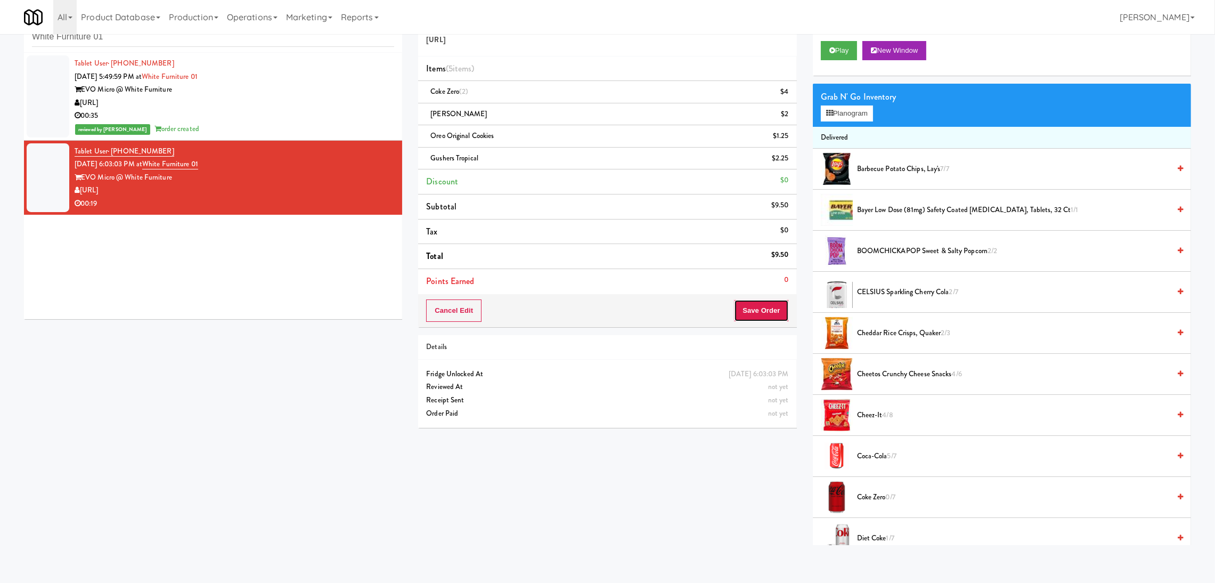
click at [747, 320] on button "Save Order" at bounding box center [761, 310] width 54 height 22
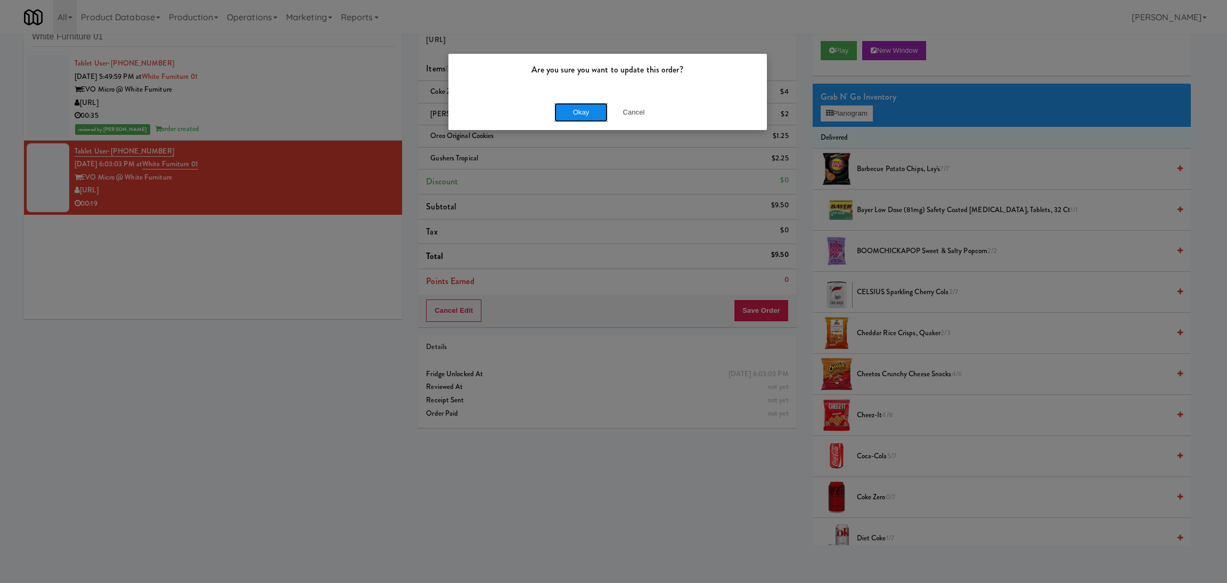
click at [583, 112] on button "Okay" at bounding box center [581, 112] width 53 height 19
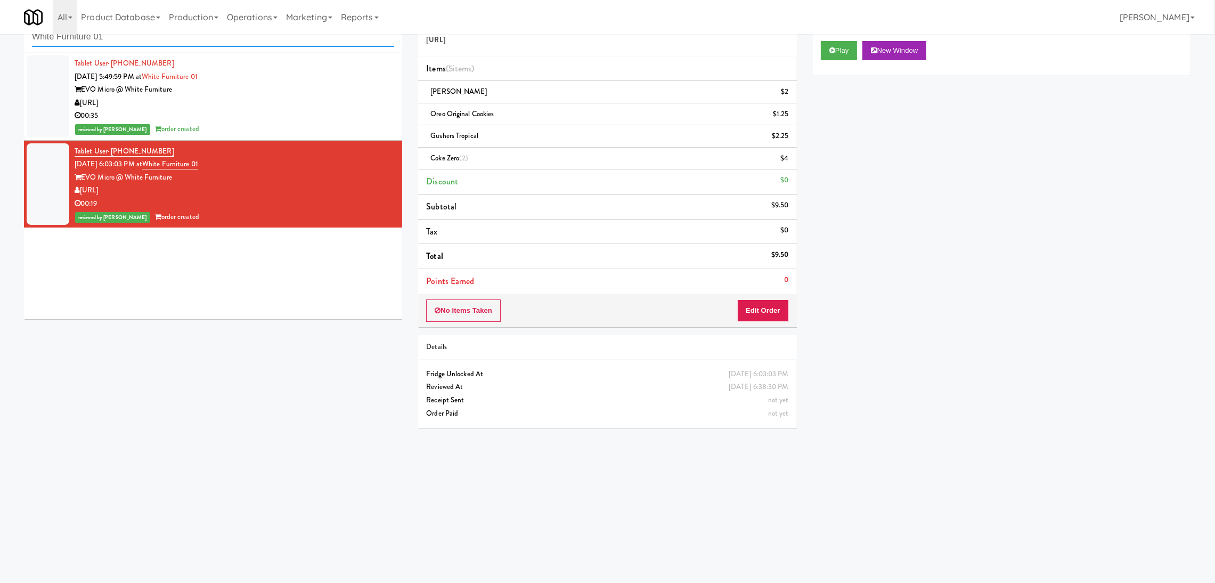
paste input "4M - Fridge"
drag, startPoint x: 165, startPoint y: 43, endPoint x: 0, endPoint y: 47, distance: 164.7
click at [0, 47] on div "inbox reviewed recent all unclear take inventory issue suspicious failed recent…" at bounding box center [607, 220] width 1215 height 431
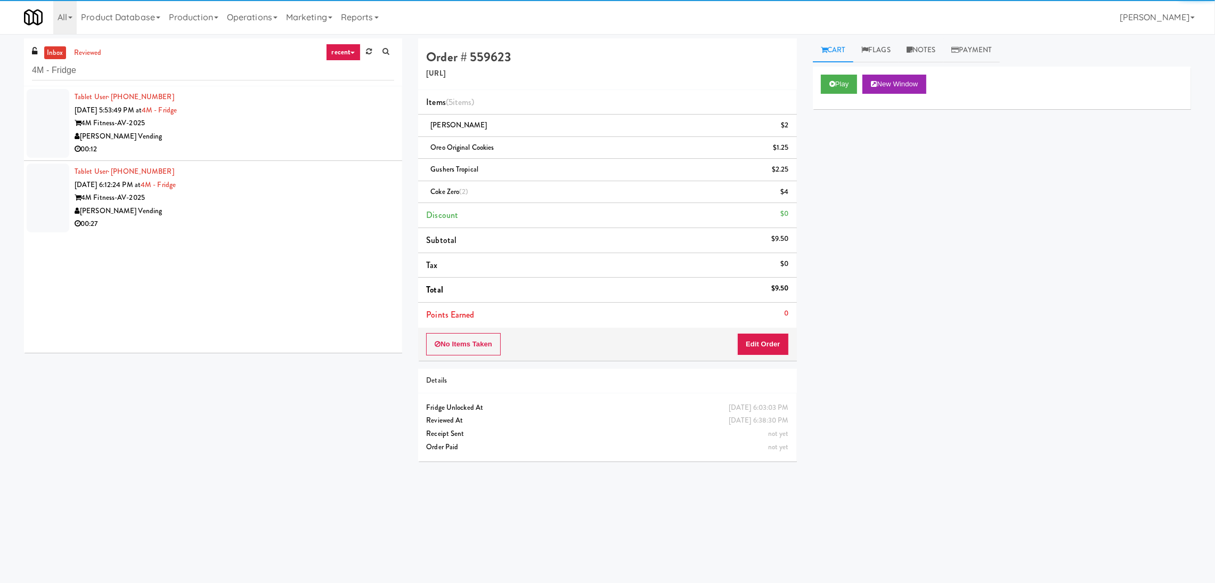
click at [343, 139] on div "[PERSON_NAME] Vending" at bounding box center [235, 136] width 320 height 13
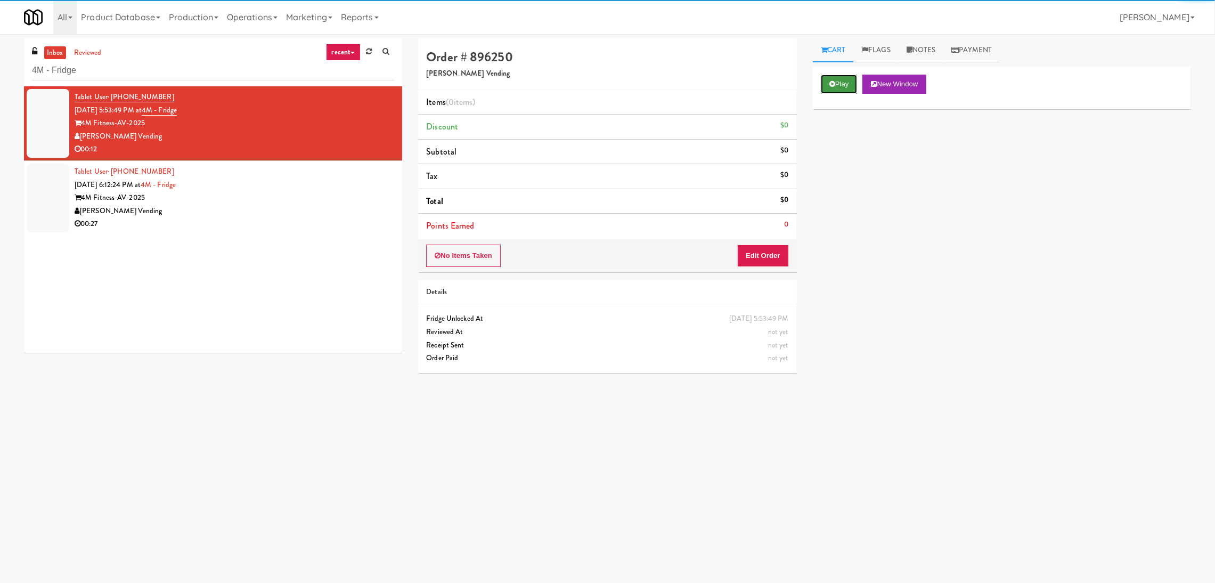
click at [852, 92] on button "Play" at bounding box center [839, 84] width 37 height 19
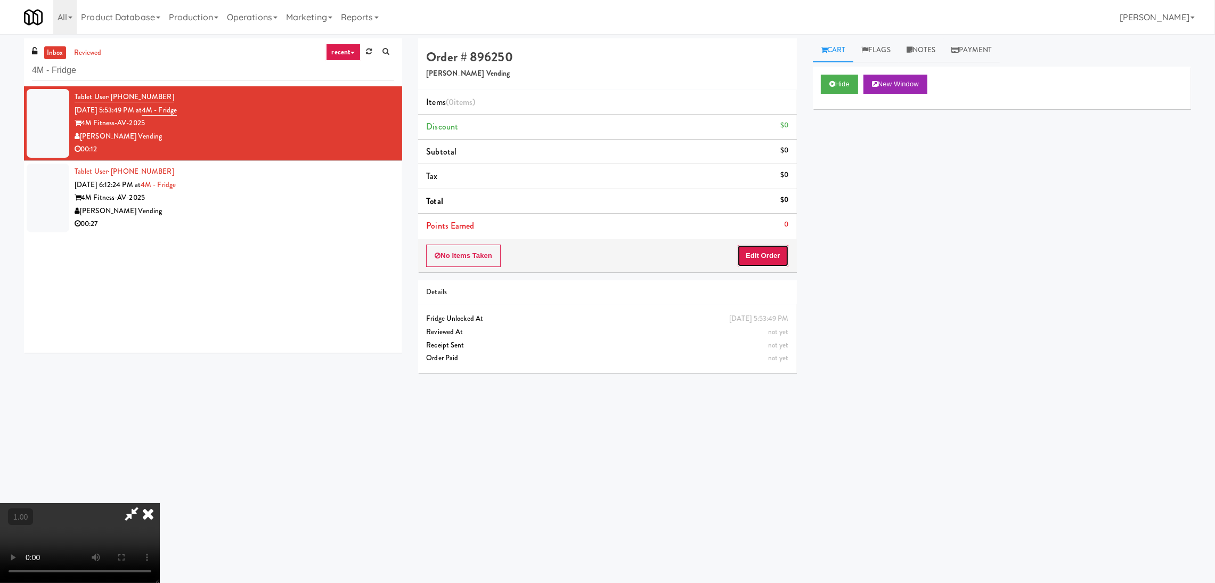
click at [773, 250] on button "Edit Order" at bounding box center [763, 256] width 52 height 22
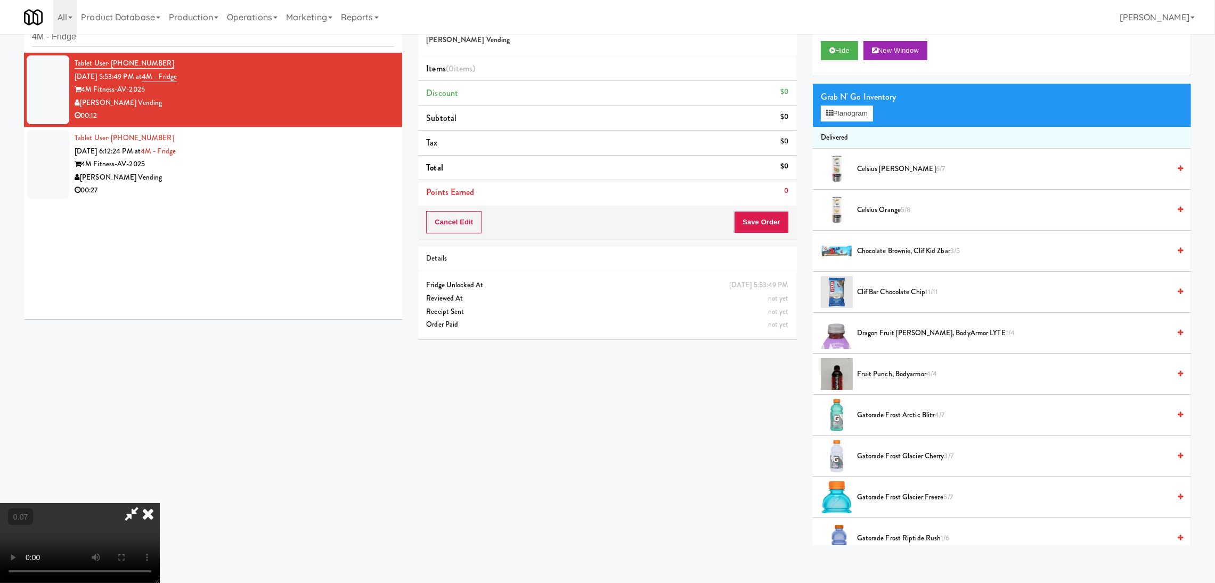
scroll to position [47, 0]
click at [843, 119] on button "Planogram" at bounding box center [847, 113] width 52 height 16
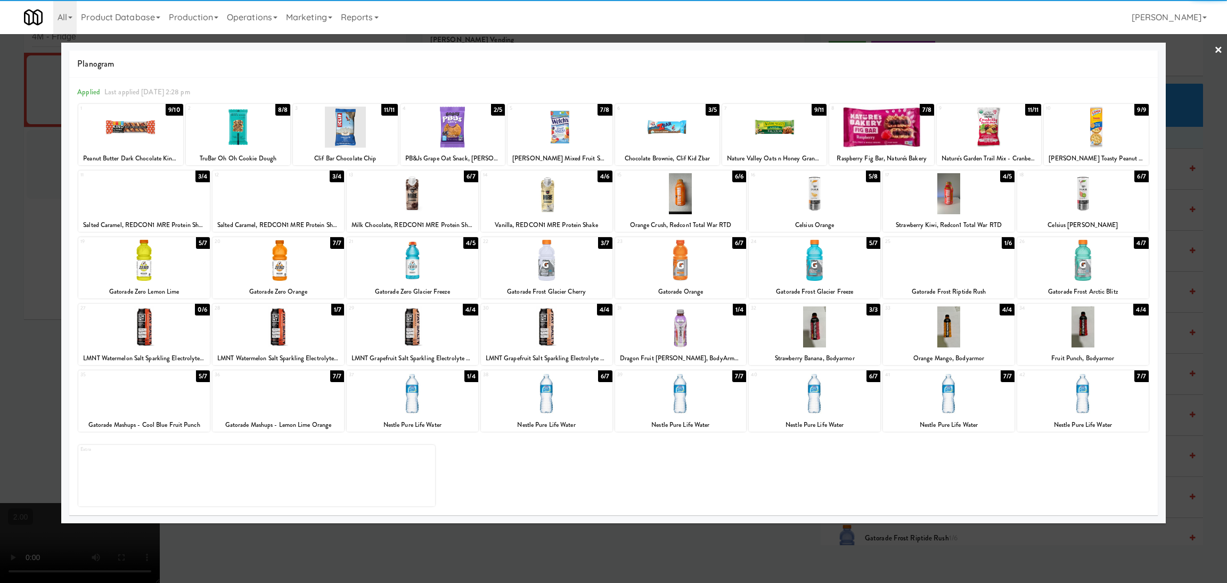
click at [967, 268] on div at bounding box center [949, 260] width 132 height 41
click at [0, 216] on div at bounding box center [613, 291] width 1227 height 583
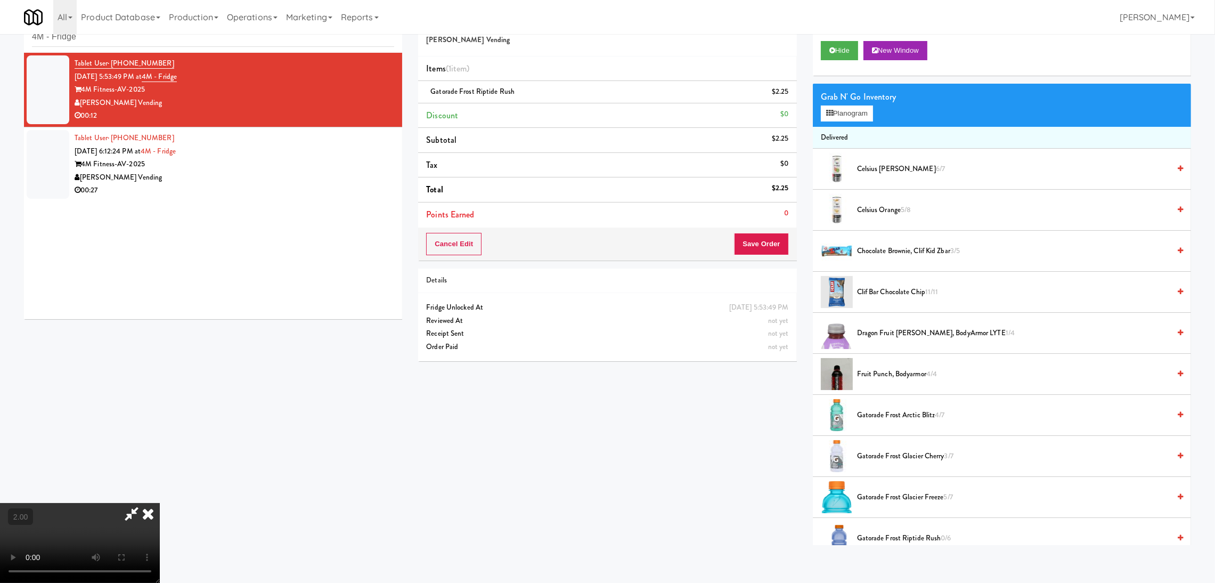
scroll to position [207, 0]
click at [160, 503] on video at bounding box center [80, 543] width 160 height 80
click at [760, 245] on button "Save Order" at bounding box center [761, 244] width 54 height 22
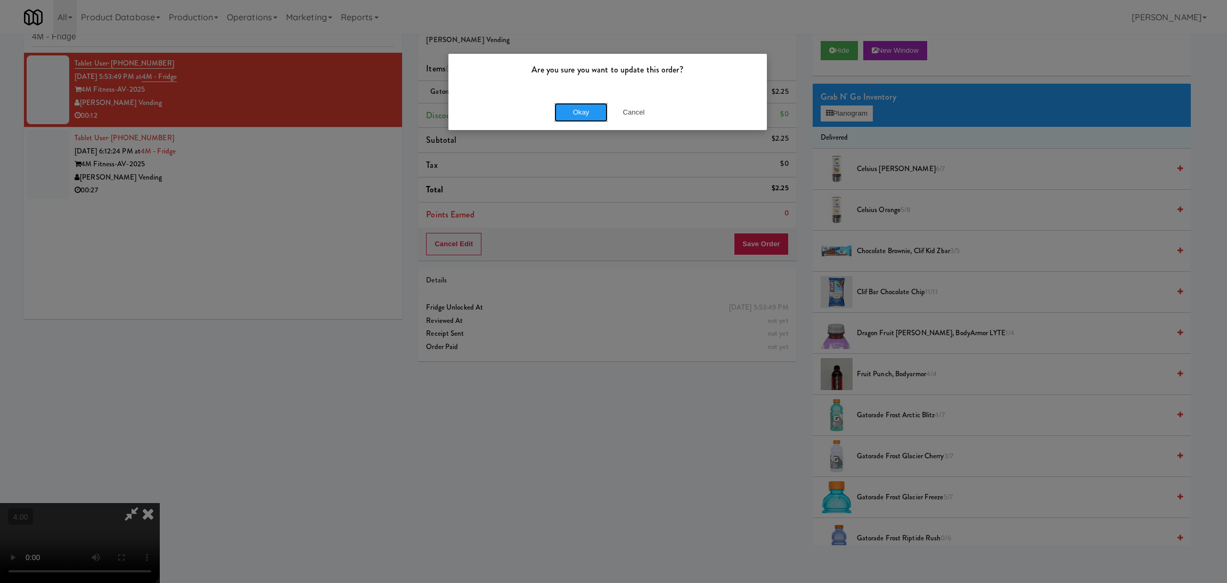
drag, startPoint x: 562, startPoint y: 116, endPoint x: 487, endPoint y: 43, distance: 105.1
click at [564, 116] on button "Okay" at bounding box center [581, 112] width 53 height 19
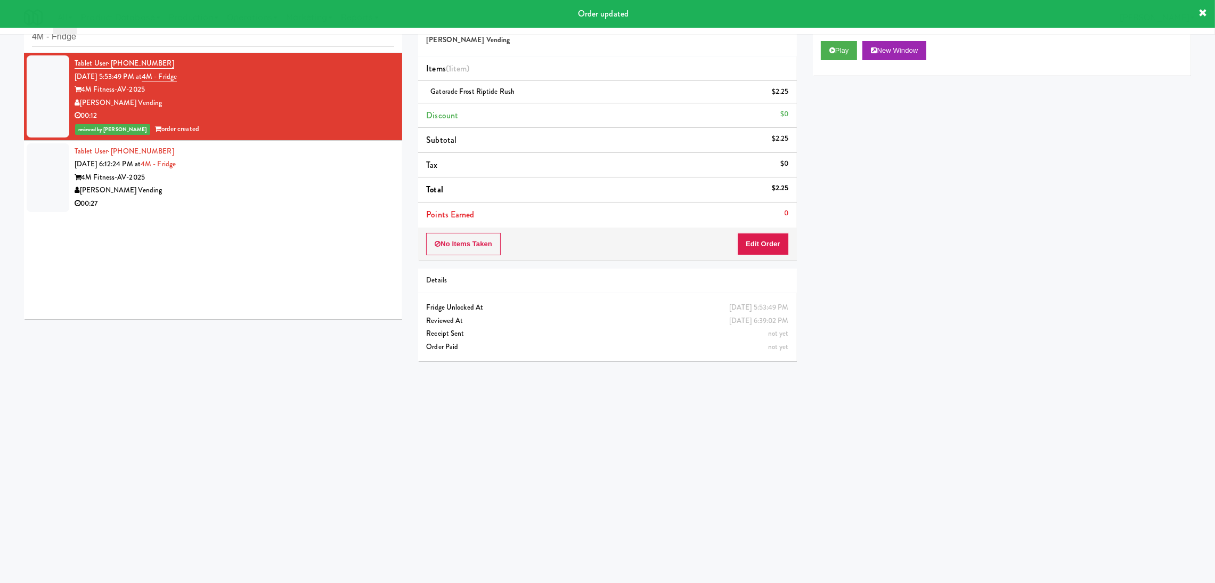
scroll to position [0, 0]
click at [248, 180] on div "4M Fitness-AV-2025" at bounding box center [235, 177] width 320 height 13
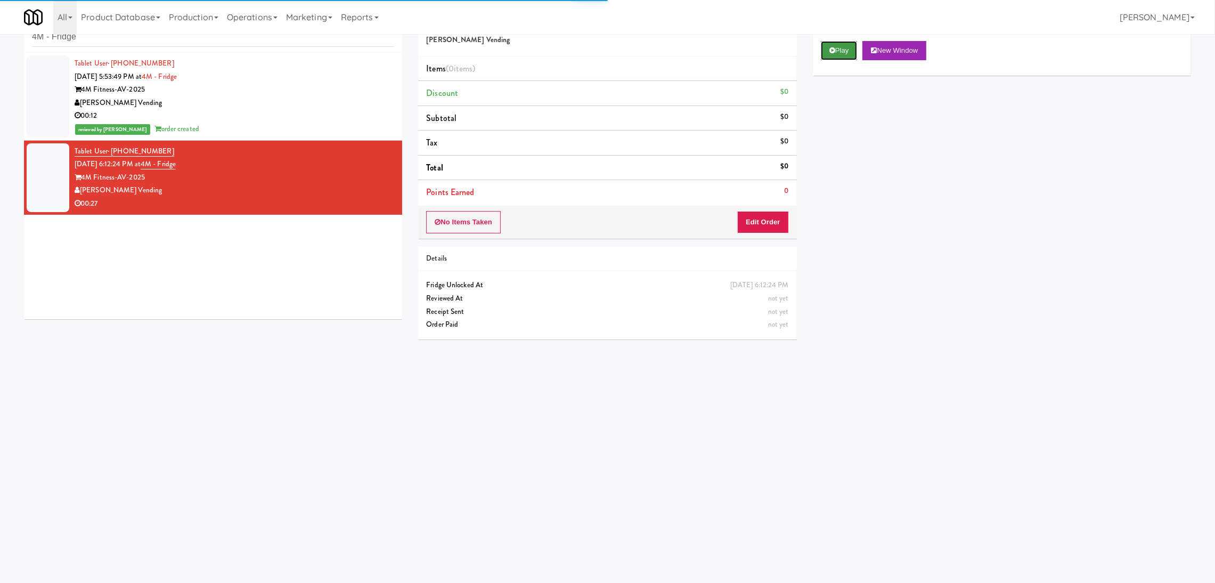
click at [832, 57] on button "Play" at bounding box center [839, 50] width 37 height 19
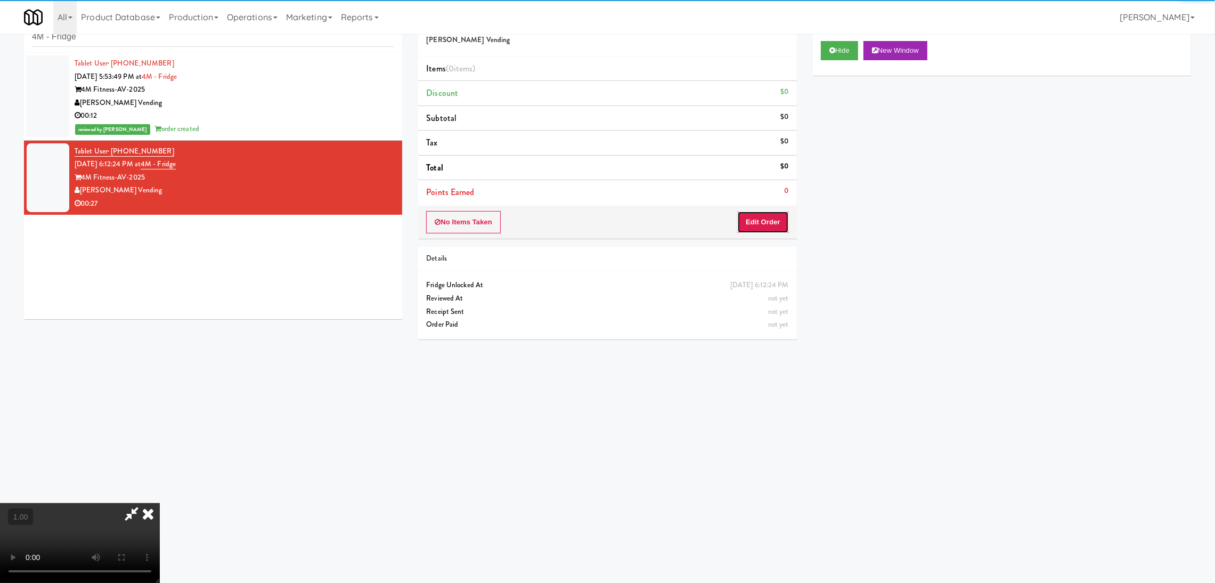
click at [775, 233] on button "Edit Order" at bounding box center [763, 222] width 52 height 22
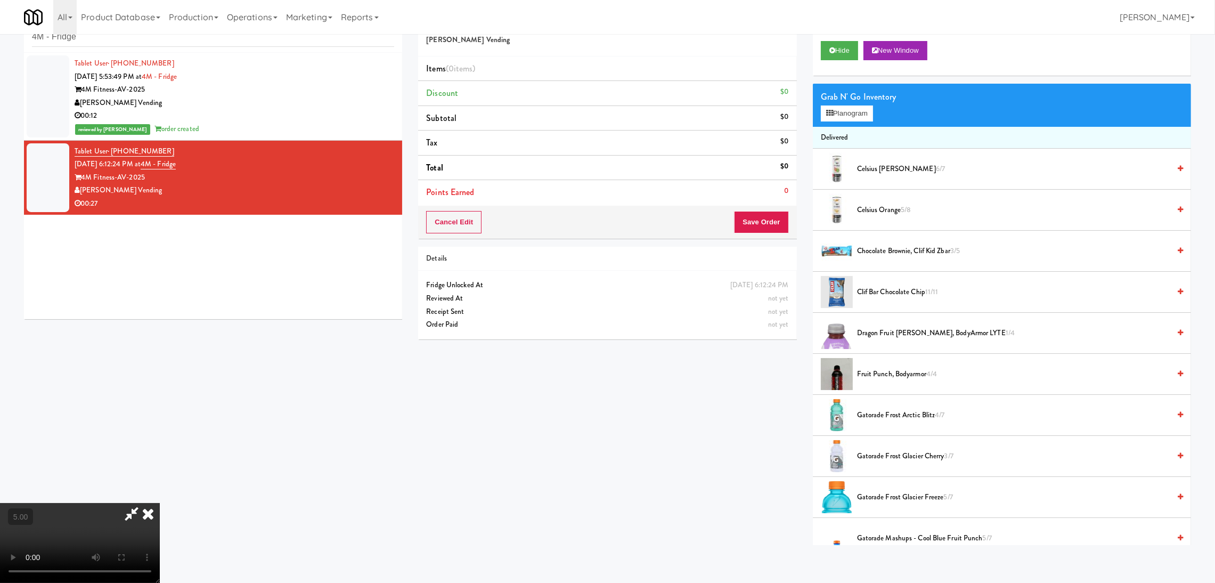
scroll to position [47, 0]
click at [867, 94] on div "Grab N' Go Inventory" at bounding box center [1002, 97] width 362 height 16
click at [857, 112] on button "Planogram" at bounding box center [847, 113] width 52 height 16
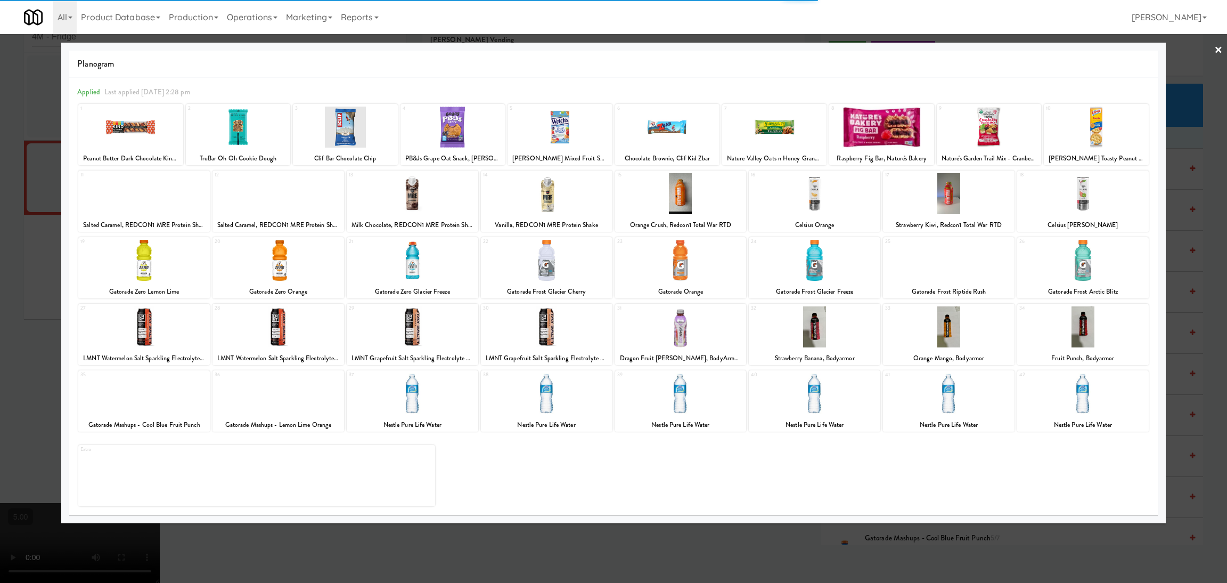
click at [826, 266] on div at bounding box center [815, 260] width 132 height 41
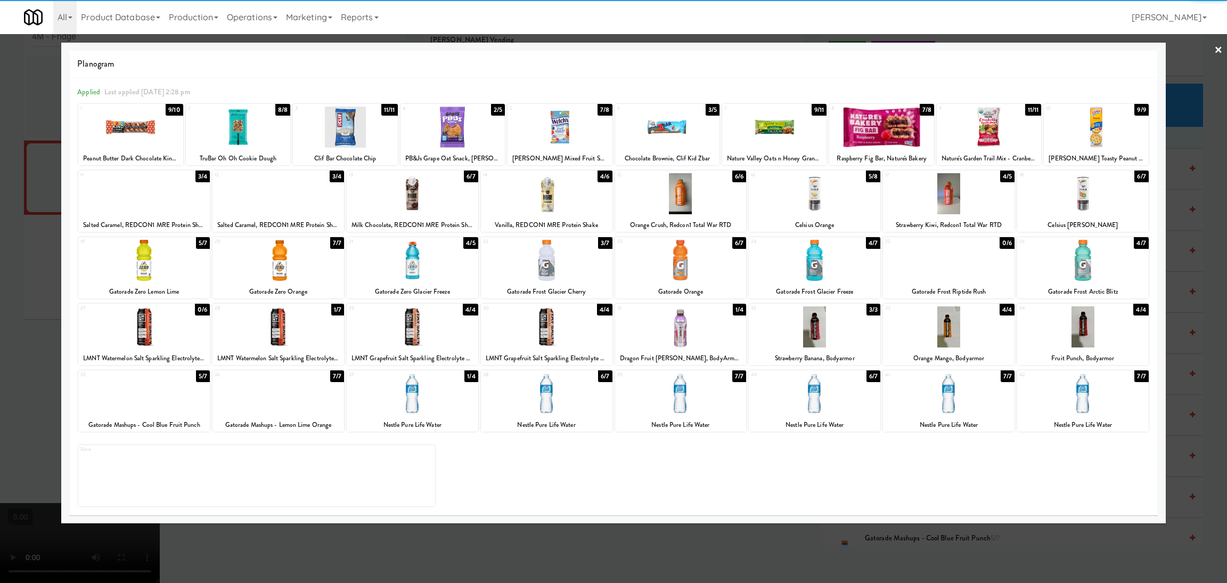
click at [0, 165] on div at bounding box center [613, 291] width 1227 height 583
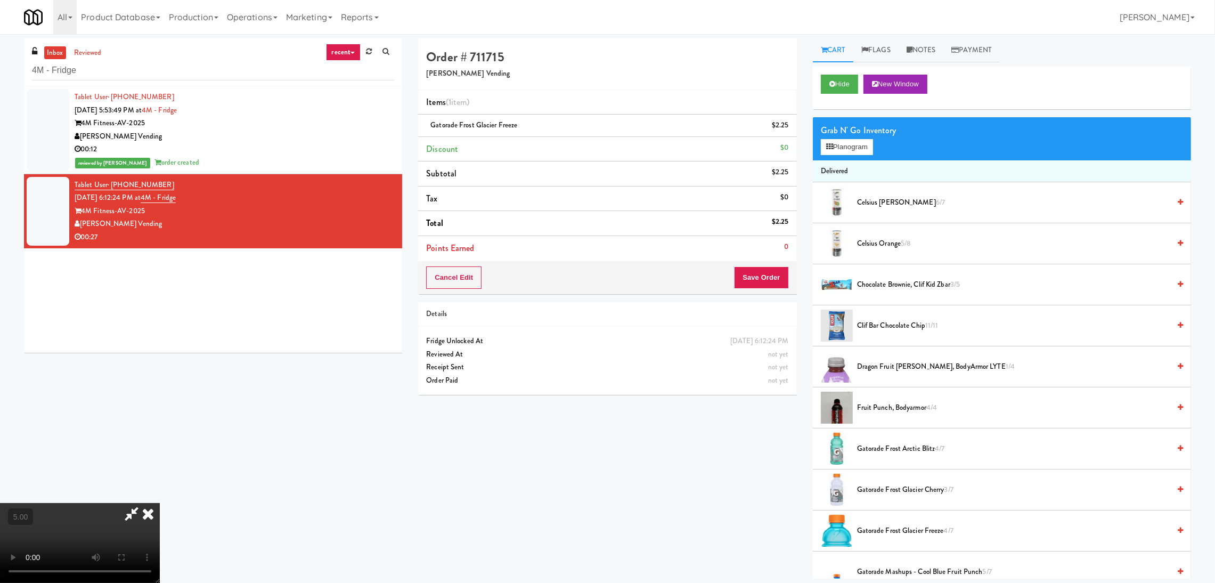
click at [144, 503] on icon at bounding box center [131, 513] width 25 height 21
click at [759, 284] on button "Save Order" at bounding box center [761, 277] width 54 height 22
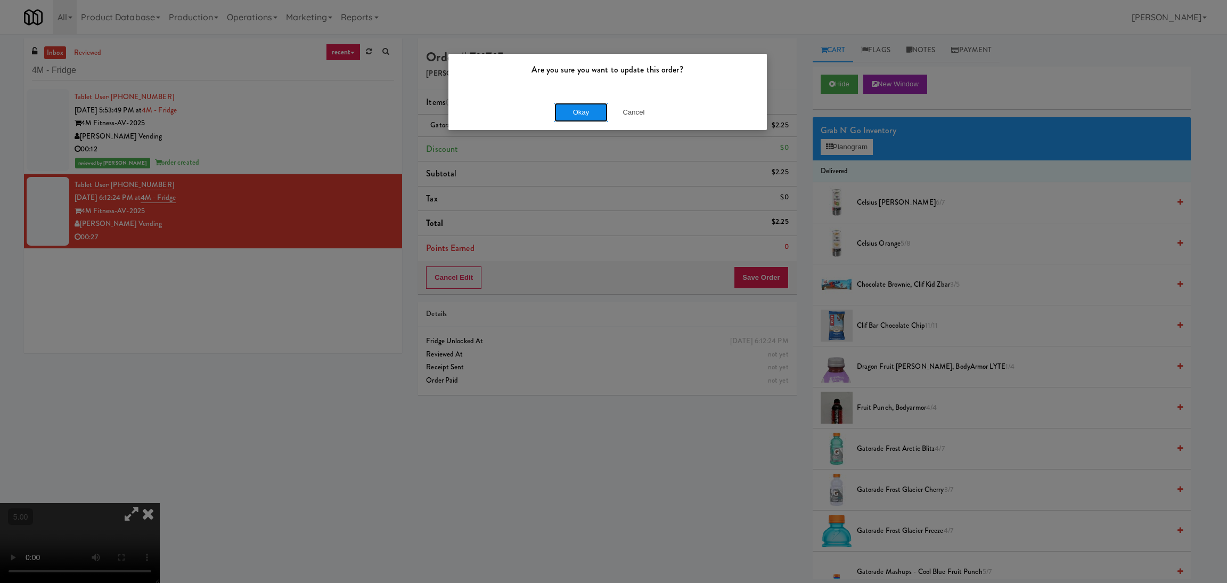
click at [562, 115] on button "Okay" at bounding box center [581, 112] width 53 height 19
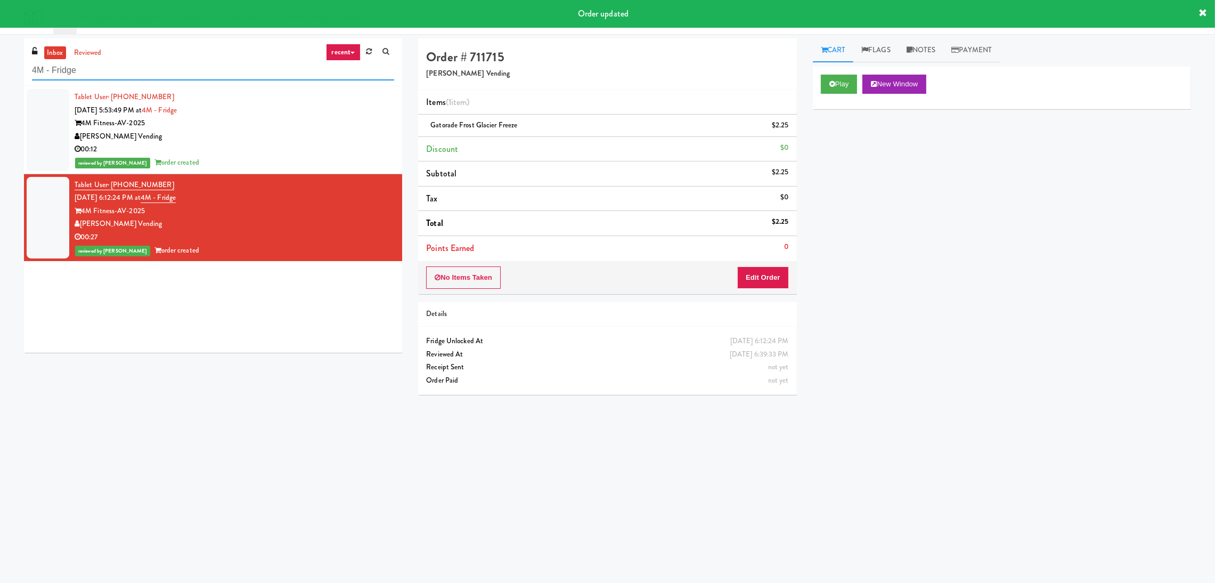
drag, startPoint x: 148, startPoint y: 75, endPoint x: 0, endPoint y: 84, distance: 147.8
click at [0, 84] on div "inbox reviewed recent all unclear take inventory issue suspicious failed recent…" at bounding box center [607, 252] width 1215 height 428
paste input "Market @ 3500 Steeles"
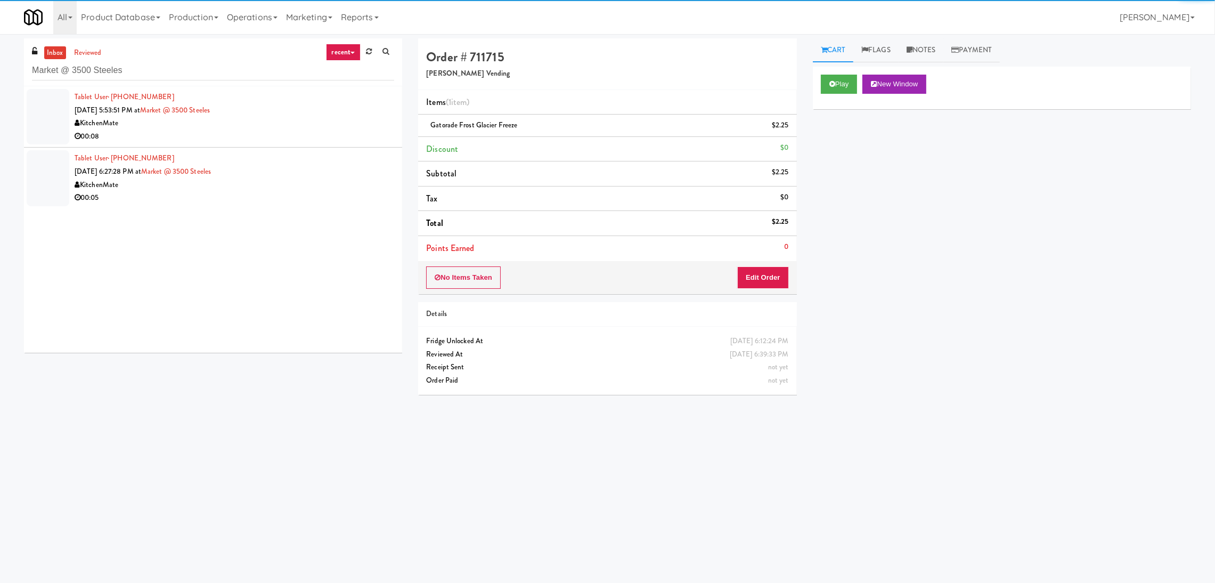
click at [362, 147] on li "Tablet User · (647) 876-5379 [DATE] 5:53:51 PM at Market @ [GEOGRAPHIC_DATA] 00…" at bounding box center [213, 116] width 378 height 61
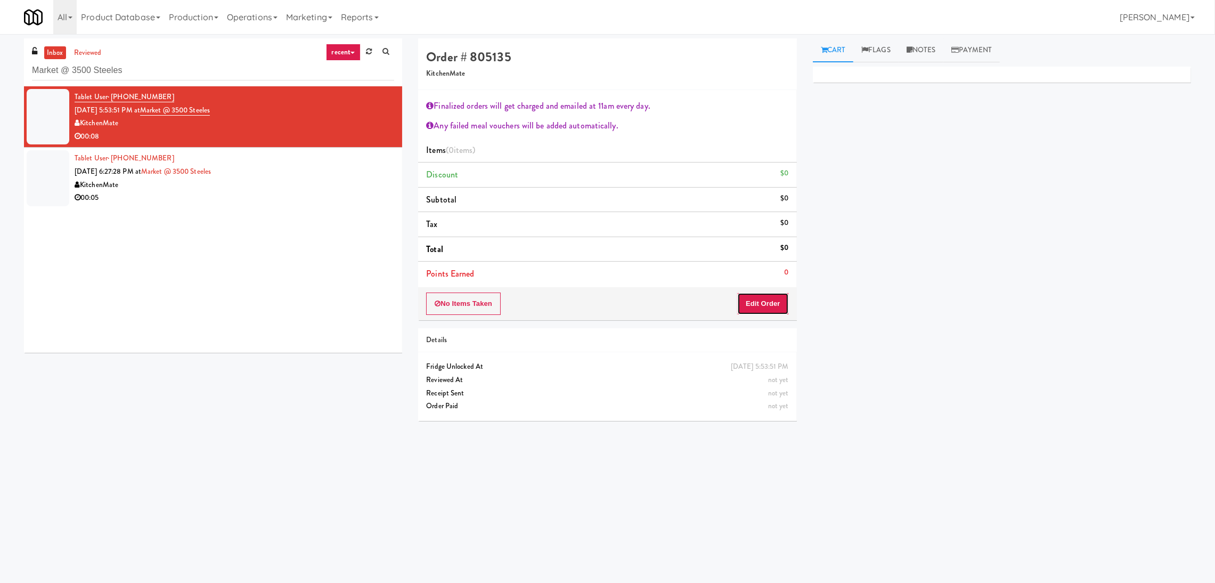
click at [765, 311] on button "Edit Order" at bounding box center [763, 303] width 52 height 22
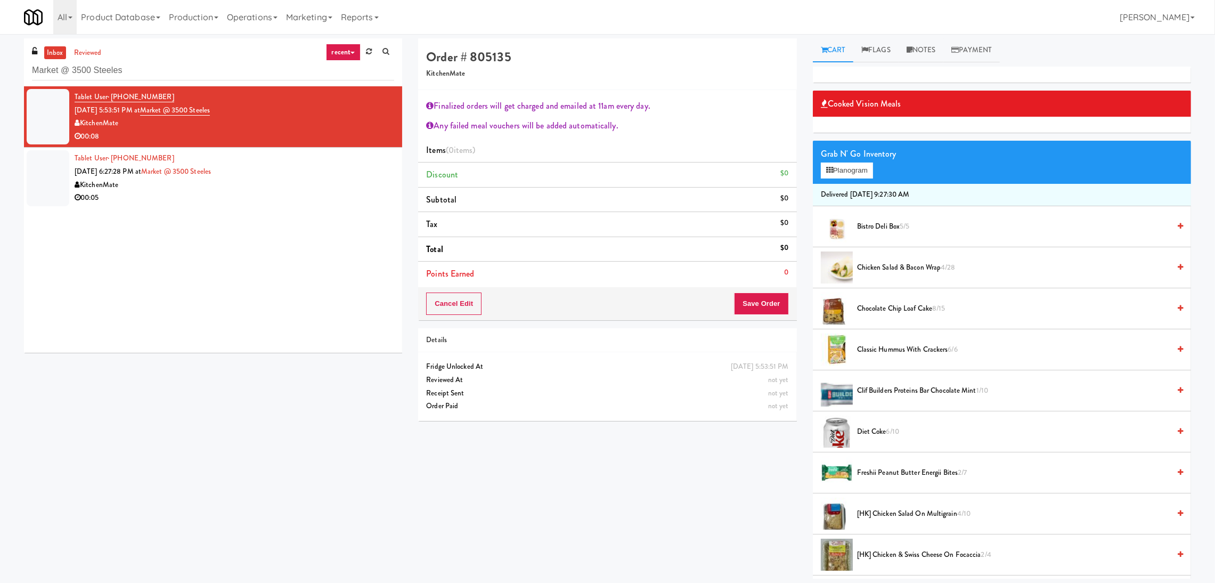
click at [898, 519] on span "[HK] Chicken Salad on Multigrain 4/10" at bounding box center [1013, 513] width 313 height 13
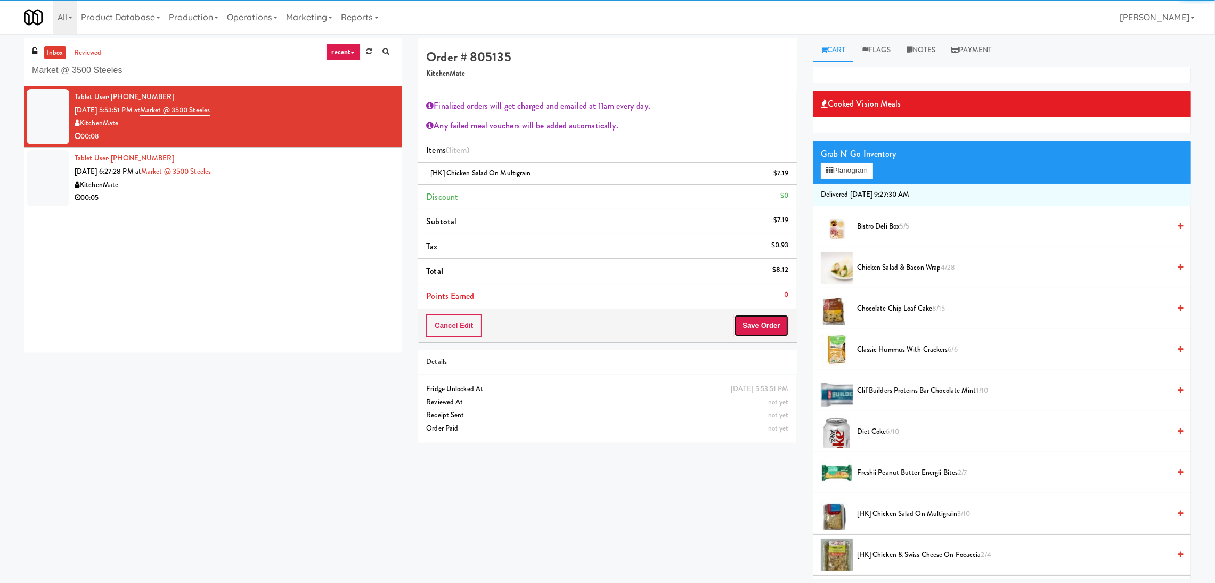
click at [759, 330] on button "Save Order" at bounding box center [761, 325] width 54 height 22
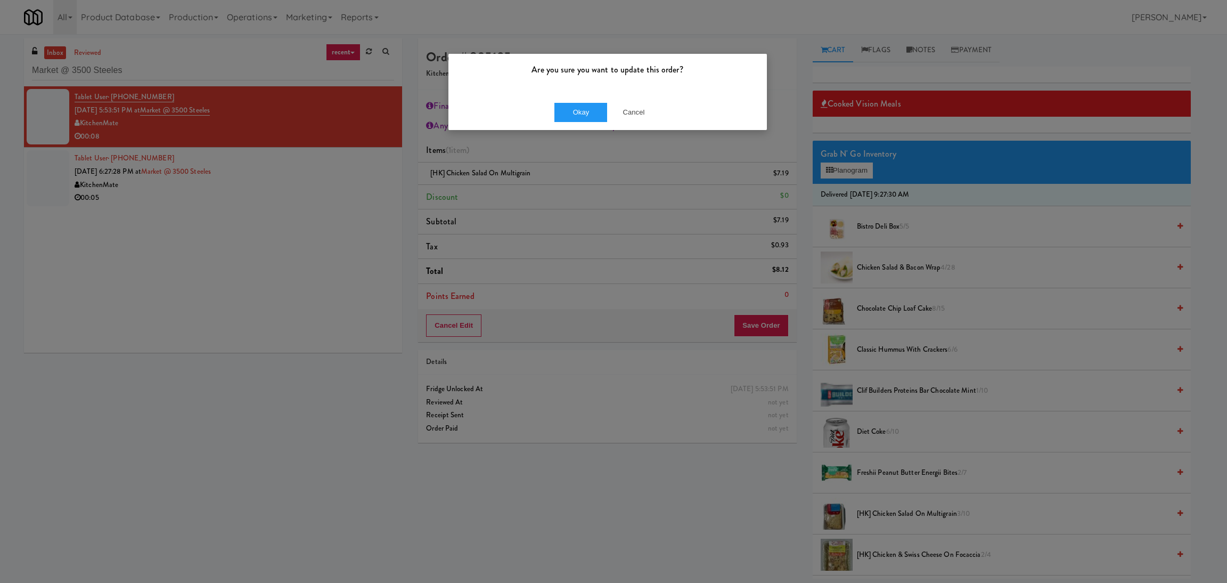
click at [574, 125] on div "Okay Cancel" at bounding box center [608, 112] width 319 height 36
click at [573, 116] on button "Okay" at bounding box center [581, 112] width 53 height 19
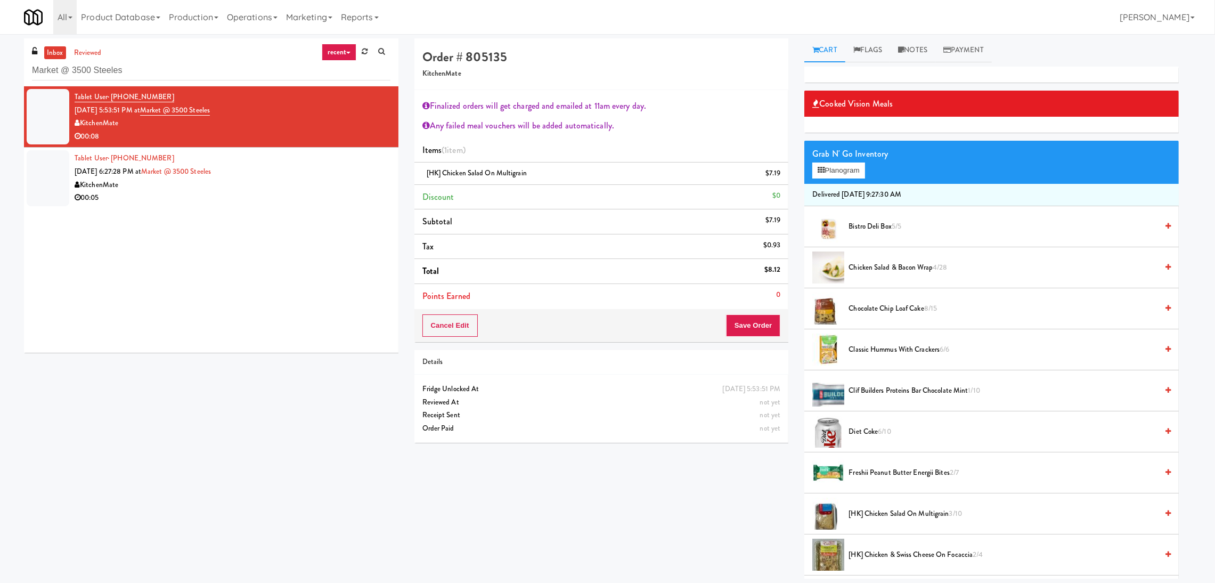
click at [356, 160] on div "Tablet User · (647) 809-8646 [DATE] 6:27:28 PM at Market @ [GEOGRAPHIC_DATA] 00…" at bounding box center [233, 178] width 316 height 52
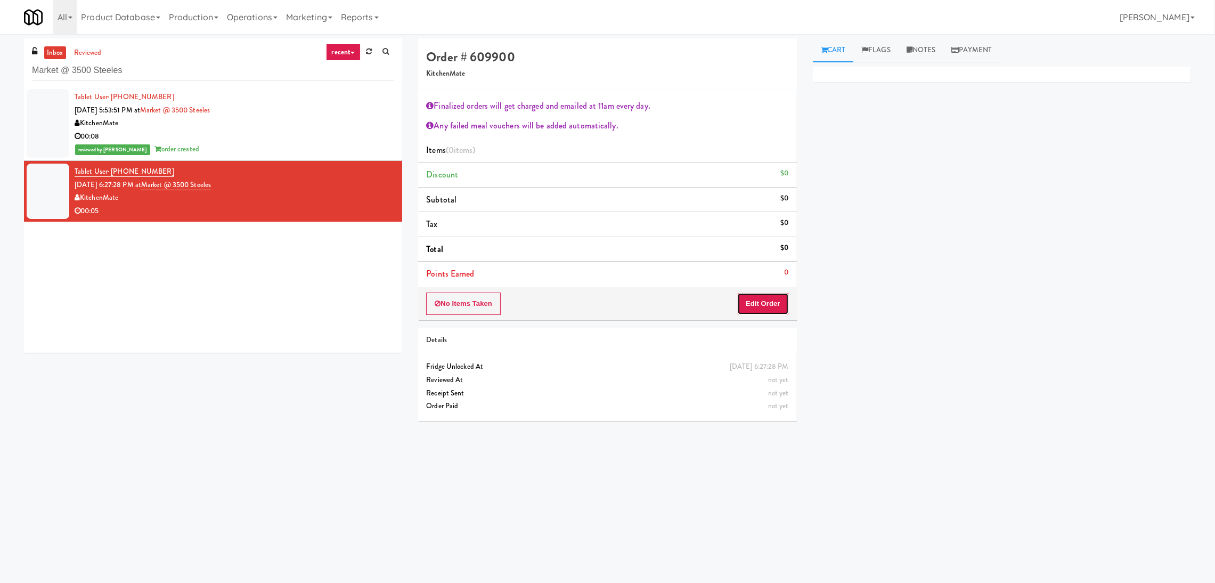
click at [762, 305] on button "Edit Order" at bounding box center [763, 303] width 52 height 22
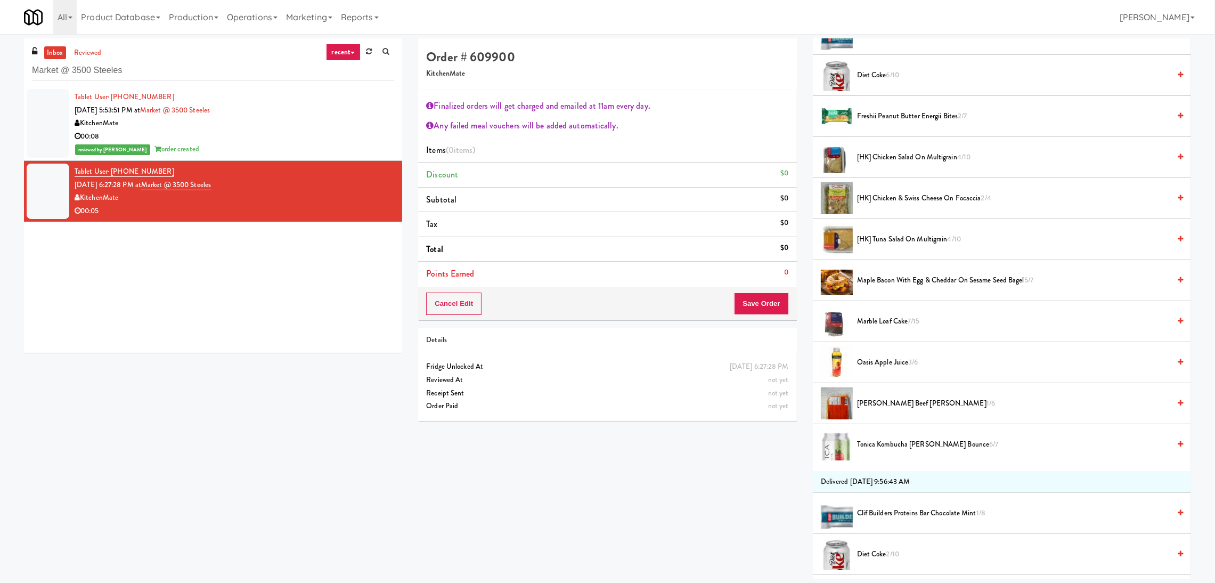
scroll to position [479, 0]
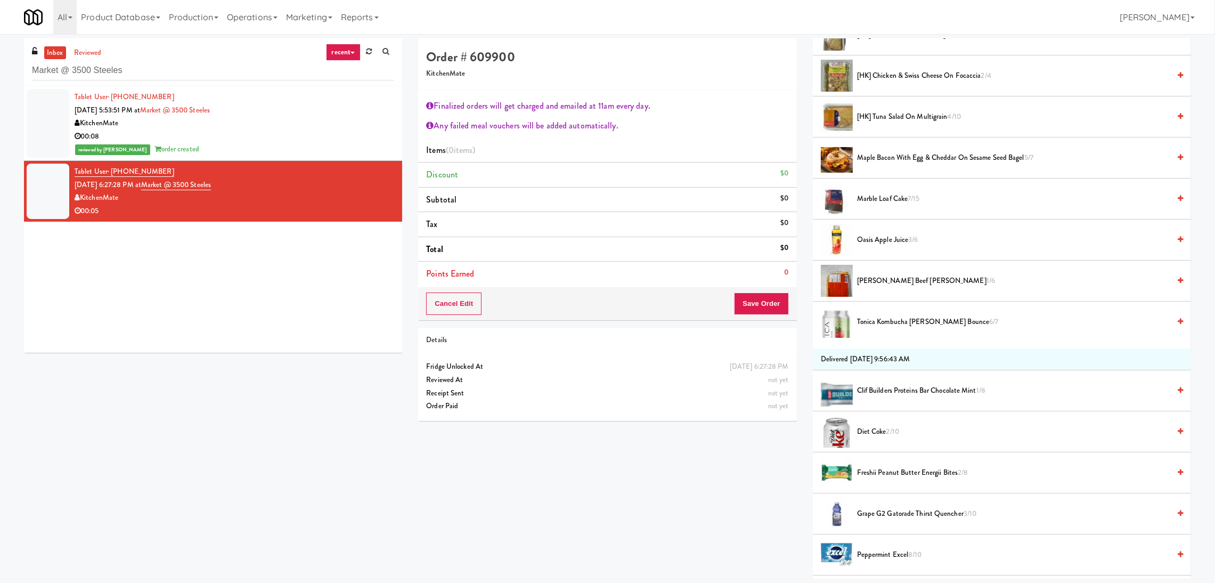
click at [857, 203] on span "Marble Loaf Cake 7/15" at bounding box center [1013, 198] width 313 height 13
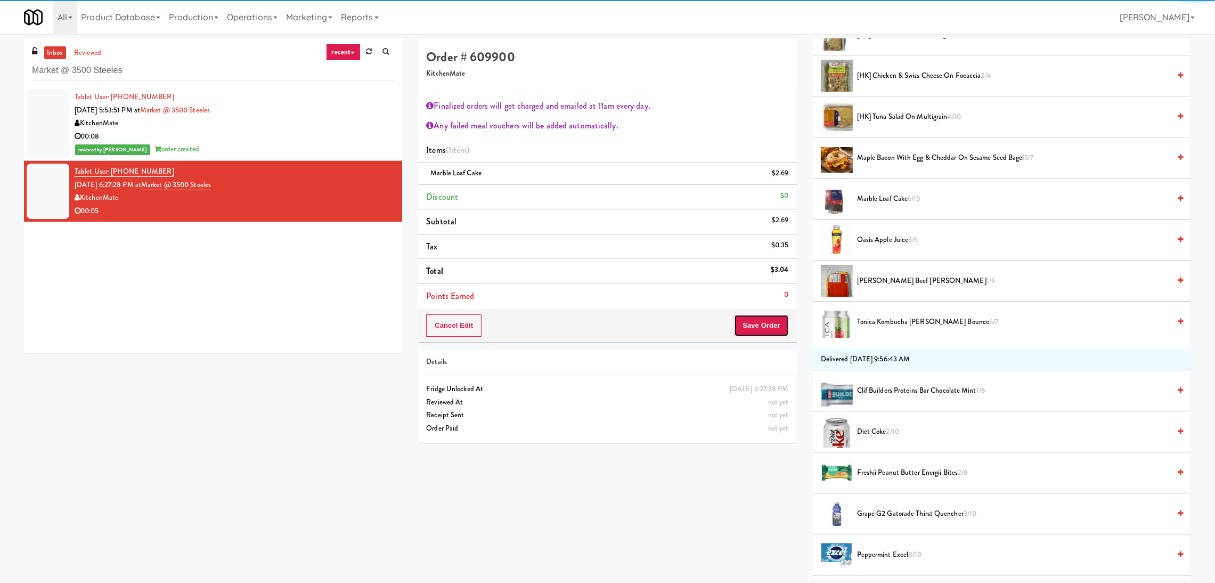
click at [762, 329] on button "Save Order" at bounding box center [761, 325] width 54 height 22
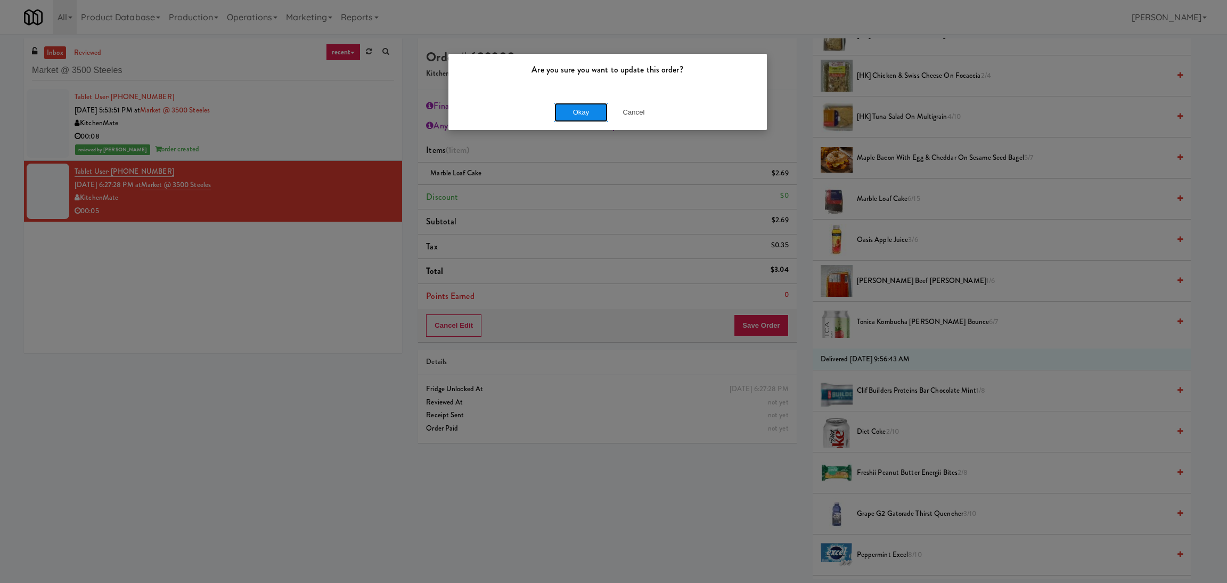
click at [605, 115] on button "Okay" at bounding box center [581, 112] width 53 height 19
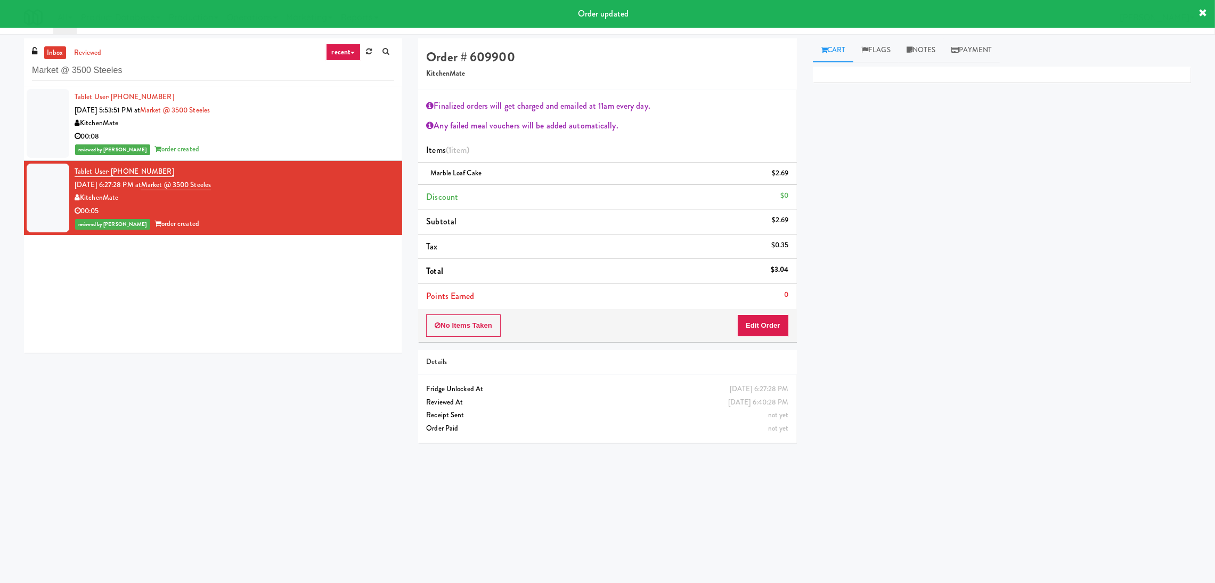
scroll to position [0, 0]
paste input "Pacifica HS - Cooler"
drag, startPoint x: 208, startPoint y: 61, endPoint x: 0, endPoint y: 67, distance: 208.4
click at [0, 66] on div "inbox reviewed recent all unclear take inventory issue suspicious failed recent…" at bounding box center [607, 252] width 1215 height 428
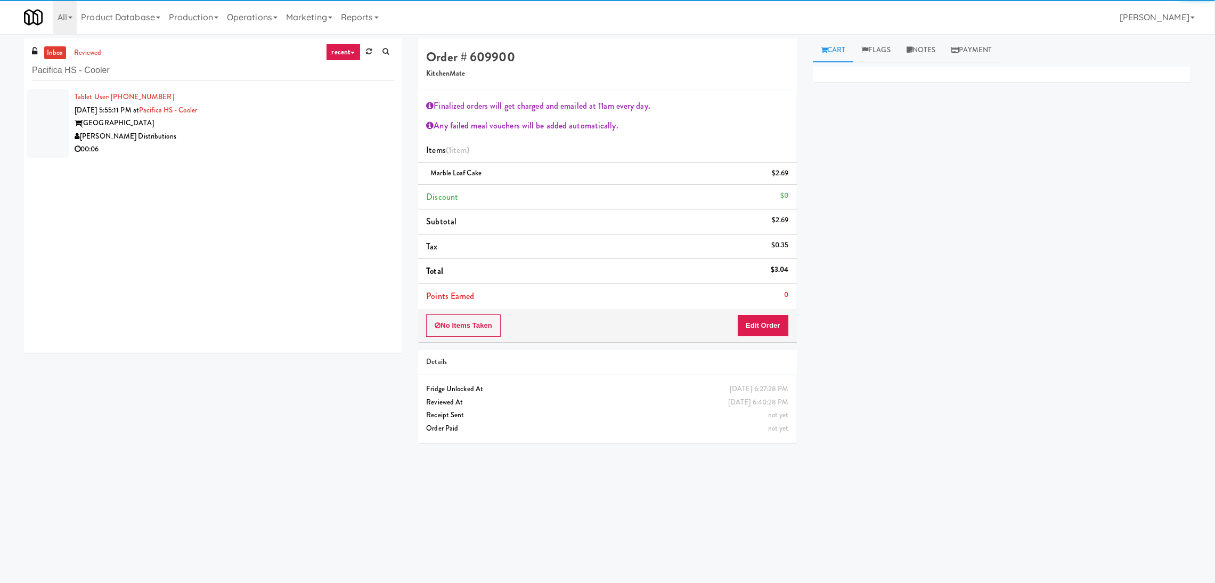
click at [303, 134] on div "[PERSON_NAME] Distributions" at bounding box center [235, 136] width 320 height 13
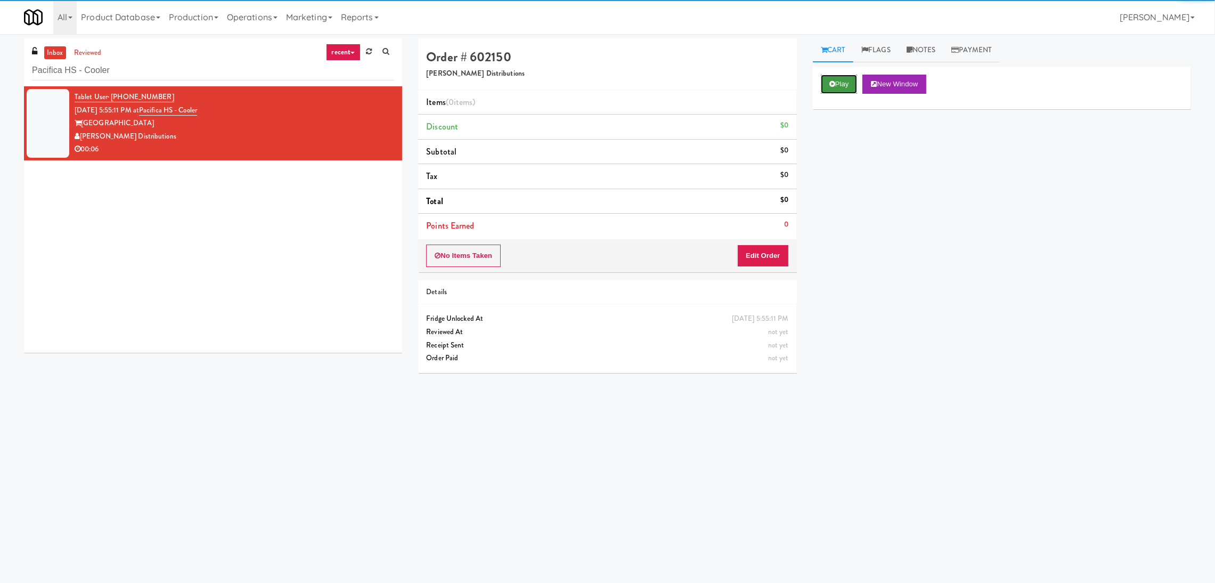
click at [826, 87] on button "Play" at bounding box center [839, 84] width 37 height 19
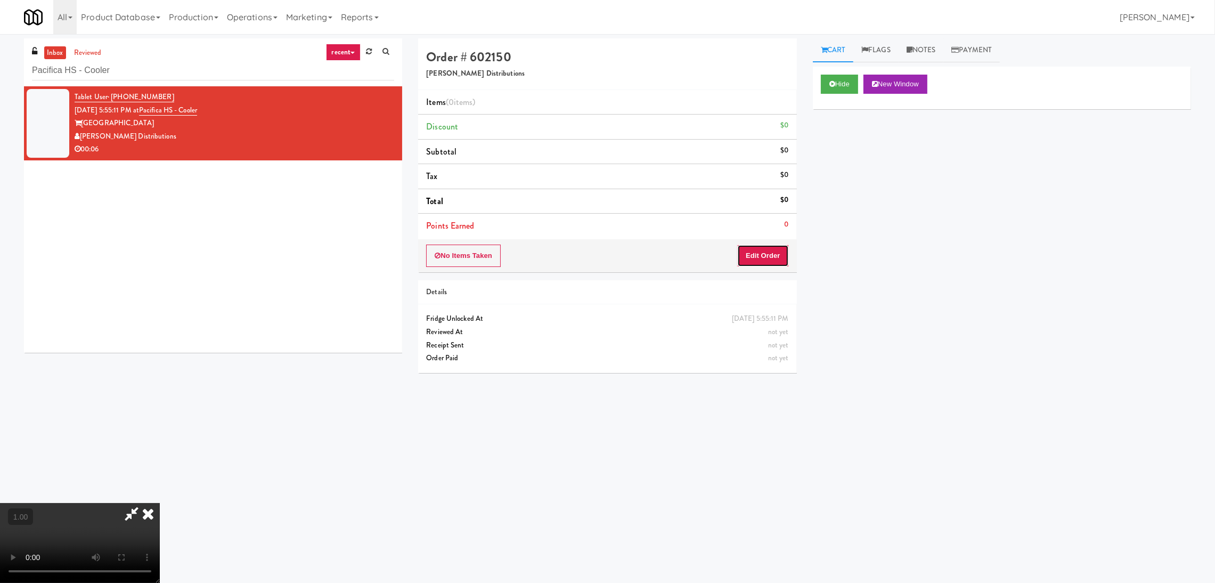
click at [759, 257] on button "Edit Order" at bounding box center [763, 256] width 52 height 22
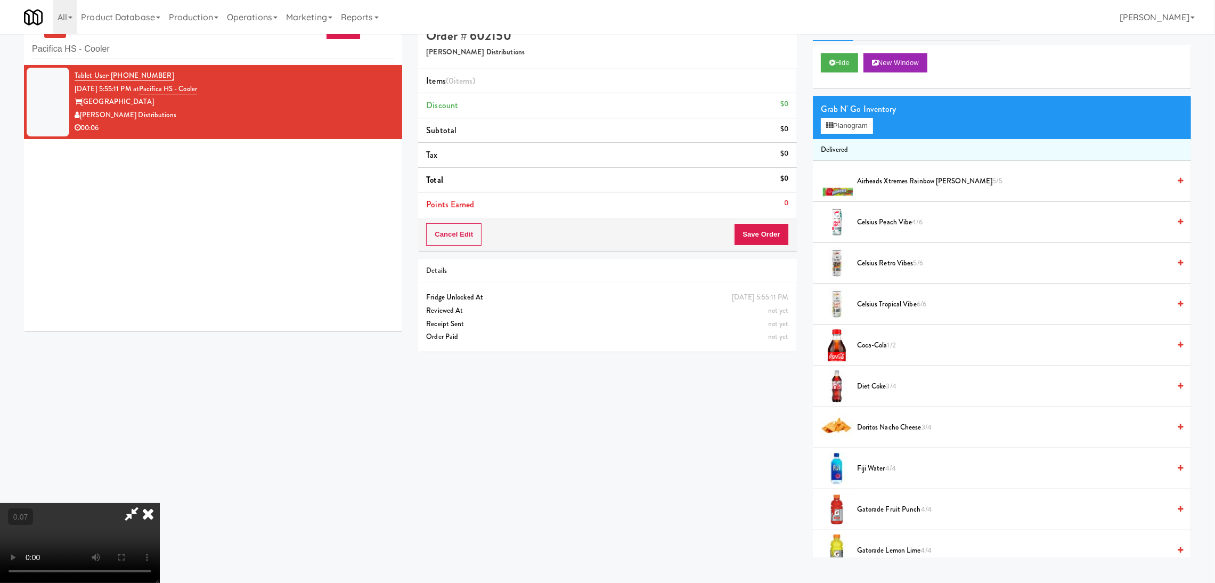
scroll to position [34, 0]
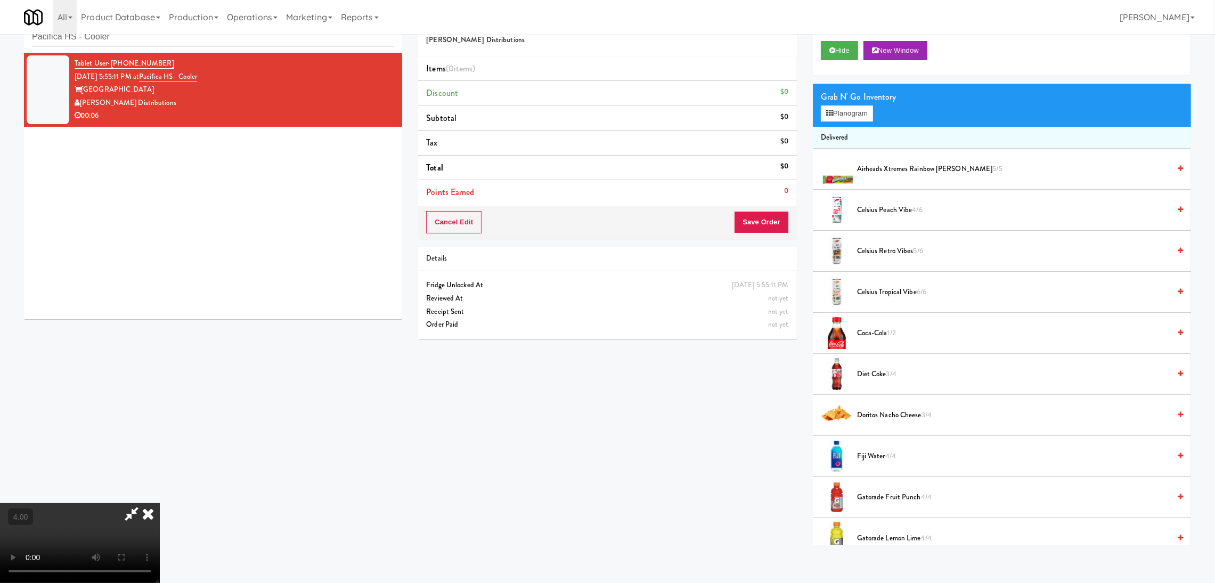
click at [846, 124] on div "Grab N' Go Inventory Planogram" at bounding box center [1002, 105] width 378 height 43
click at [845, 115] on button "Planogram" at bounding box center [847, 113] width 52 height 16
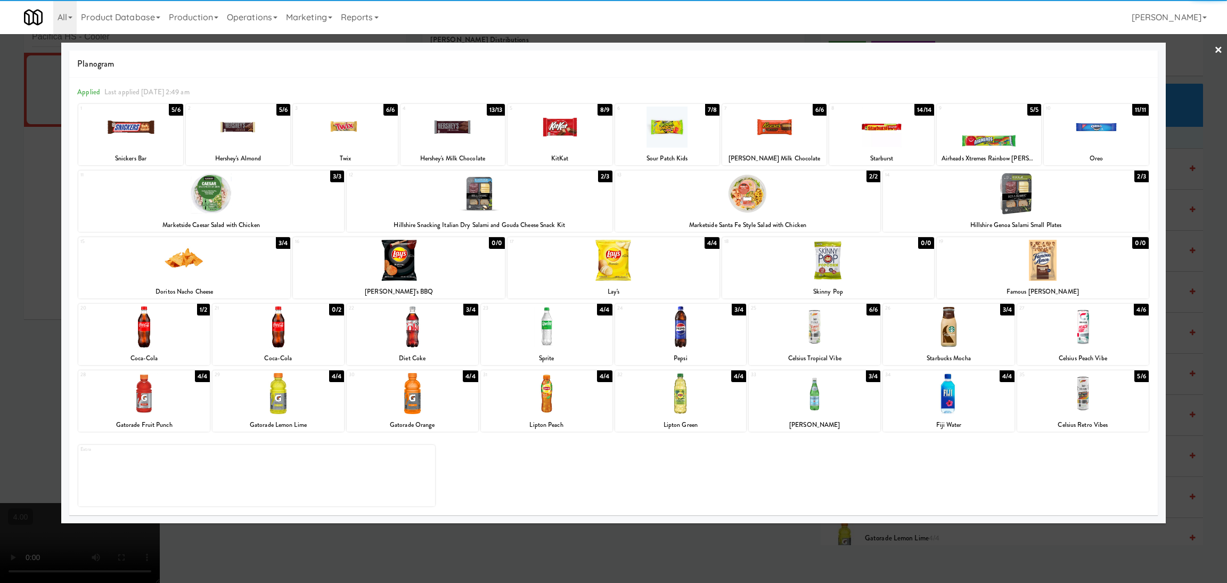
click at [818, 390] on div at bounding box center [815, 393] width 132 height 41
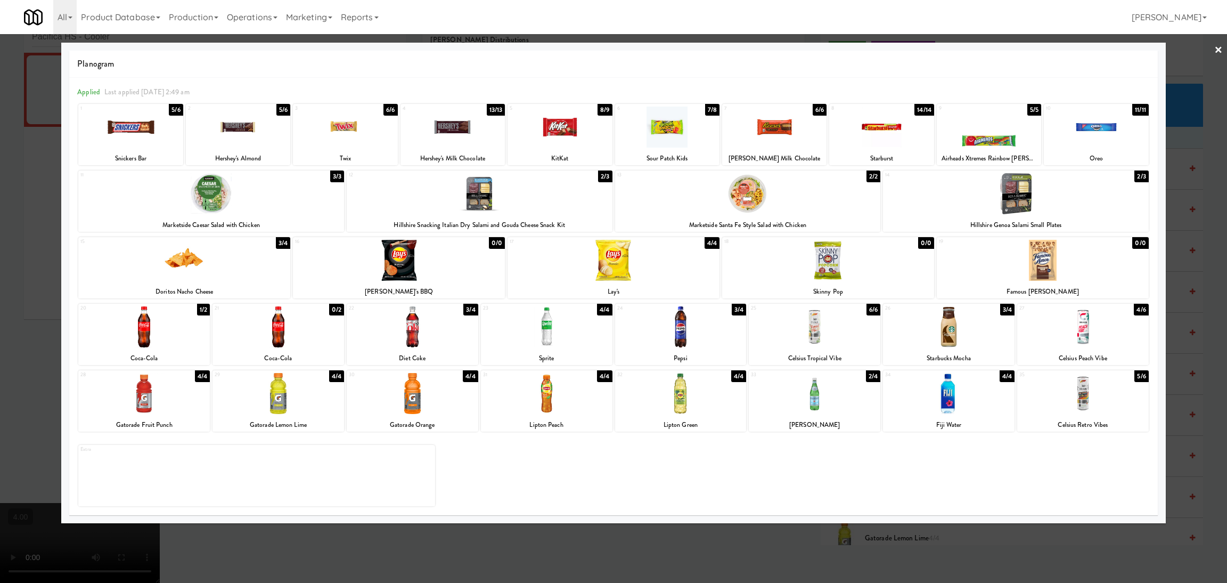
click at [0, 256] on div at bounding box center [613, 291] width 1227 height 583
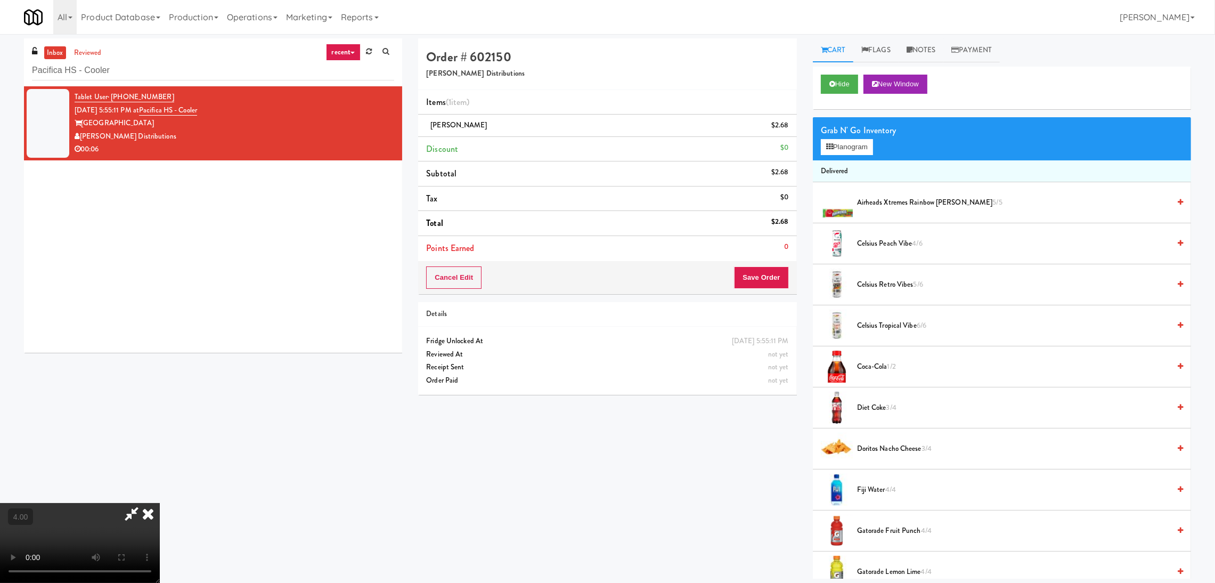
click at [160, 503] on icon at bounding box center [147, 513] width 23 height 21
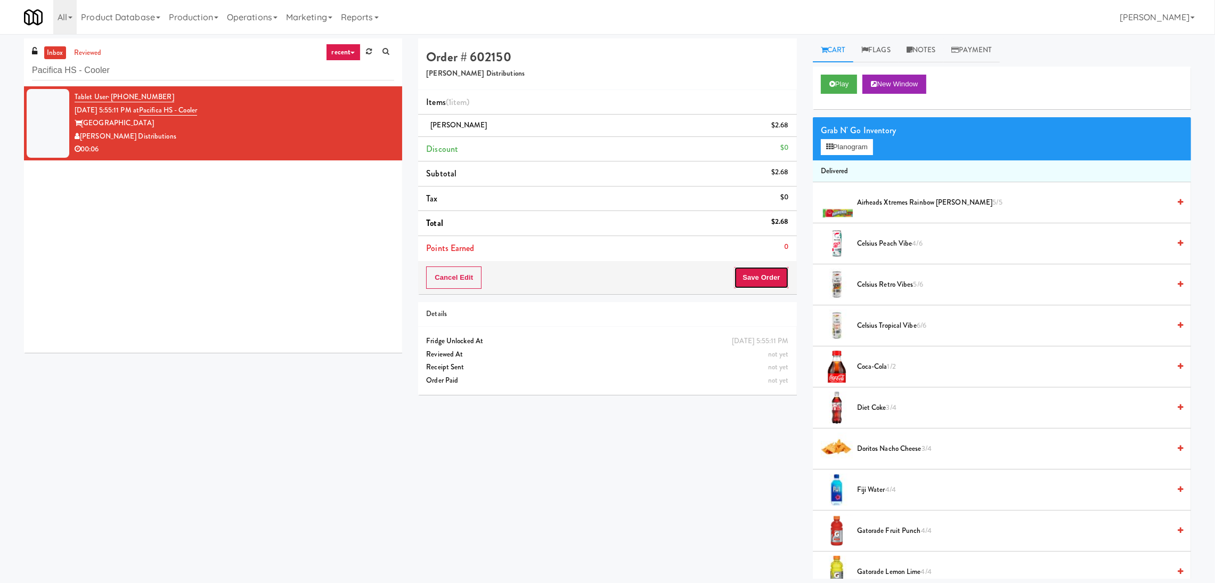
click at [752, 278] on button "Save Order" at bounding box center [761, 277] width 54 height 22
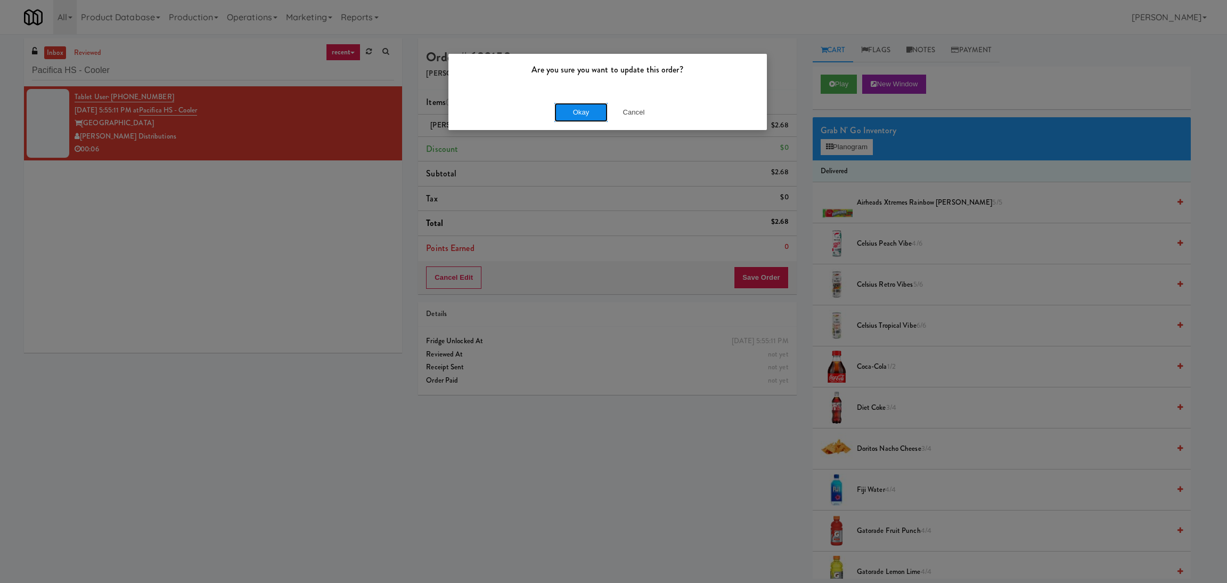
click at [586, 117] on button "Okay" at bounding box center [581, 112] width 53 height 19
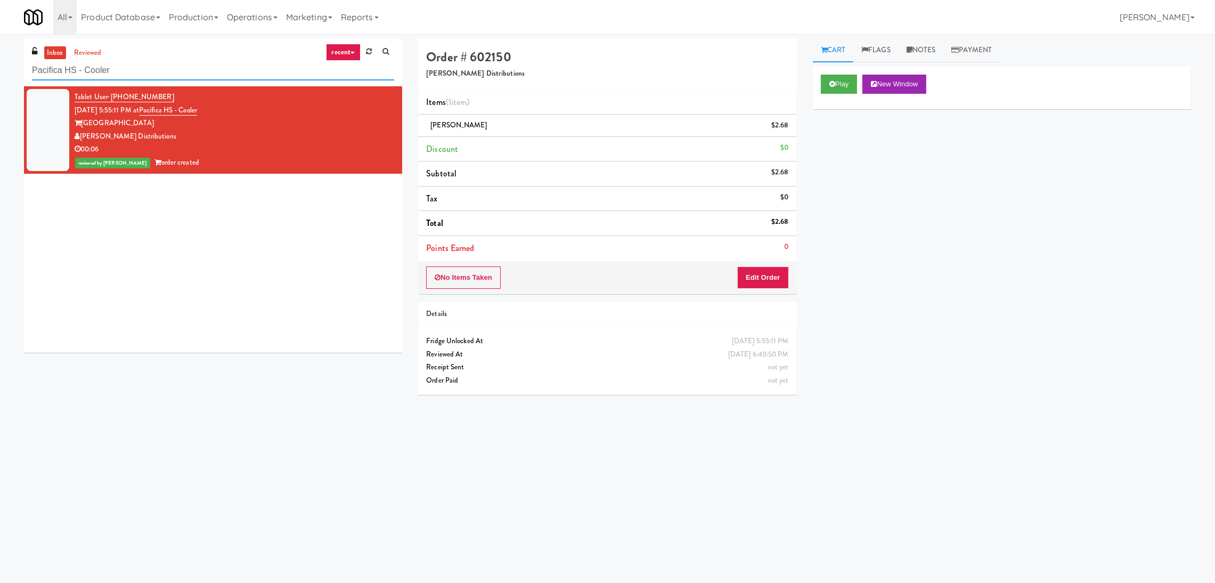
drag, startPoint x: 210, startPoint y: 68, endPoint x: 0, endPoint y: 55, distance: 210.3
click at [0, 55] on div "inbox reviewed recent all unclear take inventory issue suspicious failed recent…" at bounding box center [607, 252] width 1215 height 428
paste input "680 LSD"
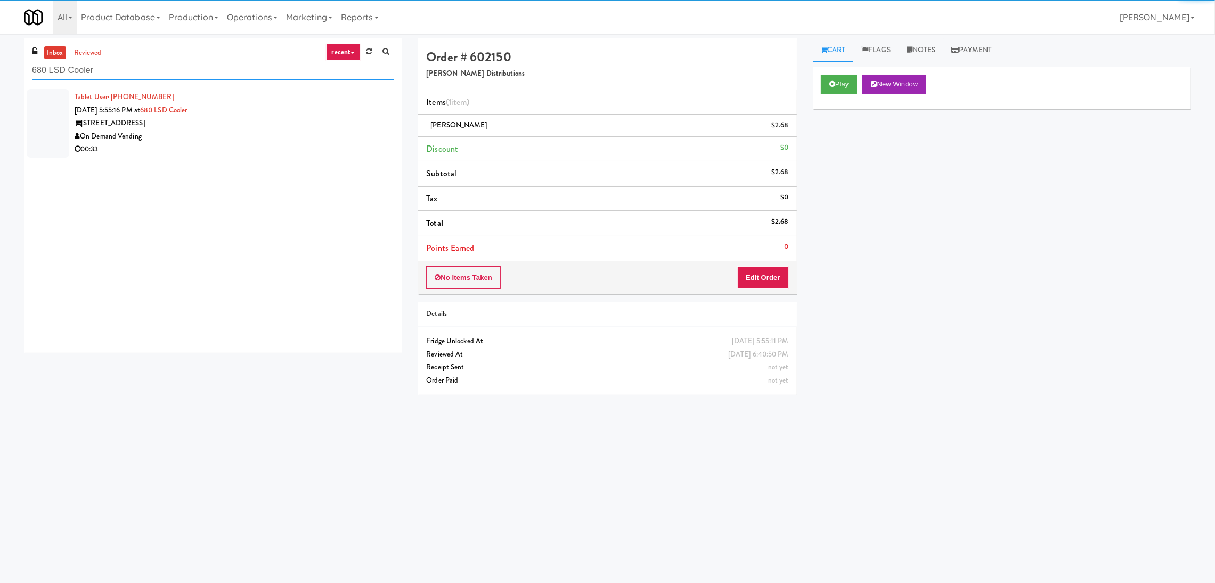
type input "680 LSD Cooler"
click at [373, 134] on div "On Demand Vending" at bounding box center [235, 136] width 320 height 13
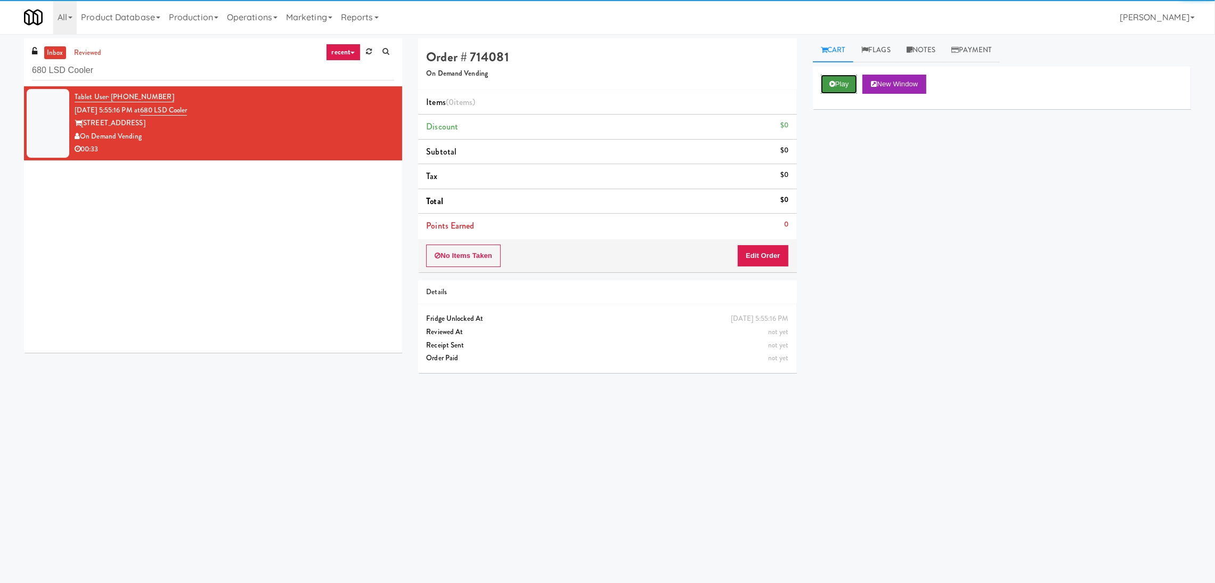
click at [851, 82] on button "Play" at bounding box center [839, 84] width 37 height 19
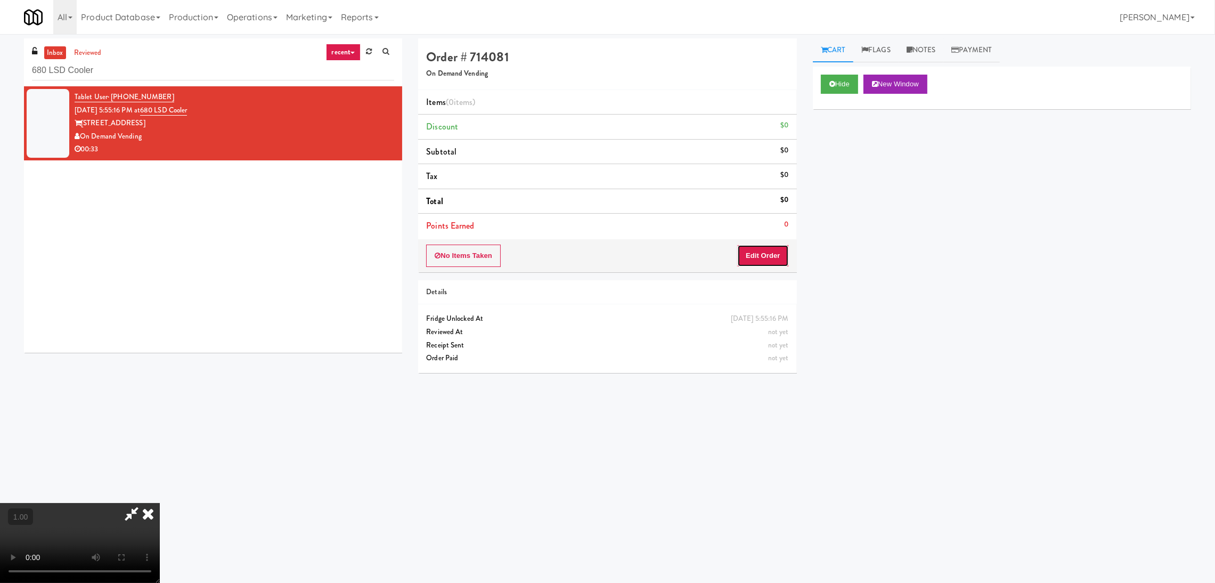
click at [779, 246] on button "Edit Order" at bounding box center [763, 256] width 52 height 22
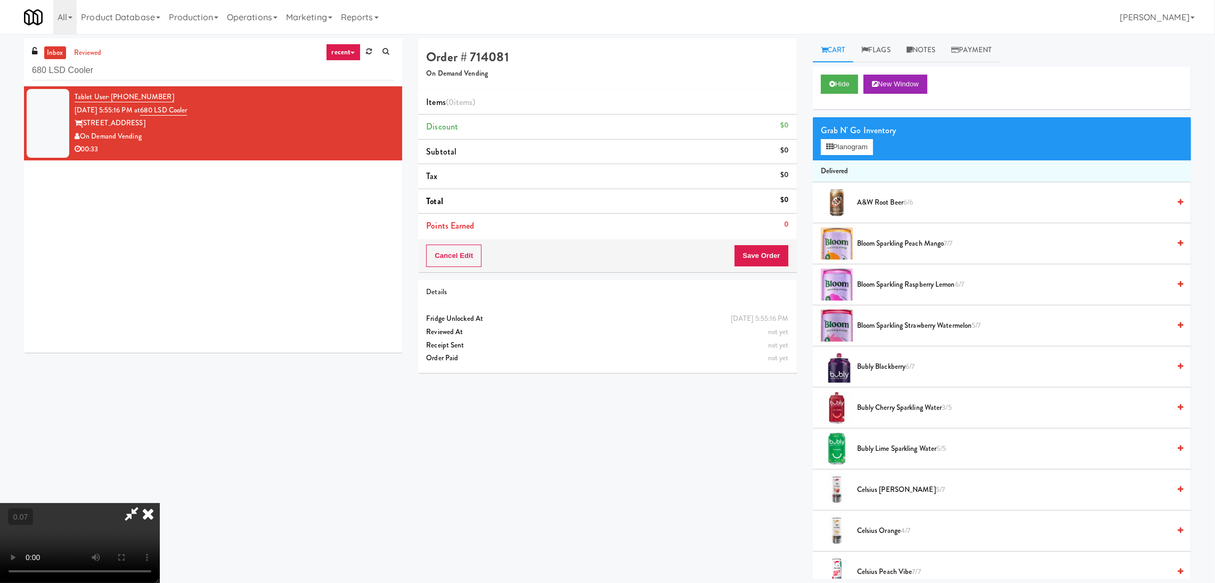
click at [160, 503] on video at bounding box center [80, 543] width 160 height 80
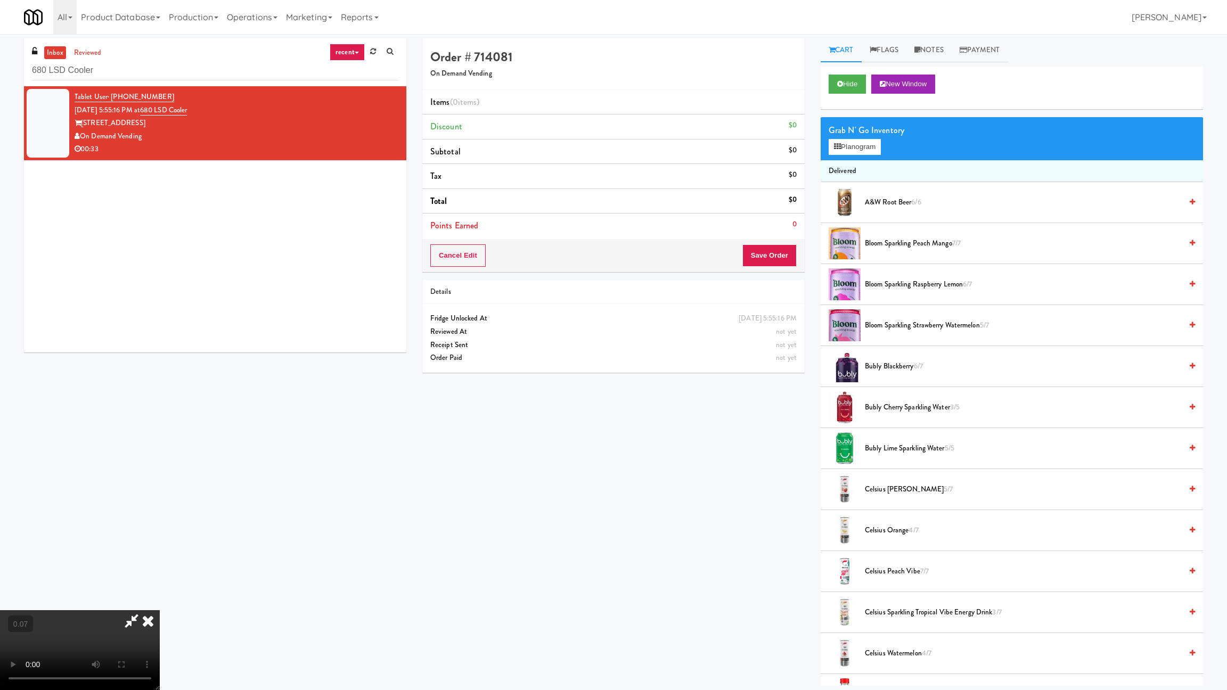
click at [160, 582] on video at bounding box center [80, 651] width 160 height 80
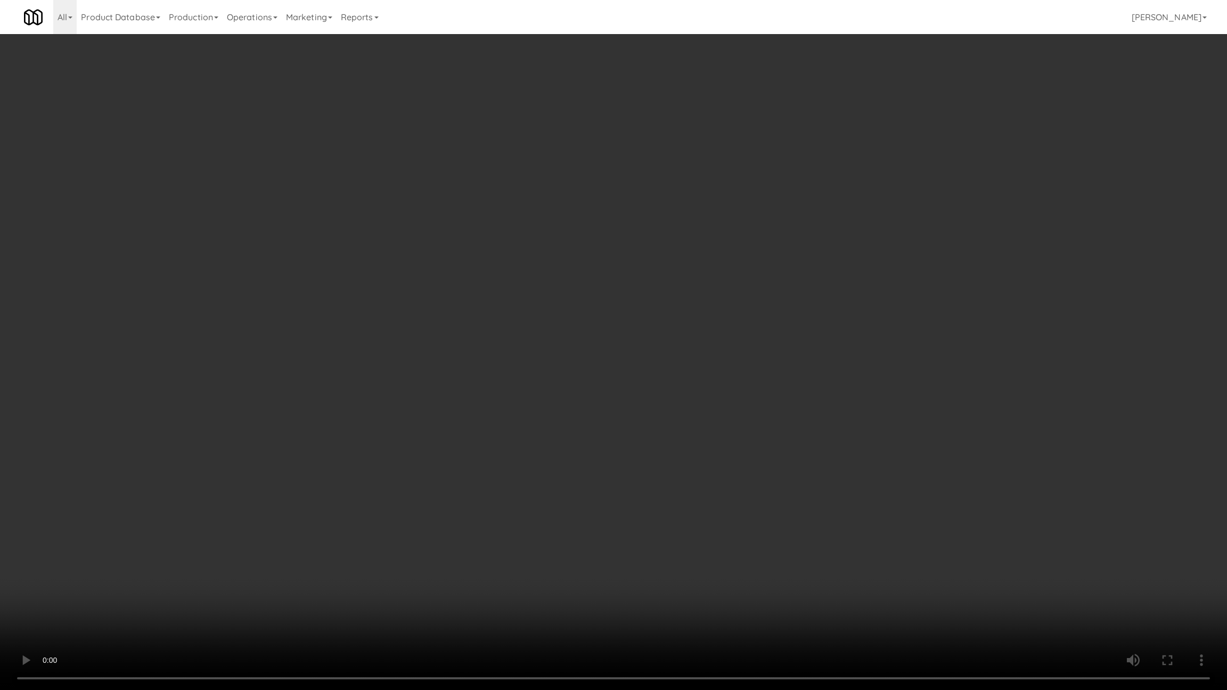
click at [587, 425] on video at bounding box center [613, 345] width 1227 height 690
click at [660, 413] on video at bounding box center [613, 345] width 1227 height 690
click at [477, 436] on video at bounding box center [613, 345] width 1227 height 690
click at [459, 443] on video at bounding box center [613, 345] width 1227 height 690
click at [626, 437] on video at bounding box center [613, 345] width 1227 height 690
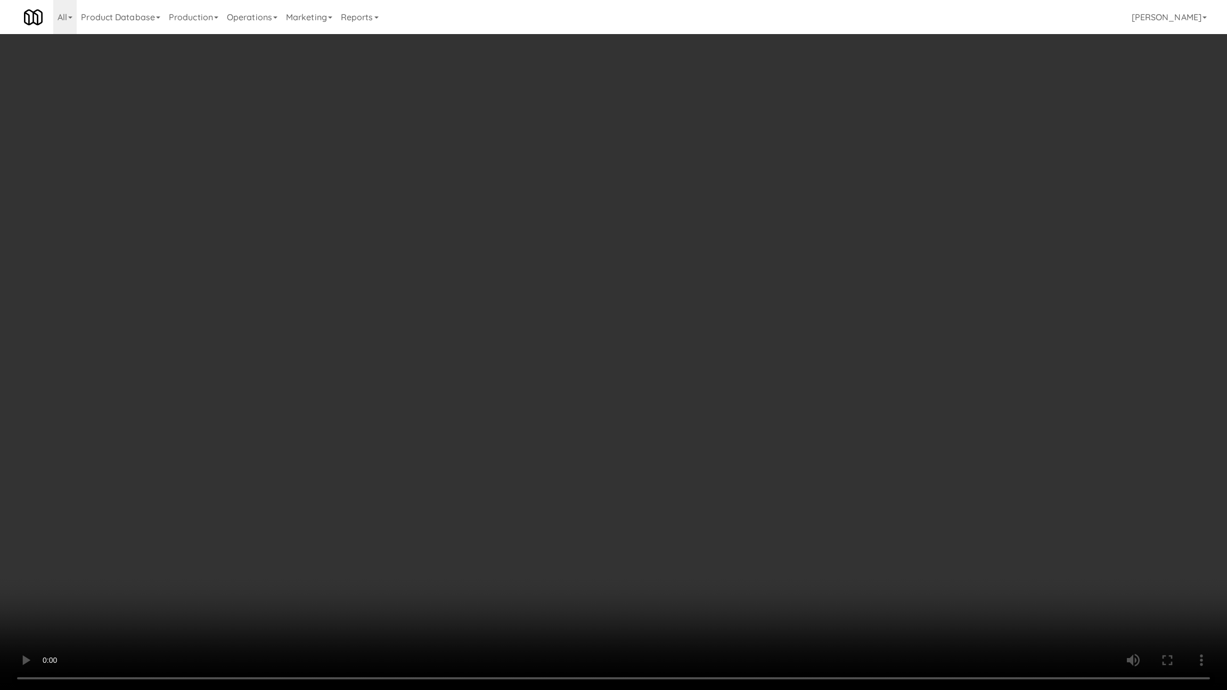
click at [615, 552] on video at bounding box center [613, 345] width 1227 height 690
click at [550, 526] on video at bounding box center [613, 345] width 1227 height 690
click at [545, 512] on video at bounding box center [613, 345] width 1227 height 690
click at [542, 510] on video at bounding box center [613, 345] width 1227 height 690
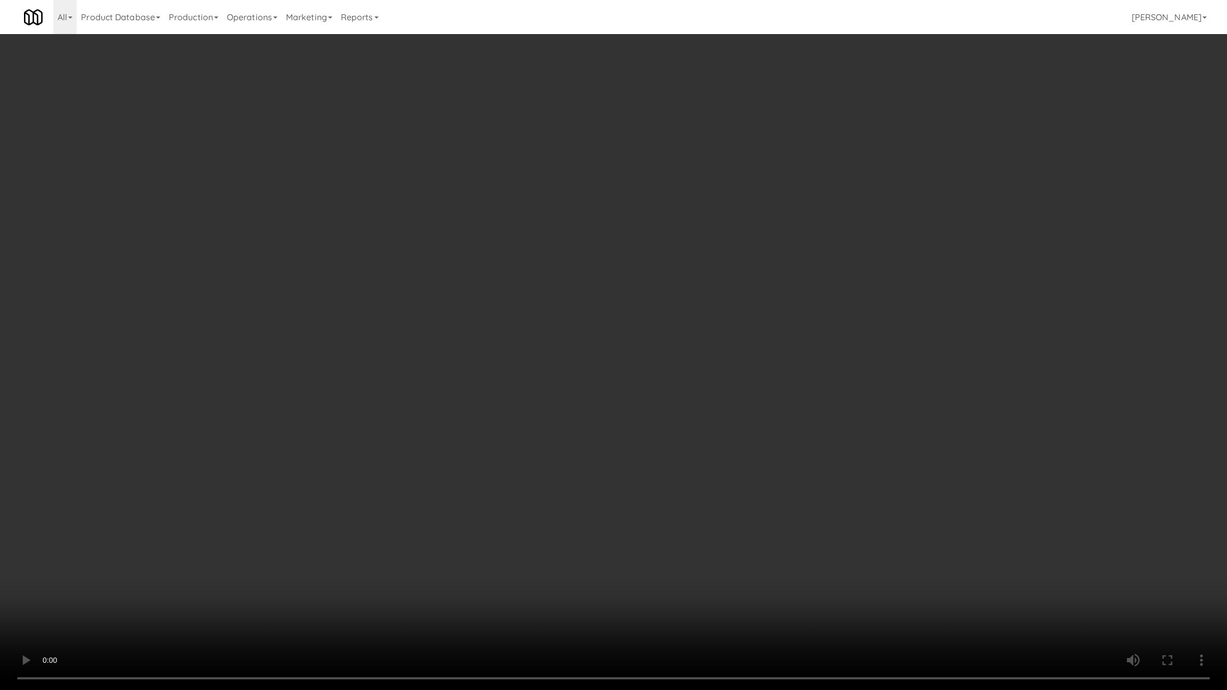
click at [543, 503] on video at bounding box center [613, 345] width 1227 height 690
click at [544, 502] on video at bounding box center [613, 345] width 1227 height 690
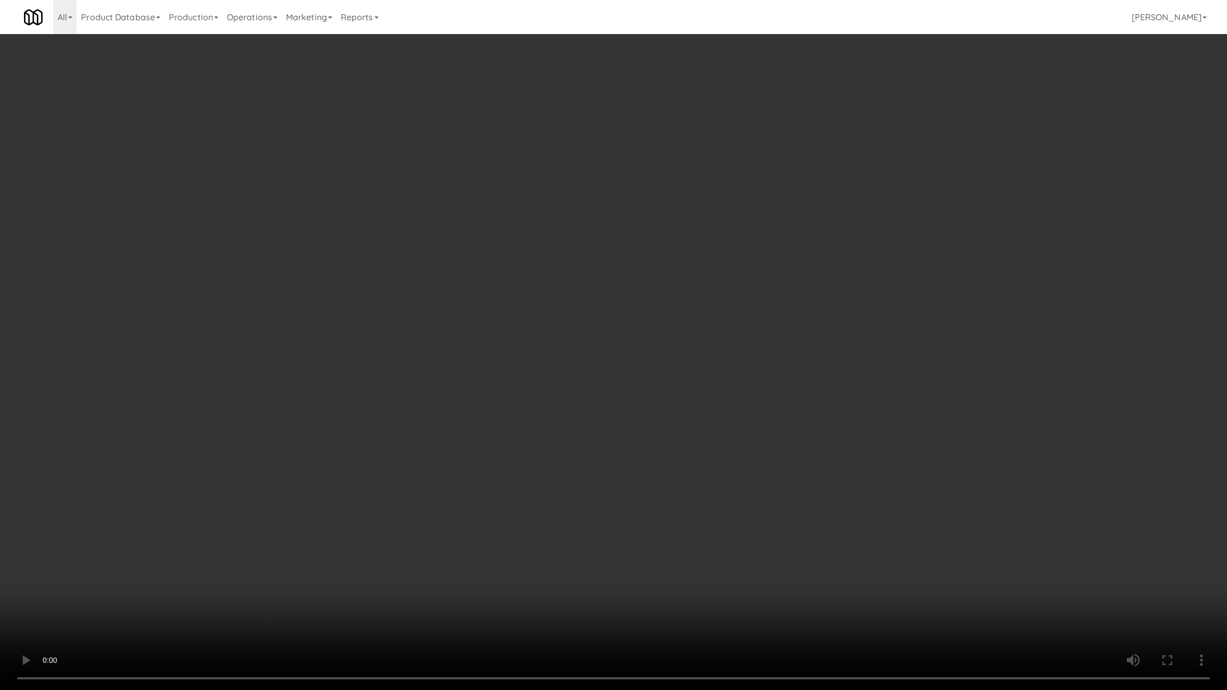
click at [544, 502] on video at bounding box center [613, 345] width 1227 height 690
click at [591, 497] on video at bounding box center [613, 345] width 1227 height 690
click at [583, 475] on video at bounding box center [613, 345] width 1227 height 690
click at [635, 541] on video at bounding box center [613, 345] width 1227 height 690
click at [509, 548] on video at bounding box center [613, 345] width 1227 height 690
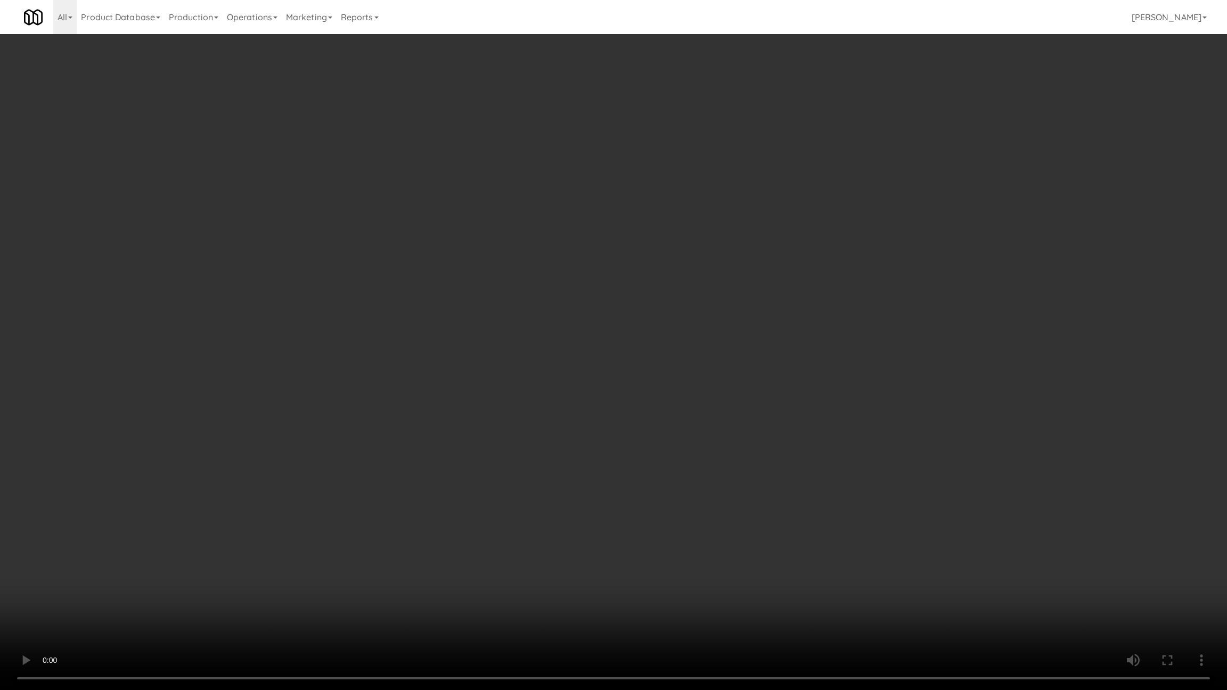
click at [508, 532] on video at bounding box center [613, 345] width 1227 height 690
click at [512, 533] on video at bounding box center [613, 345] width 1227 height 690
click at [513, 532] on video at bounding box center [613, 345] width 1227 height 690
click at [526, 538] on video at bounding box center [613, 345] width 1227 height 690
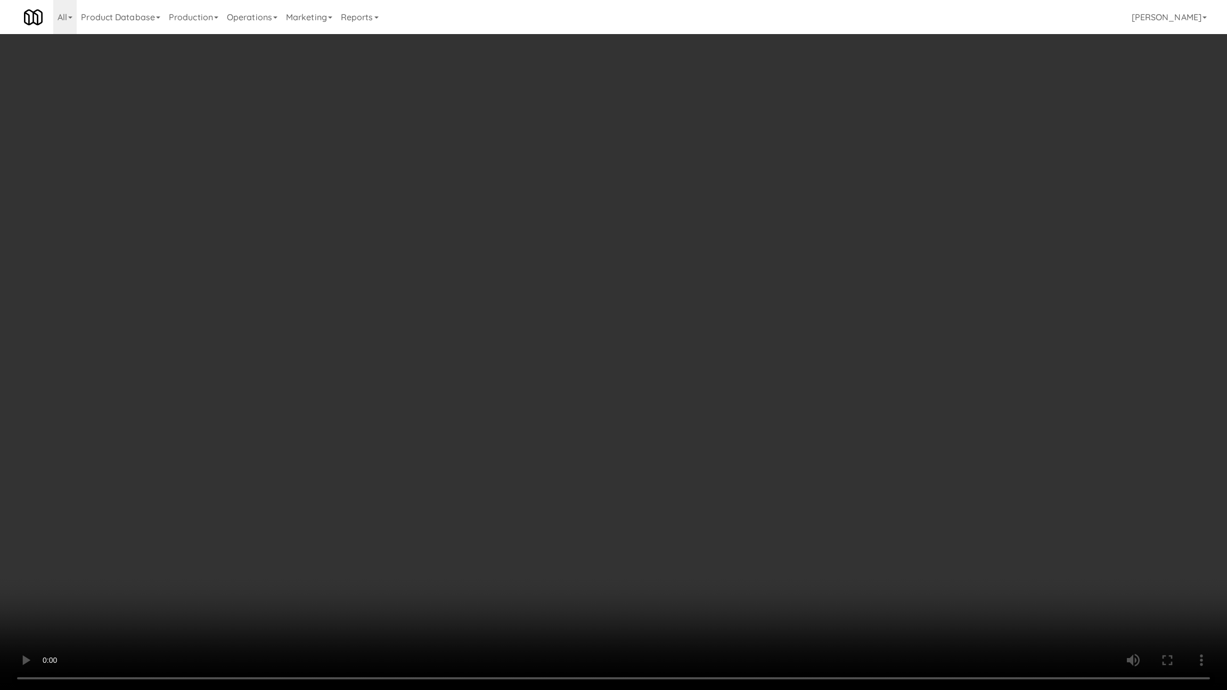
click at [526, 538] on video at bounding box center [613, 345] width 1227 height 690
click at [525, 533] on video at bounding box center [613, 345] width 1227 height 690
click at [538, 526] on video at bounding box center [613, 345] width 1227 height 690
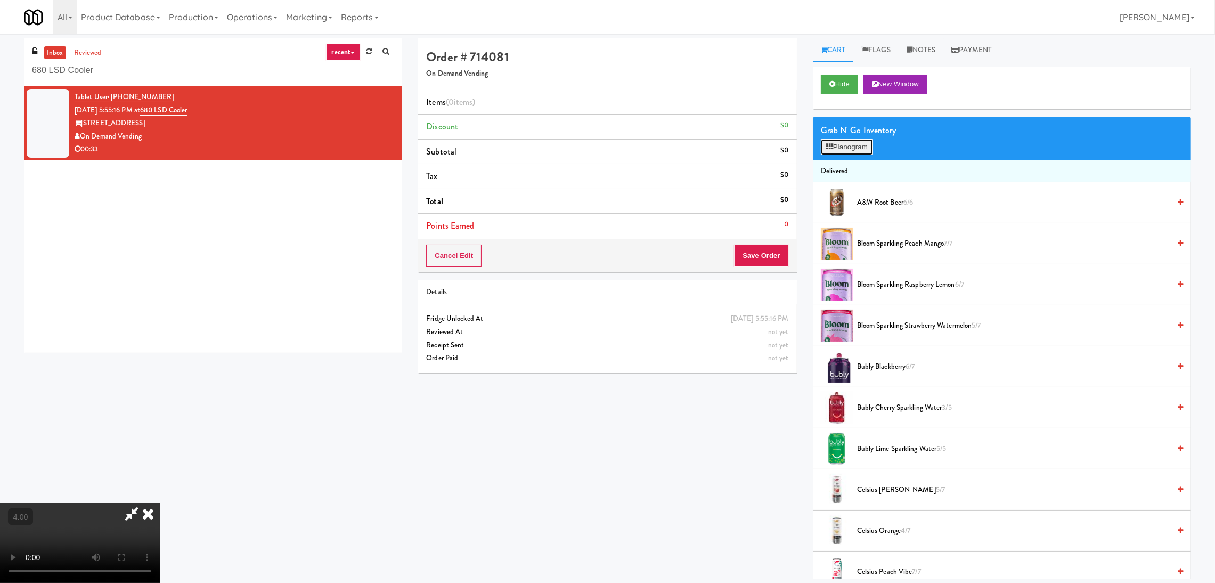
click at [849, 153] on button "Planogram" at bounding box center [847, 147] width 52 height 16
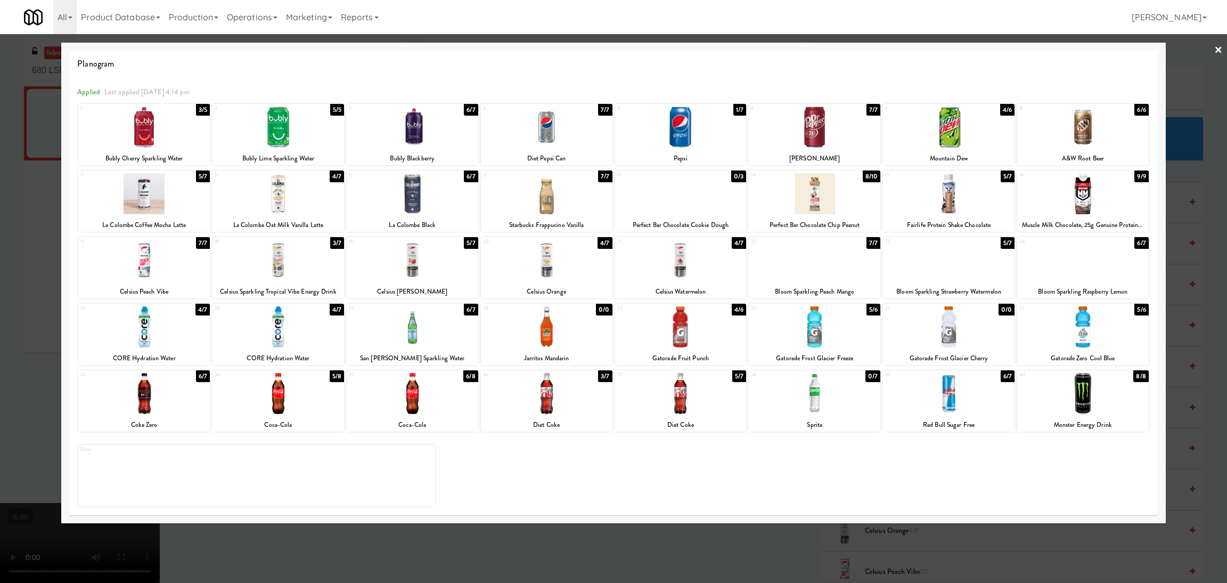
click at [707, 334] on div at bounding box center [681, 326] width 132 height 41
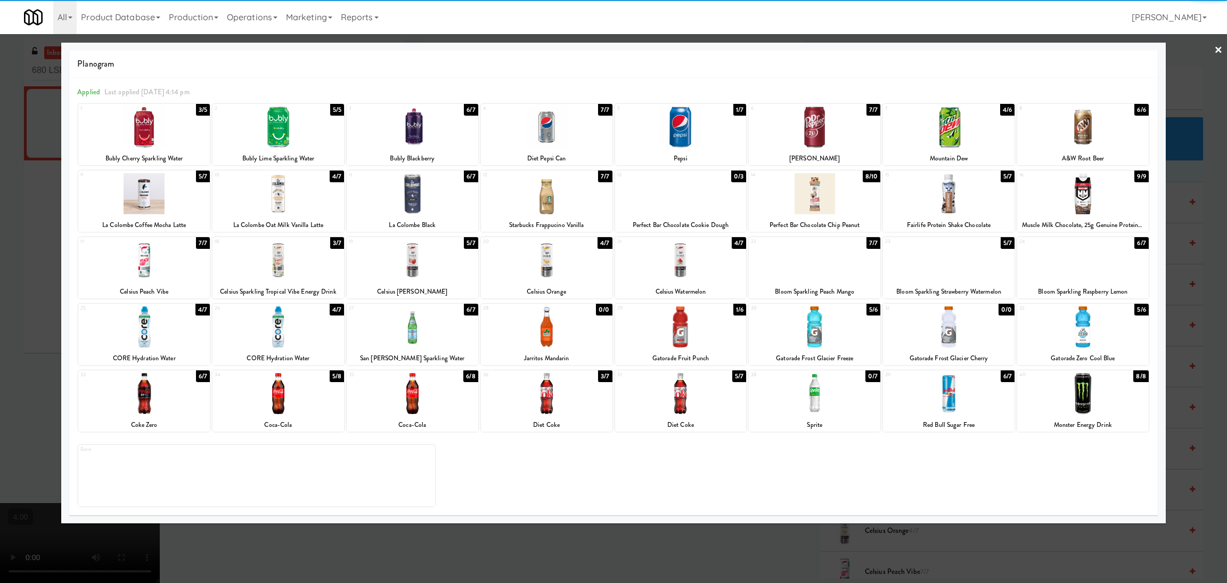
drag, startPoint x: 563, startPoint y: 140, endPoint x: 510, endPoint y: 155, distance: 55.3
click at [564, 140] on div at bounding box center [547, 127] width 132 height 41
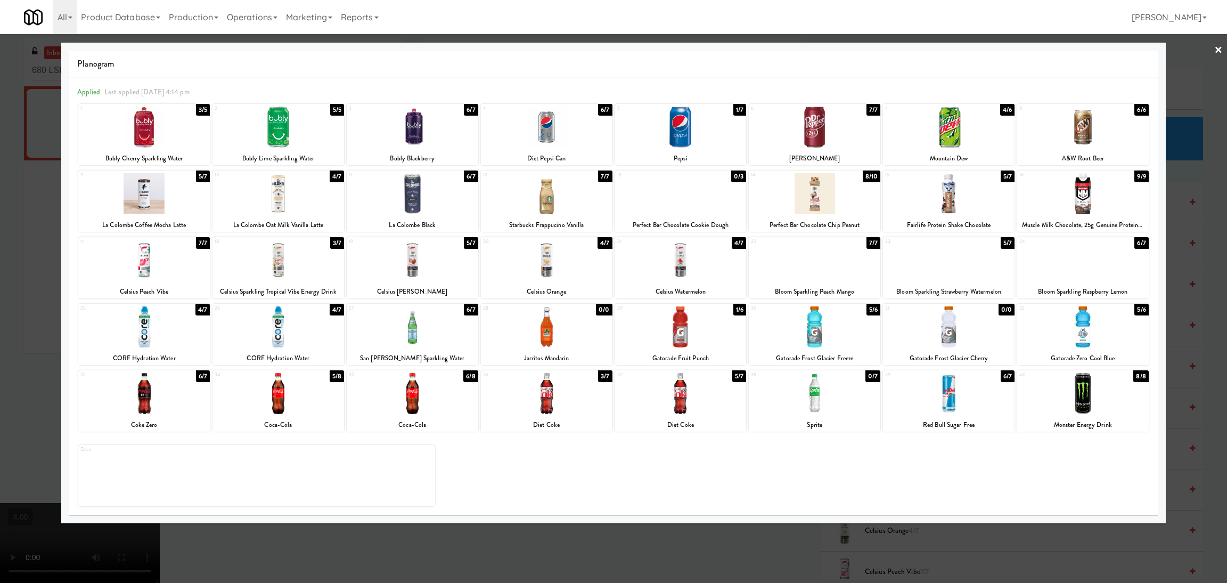
drag, startPoint x: 0, startPoint y: 328, endPoint x: 264, endPoint y: 272, distance: 269.5
click at [2, 328] on div at bounding box center [613, 291] width 1227 height 583
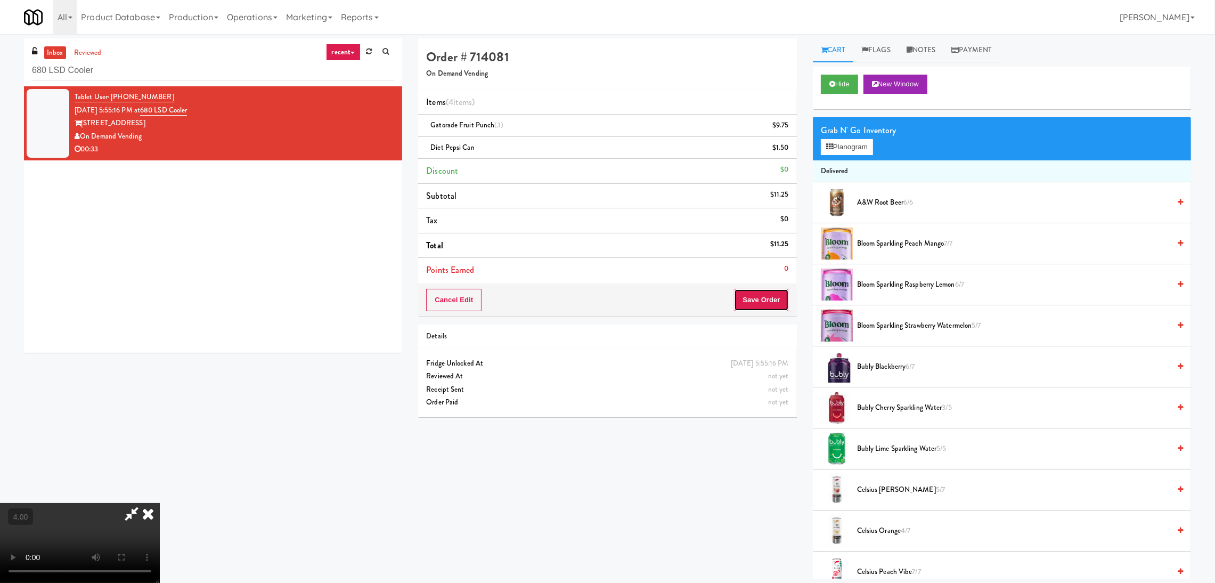
drag, startPoint x: 747, startPoint y: 300, endPoint x: 736, endPoint y: 295, distance: 12.2
click at [749, 301] on button "Save Order" at bounding box center [761, 300] width 54 height 22
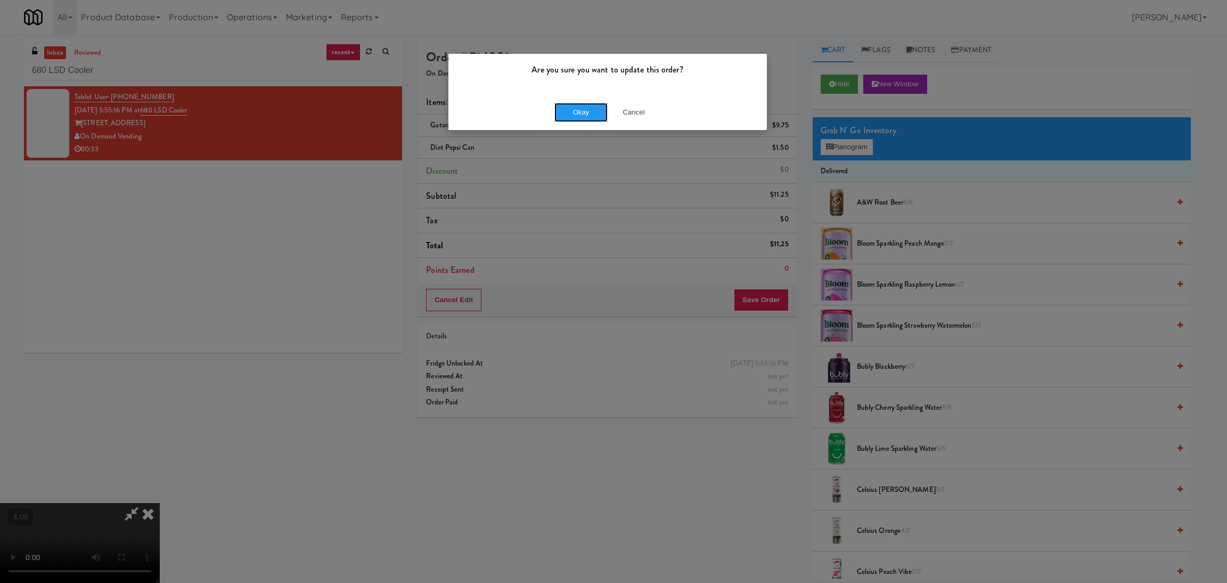
drag, startPoint x: 592, startPoint y: 108, endPoint x: 582, endPoint y: 95, distance: 16.3
click at [594, 109] on button "Okay" at bounding box center [581, 112] width 53 height 19
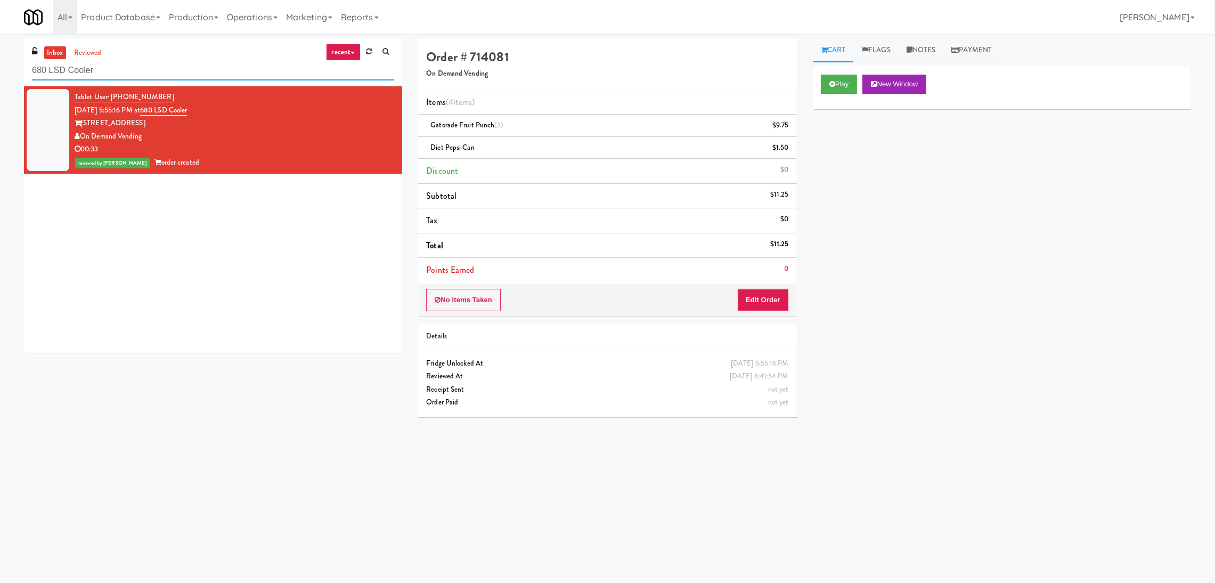
paste input "Metropolitan - Cooler - Right"
drag, startPoint x: 218, startPoint y: 62, endPoint x: 11, endPoint y: 78, distance: 207.9
click at [11, 78] on div "inbox reviewed recent all unclear take inventory issue suspicious failed recent…" at bounding box center [607, 252] width 1215 height 428
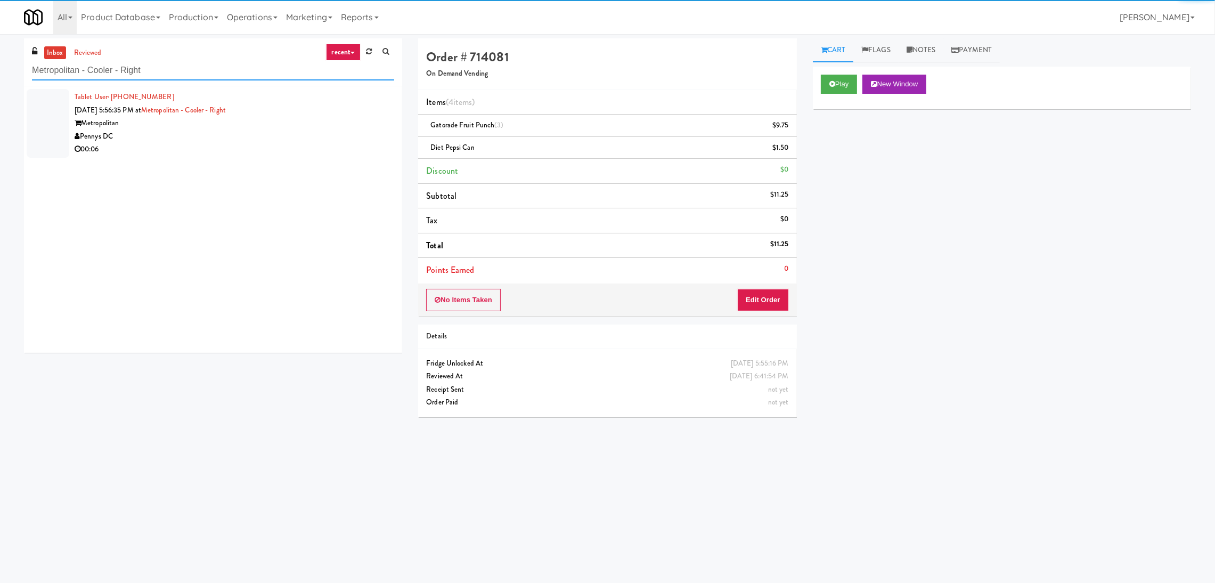
type input "Metropolitan - Cooler - Right"
drag, startPoint x: 283, startPoint y: 129, endPoint x: 290, endPoint y: 129, distance: 6.9
click at [283, 129] on div "Metropolitan" at bounding box center [235, 123] width 320 height 13
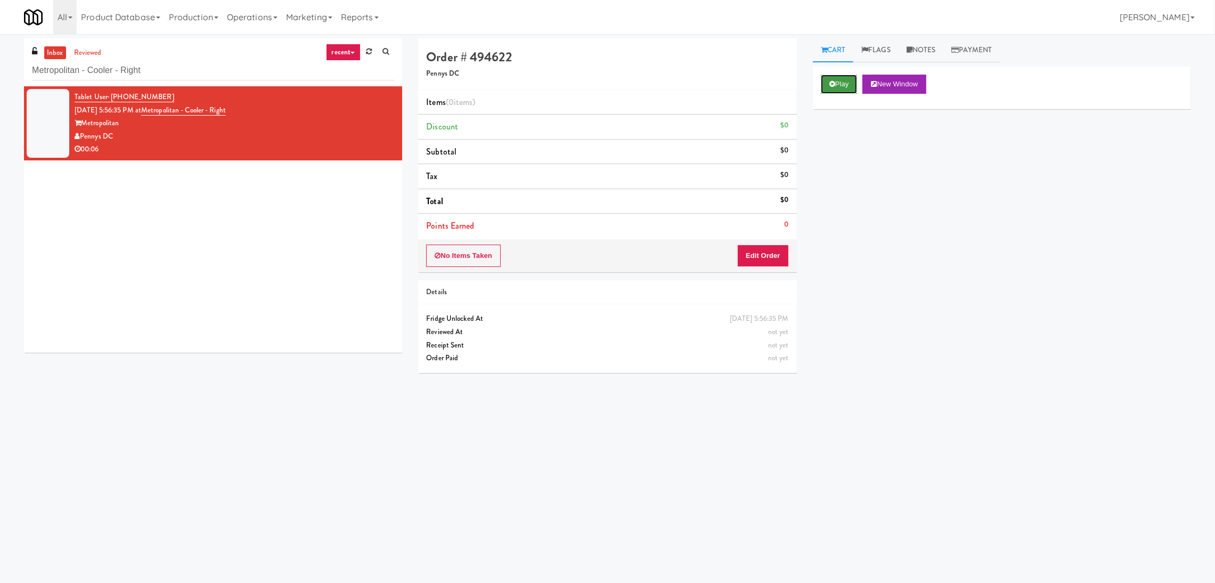
click at [824, 83] on button "Play" at bounding box center [839, 84] width 37 height 19
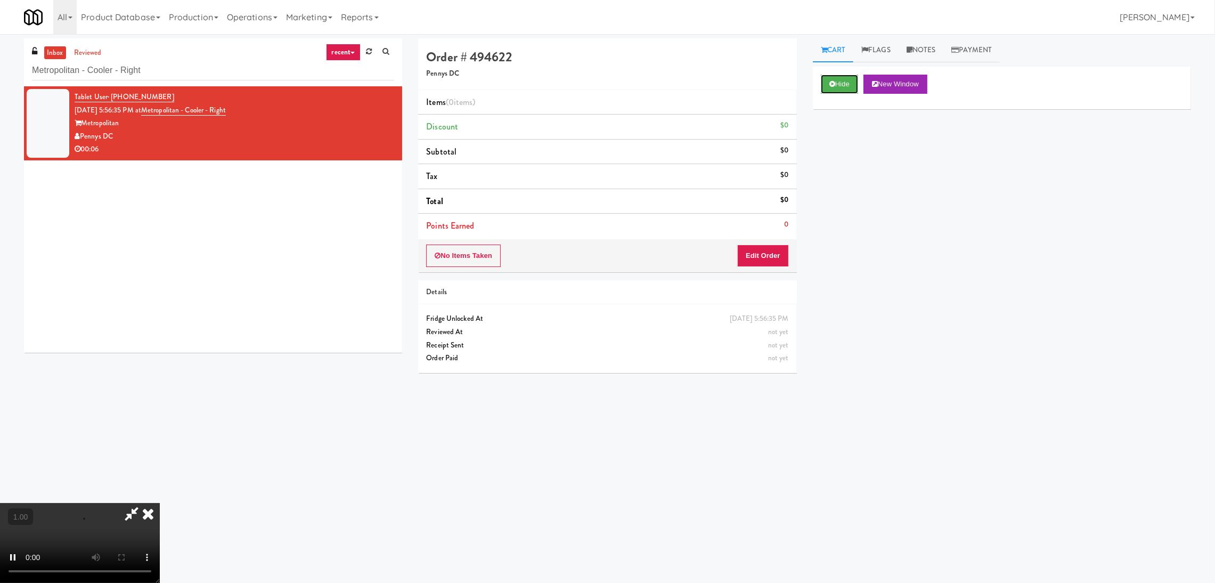
scroll to position [207, 0]
click at [127, 503] on video at bounding box center [80, 543] width 160 height 80
click at [744, 259] on button "Edit Order" at bounding box center [763, 256] width 52 height 22
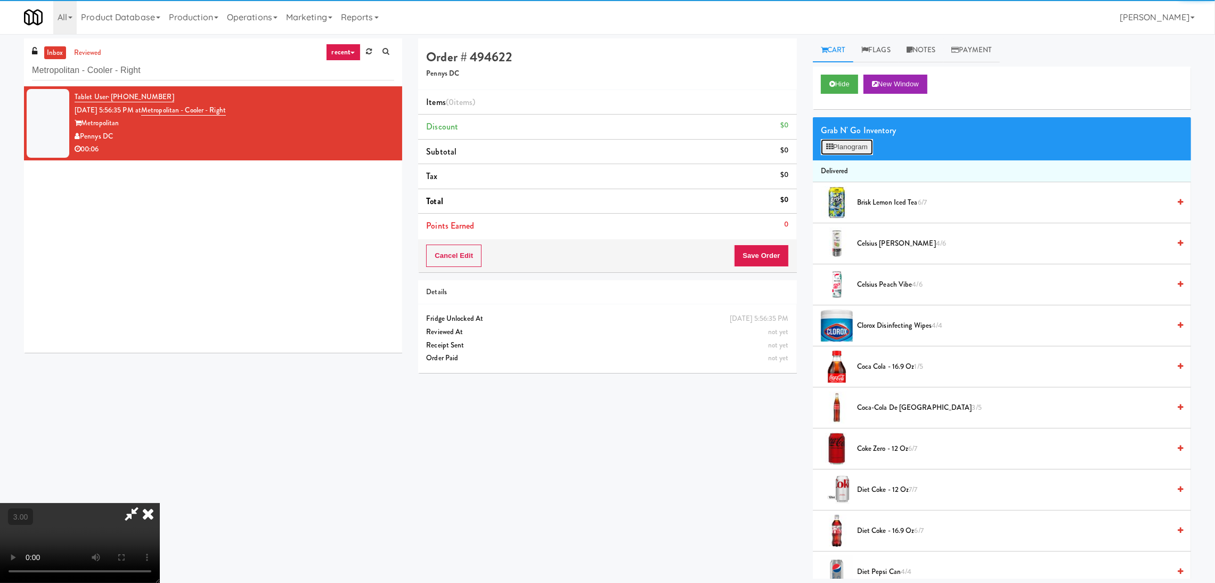
click at [867, 139] on button "Planogram" at bounding box center [847, 147] width 52 height 16
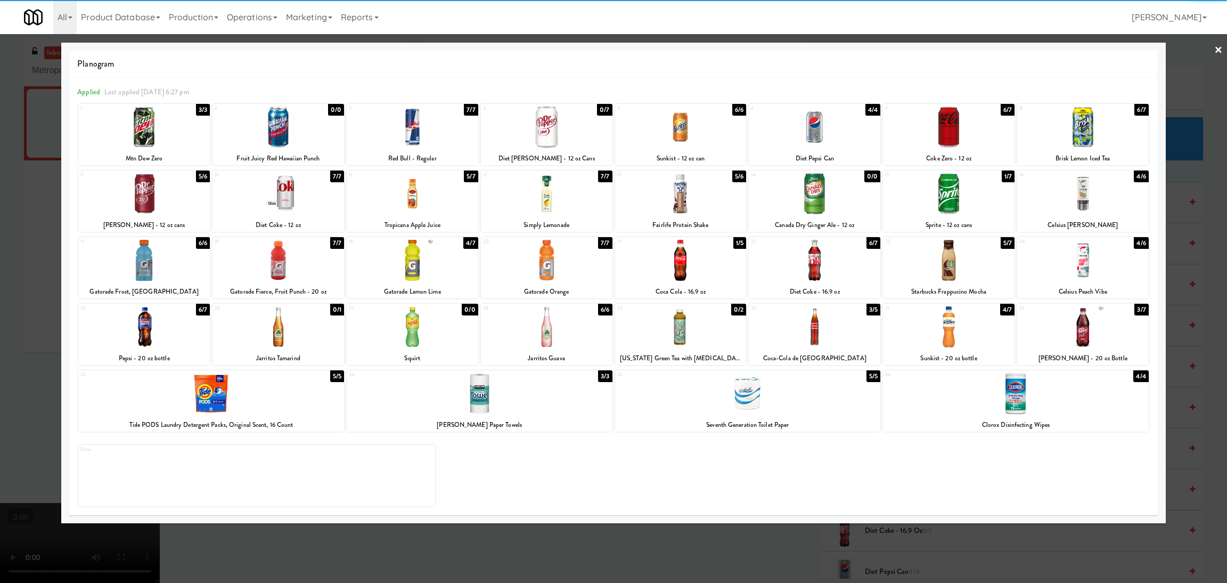
click at [171, 261] on div at bounding box center [144, 260] width 132 height 41
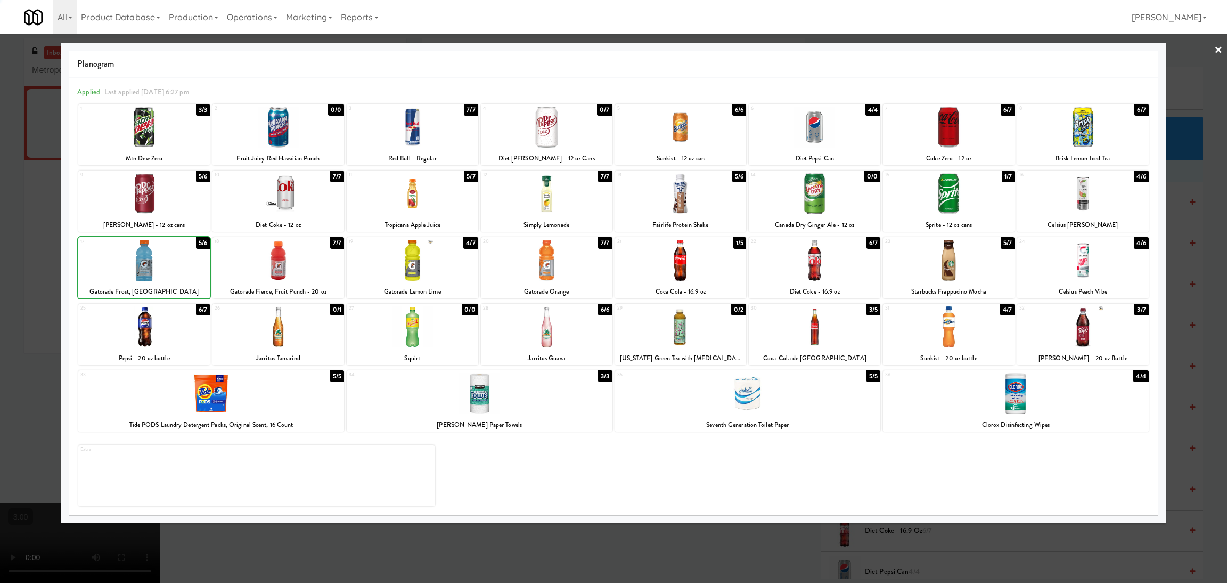
click at [0, 237] on div at bounding box center [613, 291] width 1227 height 583
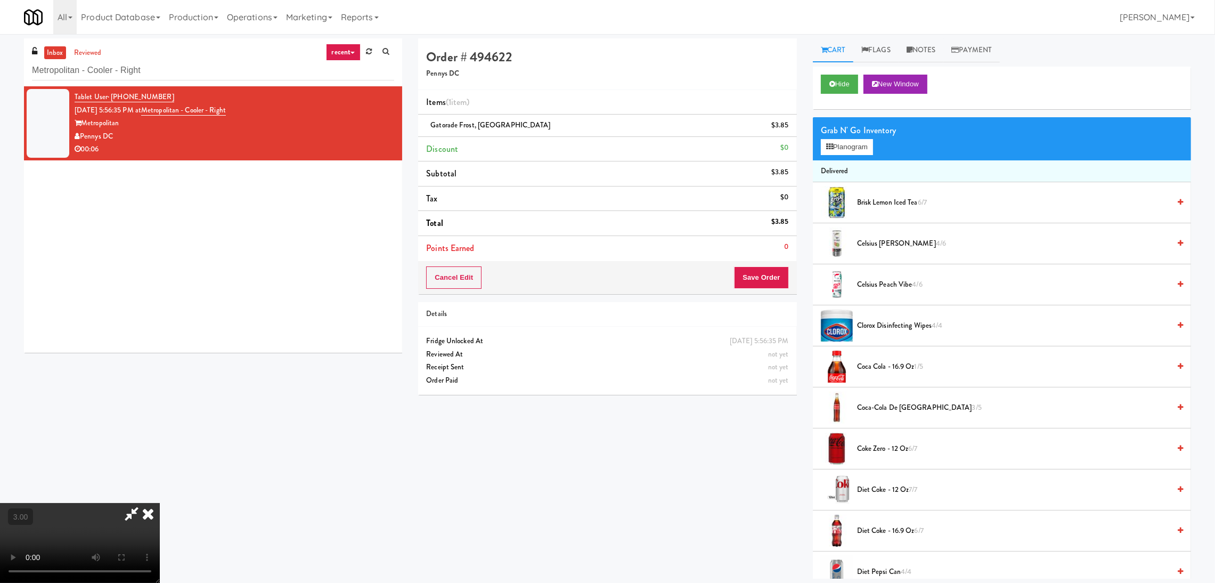
click at [144, 503] on icon at bounding box center [131, 513] width 25 height 21
click at [750, 276] on button "Save Order" at bounding box center [761, 277] width 54 height 22
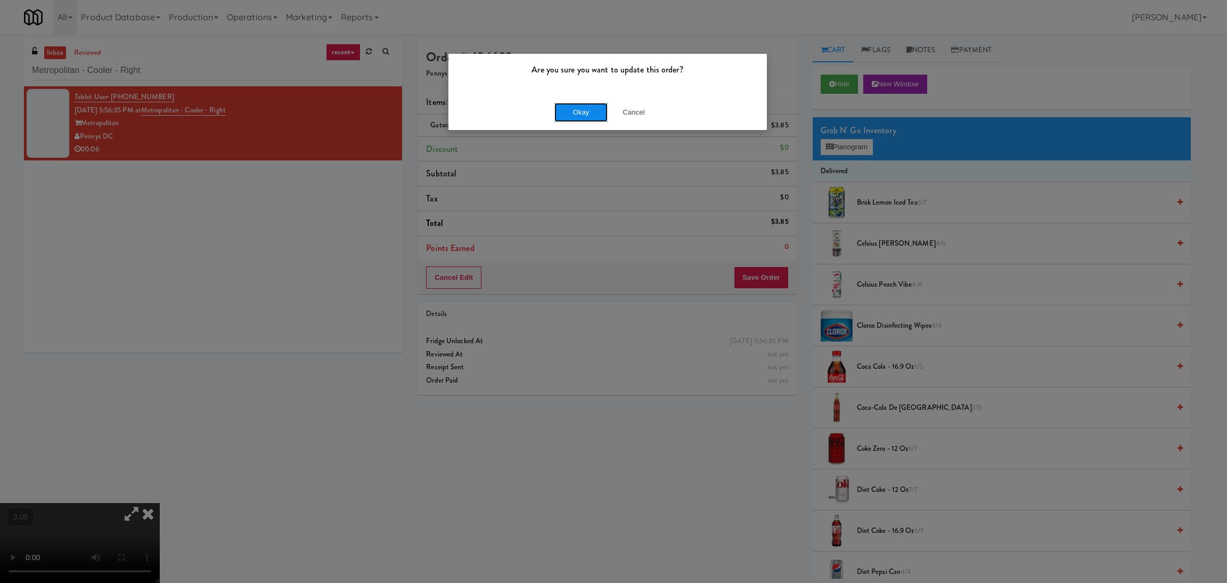
click at [567, 103] on button "Okay" at bounding box center [581, 112] width 53 height 19
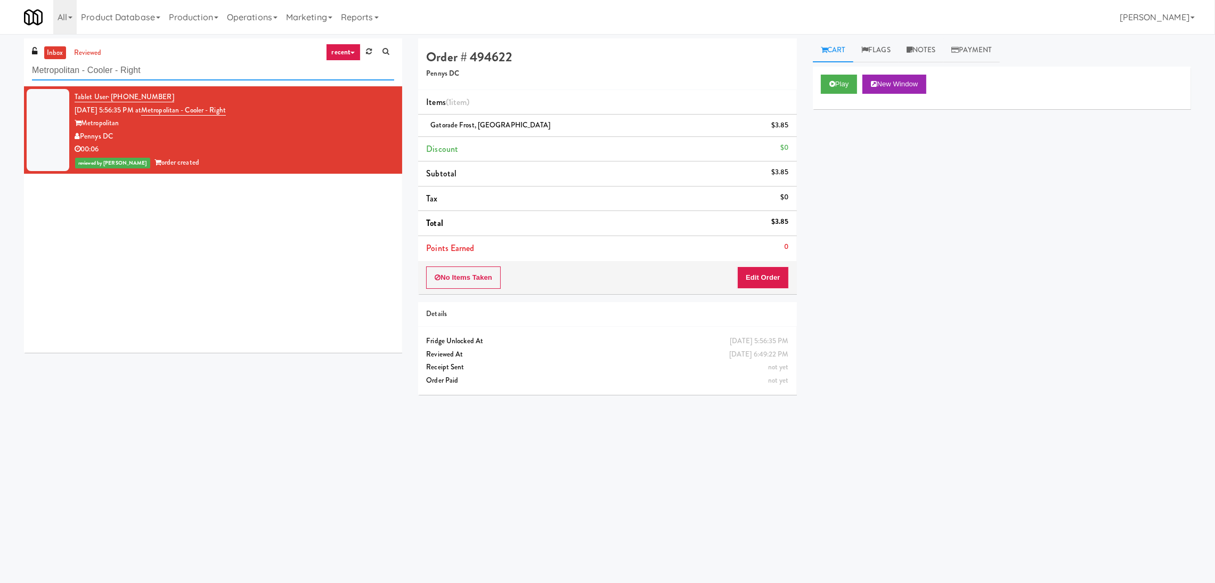
drag, startPoint x: 223, startPoint y: 67, endPoint x: 0, endPoint y: 75, distance: 222.8
click at [0, 75] on div "inbox reviewed recent all unclear take inventory issue suspicious failed recent…" at bounding box center [607, 252] width 1215 height 428
paste input "Rock Solid Reboot 2"
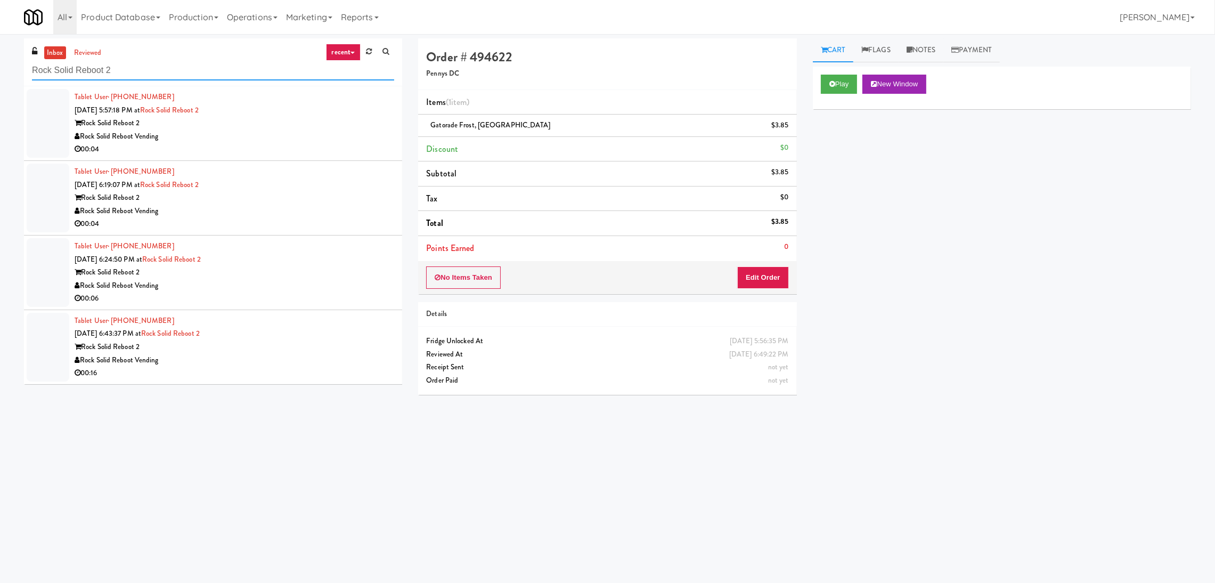
type input "Rock Solid Reboot 2"
click at [322, 139] on div "Rock Solid Reboot Vending" at bounding box center [235, 136] width 320 height 13
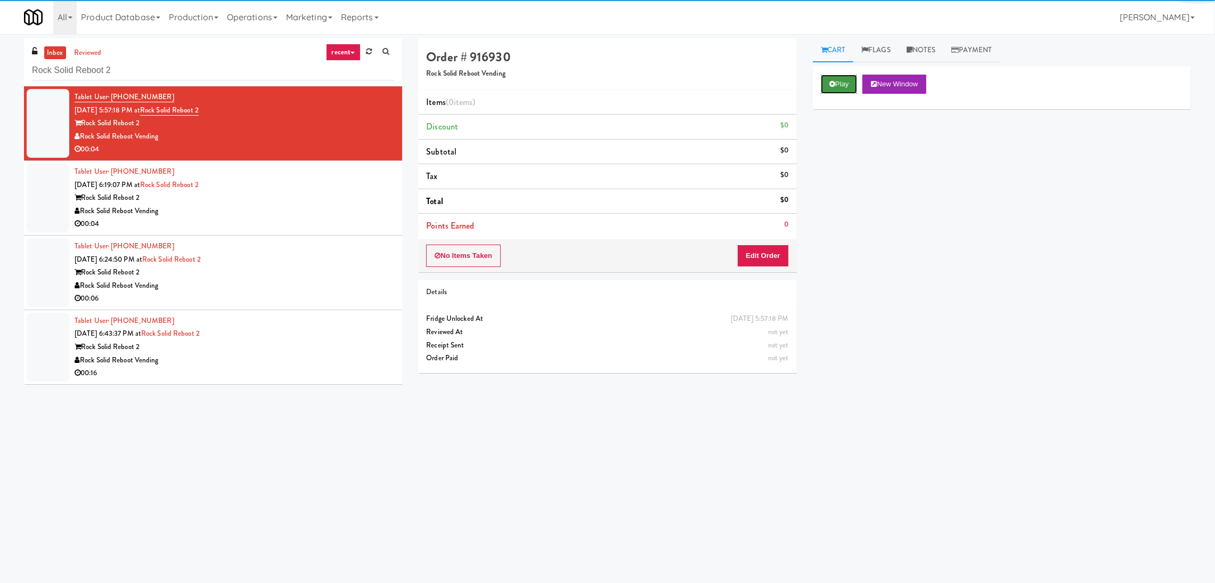
click at [827, 87] on button "Play" at bounding box center [839, 84] width 37 height 19
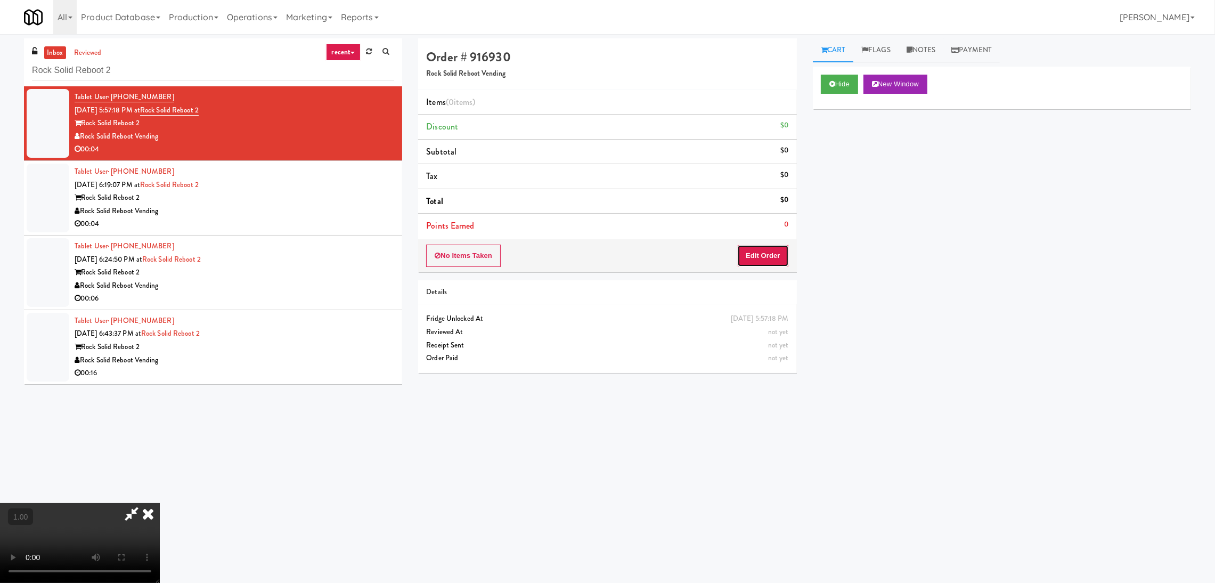
click at [751, 254] on button "Edit Order" at bounding box center [763, 256] width 52 height 22
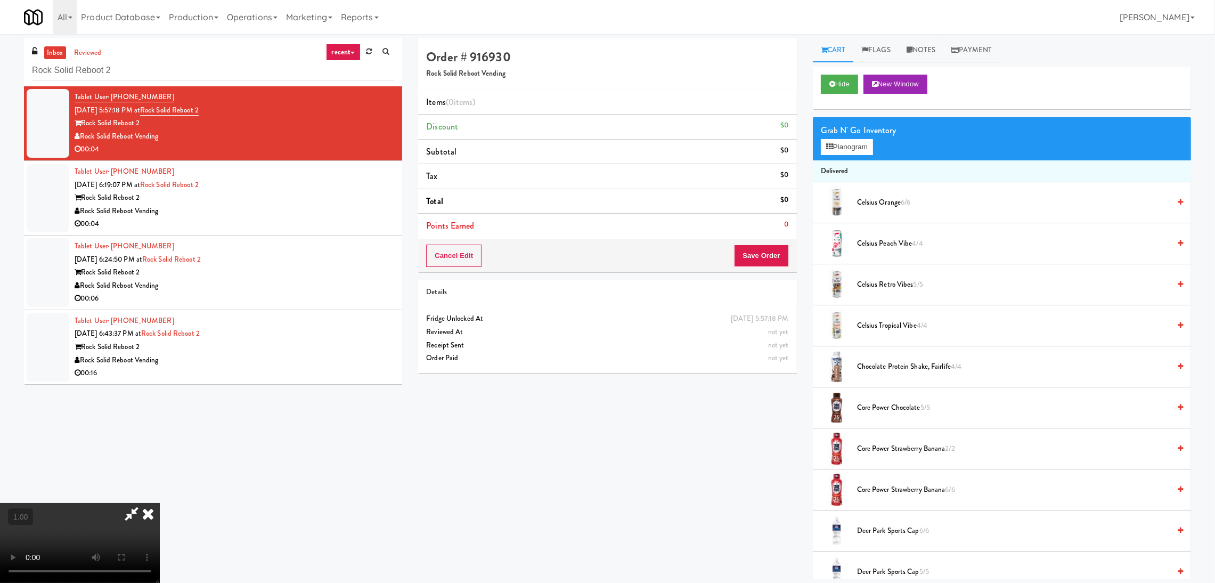
scroll to position [207, 0]
click at [160, 503] on video at bounding box center [80, 543] width 160 height 80
click at [841, 151] on button "Planogram" at bounding box center [847, 147] width 52 height 16
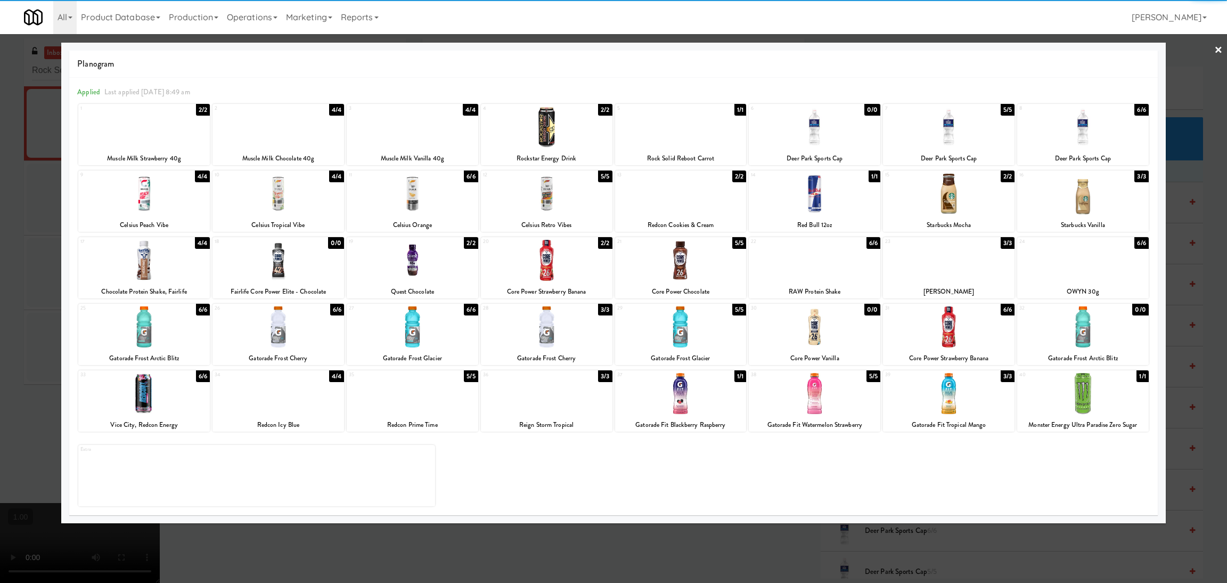
click at [429, 345] on div at bounding box center [413, 326] width 132 height 41
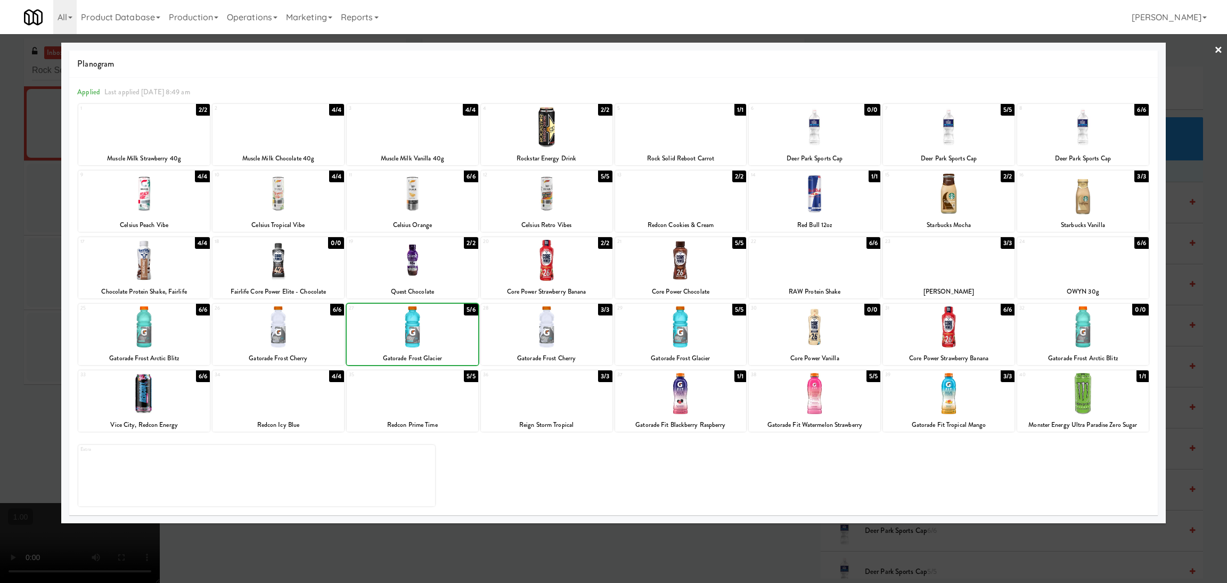
click at [0, 272] on div at bounding box center [613, 291] width 1227 height 583
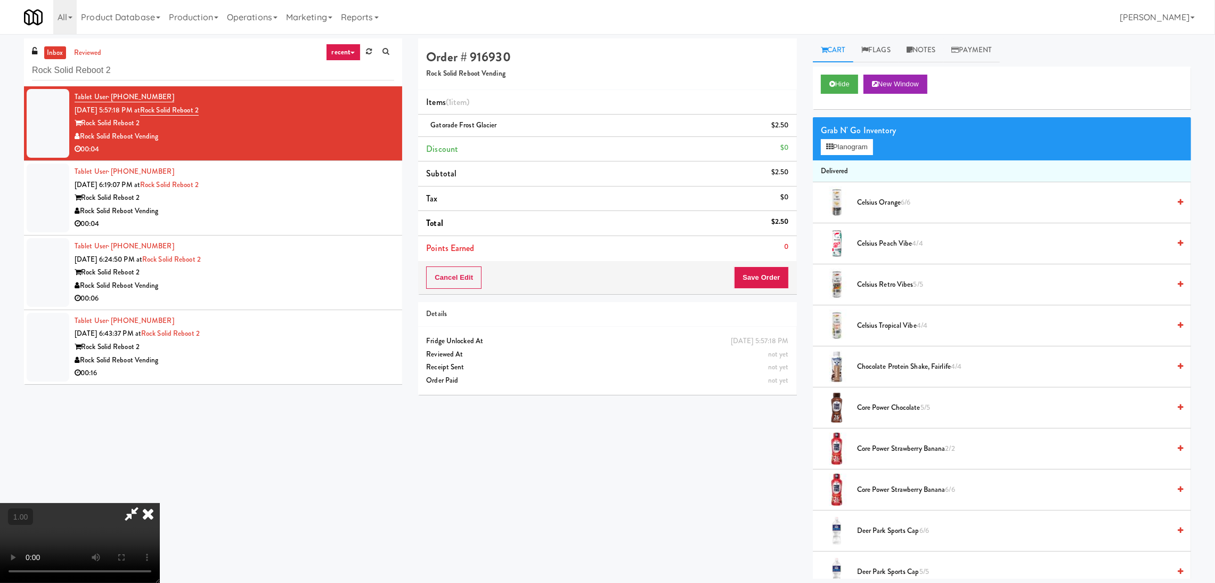
click at [160, 503] on icon at bounding box center [147, 513] width 23 height 21
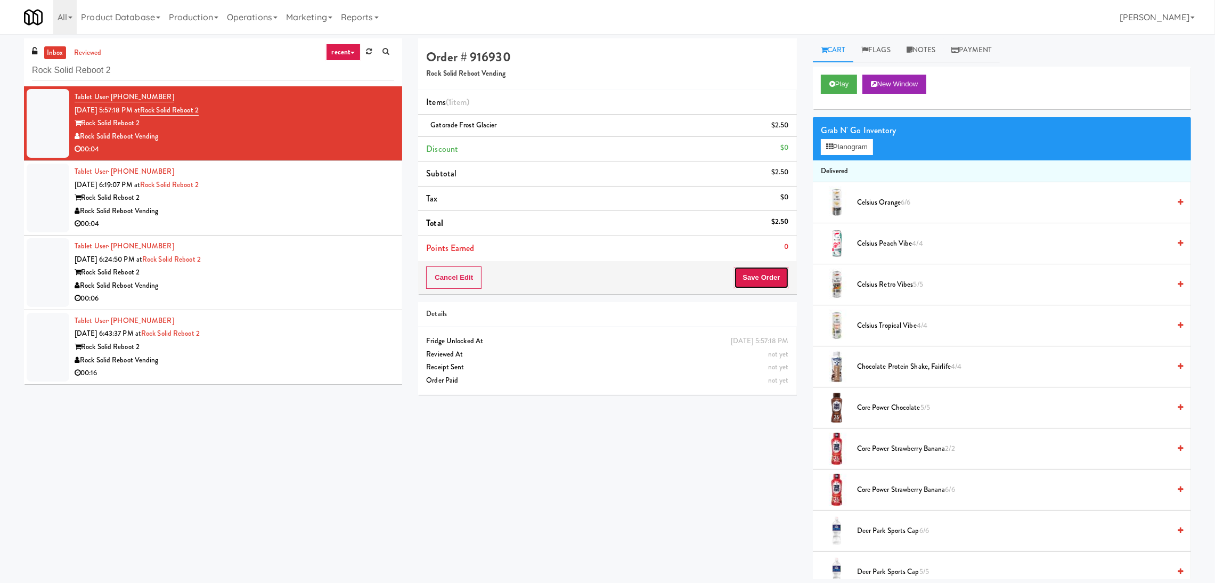
click at [759, 269] on button "Save Order" at bounding box center [761, 277] width 54 height 22
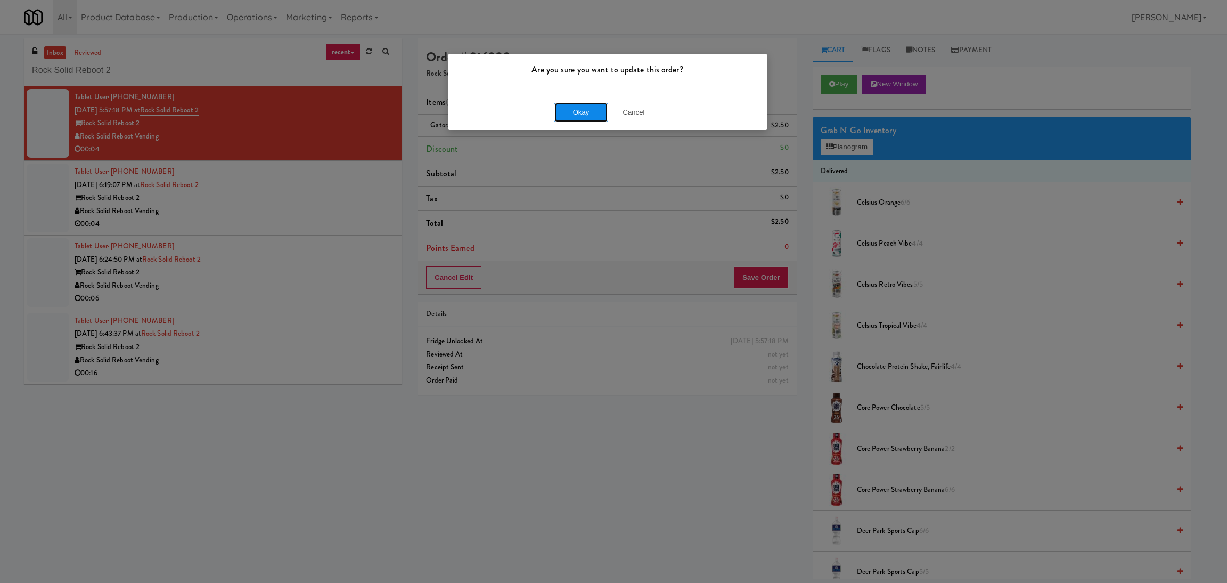
click at [581, 107] on button "Okay" at bounding box center [581, 112] width 53 height 19
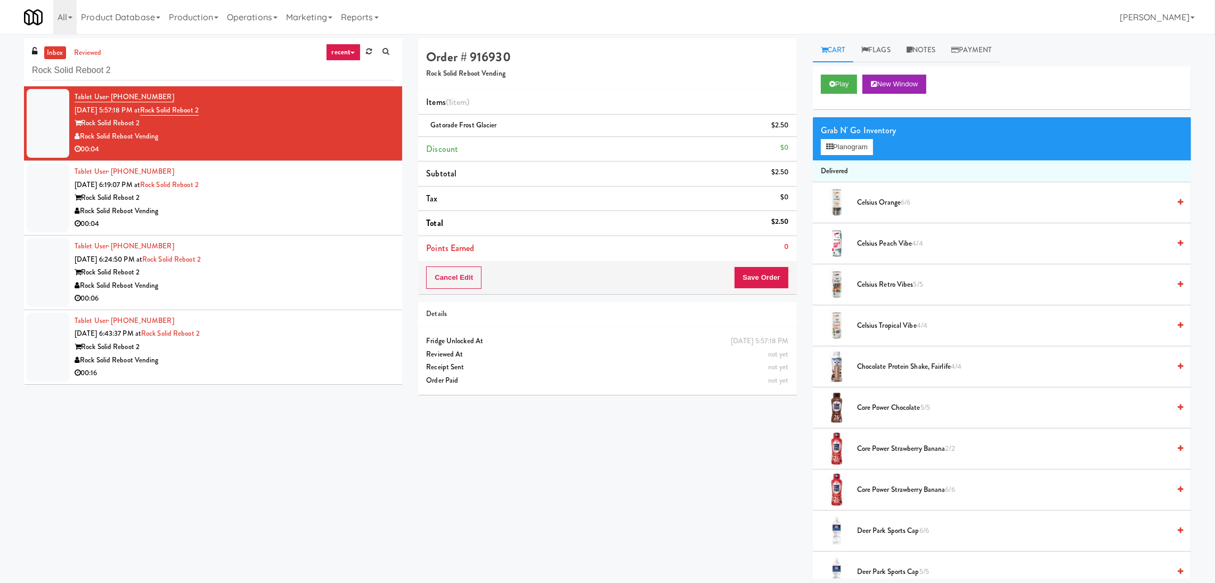
click at [312, 195] on div "Rock Solid Reboot 2" at bounding box center [235, 197] width 320 height 13
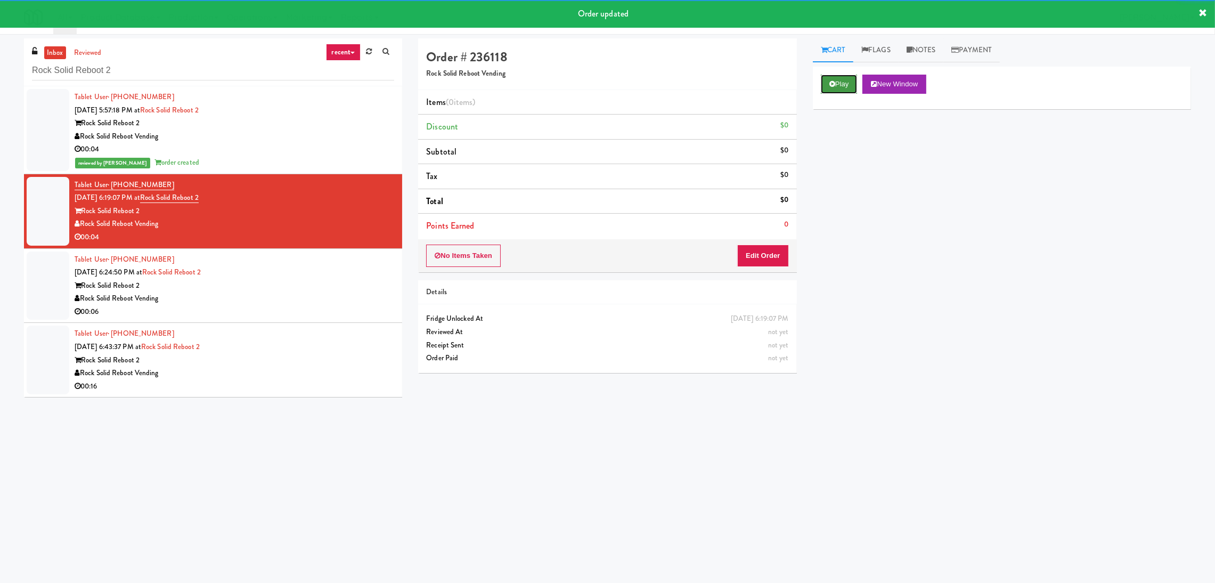
click at [845, 78] on button "Play" at bounding box center [839, 84] width 37 height 19
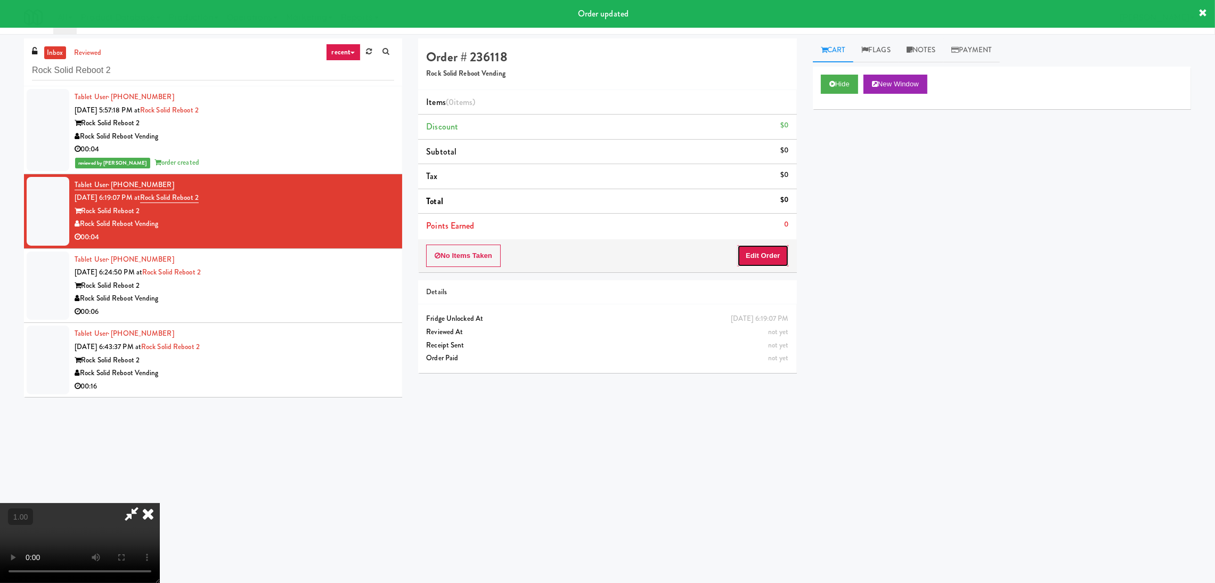
click at [775, 250] on button "Edit Order" at bounding box center [763, 256] width 52 height 22
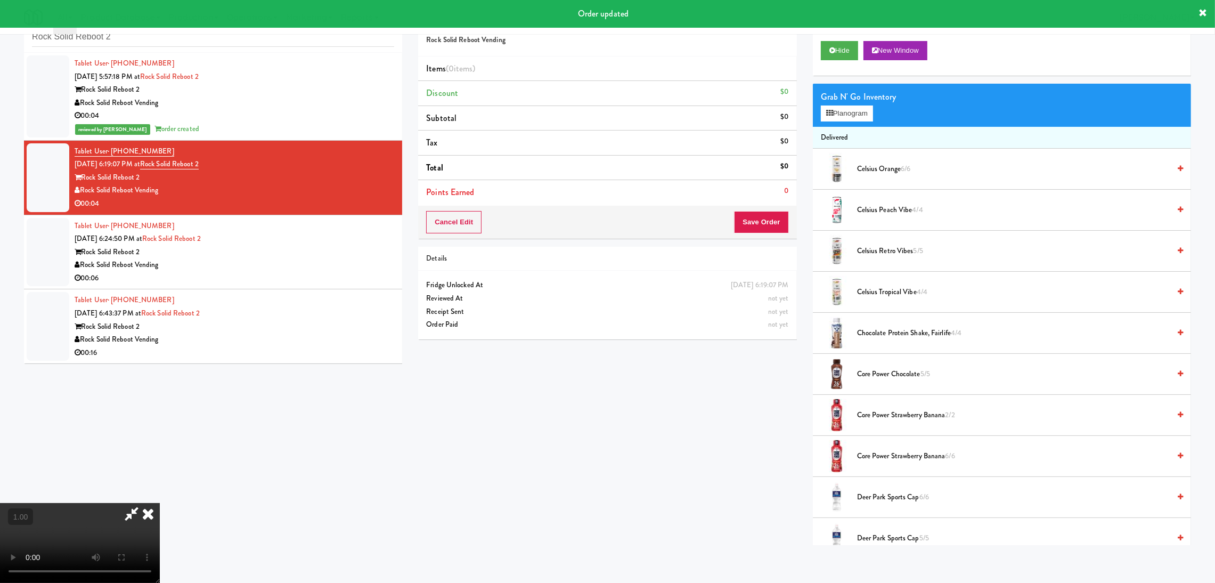
scroll to position [80, 0]
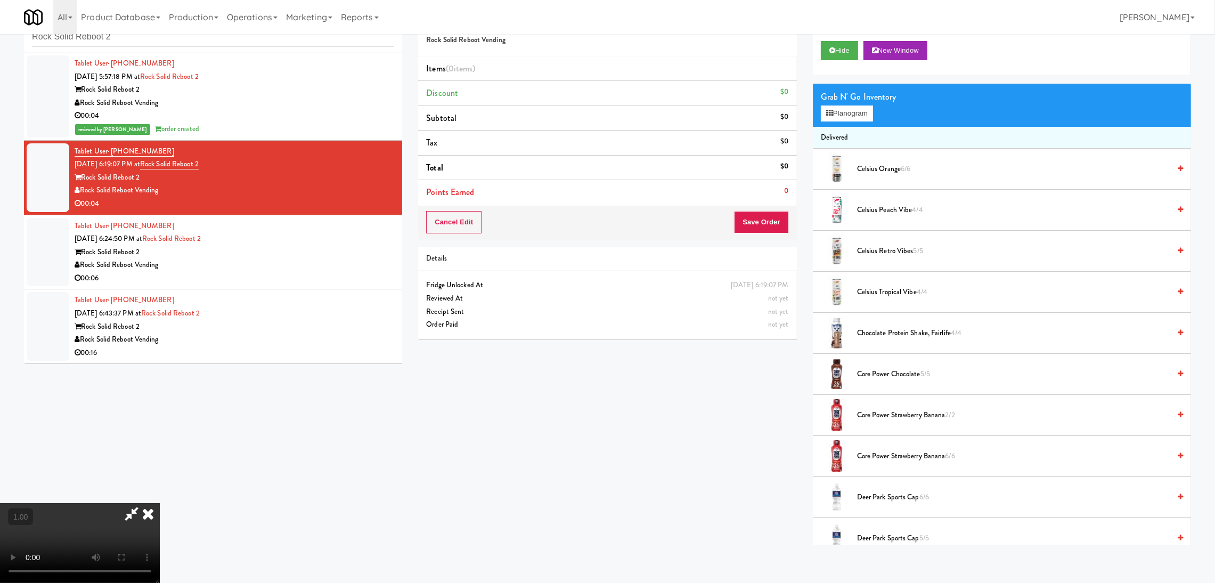
click at [160, 503] on video at bounding box center [80, 543] width 160 height 80
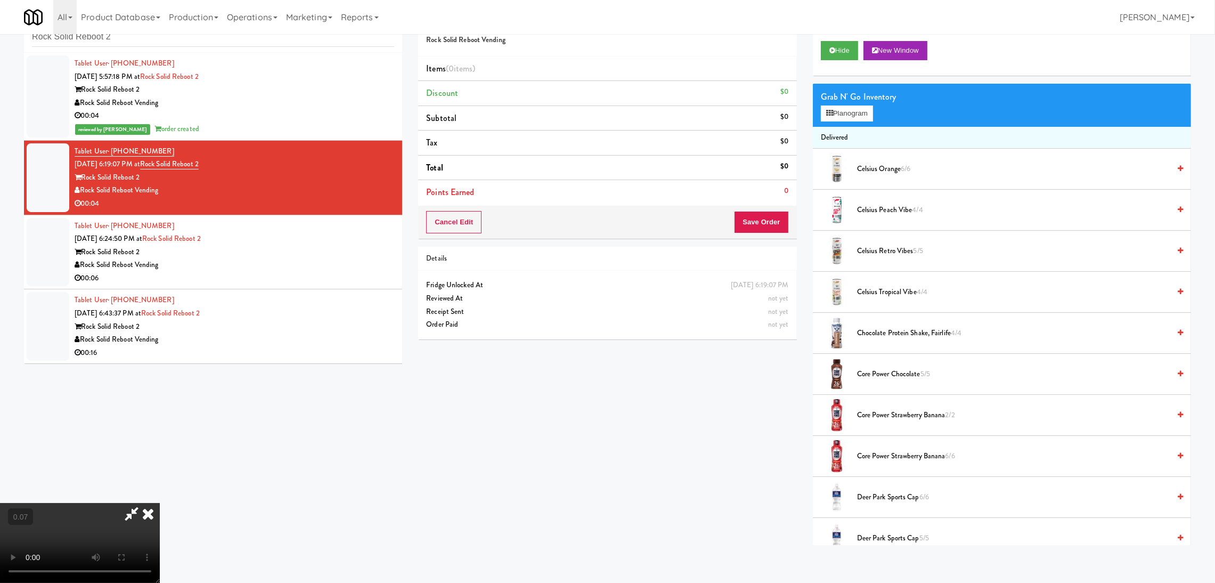
click at [160, 503] on video at bounding box center [80, 543] width 160 height 80
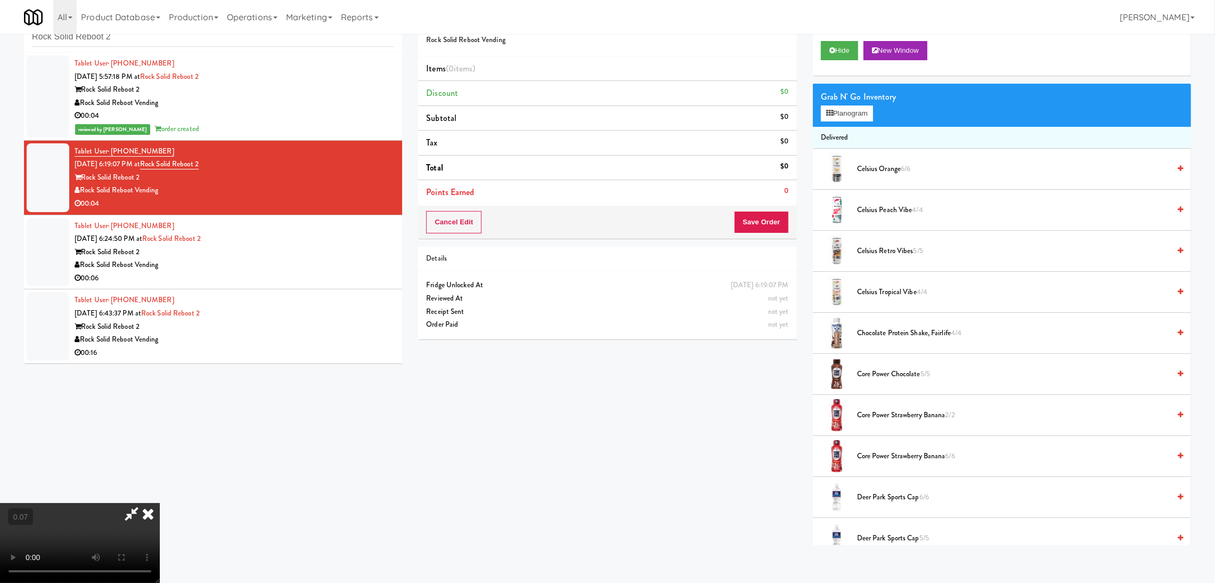
click at [160, 503] on video at bounding box center [80, 543] width 160 height 80
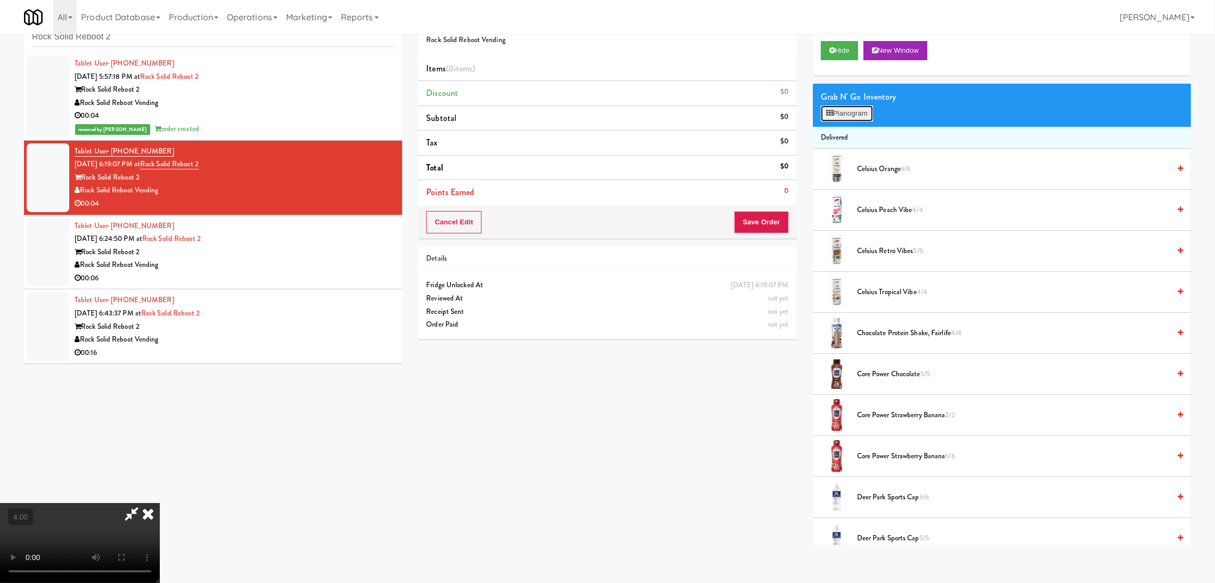
click at [842, 110] on button "Planogram" at bounding box center [847, 113] width 52 height 16
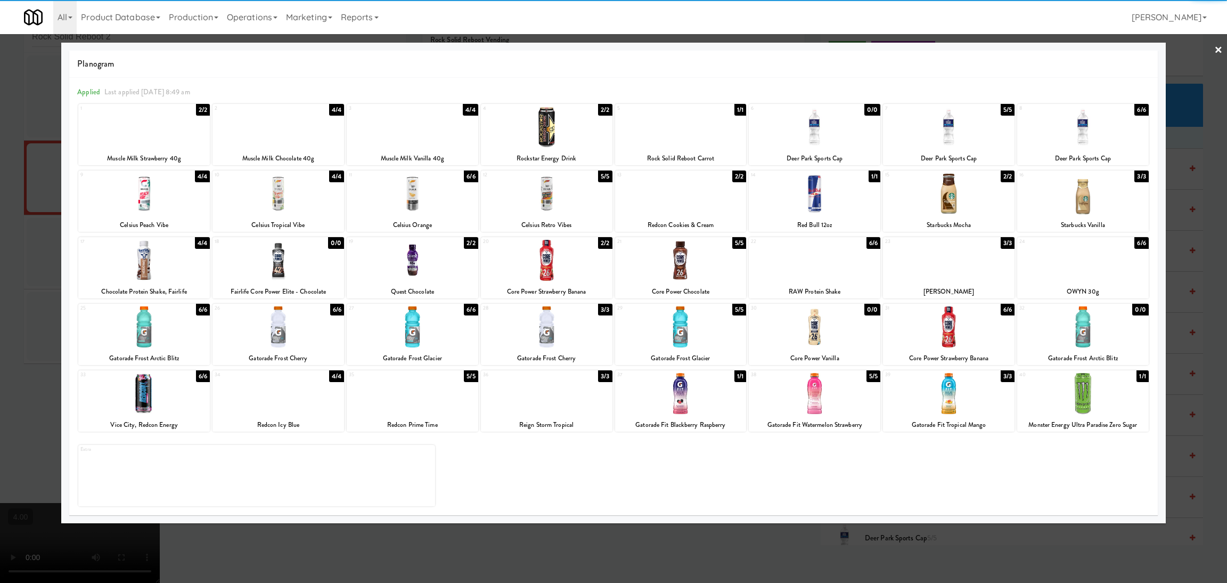
click at [938, 126] on div at bounding box center [949, 127] width 132 height 41
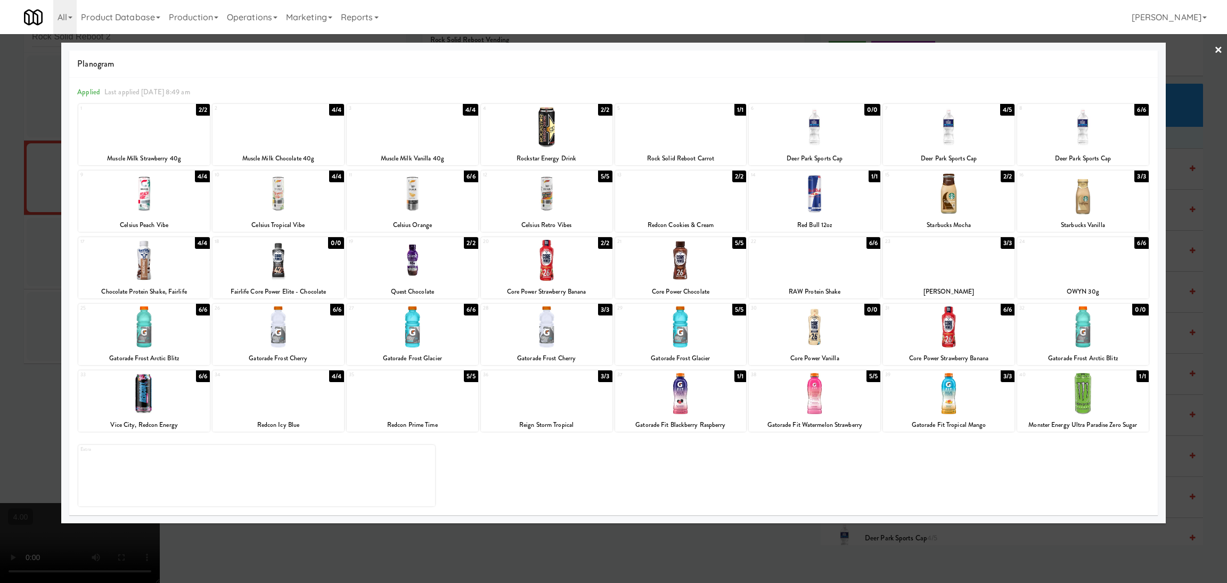
click at [0, 196] on div at bounding box center [613, 291] width 1227 height 583
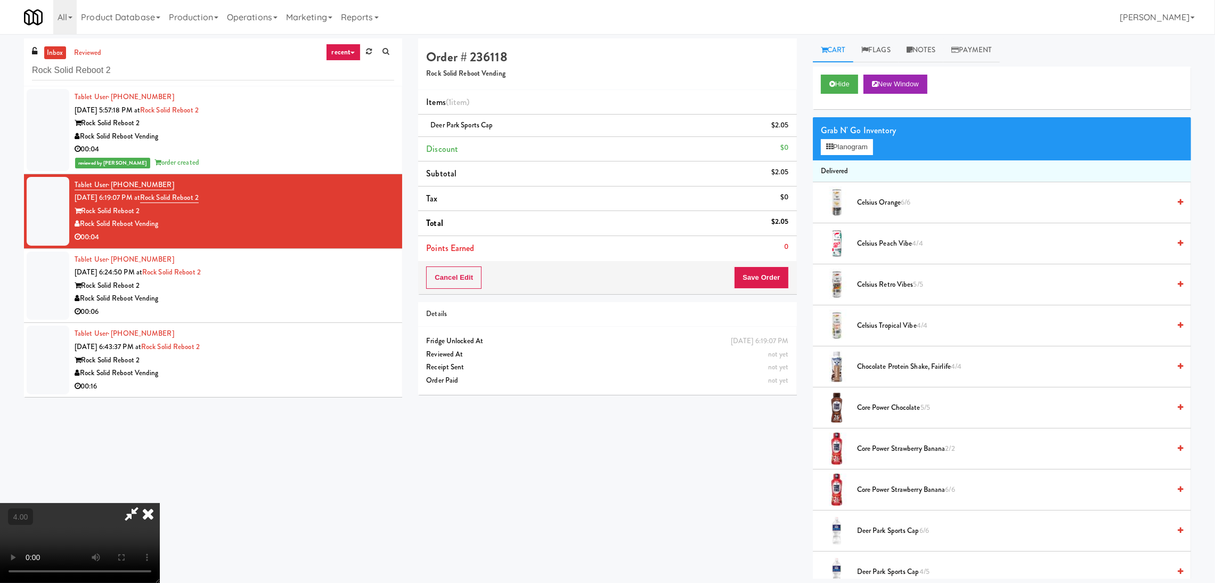
click at [701, 33] on div "All 901 Smrt Mrkt [URL][DOMAIN_NAME] 9518002 [GEOGRAPHIC_DATA] [URL][DOMAIN_NAM…" at bounding box center [607, 17] width 1167 height 34
click at [144, 503] on icon at bounding box center [131, 513] width 25 height 21
click at [782, 272] on button "Save Order" at bounding box center [761, 277] width 54 height 22
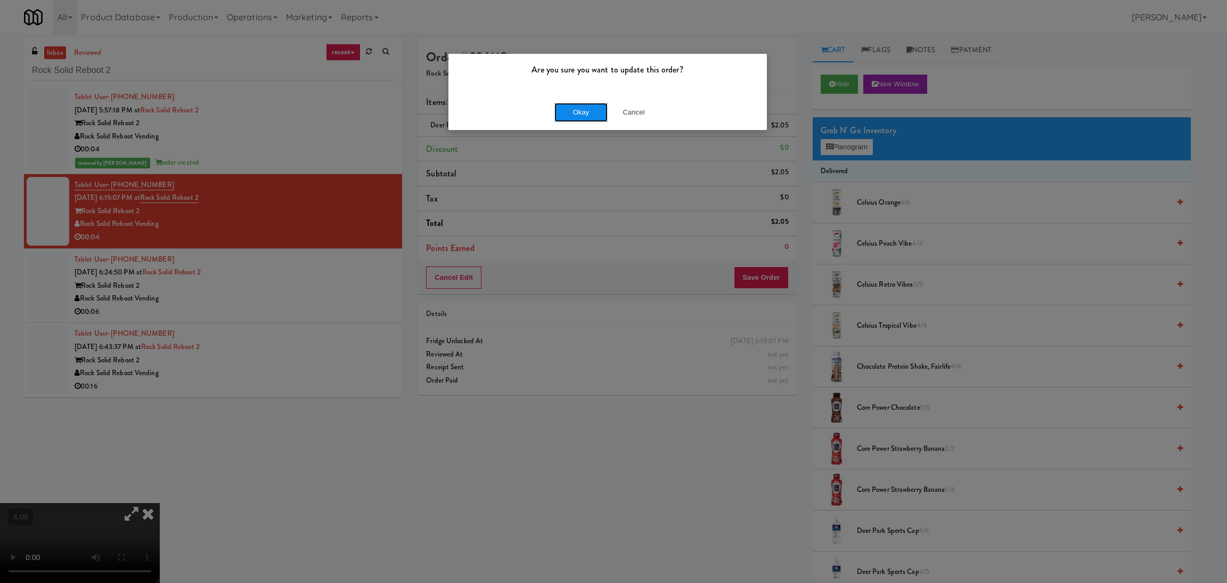
click at [578, 110] on button "Okay" at bounding box center [581, 112] width 53 height 19
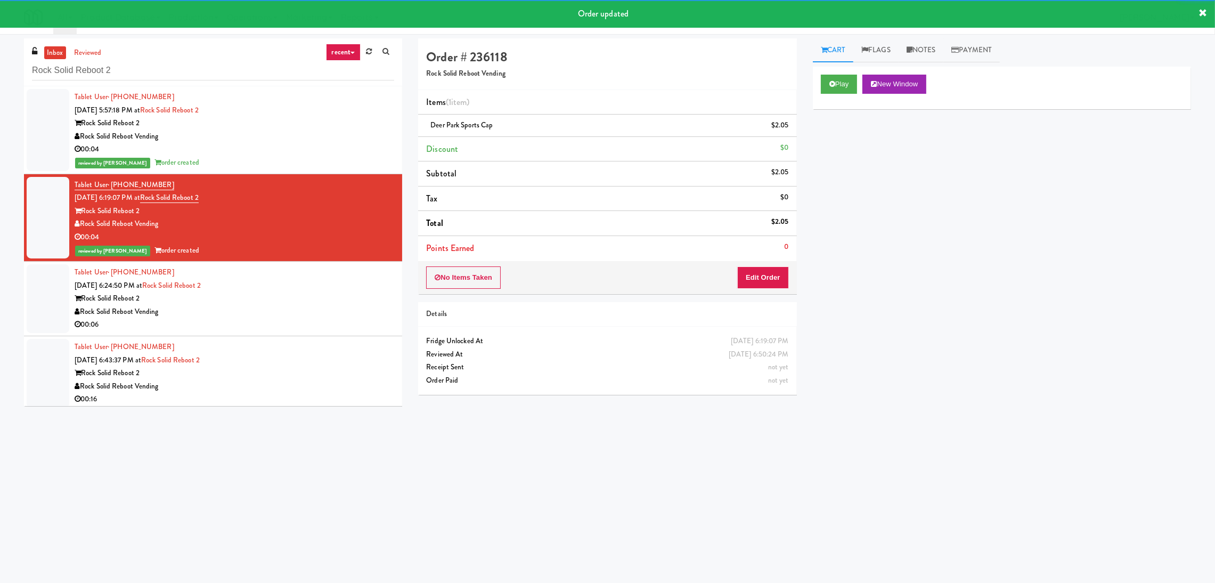
drag, startPoint x: 368, startPoint y: 284, endPoint x: 379, endPoint y: 279, distance: 12.2
click at [368, 285] on div "Tablet User · (240) 579-1754 [DATE] 6:24:50 PM at Rock Solid Reboot 2 Rock Soli…" at bounding box center [235, 299] width 320 height 66
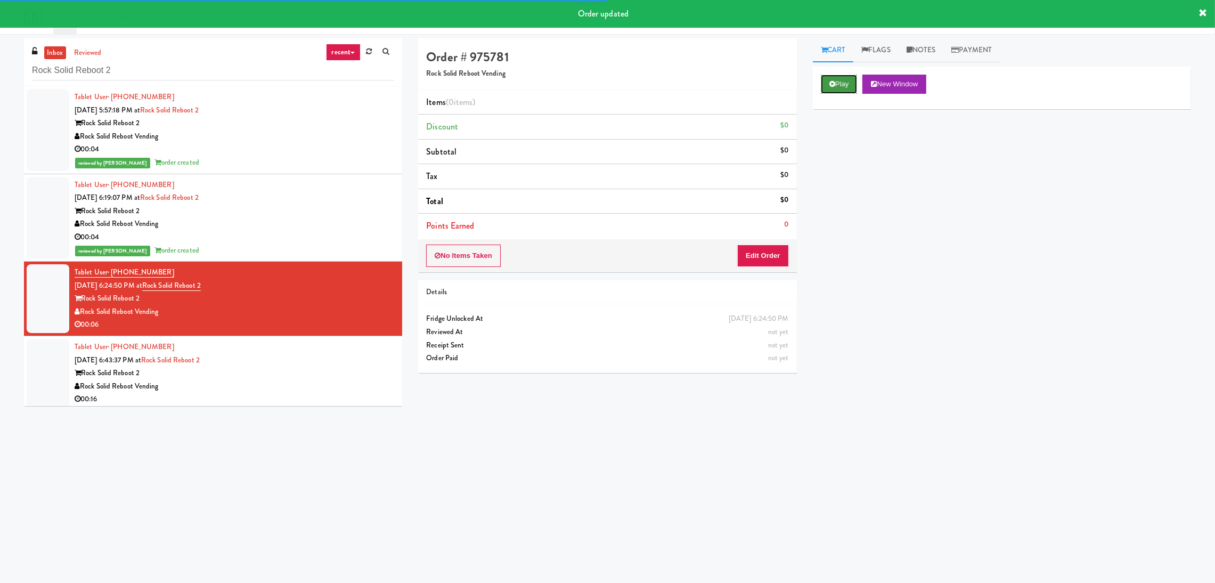
click at [823, 84] on button "Play" at bounding box center [839, 84] width 37 height 19
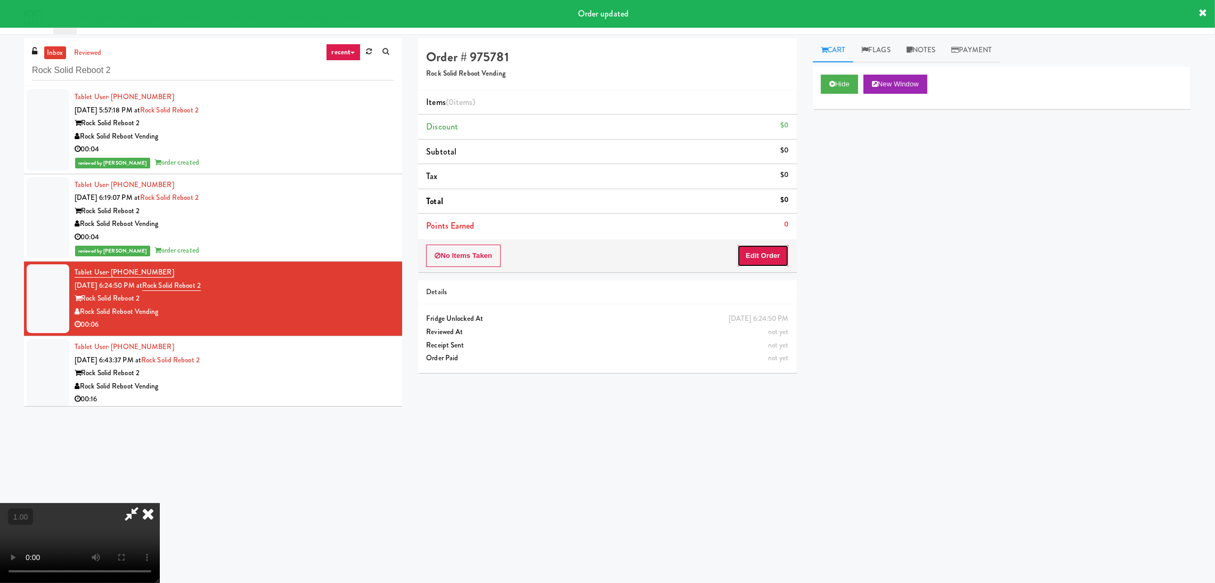
click at [752, 259] on button "Edit Order" at bounding box center [763, 256] width 52 height 22
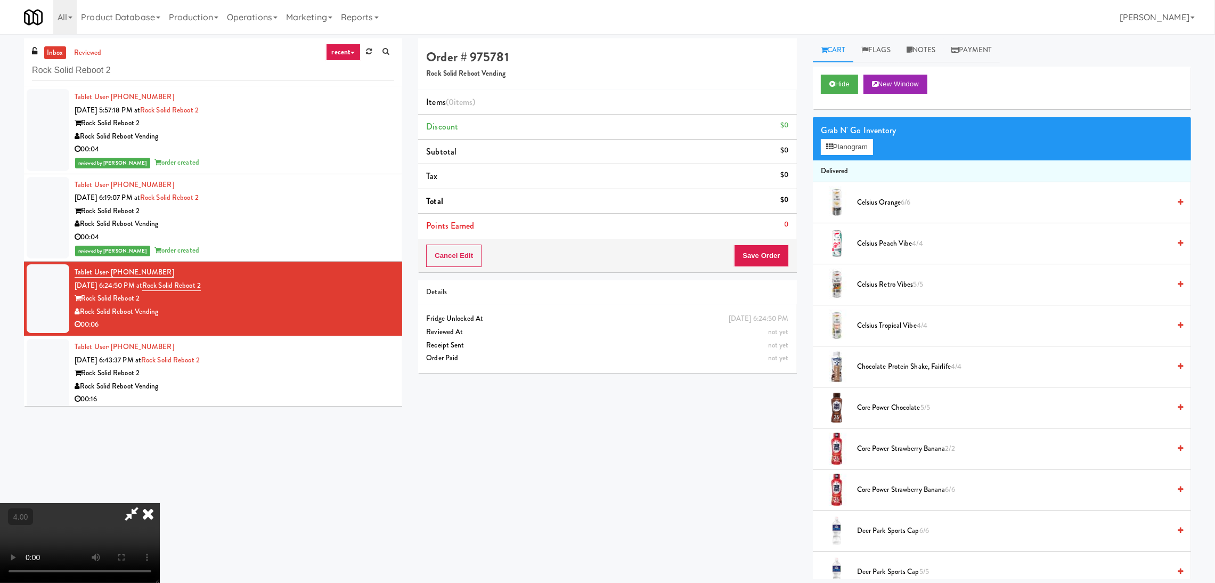
click at [842, 158] on div "Grab N' Go Inventory Planogram" at bounding box center [1002, 138] width 378 height 43
click at [831, 152] on button "Planogram" at bounding box center [847, 147] width 52 height 16
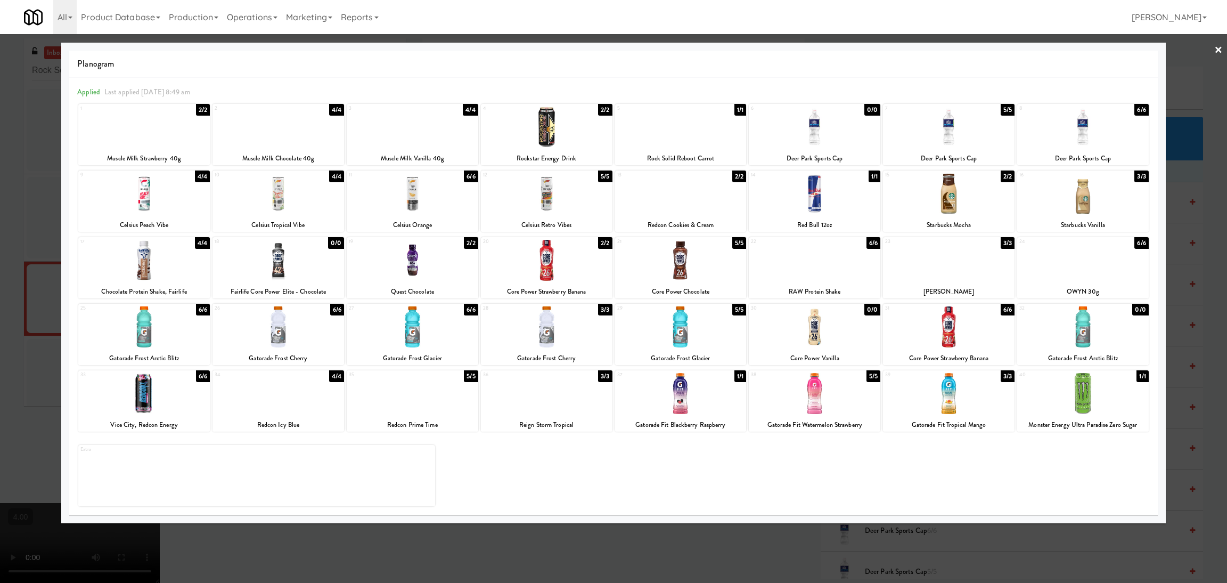
click at [1076, 383] on div at bounding box center [1084, 393] width 132 height 41
drag, startPoint x: 0, startPoint y: 163, endPoint x: 204, endPoint y: 120, distance: 208.0
click at [1, 161] on div at bounding box center [613, 291] width 1227 height 583
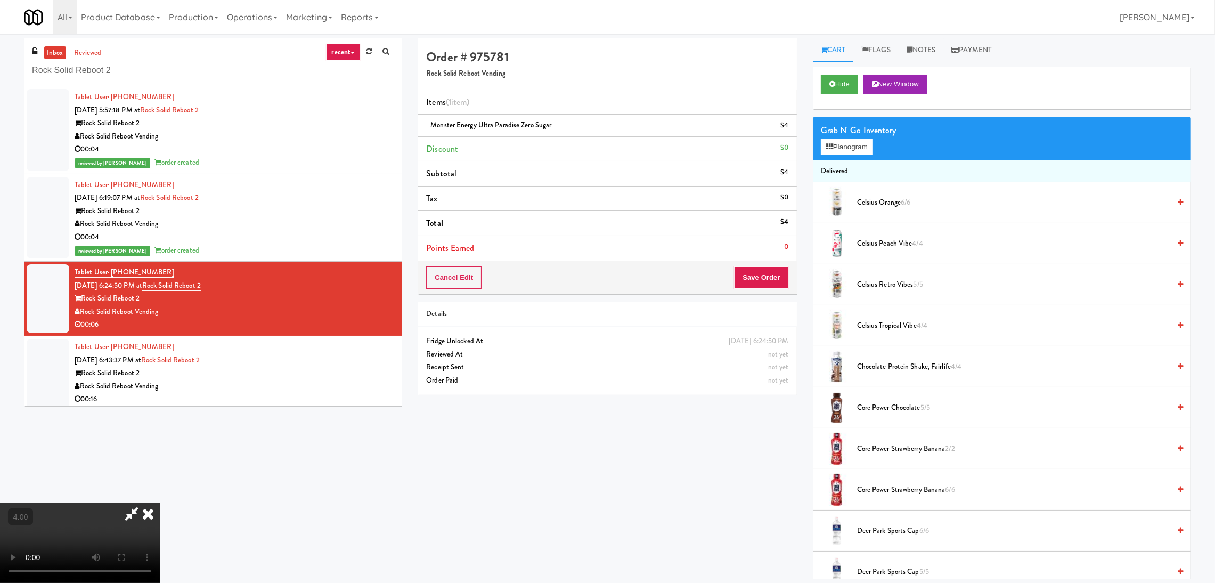
click at [160, 503] on icon at bounding box center [147, 513] width 23 height 21
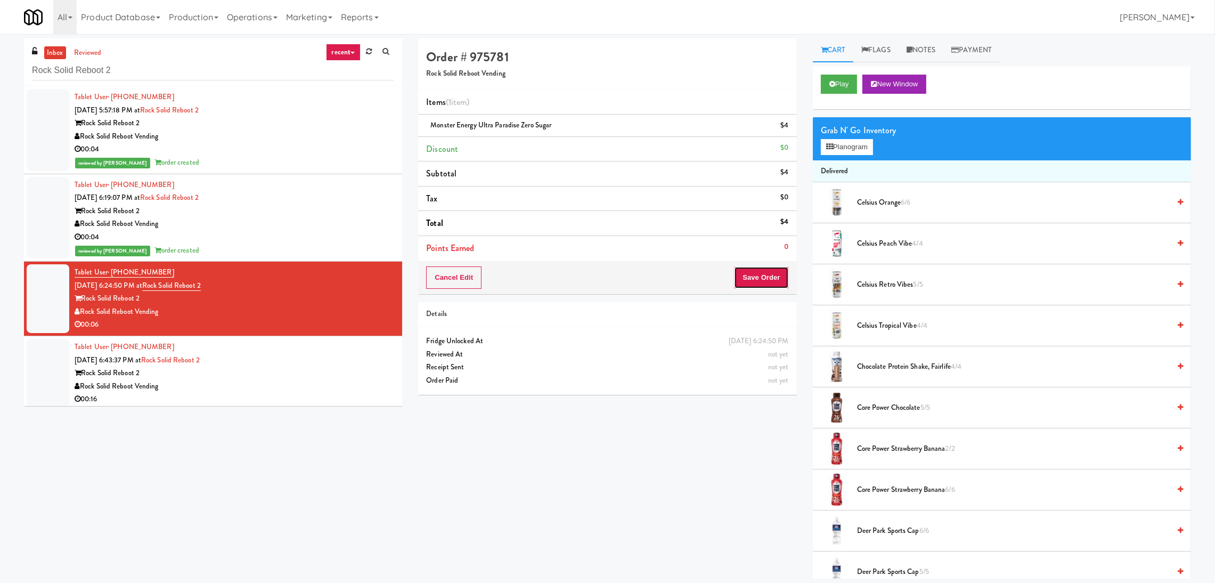
click at [762, 267] on button "Save Order" at bounding box center [761, 277] width 54 height 22
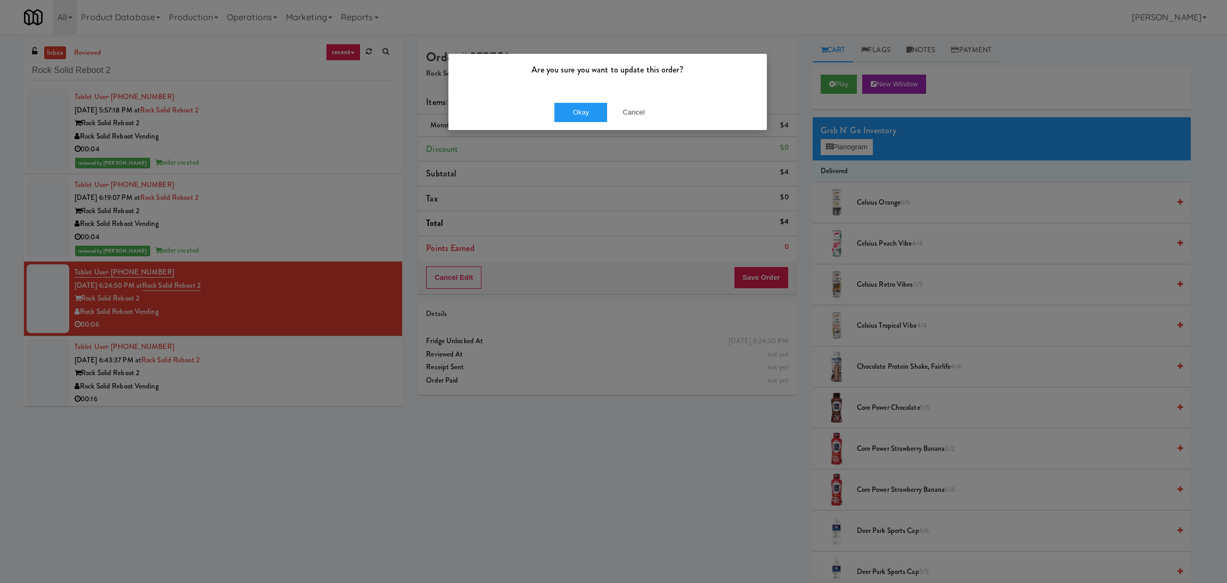
click at [580, 126] on div "Okay Cancel" at bounding box center [608, 112] width 319 height 36
click at [579, 118] on button "Okay" at bounding box center [581, 112] width 53 height 19
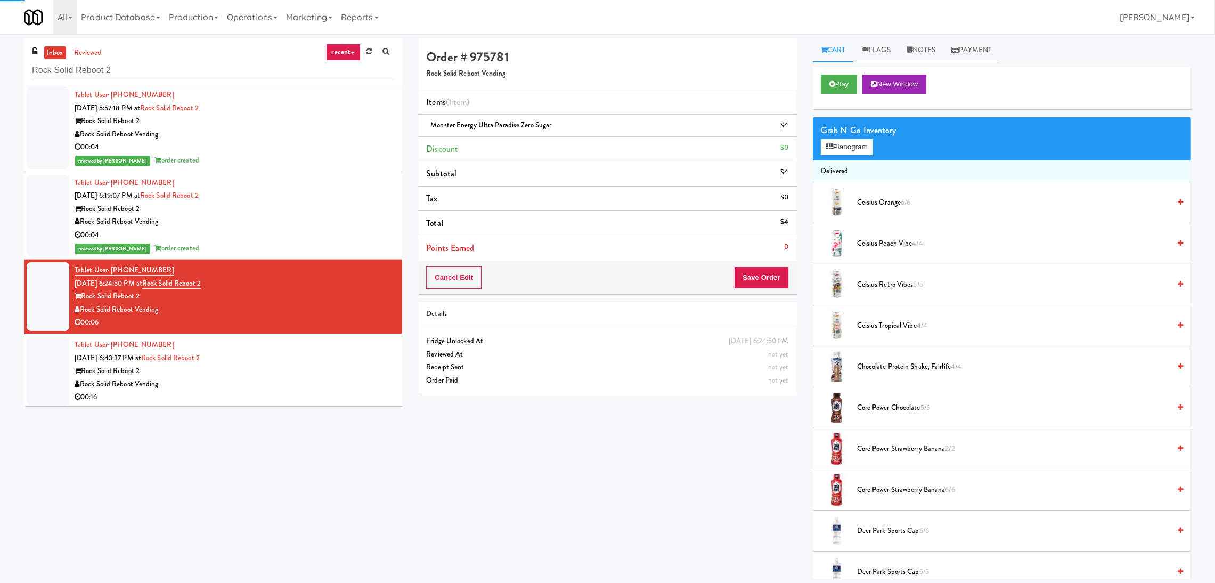
scroll to position [4, 0]
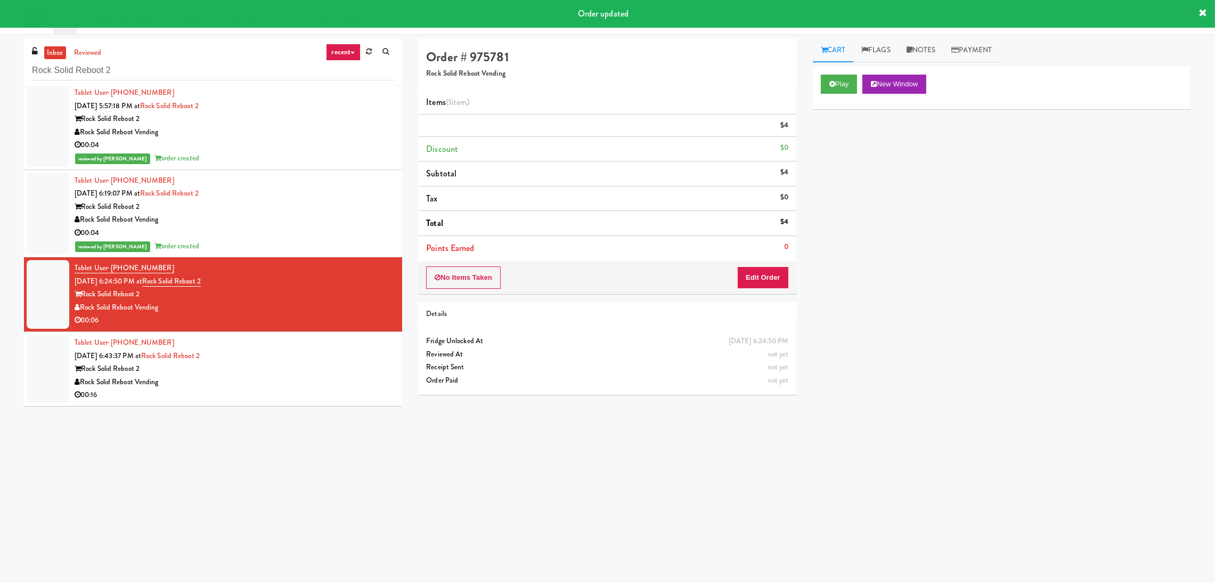
click at [310, 337] on li "Tablet User · (240) 413-2947 [DATE] 6:43:37 PM at Rock Solid Reboot 2 Rock Soli…" at bounding box center [213, 369] width 378 height 74
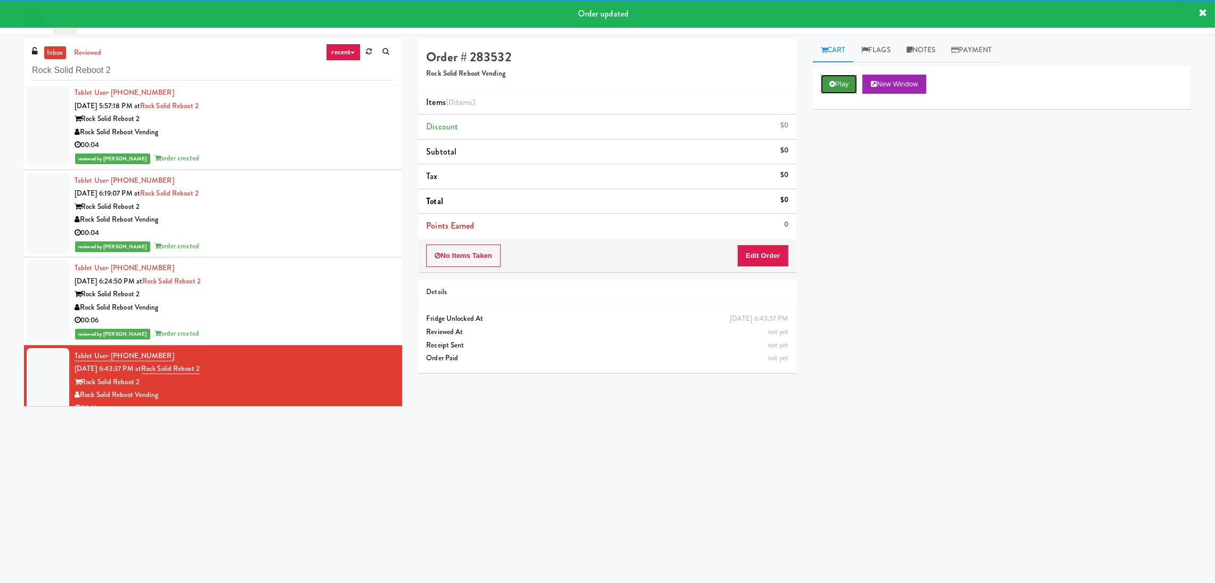
click at [848, 86] on button "Play" at bounding box center [839, 84] width 37 height 19
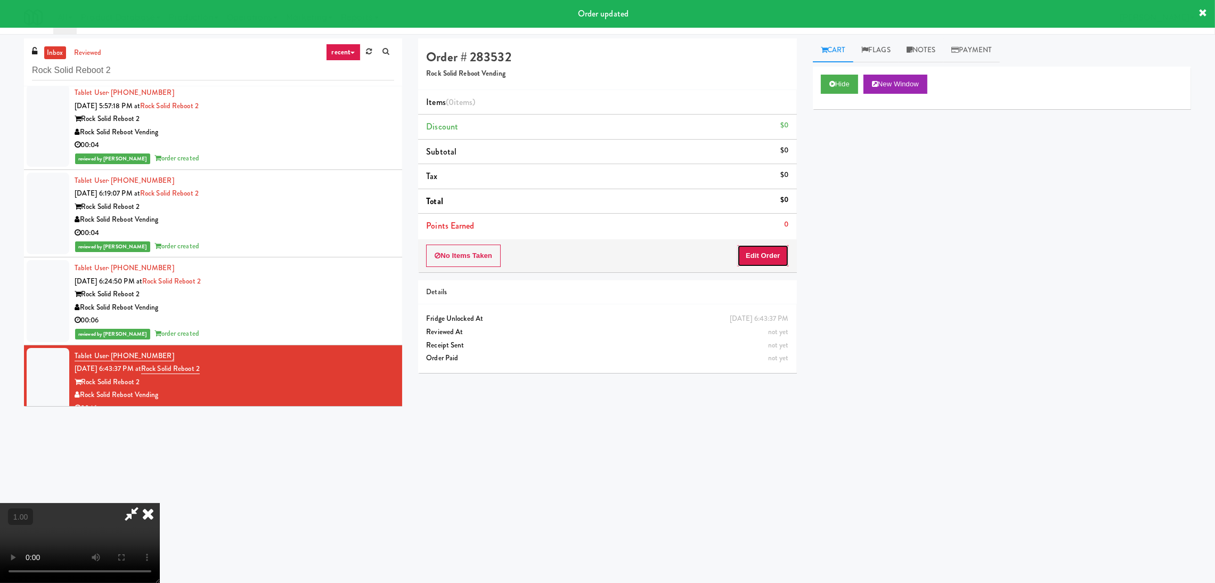
click at [777, 266] on button "Edit Order" at bounding box center [763, 256] width 52 height 22
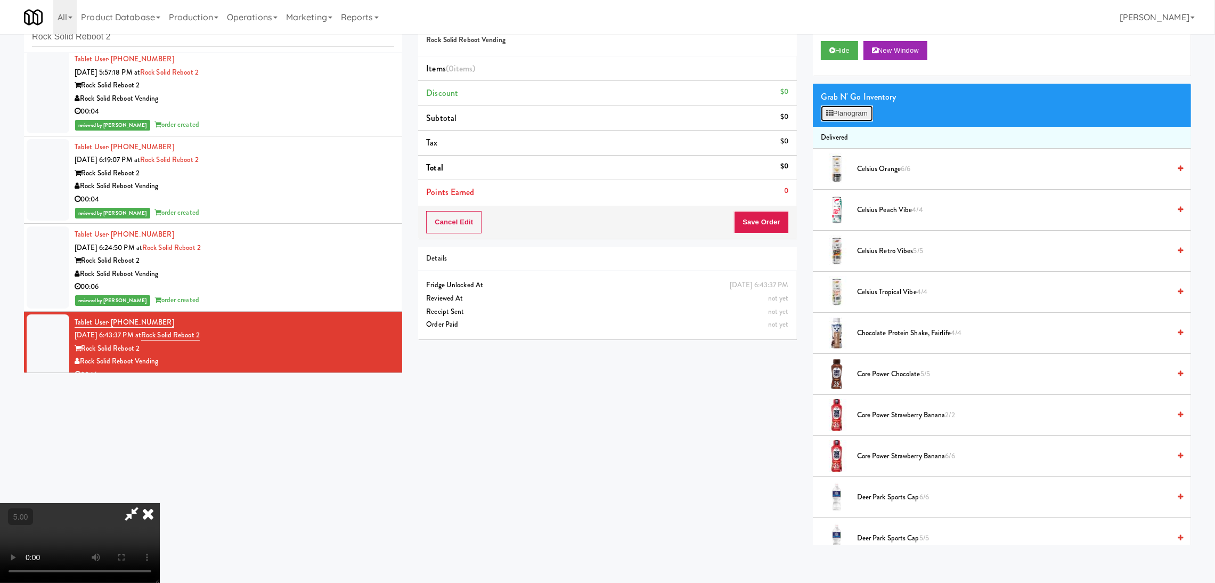
click at [839, 105] on button "Planogram" at bounding box center [847, 113] width 52 height 16
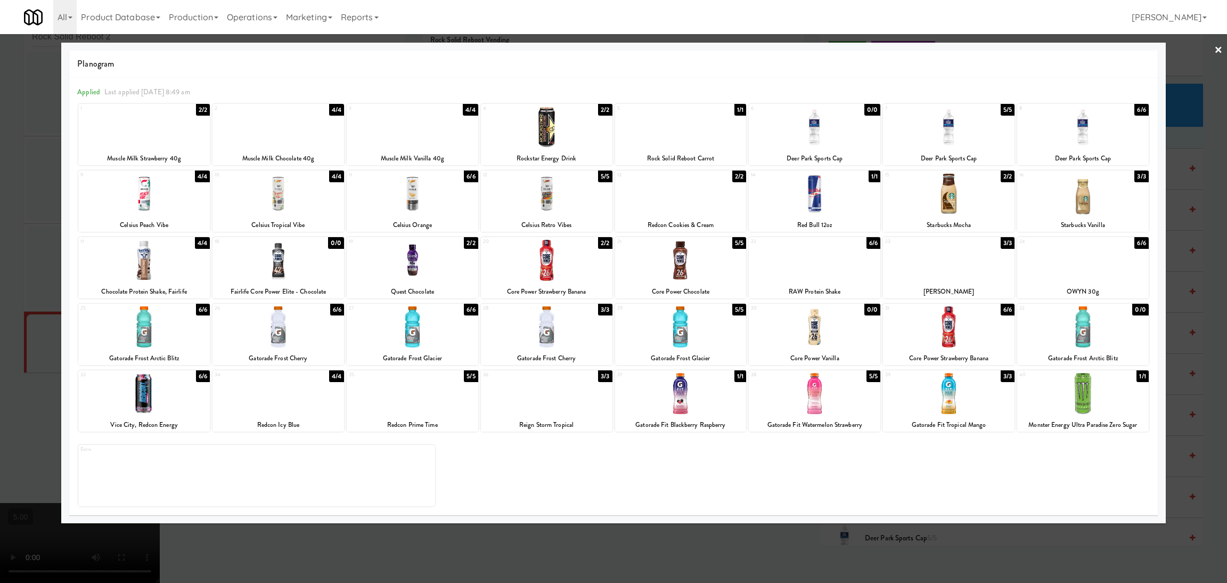
click at [405, 198] on div at bounding box center [413, 193] width 132 height 41
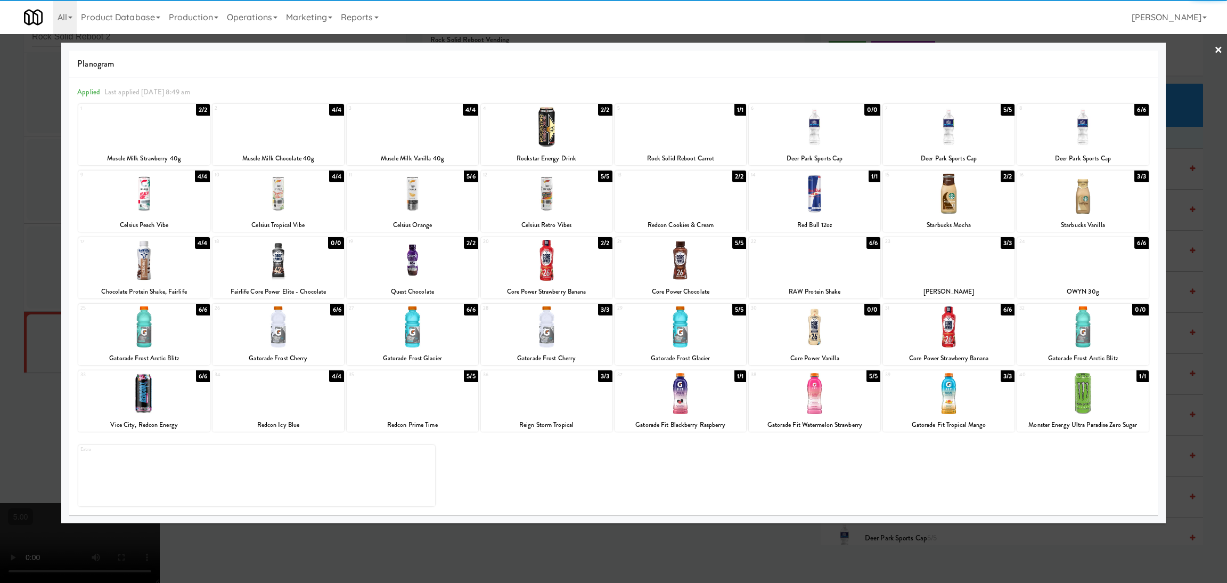
click at [0, 205] on div at bounding box center [613, 291] width 1227 height 583
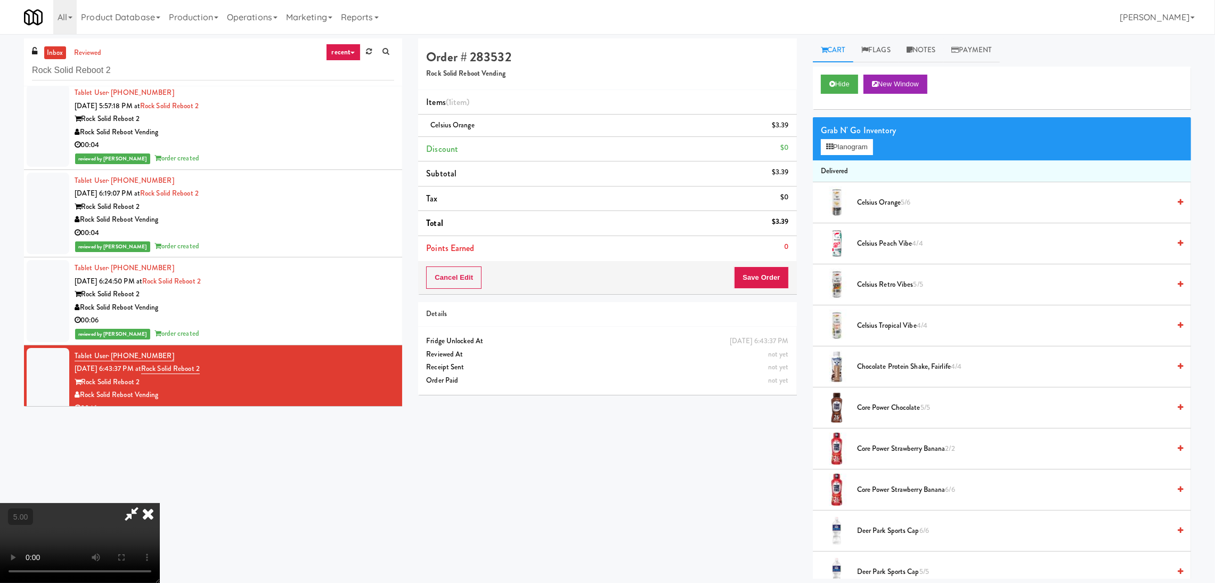
click at [144, 503] on icon at bounding box center [131, 513] width 25 height 21
click at [750, 275] on button "Save Order" at bounding box center [761, 277] width 54 height 22
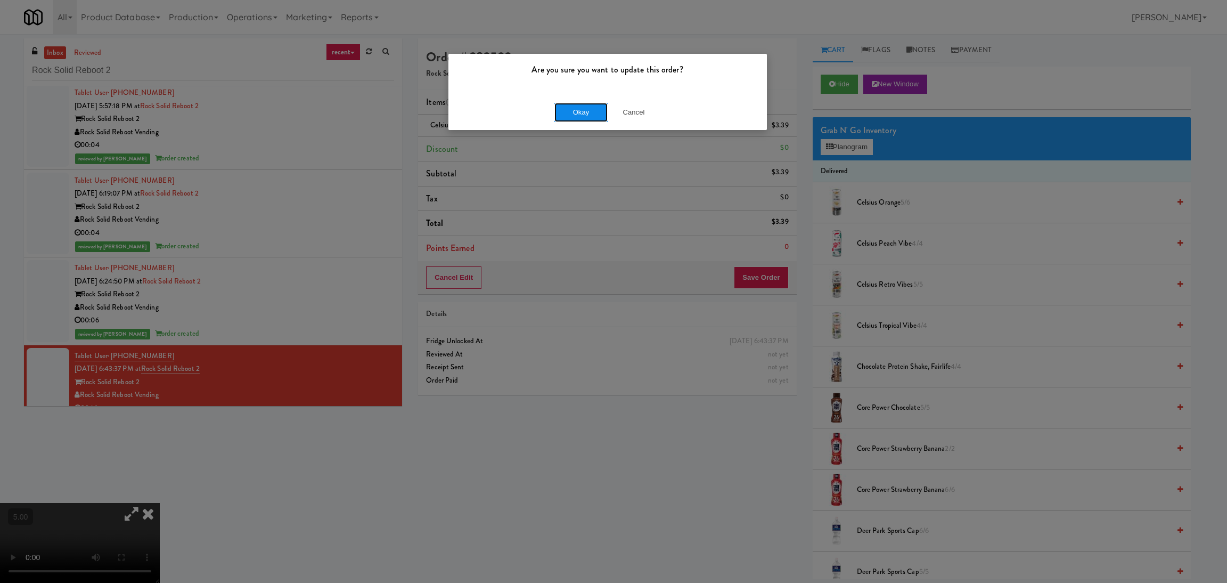
click at [575, 118] on button "Okay" at bounding box center [581, 112] width 53 height 19
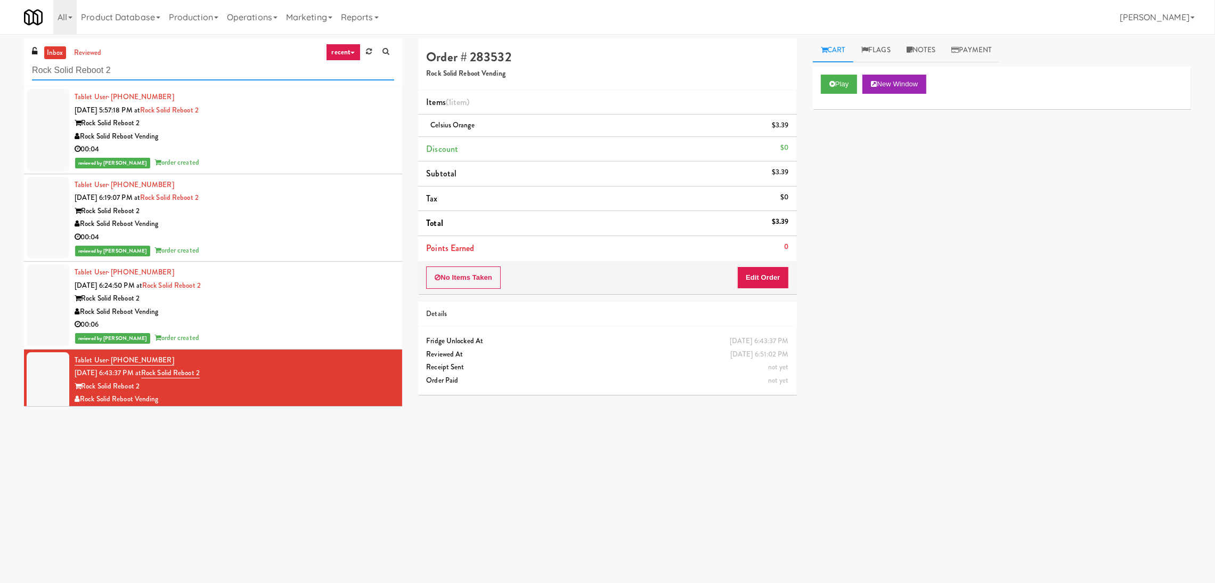
drag, startPoint x: 274, startPoint y: 70, endPoint x: 0, endPoint y: 79, distance: 274.0
click at [0, 79] on div "inbox reviewed recent all unclear take inventory issue suspicious failed recent…" at bounding box center [607, 252] width 1215 height 428
paste input "Gallery 64 - Pantry - Right"
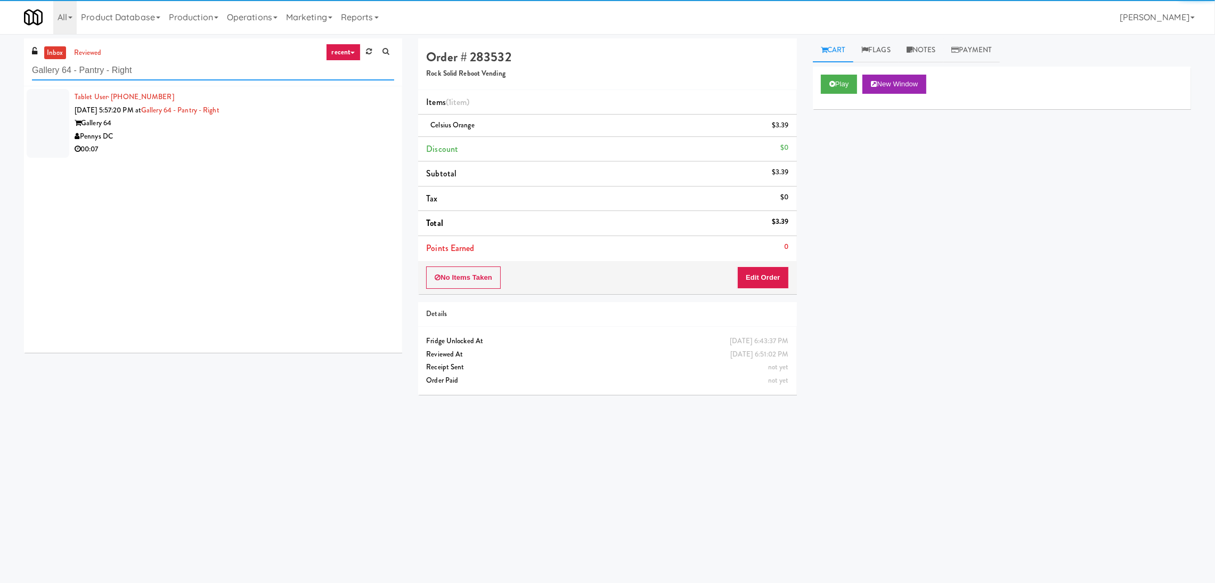
type input "Gallery 64 - Pantry - Right"
click at [293, 135] on div "Pennys DC" at bounding box center [235, 136] width 320 height 13
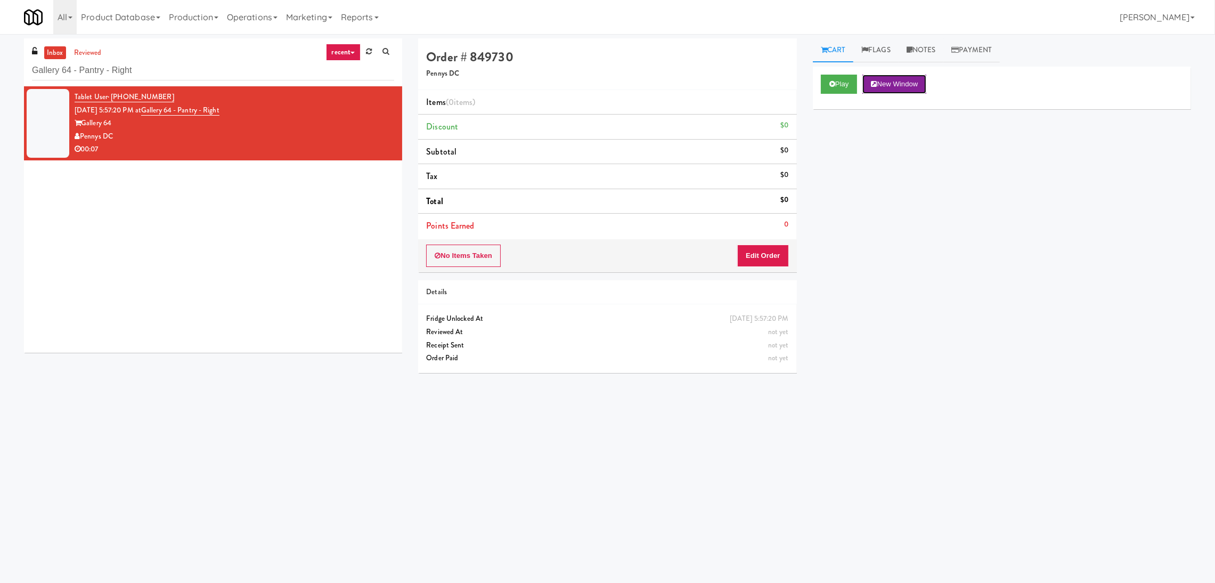
click at [865, 86] on button "New Window" at bounding box center [895, 84] width 64 height 19
click at [829, 82] on icon at bounding box center [832, 83] width 6 height 7
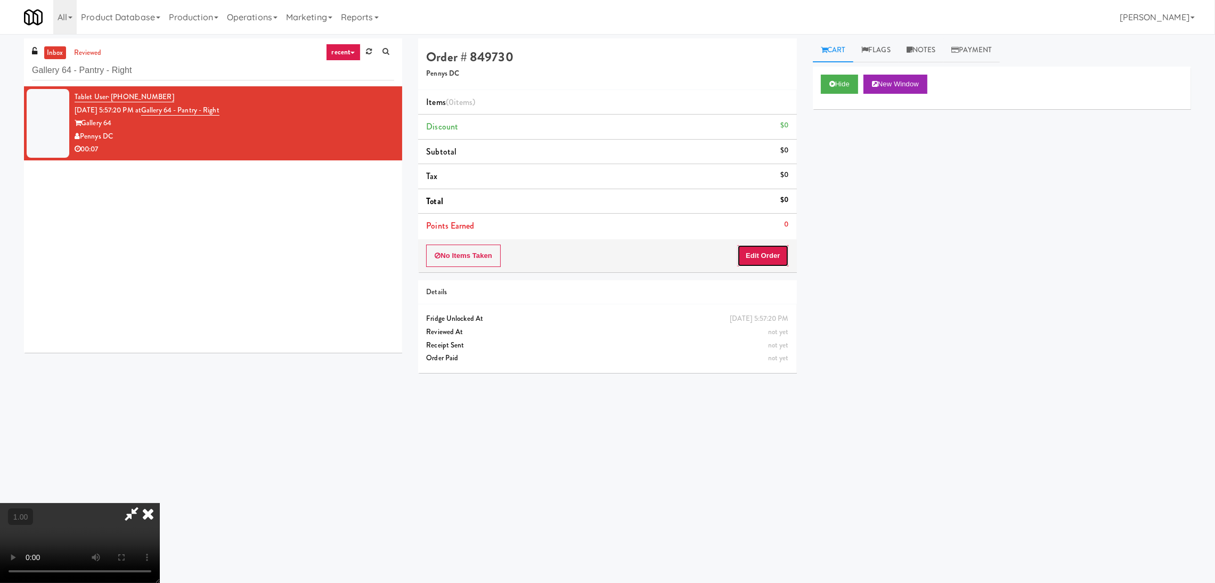
click at [774, 254] on button "Edit Order" at bounding box center [763, 256] width 52 height 22
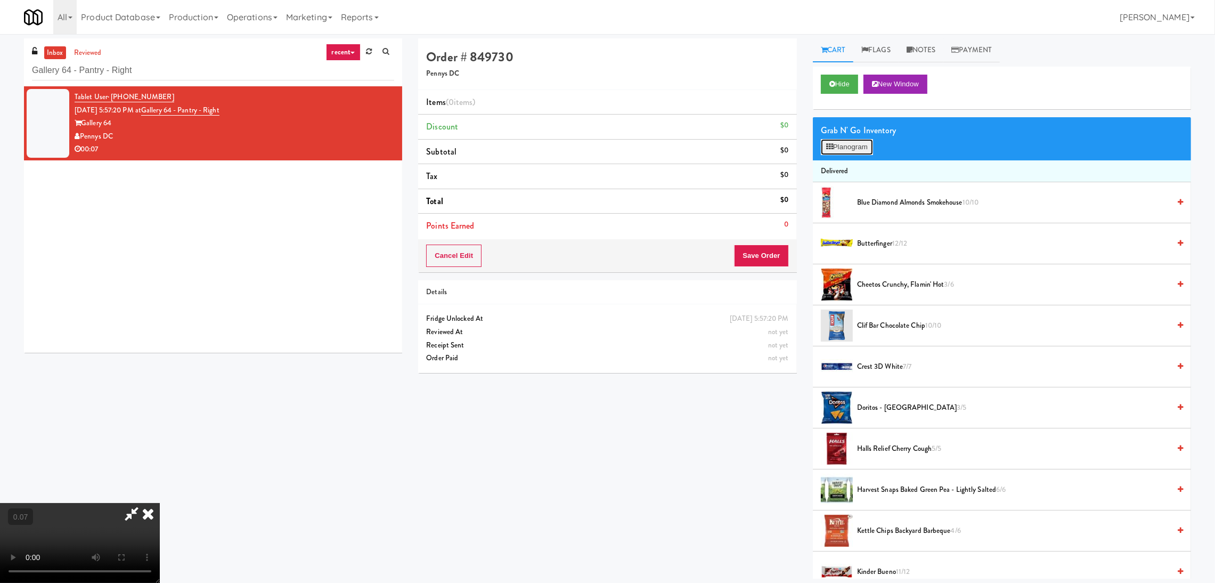
click at [828, 147] on icon at bounding box center [829, 146] width 7 height 7
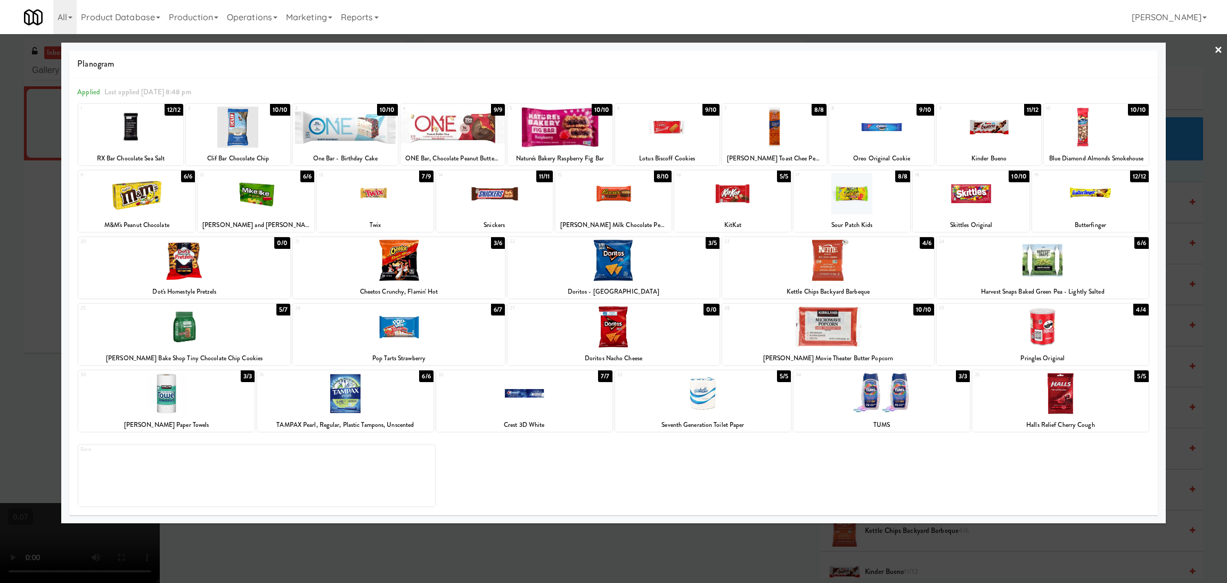
click at [894, 128] on div at bounding box center [881, 127] width 104 height 41
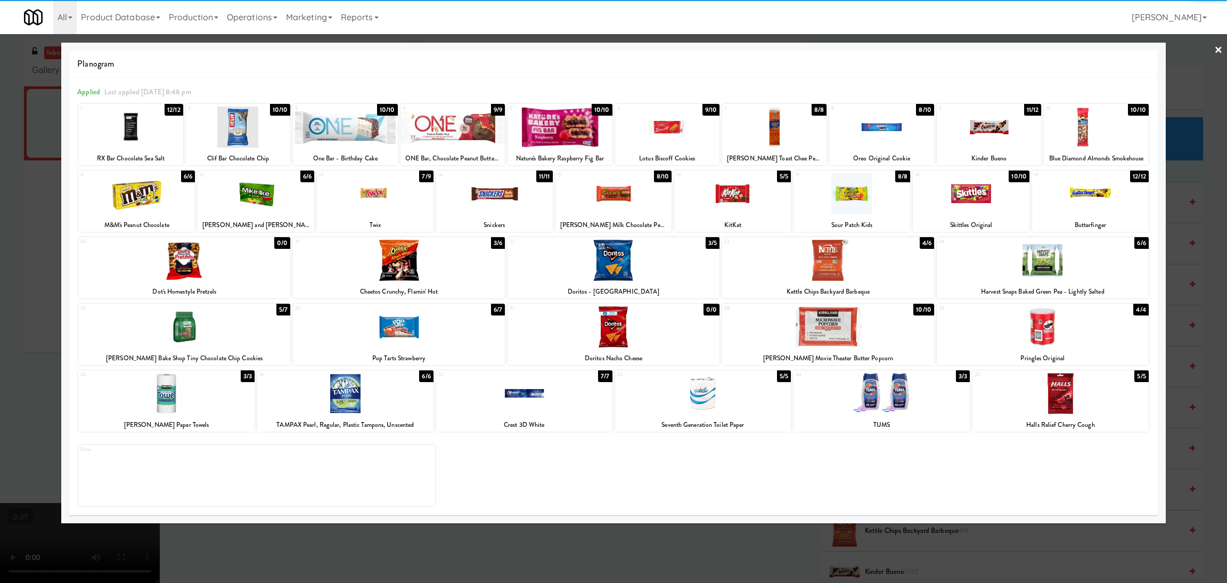
click at [0, 243] on div at bounding box center [613, 291] width 1227 height 583
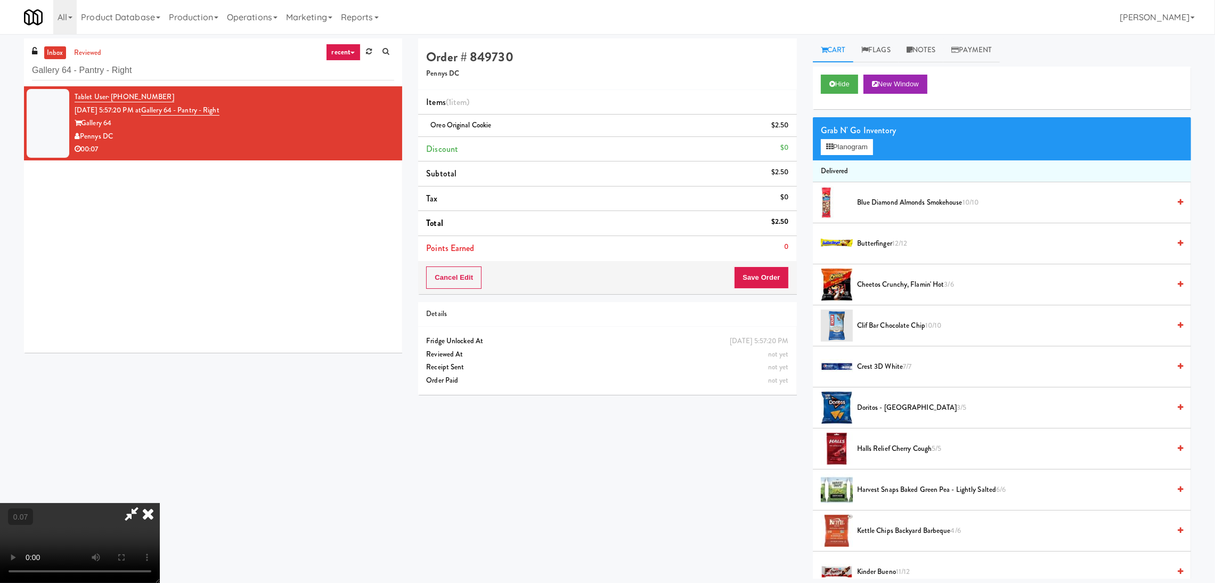
click at [160, 503] on video at bounding box center [80, 543] width 160 height 80
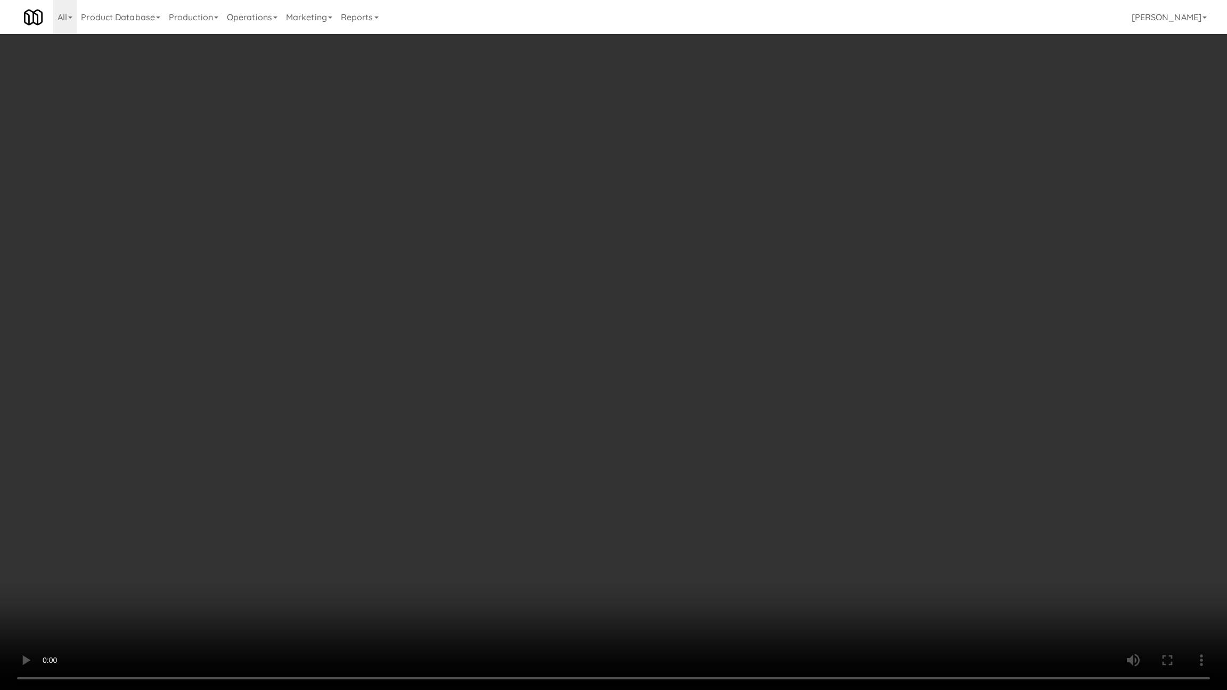
click at [593, 551] on video at bounding box center [613, 345] width 1227 height 690
click at [580, 521] on video at bounding box center [613, 345] width 1227 height 690
click at [303, 582] on video at bounding box center [613, 345] width 1227 height 690
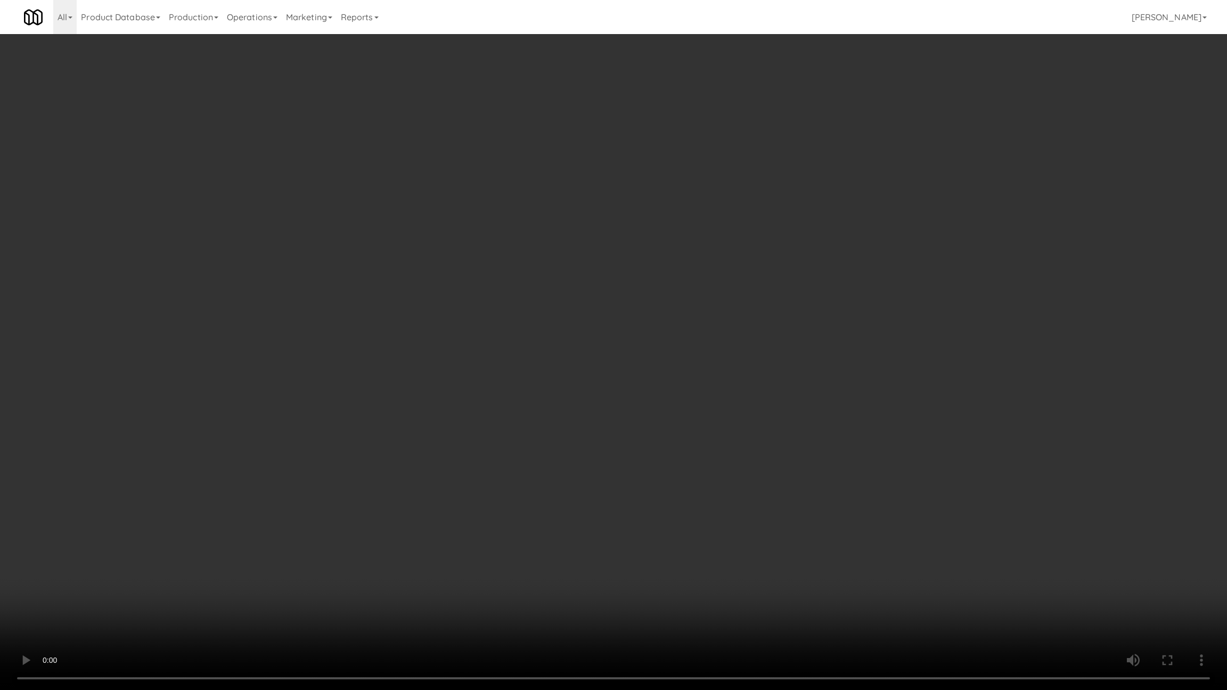
click at [303, 582] on video at bounding box center [613, 345] width 1227 height 690
click at [352, 582] on video at bounding box center [613, 345] width 1227 height 690
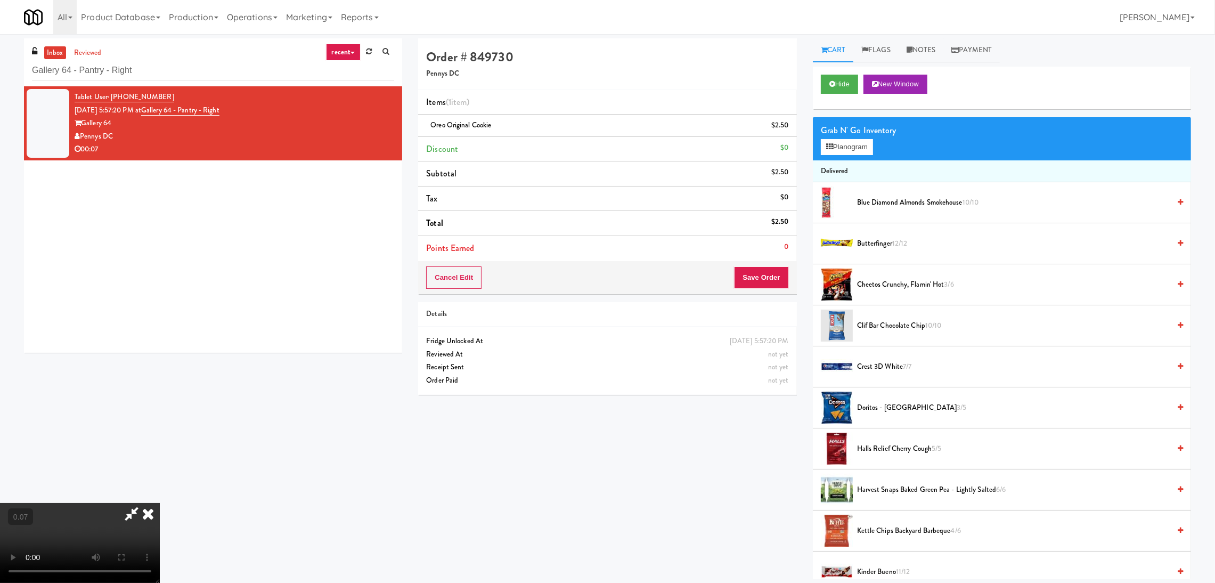
click at [881, 281] on span "Cheetos Crunchy, Flamin' Hot 3/6" at bounding box center [1013, 284] width 313 height 13
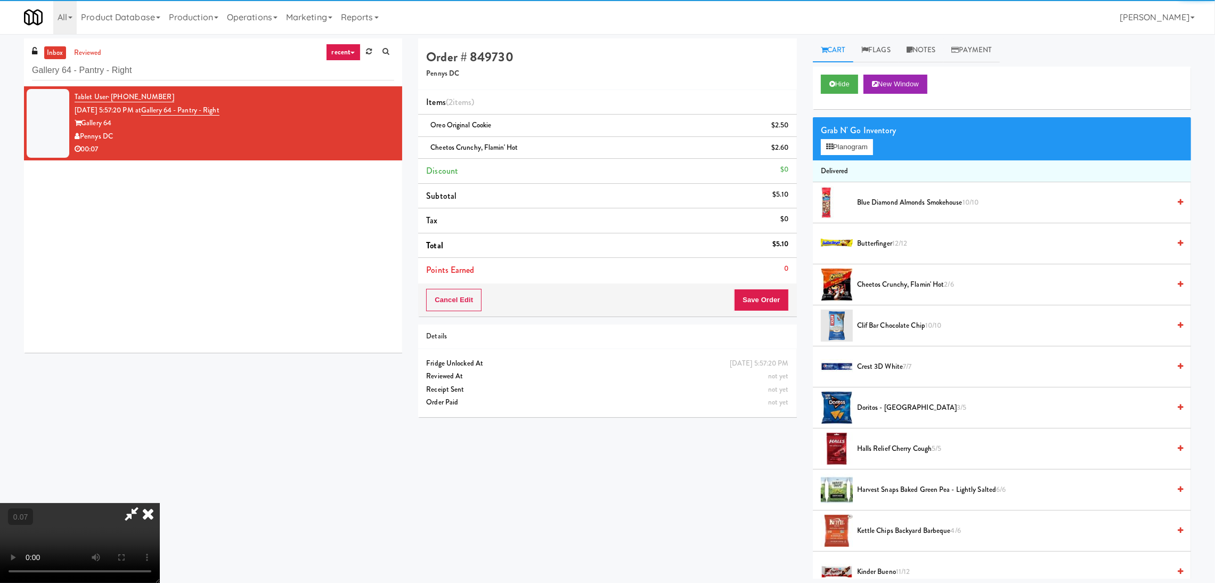
click at [160, 503] on icon at bounding box center [147, 513] width 23 height 21
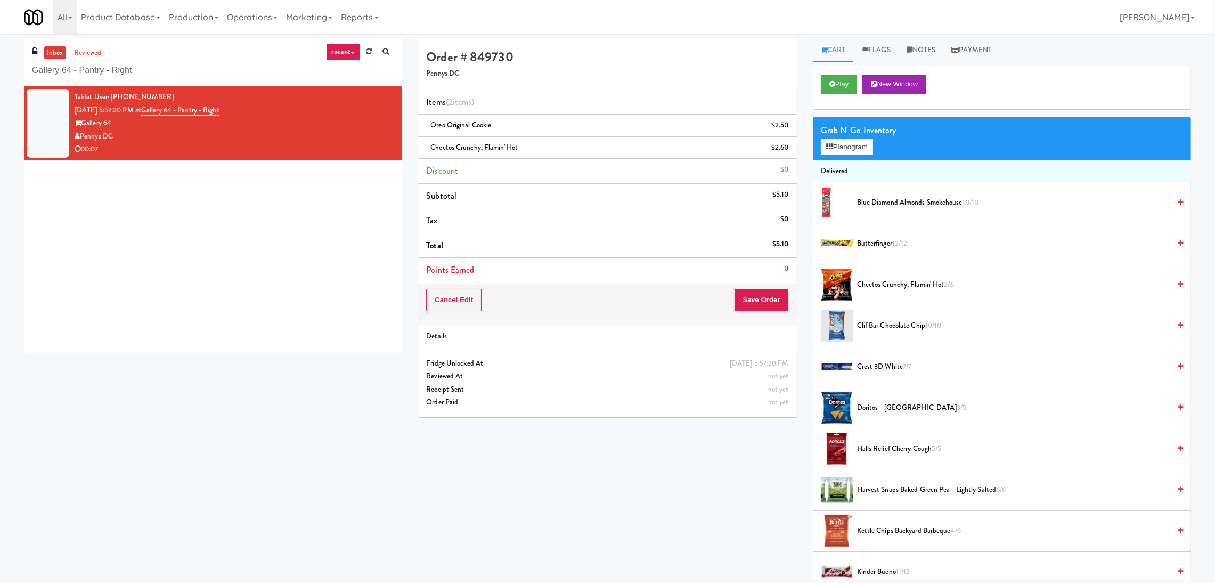
click at [763, 313] on div "Cancel Edit Save Order" at bounding box center [607, 299] width 378 height 33
click at [762, 304] on button "Save Order" at bounding box center [761, 300] width 54 height 22
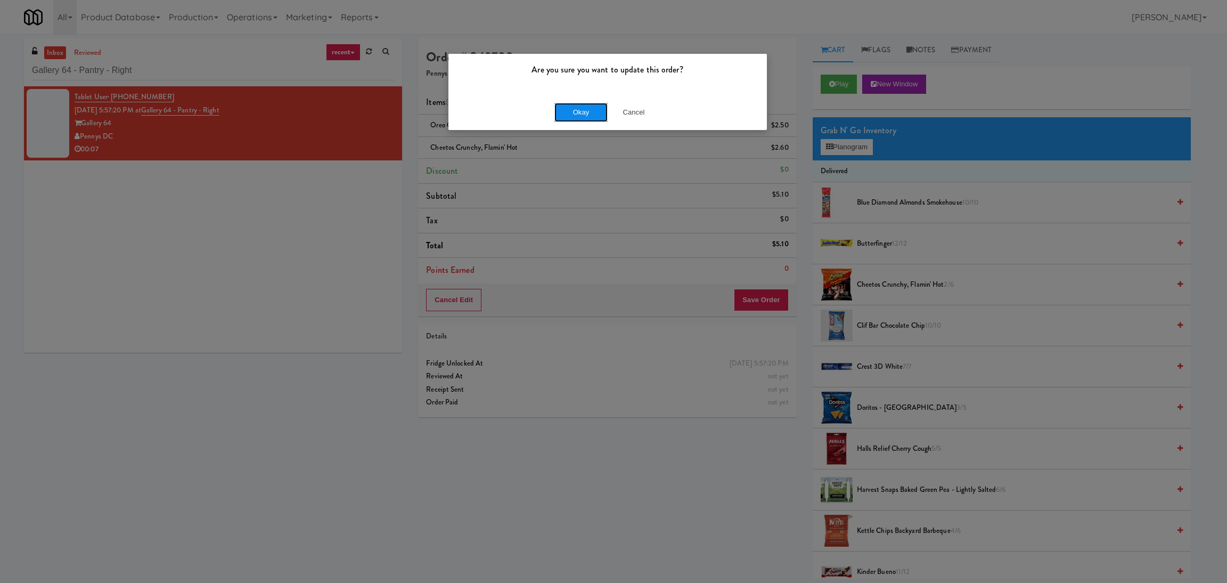
click at [573, 116] on button "Okay" at bounding box center [581, 112] width 53 height 19
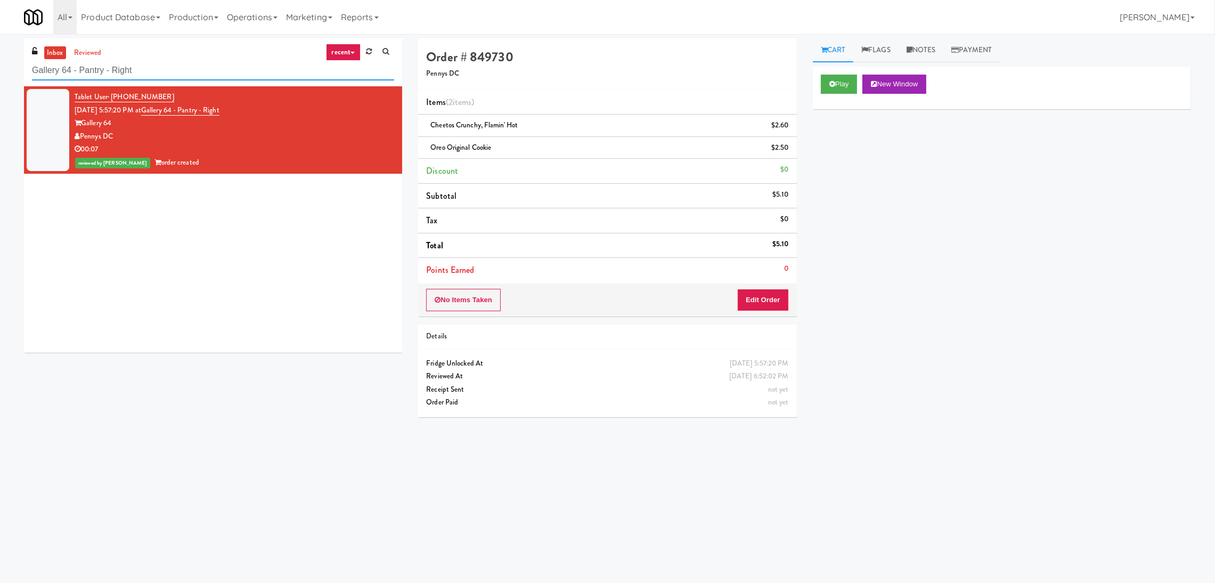
paste input "Ame - Cooler"
drag, startPoint x: 167, startPoint y: 65, endPoint x: 0, endPoint y: 74, distance: 167.5
click at [0, 74] on div "inbox reviewed recent all unclear take inventory issue suspicious failed recent…" at bounding box center [607, 252] width 1215 height 428
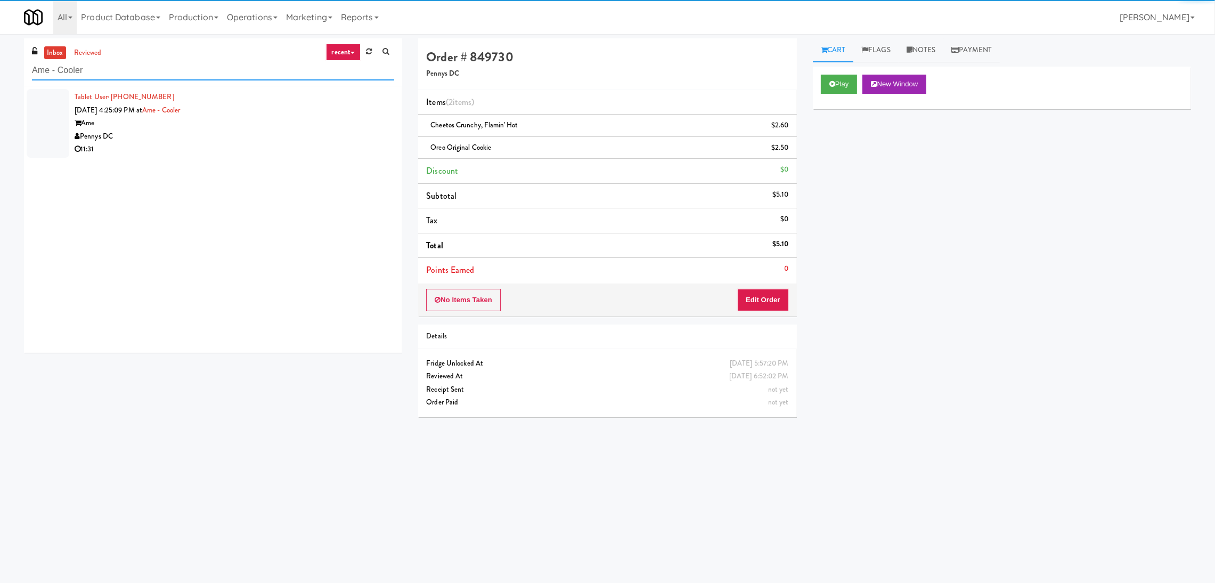
type input "Ame - Cooler"
click at [321, 132] on div "Pennys DC" at bounding box center [235, 136] width 320 height 13
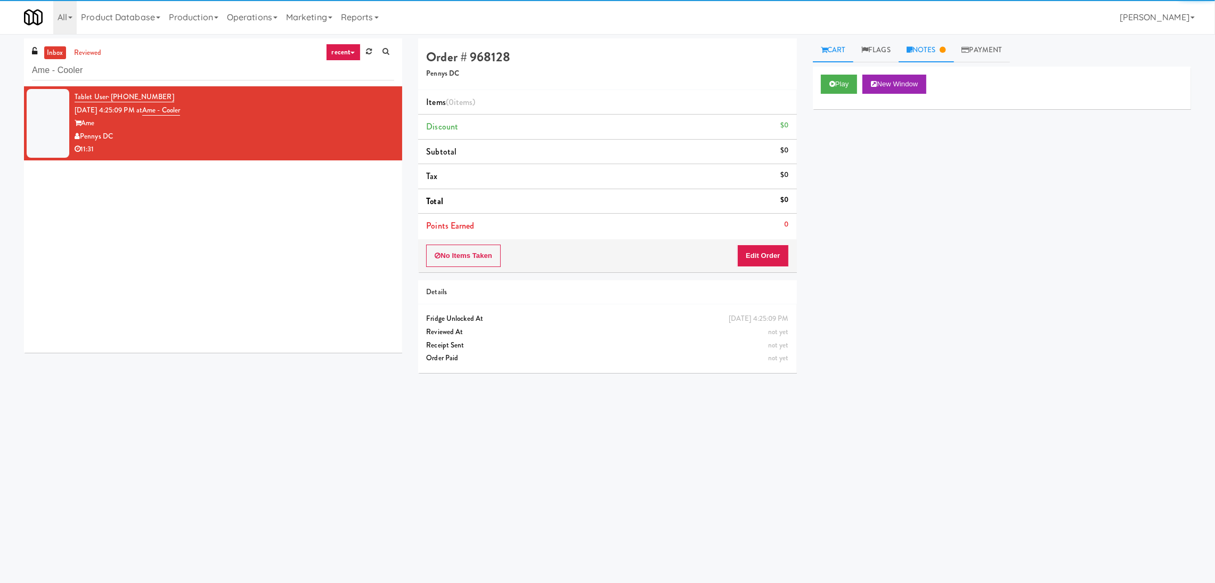
click at [921, 55] on link "Notes" at bounding box center [926, 50] width 55 height 24
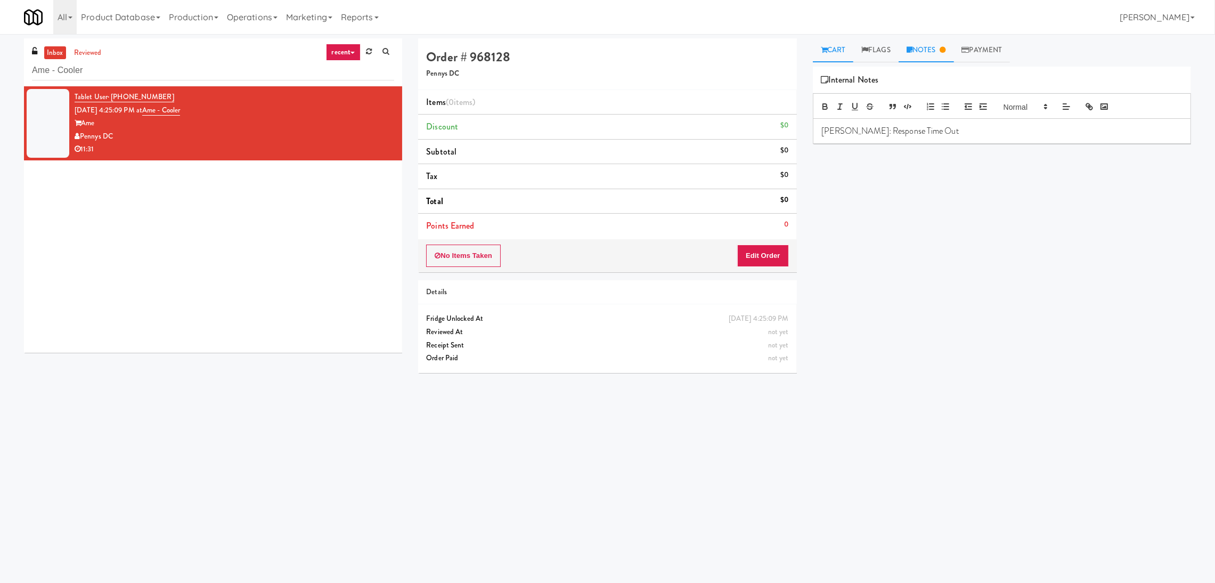
click at [835, 53] on link "Cart" at bounding box center [833, 50] width 41 height 24
click at [832, 85] on icon at bounding box center [832, 83] width 6 height 7
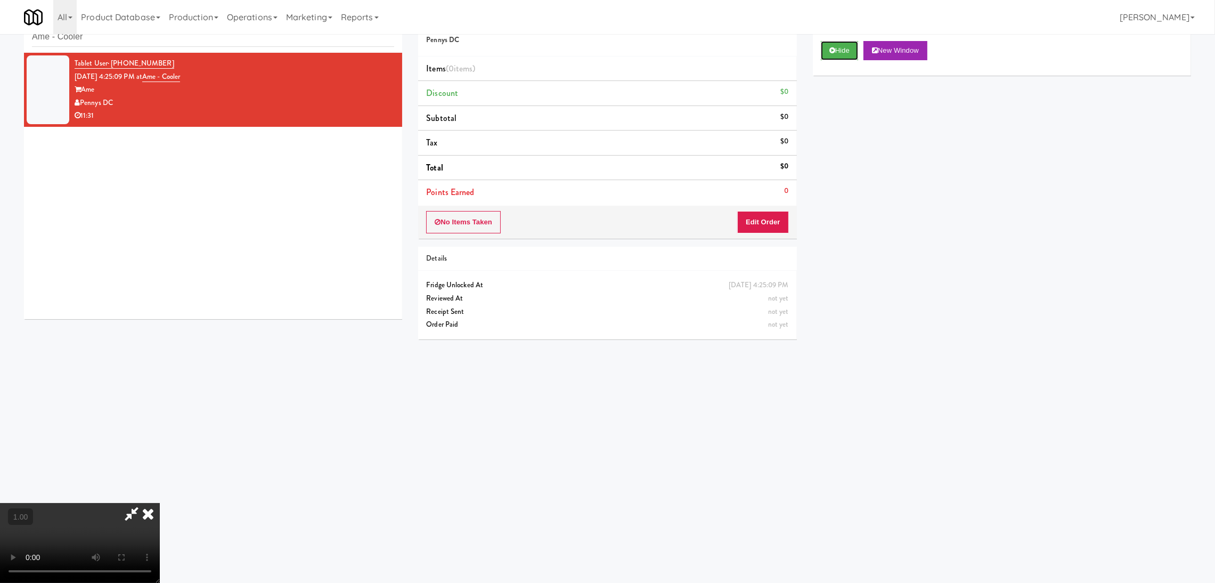
scroll to position [207, 0]
click at [752, 221] on button "Edit Order" at bounding box center [763, 222] width 52 height 22
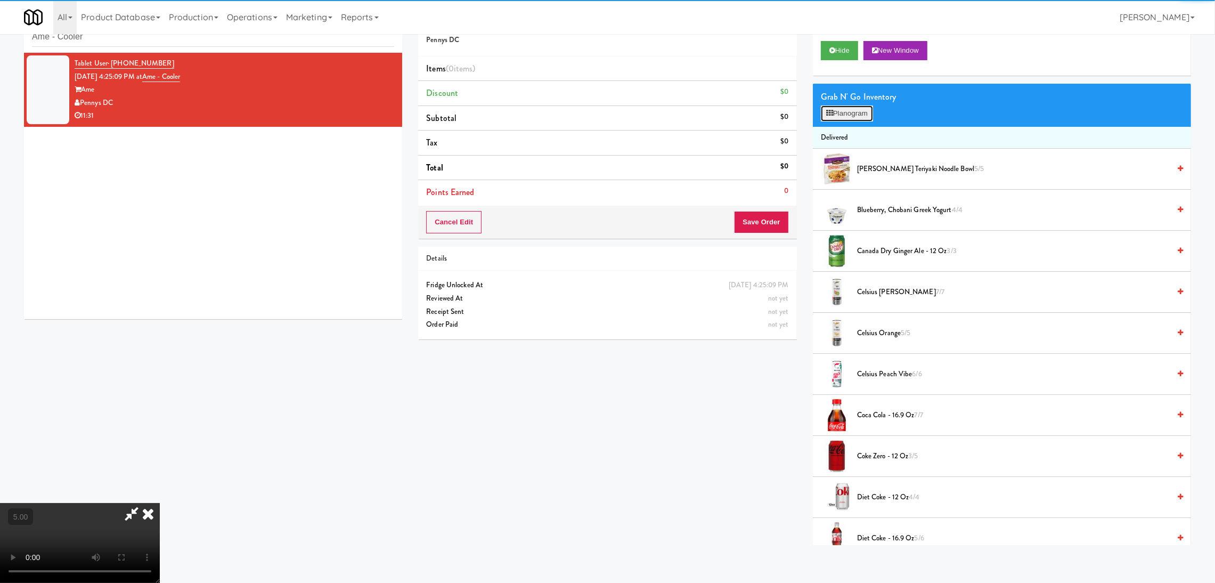
click at [834, 116] on button "Planogram" at bounding box center [847, 113] width 52 height 16
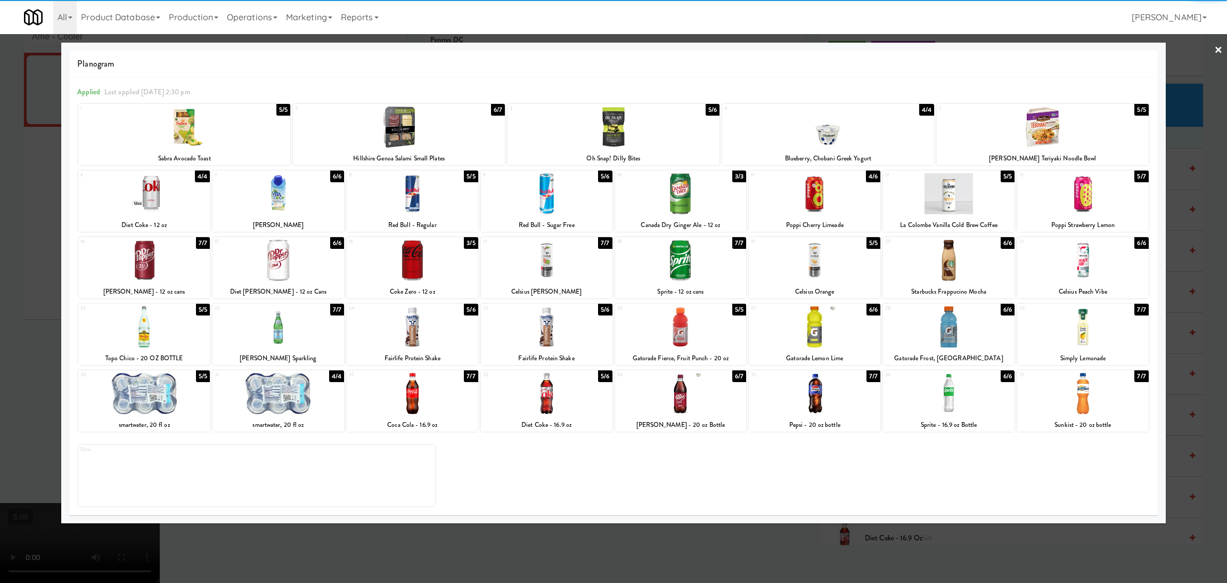
click at [678, 326] on div at bounding box center [681, 326] width 132 height 41
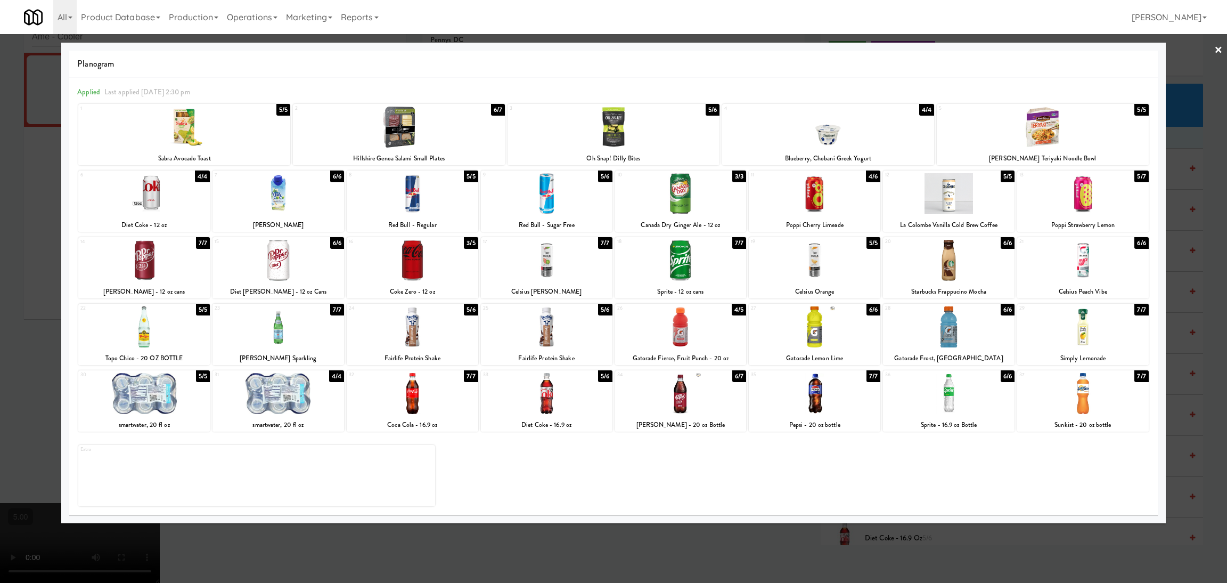
click at [0, 257] on div at bounding box center [613, 291] width 1227 height 583
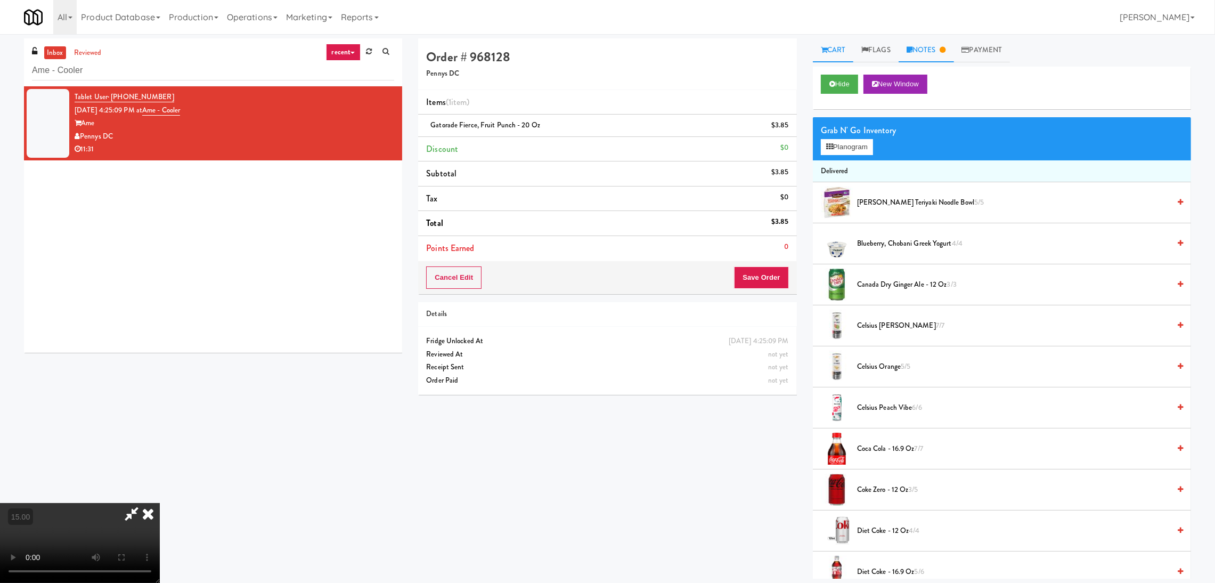
click at [948, 58] on link "Notes" at bounding box center [926, 50] width 55 height 24
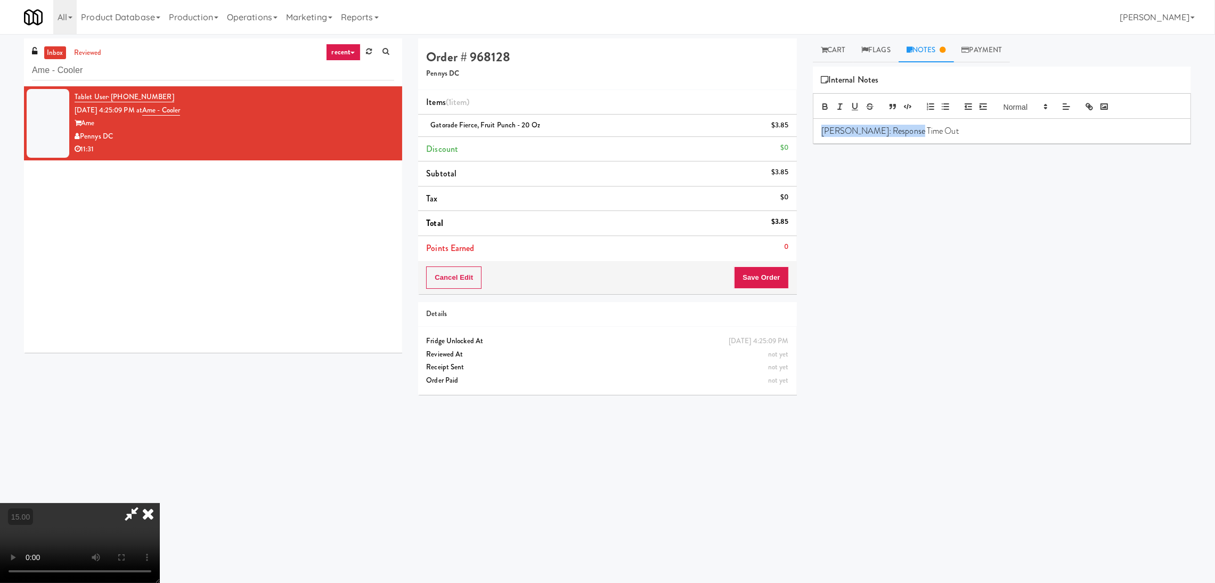
drag, startPoint x: 985, startPoint y: 134, endPoint x: 784, endPoint y: 147, distance: 201.3
click at [784, 147] on div "Order # 968128 Pennys DC Items (1 item ) Gatorade Fierce, Fruit Punch - 20 oz $…" at bounding box center [804, 252] width 789 height 428
click at [762, 273] on button "Save Order" at bounding box center [761, 277] width 54 height 22
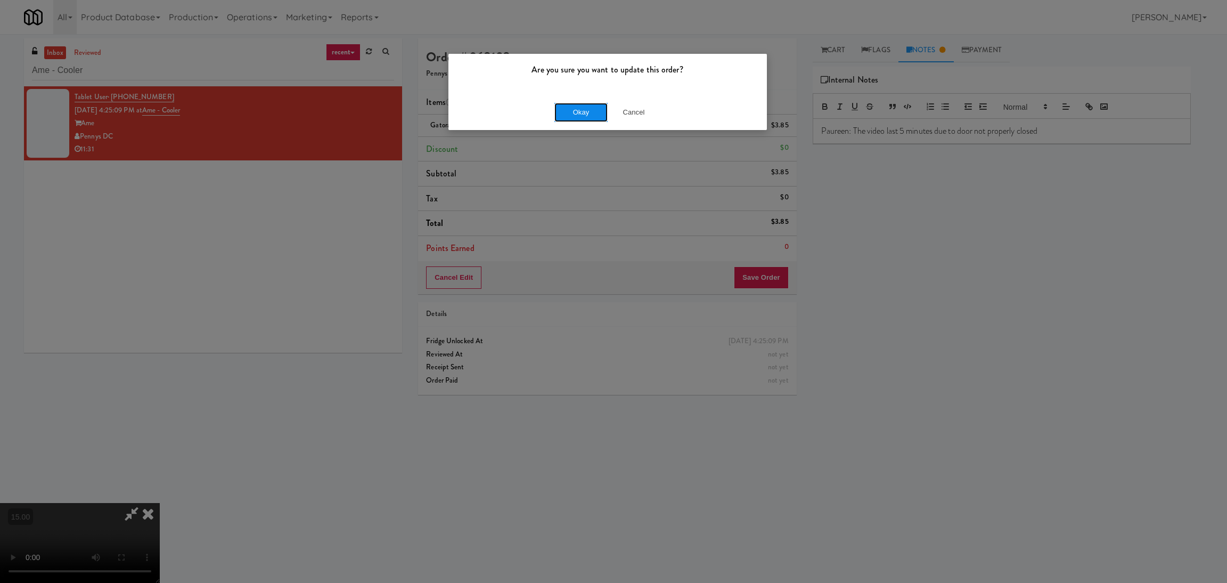
click at [555, 104] on button "Okay" at bounding box center [581, 112] width 53 height 19
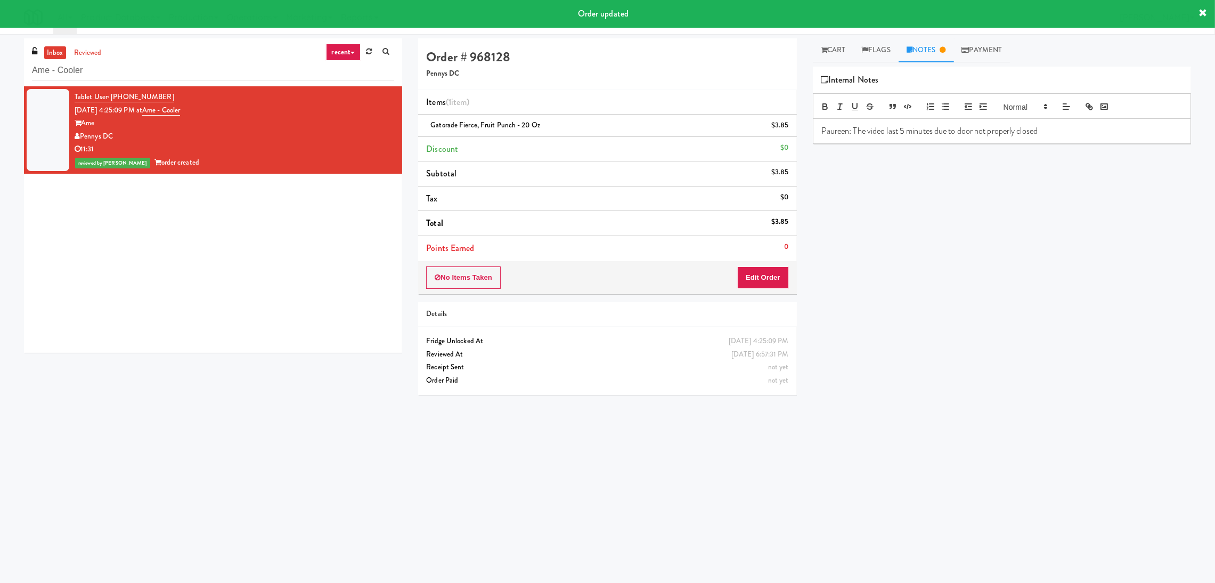
scroll to position [0, 0]
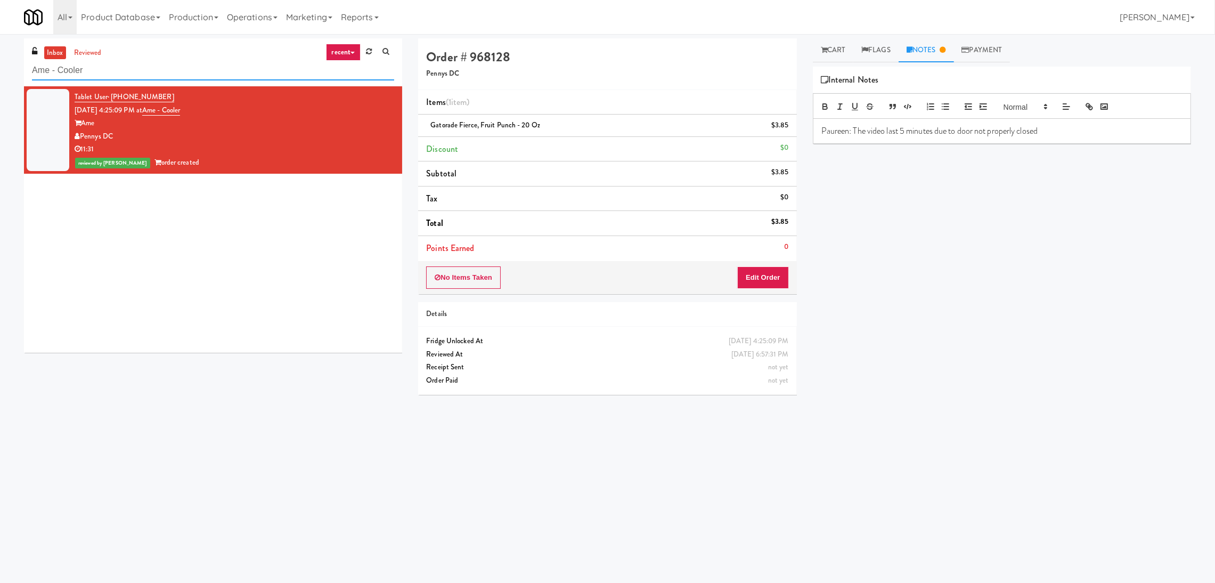
drag, startPoint x: 120, startPoint y: 74, endPoint x: 0, endPoint y: 71, distance: 119.9
click at [0, 71] on div "inbox reviewed recent all unclear take inventory issue suspicious failed recent…" at bounding box center [607, 252] width 1215 height 428
paste input "27 Atlantic"
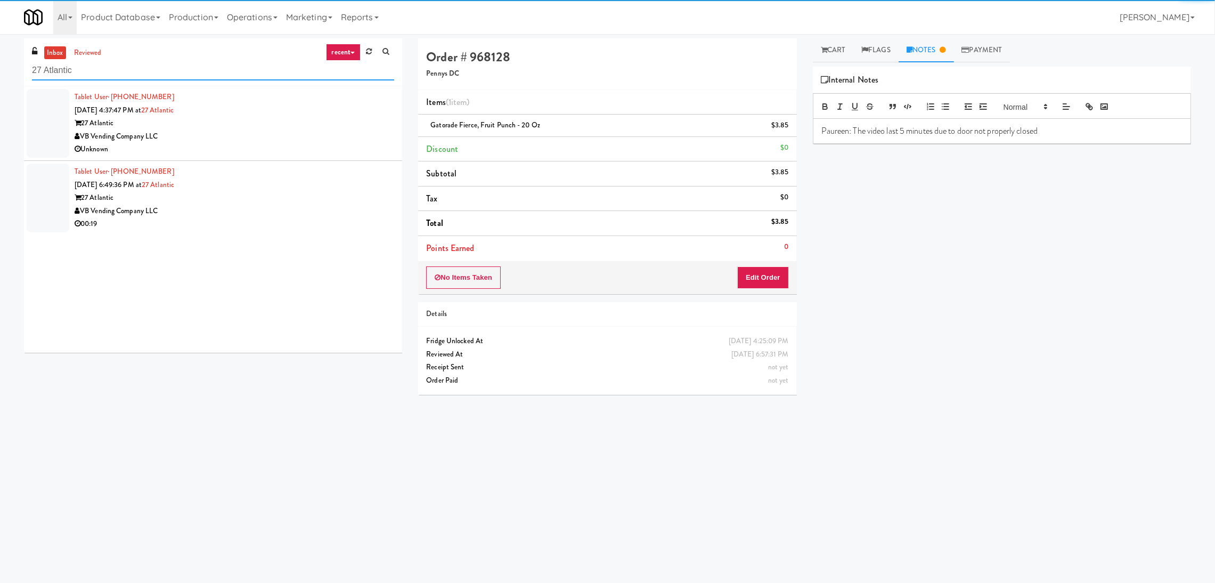
type input "27 Atlantic"
click at [334, 145] on div "Unknown" at bounding box center [235, 149] width 320 height 13
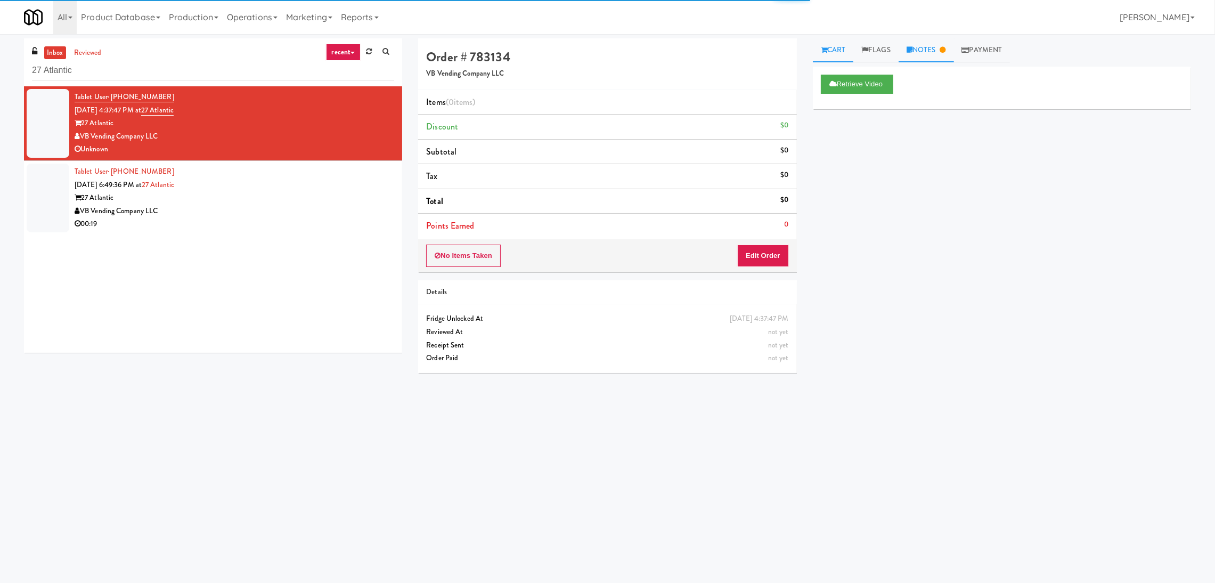
click at [920, 46] on link "Notes" at bounding box center [926, 50] width 55 height 24
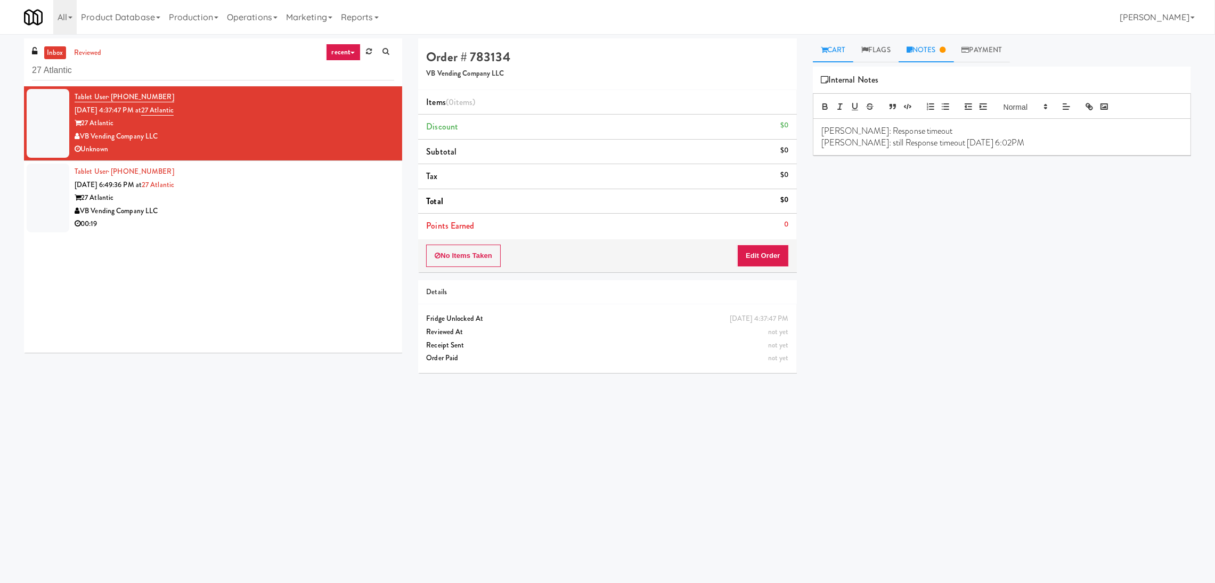
click at [839, 52] on link "Cart" at bounding box center [833, 50] width 41 height 24
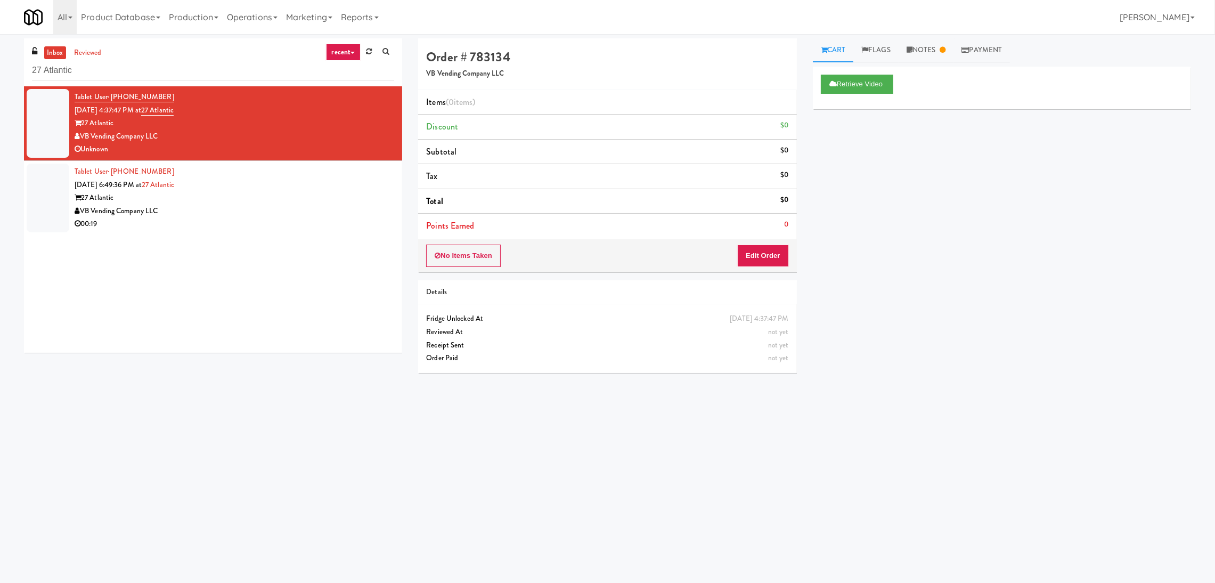
click at [279, 179] on div "Tablet User · (717) 881-5249 [DATE] 6:49:36 PM at 27 Atlantic 27 Atlantic VB Ve…" at bounding box center [235, 198] width 320 height 66
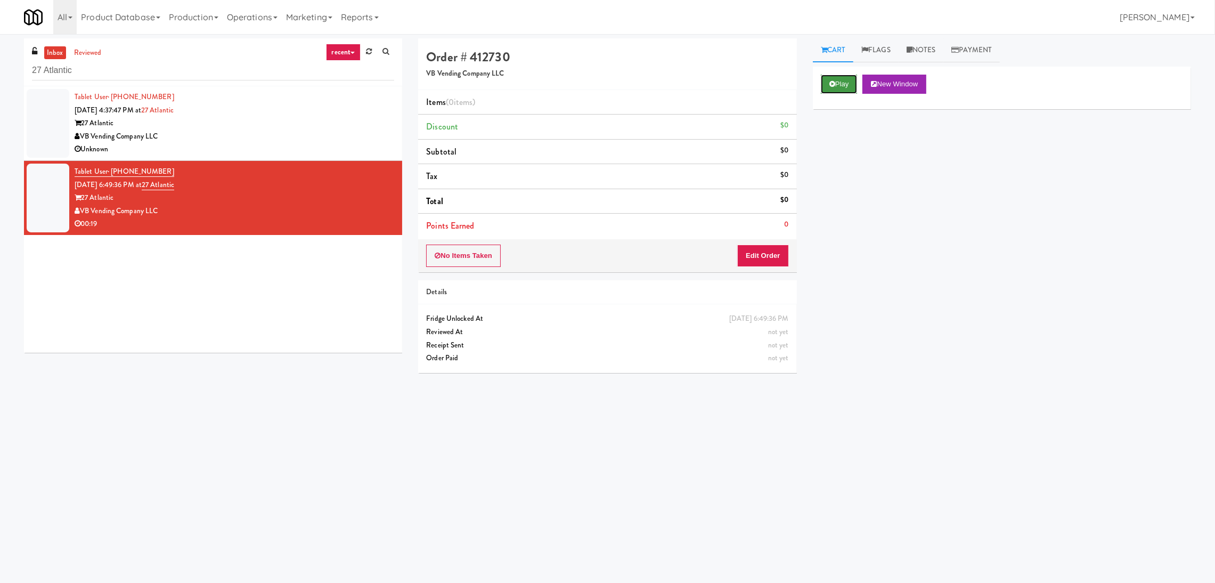
click at [836, 75] on button "Play" at bounding box center [839, 84] width 37 height 19
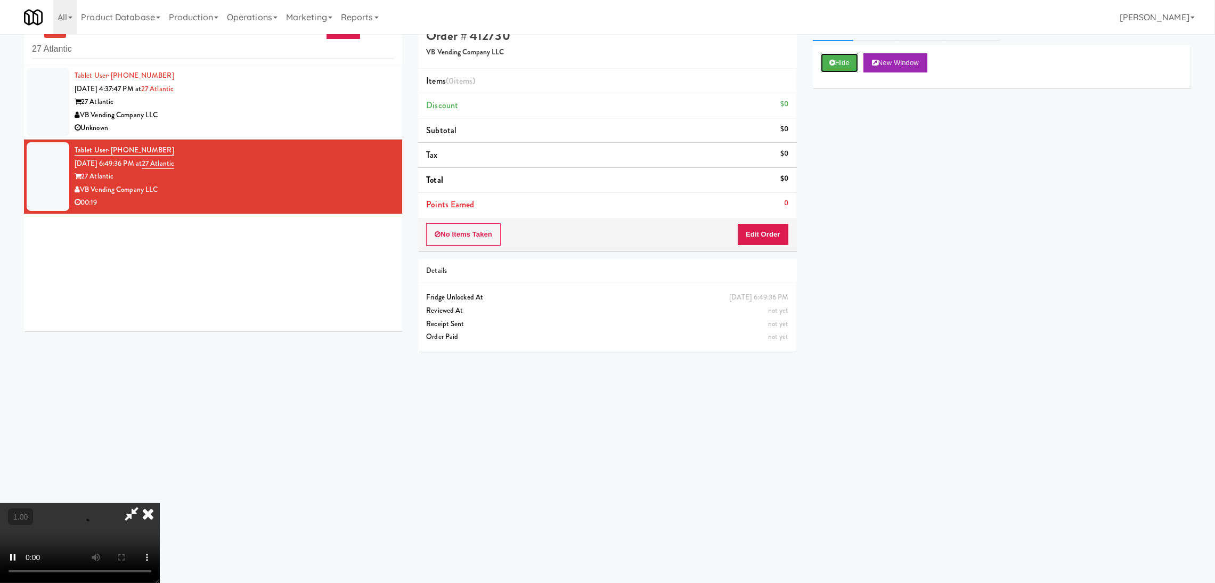
scroll to position [34, 0]
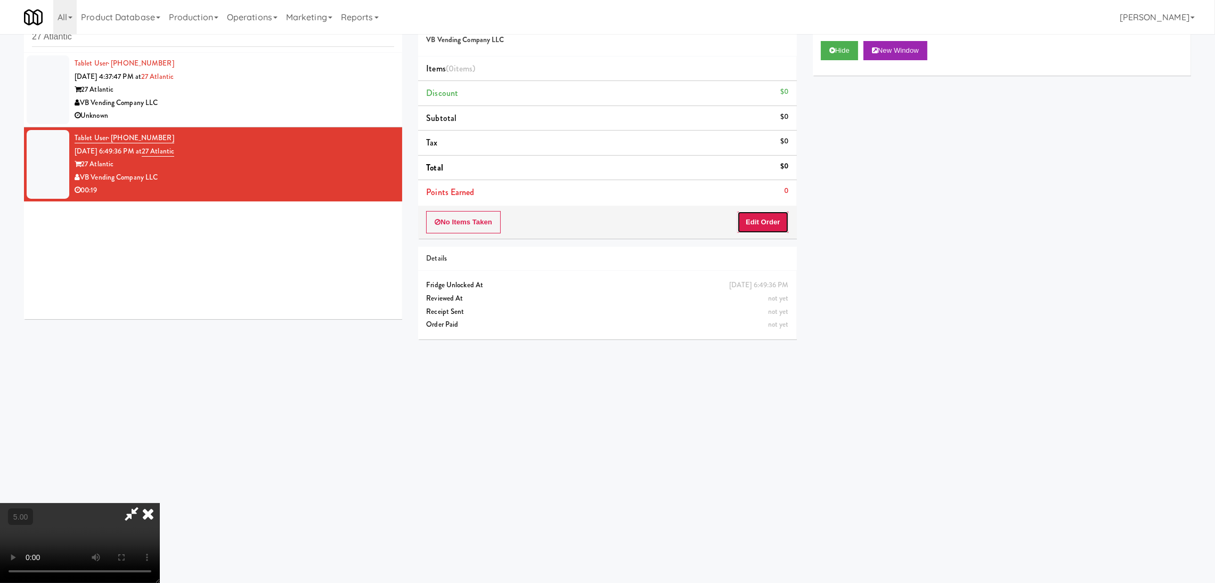
click at [757, 218] on button "Edit Order" at bounding box center [763, 222] width 52 height 22
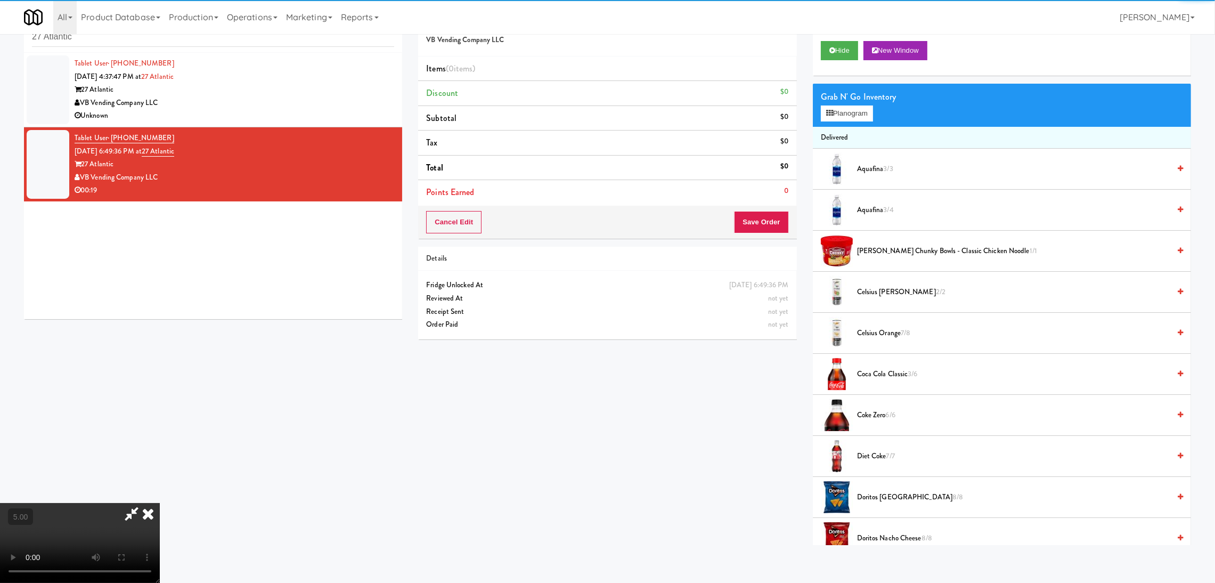
click at [840, 121] on div "Grab N' Go Inventory Planogram" at bounding box center [1002, 105] width 378 height 43
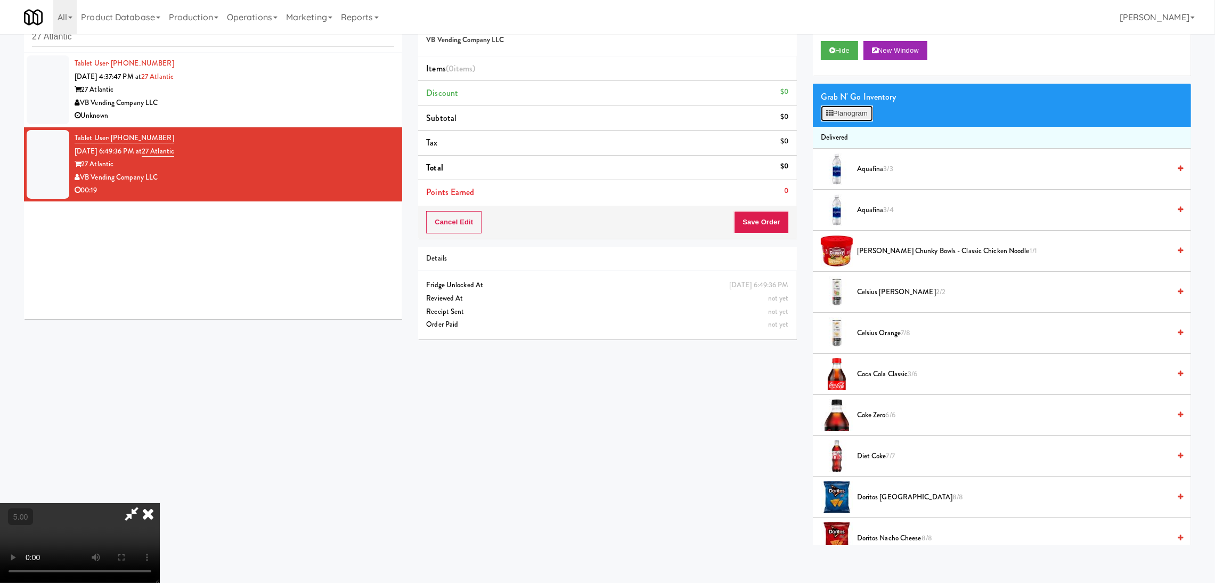
click at [835, 116] on button "Planogram" at bounding box center [847, 113] width 52 height 16
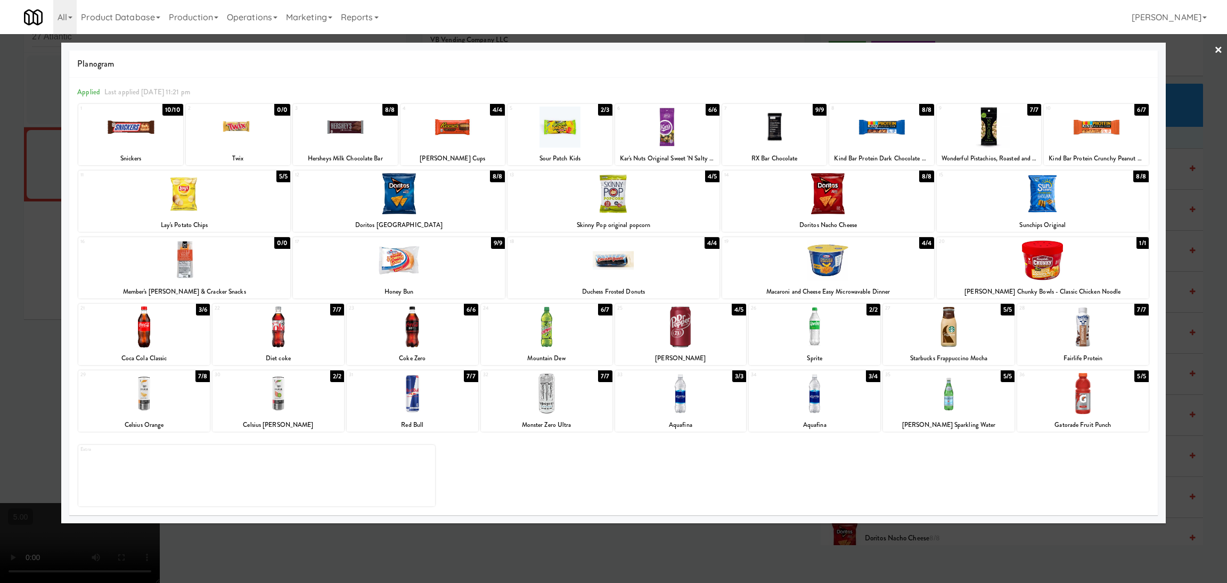
click at [650, 205] on div at bounding box center [614, 193] width 212 height 41
click at [1079, 333] on div at bounding box center [1084, 326] width 132 height 41
click at [0, 346] on div at bounding box center [613, 291] width 1227 height 583
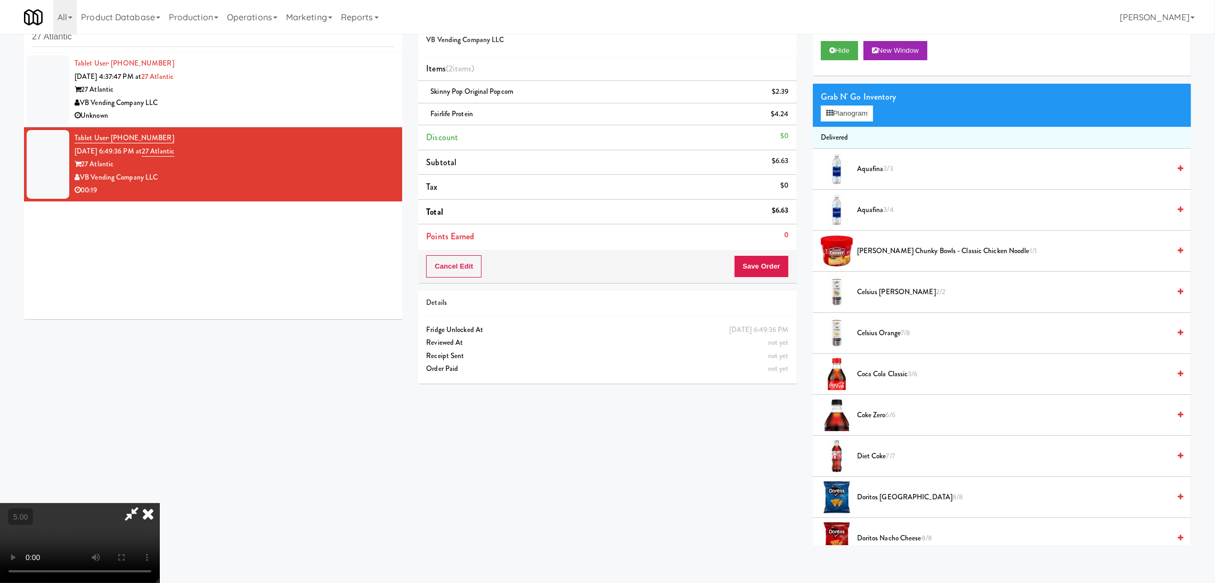
click at [160, 503] on video at bounding box center [80, 543] width 160 height 80
click at [752, 264] on button "Save Order" at bounding box center [761, 266] width 54 height 22
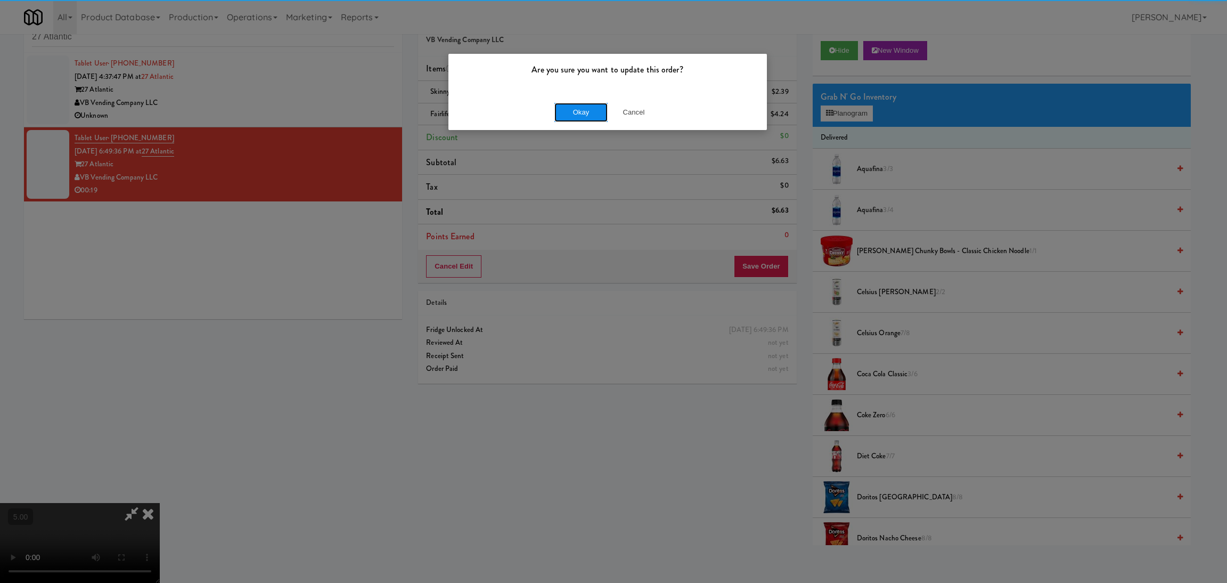
click at [583, 109] on button "Okay" at bounding box center [581, 112] width 53 height 19
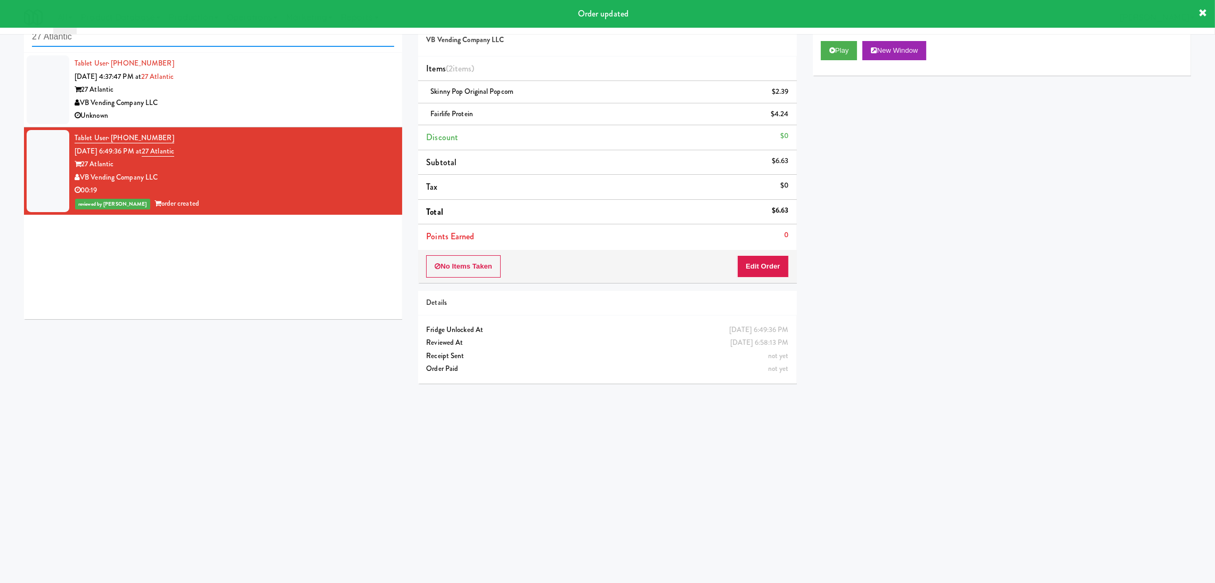
paste input "Hilltop - Combo - Left"
drag, startPoint x: 230, startPoint y: 43, endPoint x: 0, endPoint y: 62, distance: 230.5
click at [0, 62] on div "inbox reviewed recent all unclear take inventory issue suspicious failed recent…" at bounding box center [607, 219] width 1215 height 428
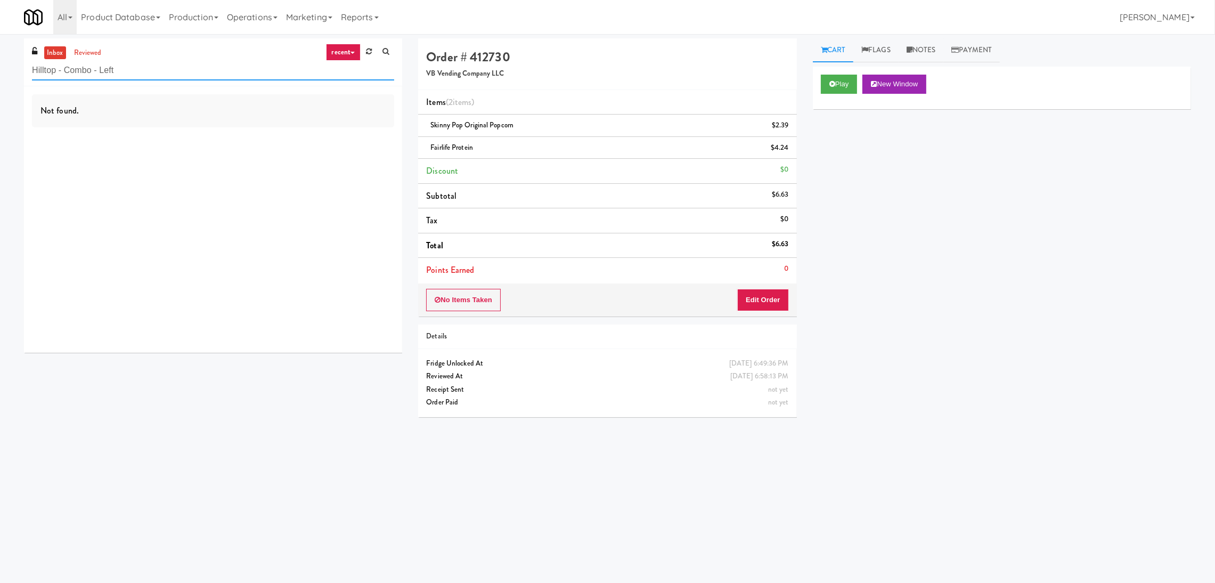
drag, startPoint x: 161, startPoint y: 68, endPoint x: 81, endPoint y: 75, distance: 80.2
click at [81, 75] on input "Hilltop - Combo - Left" at bounding box center [213, 71] width 362 height 20
click at [95, 58] on link "reviewed" at bounding box center [87, 52] width 33 height 13
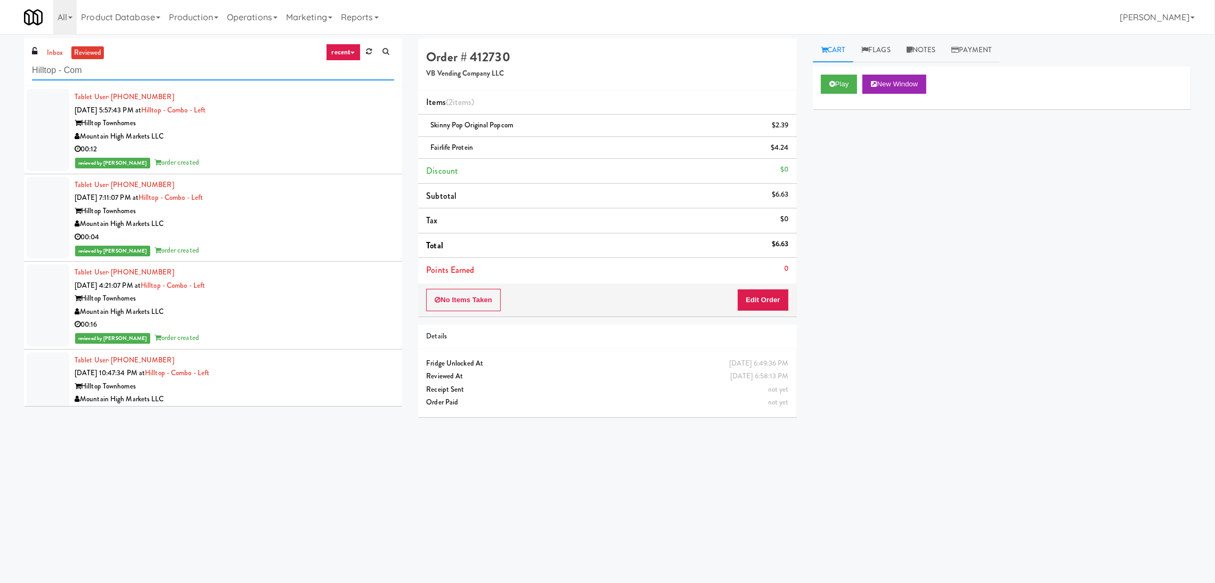
paste input "The Horizons - Cooler #1"
drag, startPoint x: 143, startPoint y: 70, endPoint x: 0, endPoint y: 74, distance: 143.3
click at [0, 74] on div "inbox reviewed recent all unclear take inventory issue suspicious failed recent…" at bounding box center [607, 252] width 1215 height 428
type input "The Horizons - Cooler #1"
click at [54, 51] on link "inbox" at bounding box center [55, 52] width 22 height 13
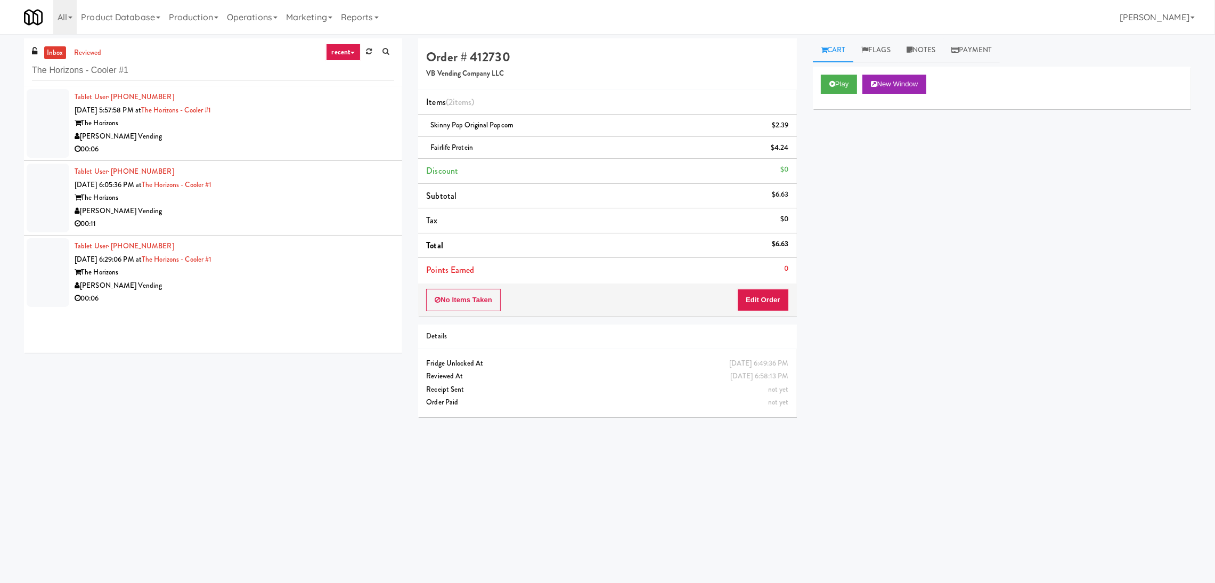
click at [321, 143] on div "00:06" at bounding box center [235, 149] width 320 height 13
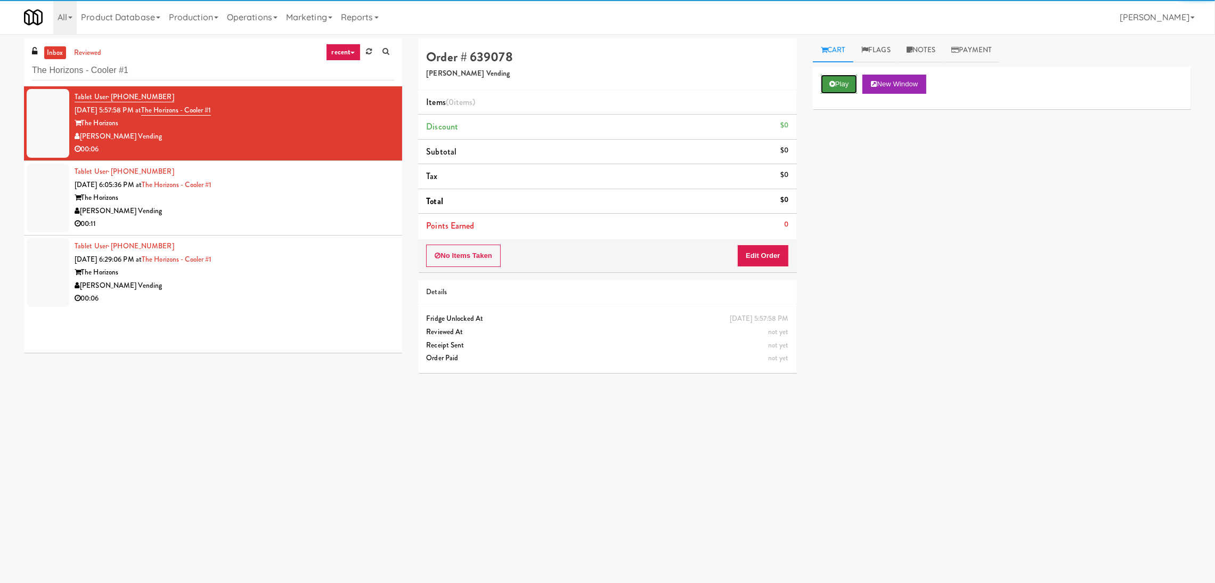
click at [832, 86] on icon at bounding box center [832, 83] width 6 height 7
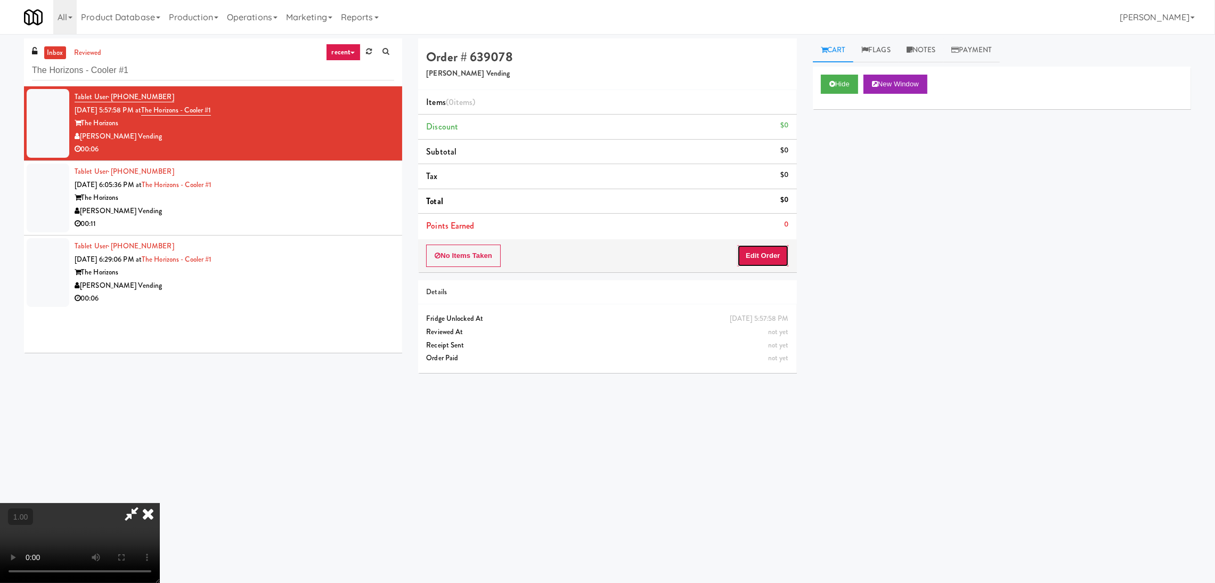
click at [769, 256] on button "Edit Order" at bounding box center [763, 256] width 52 height 22
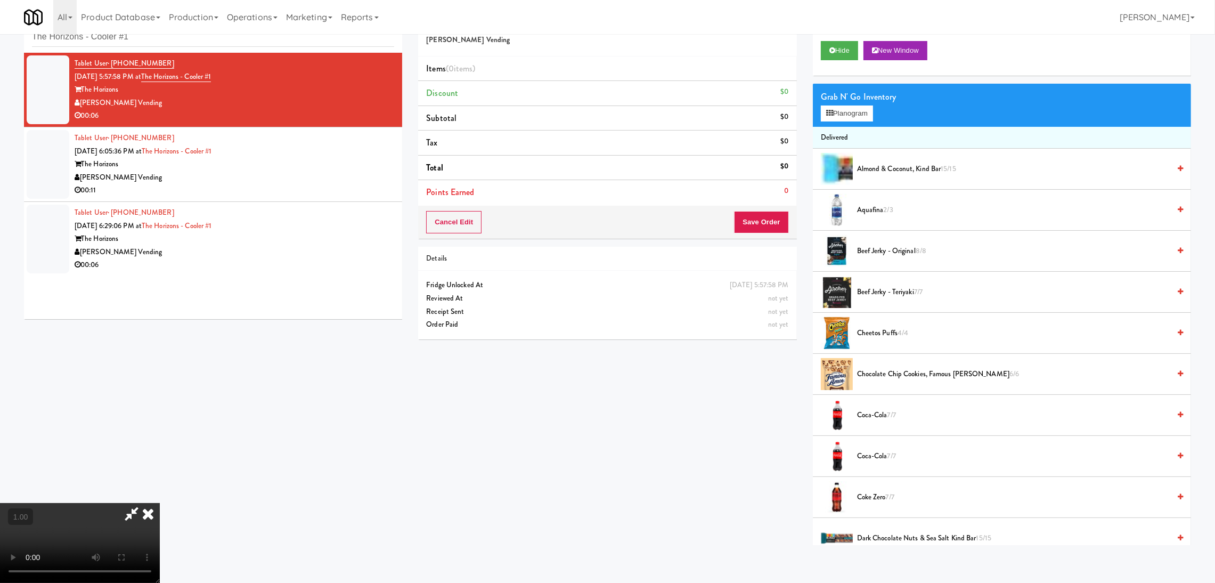
click at [160, 503] on video at bounding box center [80, 543] width 160 height 80
click at [839, 121] on div "Grab N' Go Inventory Planogram" at bounding box center [1002, 105] width 378 height 43
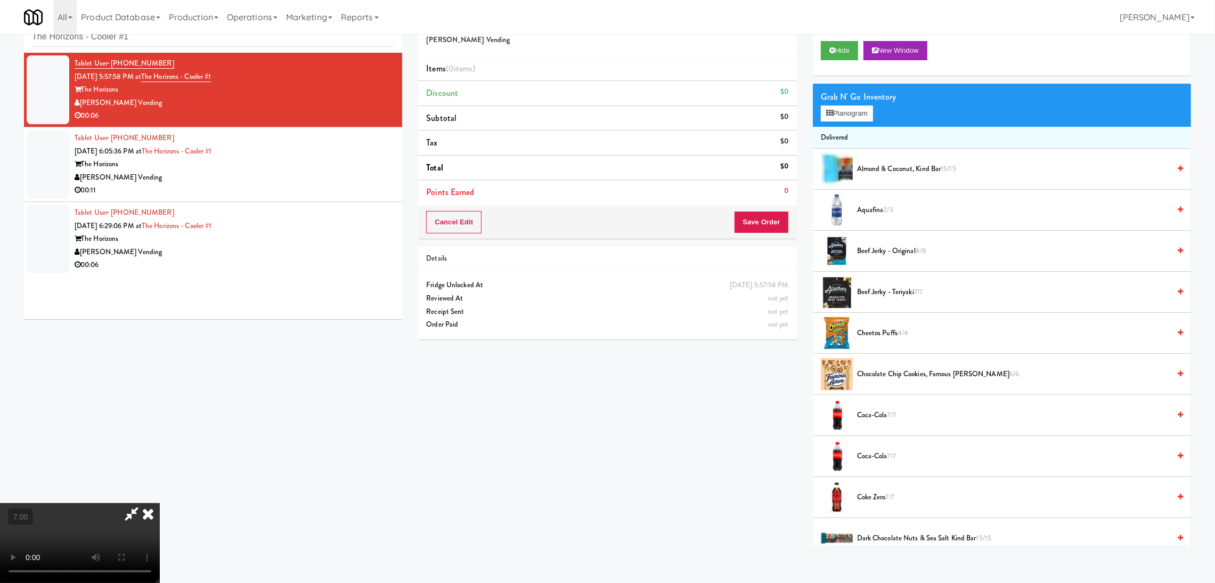
click at [859, 121] on div "Grab N' Go Inventory Planogram" at bounding box center [1002, 105] width 378 height 43
click at [856, 112] on button "Planogram" at bounding box center [847, 113] width 52 height 16
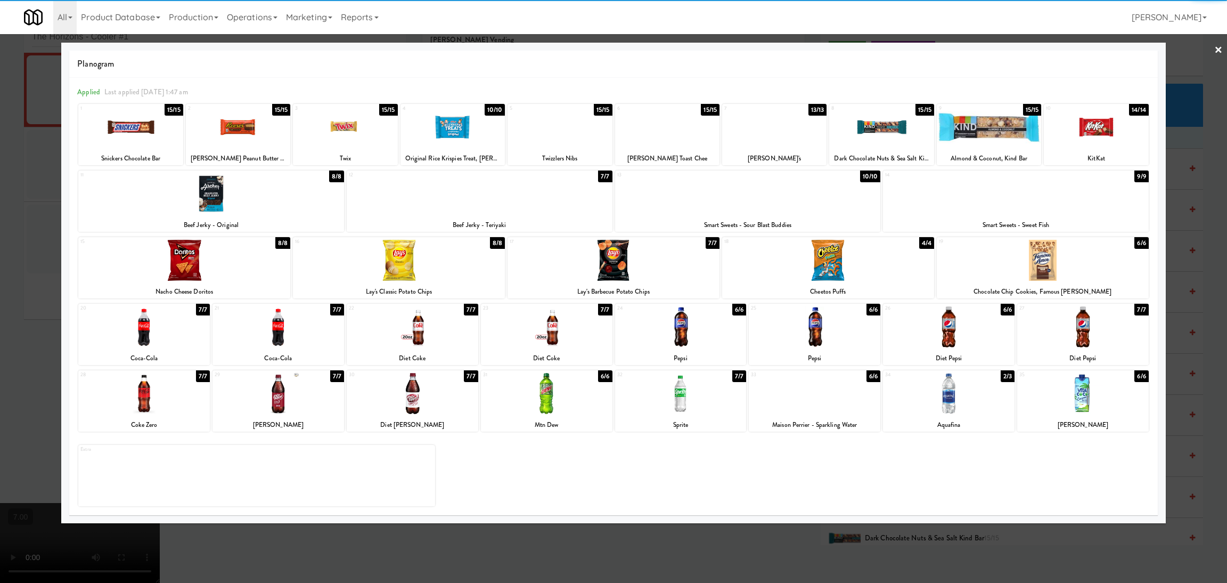
click at [1040, 199] on div at bounding box center [1016, 193] width 266 height 41
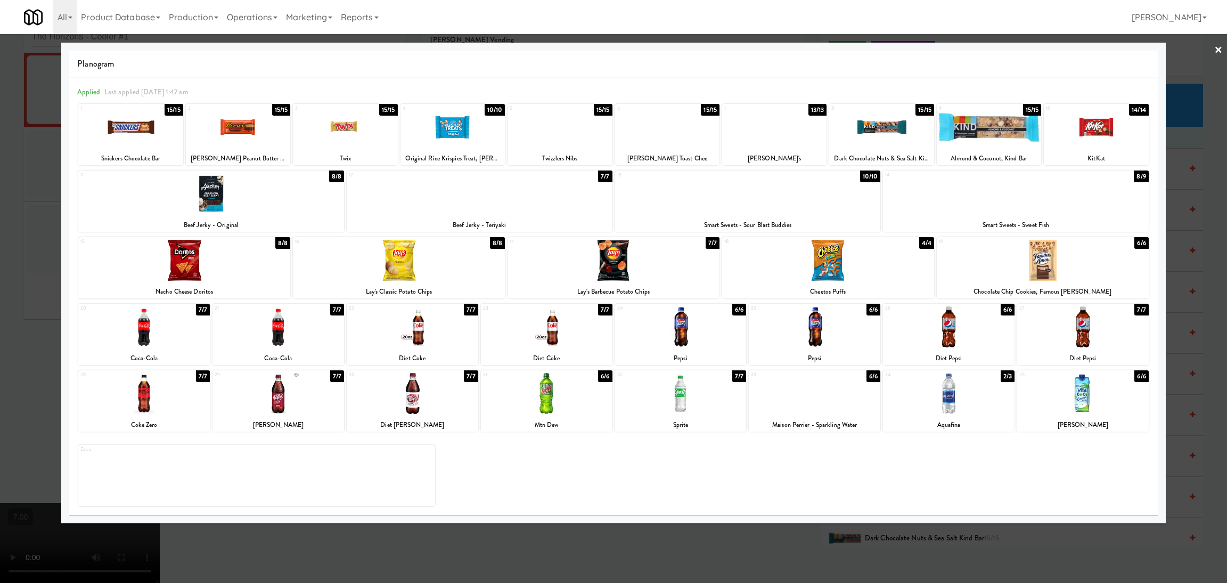
click at [0, 147] on div at bounding box center [613, 291] width 1227 height 583
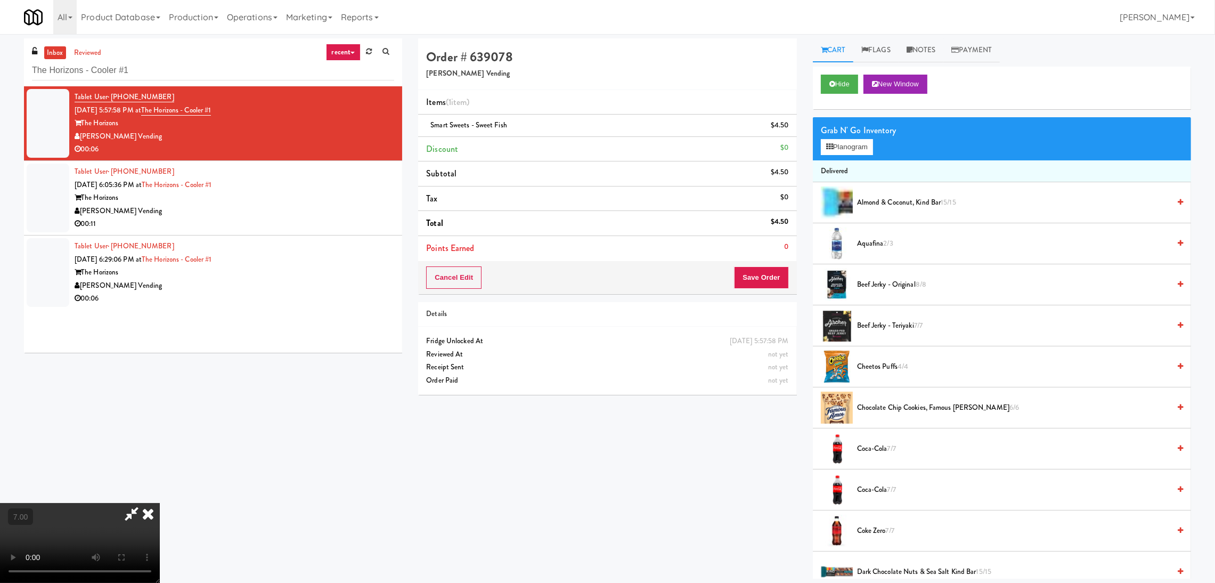
click at [160, 503] on icon at bounding box center [147, 513] width 23 height 21
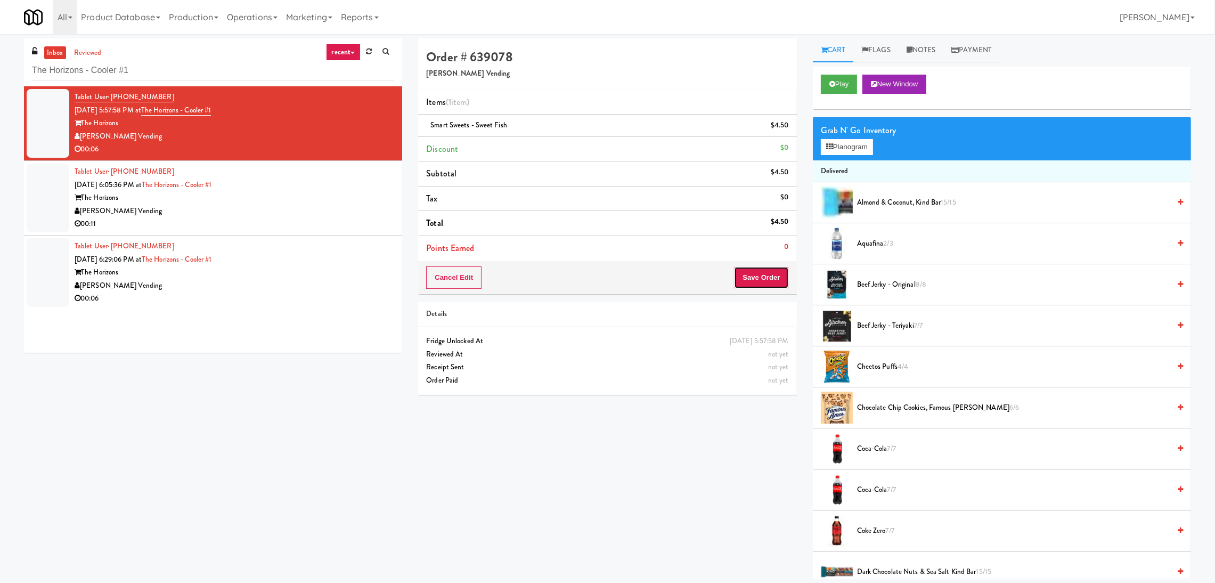
click at [754, 276] on button "Save Order" at bounding box center [761, 277] width 54 height 22
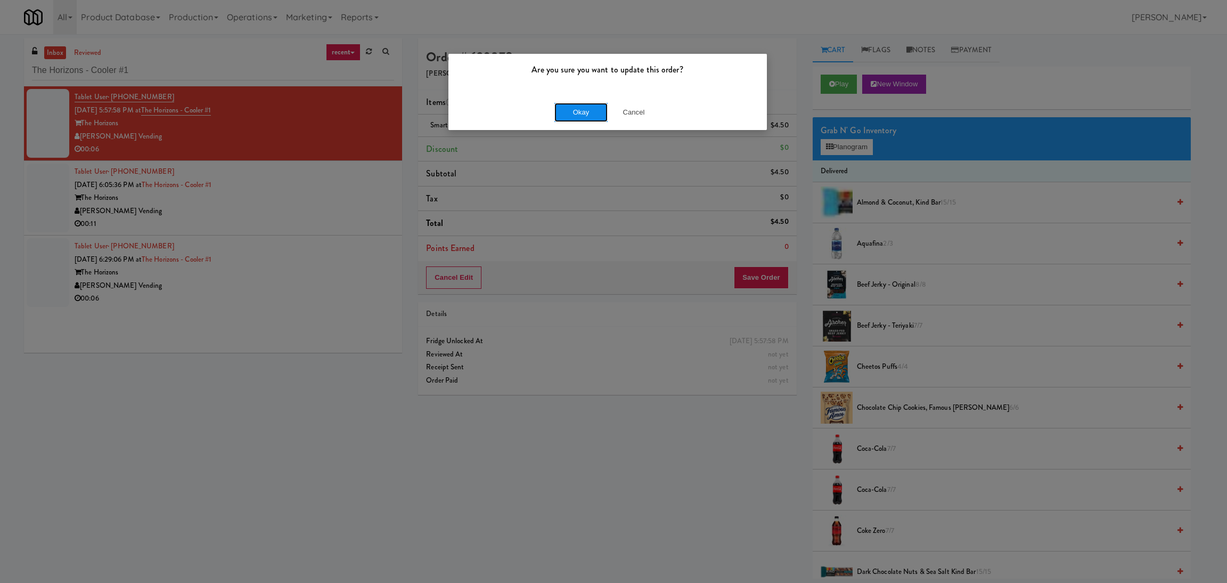
click at [574, 121] on button "Okay" at bounding box center [581, 112] width 53 height 19
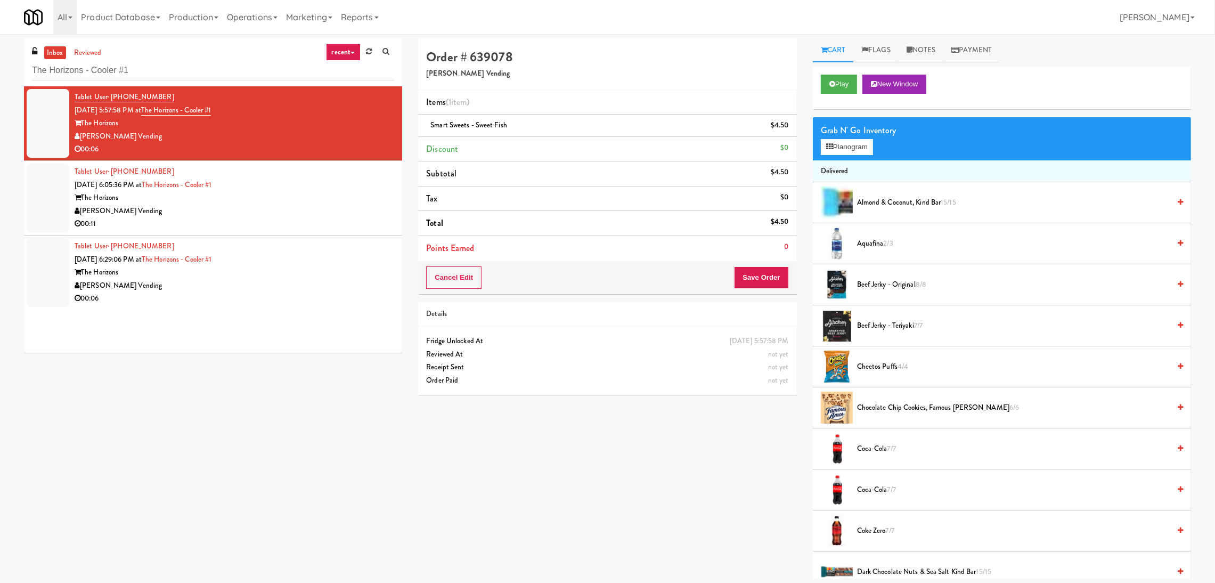
drag, startPoint x: 275, startPoint y: 211, endPoint x: 305, endPoint y: 212, distance: 29.9
click at [290, 212] on div "[PERSON_NAME] Vending" at bounding box center [235, 211] width 320 height 13
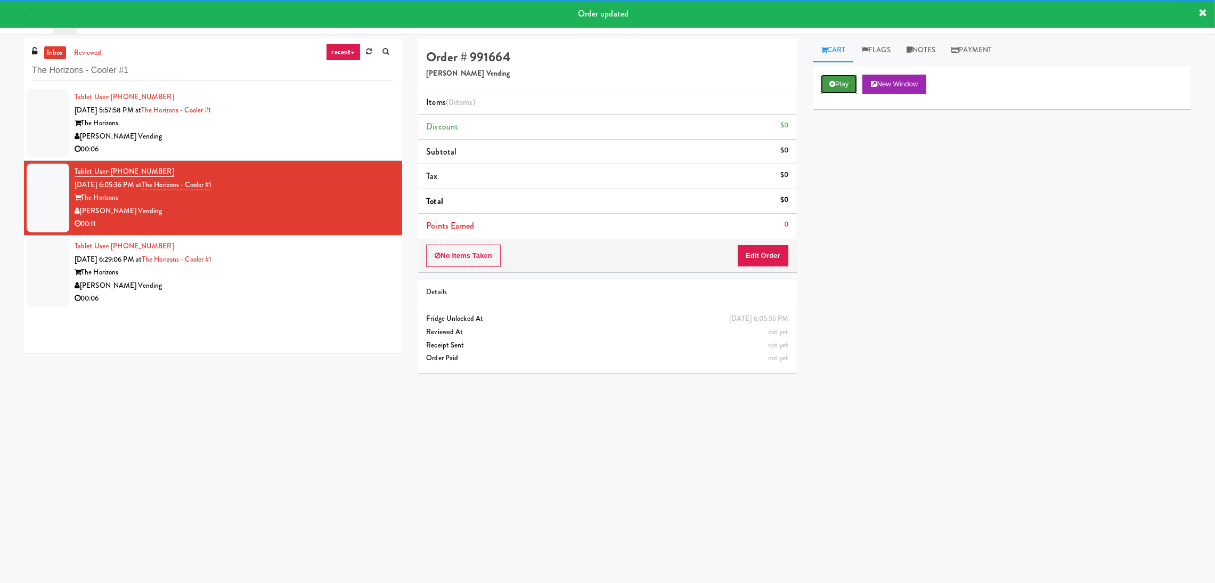
click at [851, 84] on button "Play" at bounding box center [839, 84] width 37 height 19
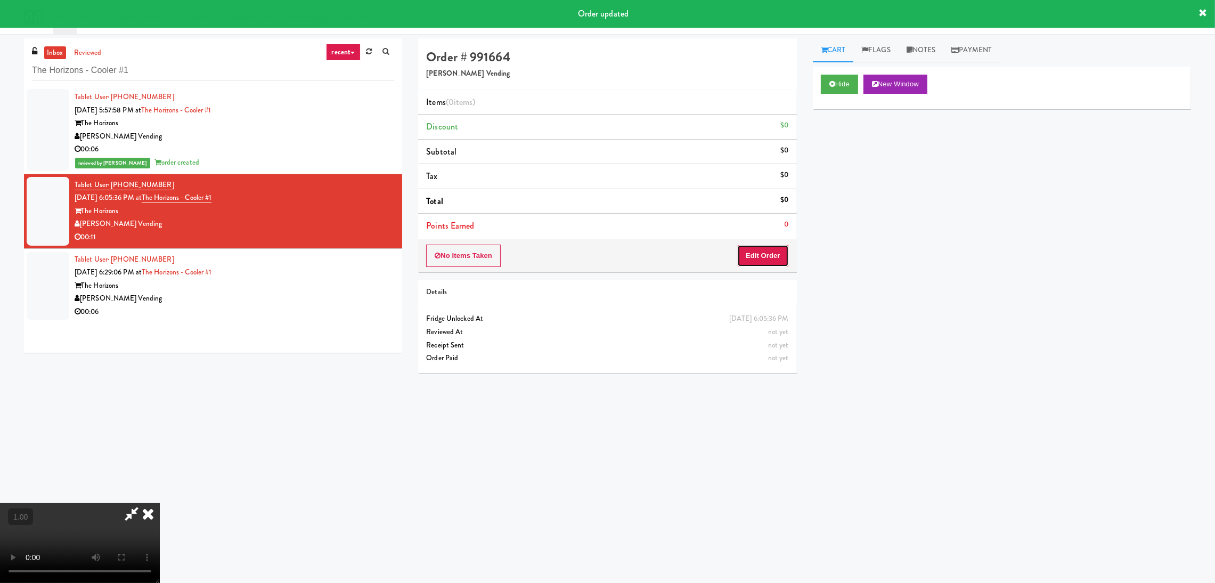
click at [759, 251] on button "Edit Order" at bounding box center [763, 256] width 52 height 22
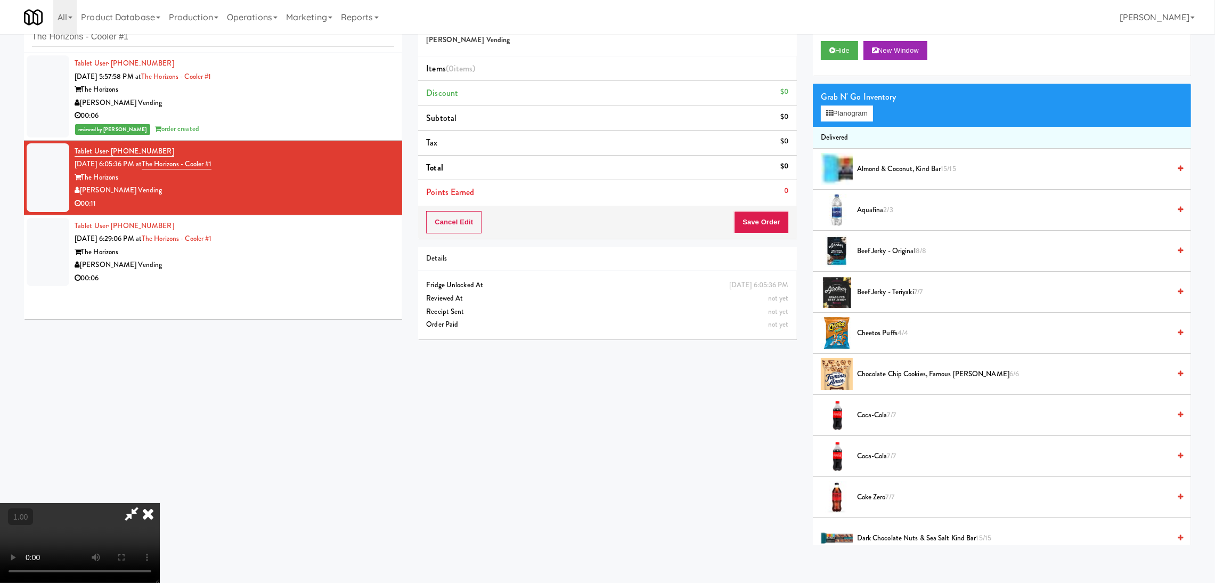
scroll to position [47, 0]
click at [160, 503] on video at bounding box center [80, 543] width 160 height 80
click at [855, 112] on button "Planogram" at bounding box center [847, 113] width 52 height 16
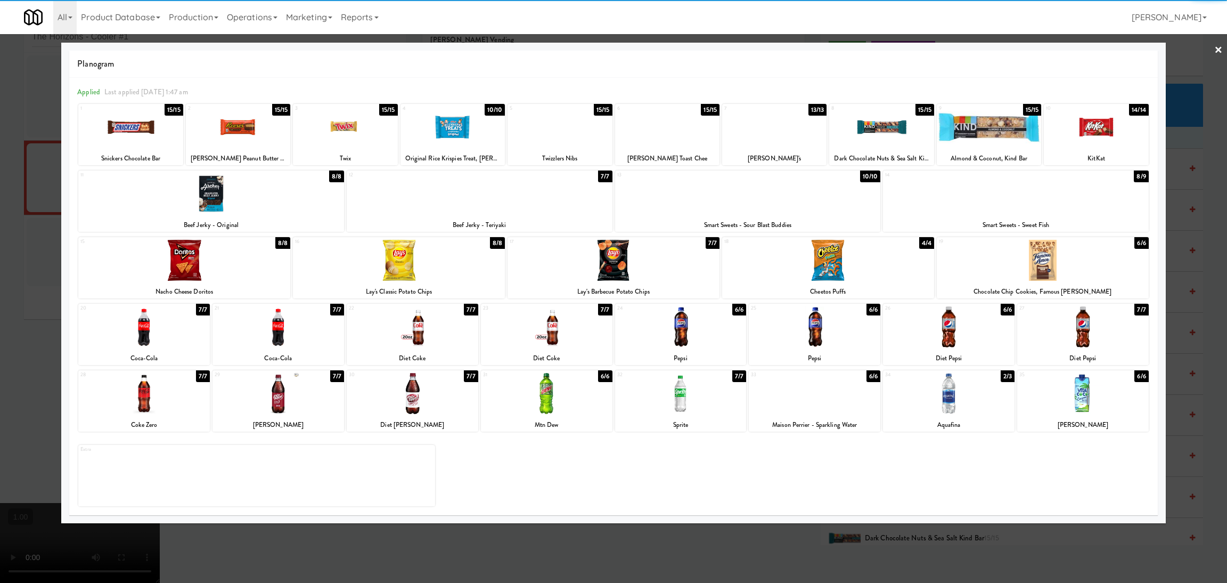
click at [303, 408] on div at bounding box center [279, 393] width 132 height 41
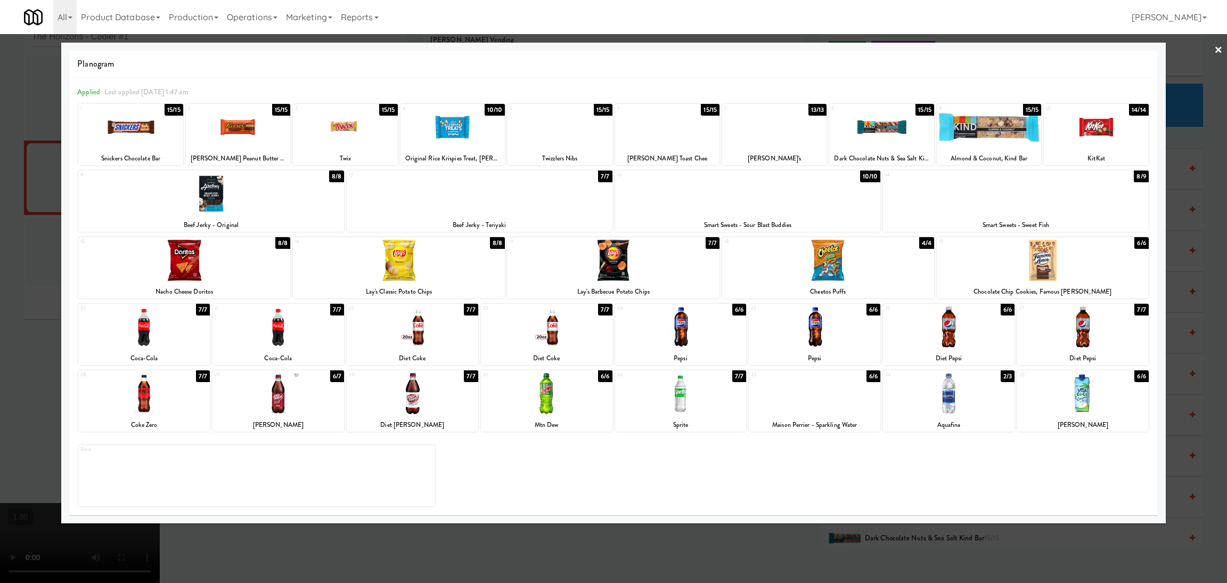
click at [1085, 135] on div at bounding box center [1096, 127] width 104 height 41
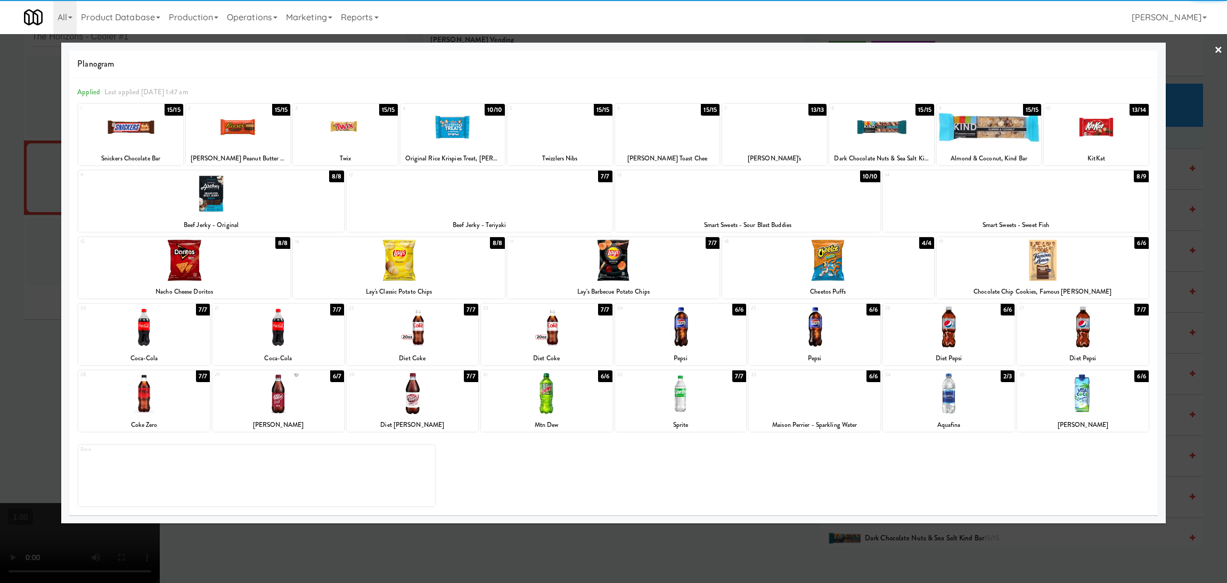
click at [0, 185] on div at bounding box center [613, 291] width 1227 height 583
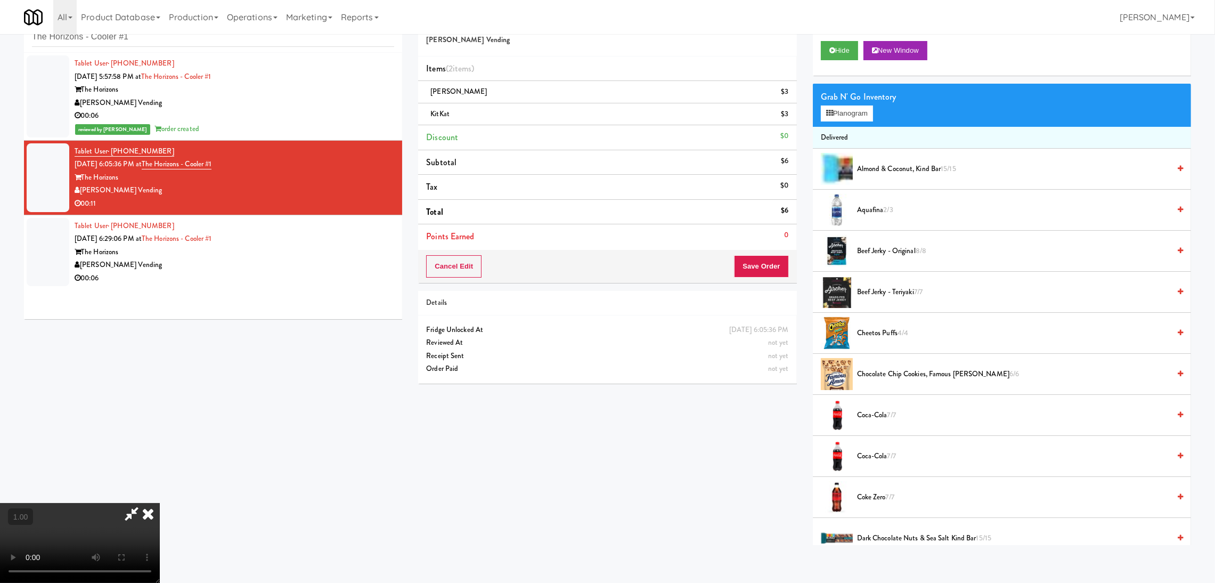
click at [160, 503] on video at bounding box center [80, 543] width 160 height 80
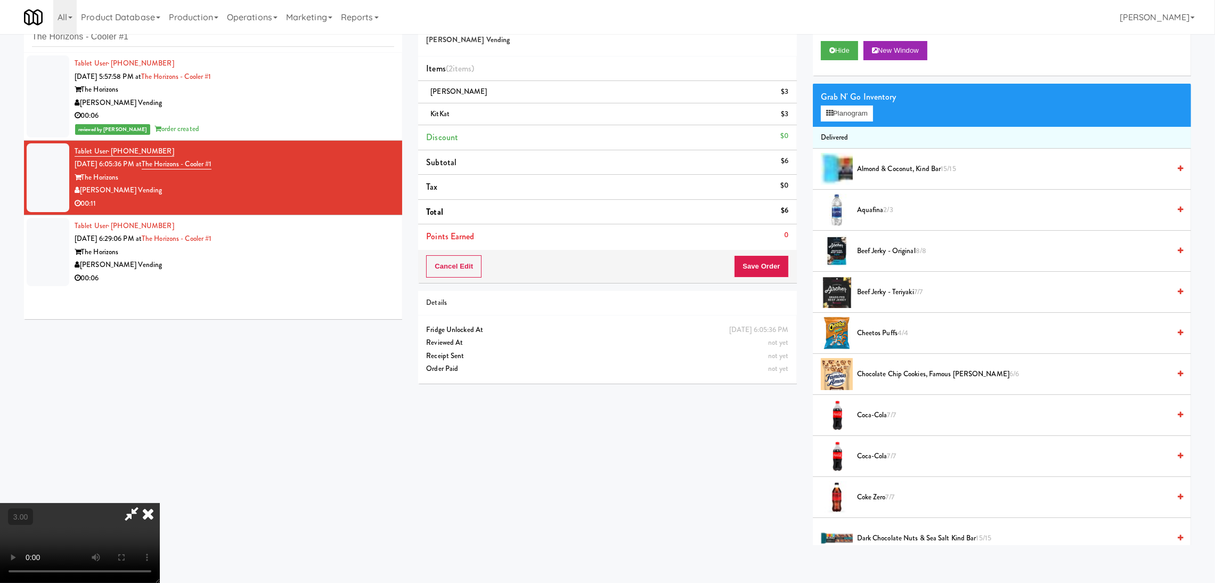
click at [160, 503] on video at bounding box center [80, 543] width 160 height 80
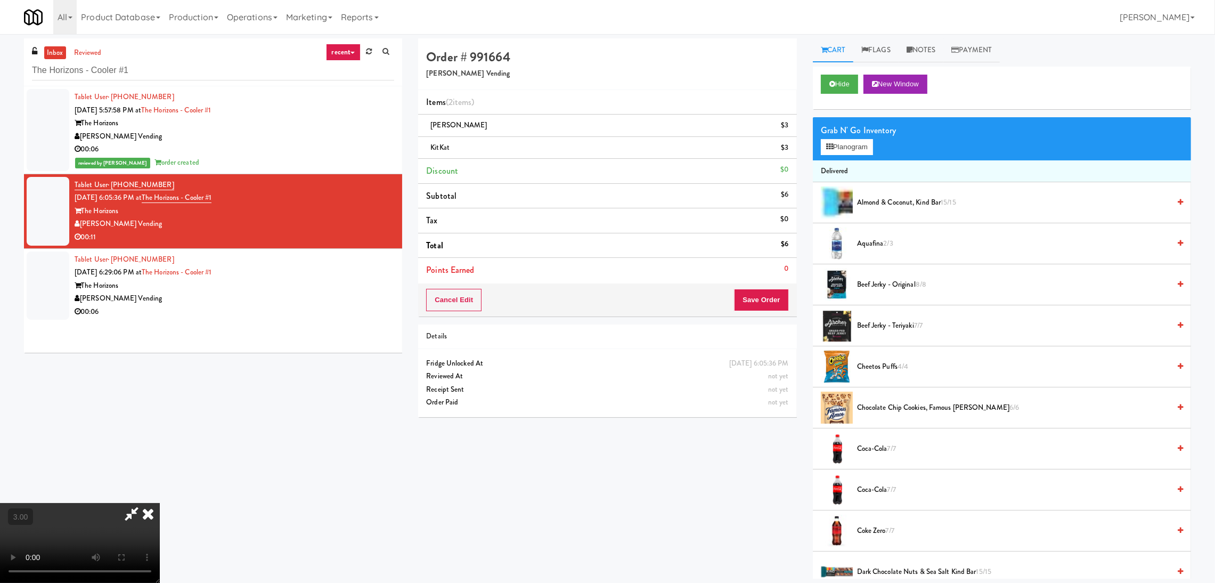
click at [759, 314] on div "Cancel Edit Save Order" at bounding box center [607, 299] width 378 height 33
drag, startPoint x: 734, startPoint y: 297, endPoint x: 755, endPoint y: 308, distance: 23.8
click at [739, 301] on button "Save Order" at bounding box center [761, 300] width 54 height 22
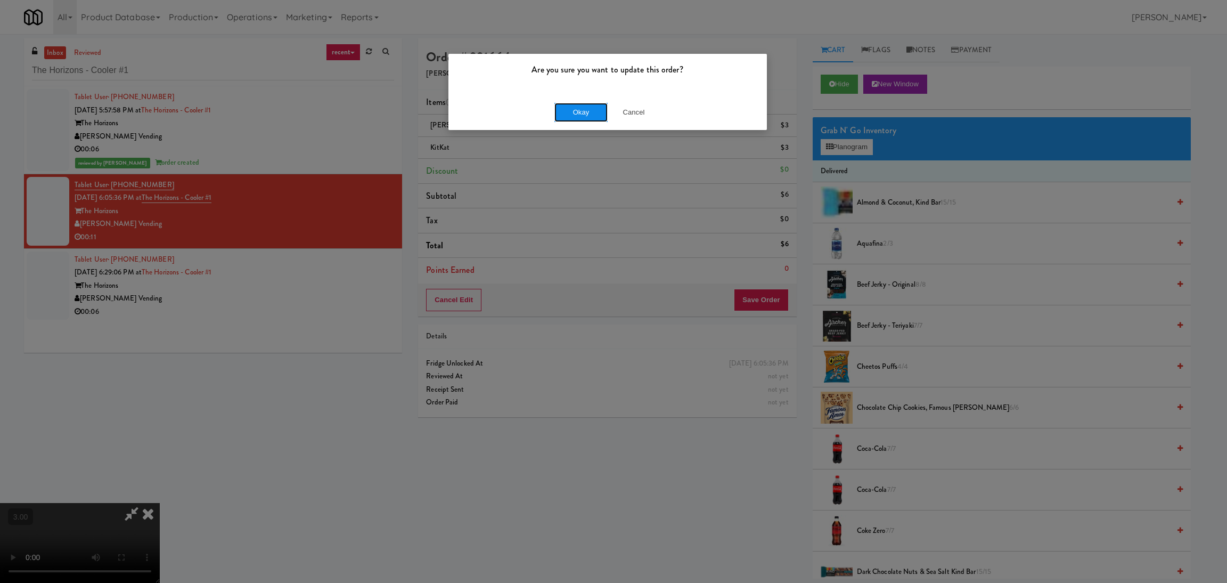
click at [578, 112] on button "Okay" at bounding box center [581, 112] width 53 height 19
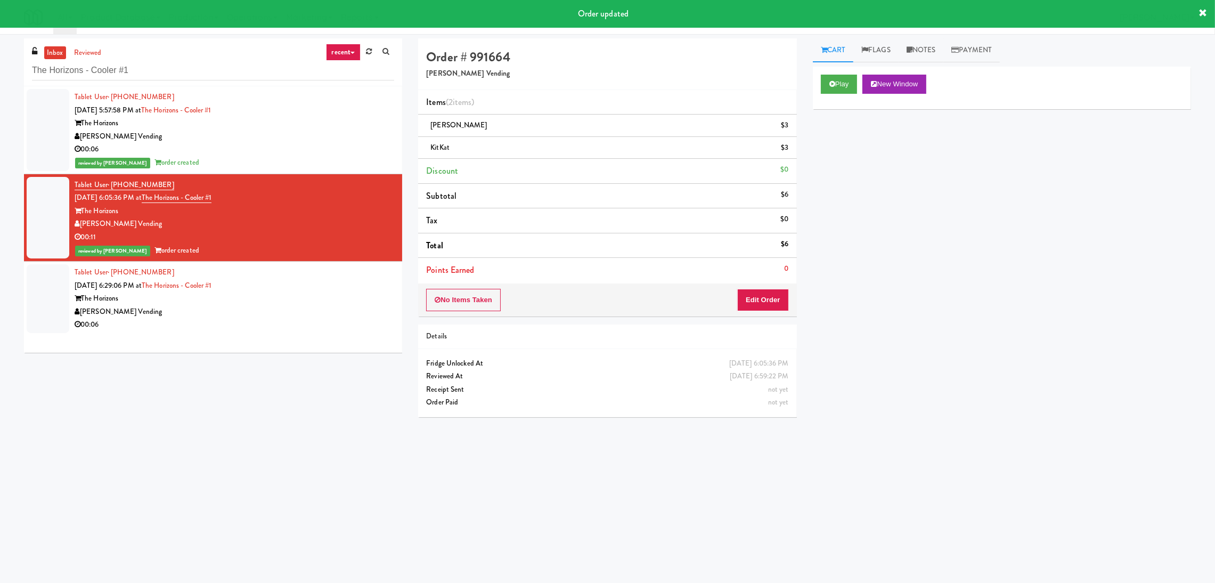
drag, startPoint x: 284, startPoint y: 295, endPoint x: 292, endPoint y: 289, distance: 9.9
click at [286, 295] on div "The Horizons" at bounding box center [235, 298] width 320 height 13
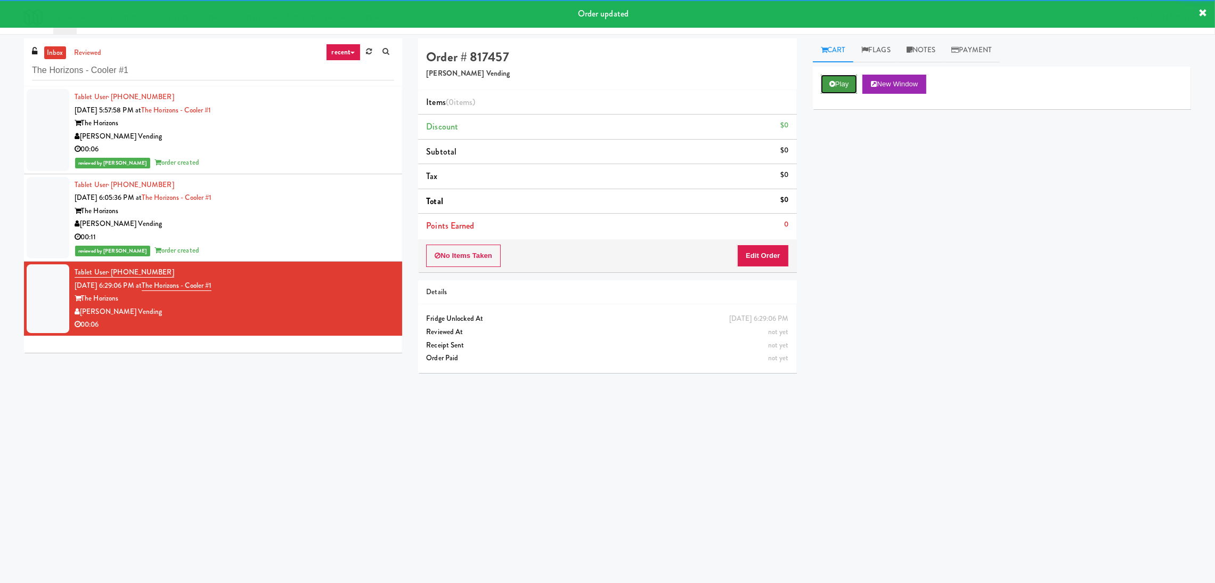
click at [835, 82] on button "Play" at bounding box center [839, 84] width 37 height 19
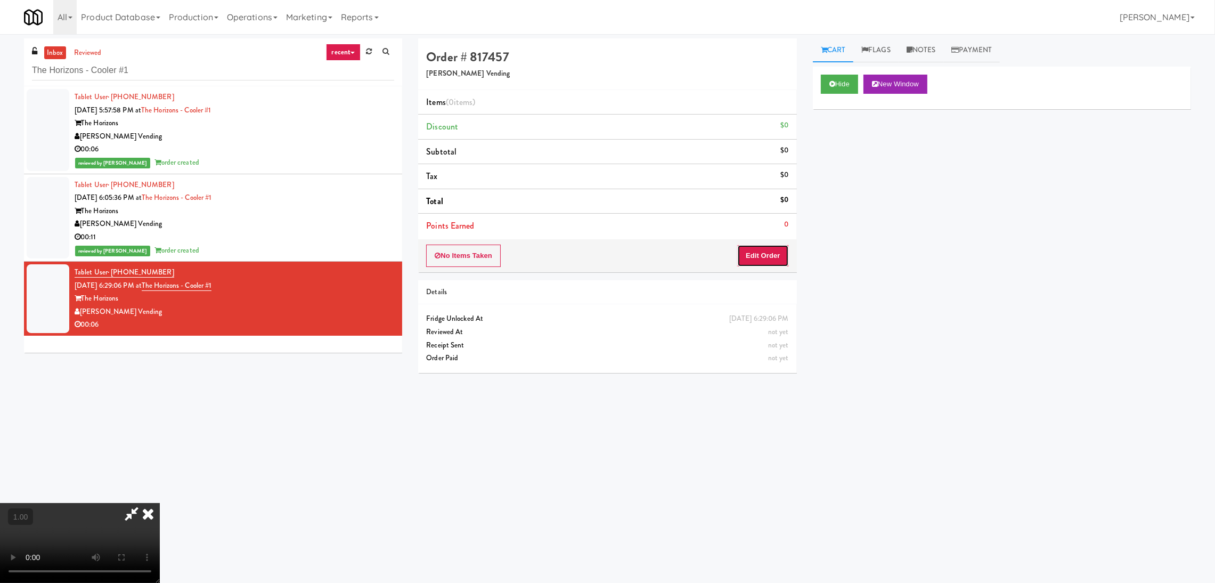
click at [772, 250] on button "Edit Order" at bounding box center [763, 256] width 52 height 22
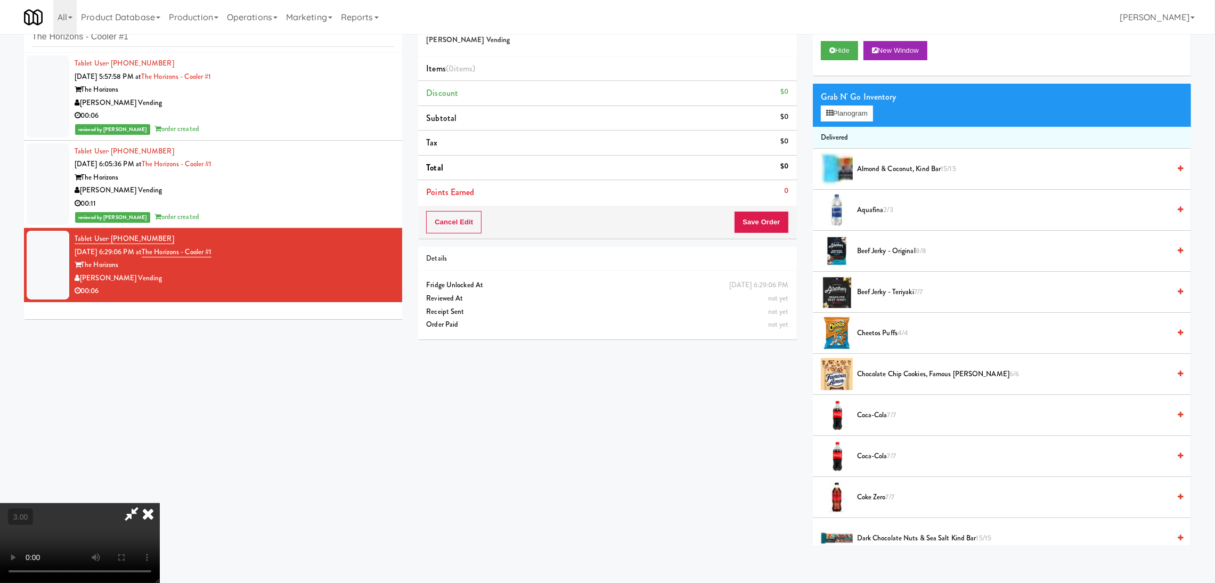
click at [160, 503] on video at bounding box center [80, 543] width 160 height 80
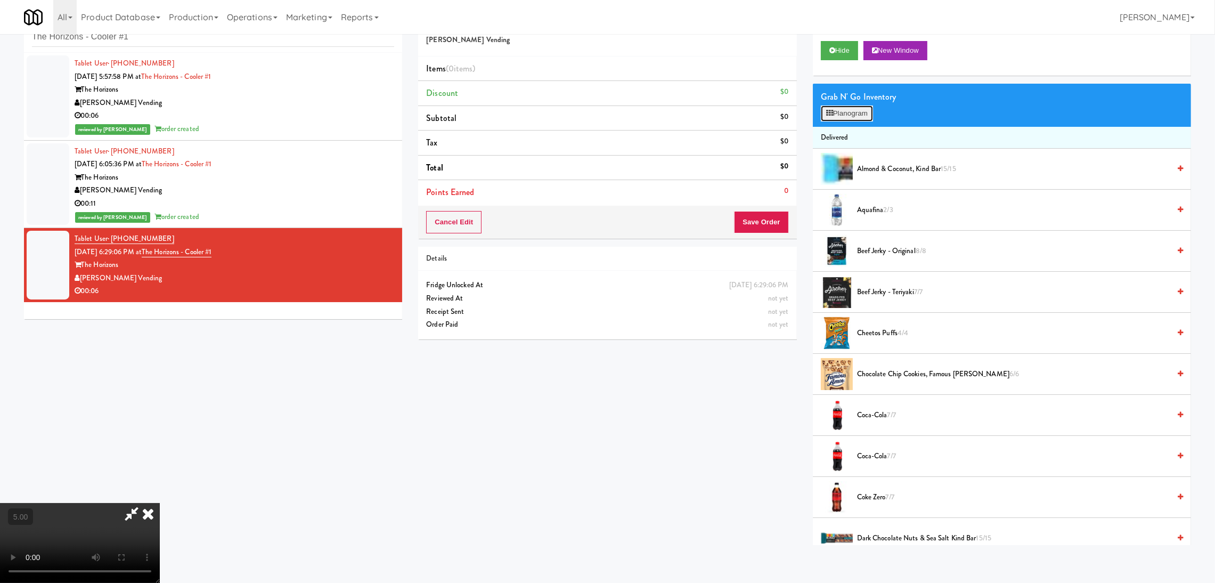
click at [843, 113] on button "Planogram" at bounding box center [847, 113] width 52 height 16
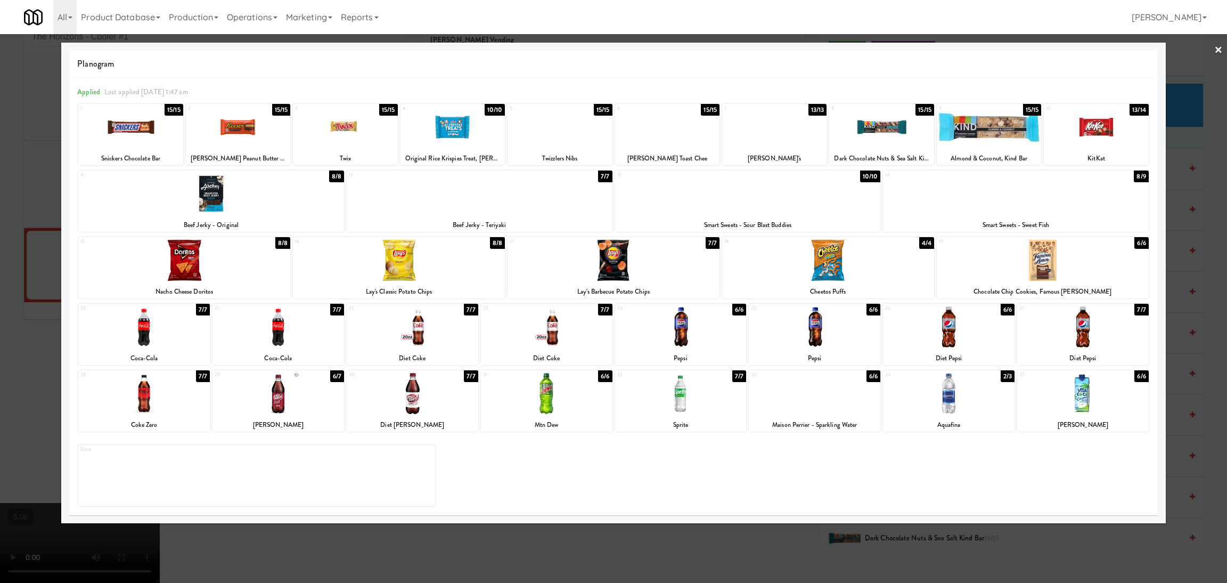
click at [546, 135] on div at bounding box center [560, 127] width 104 height 41
click at [0, 218] on div at bounding box center [613, 291] width 1227 height 583
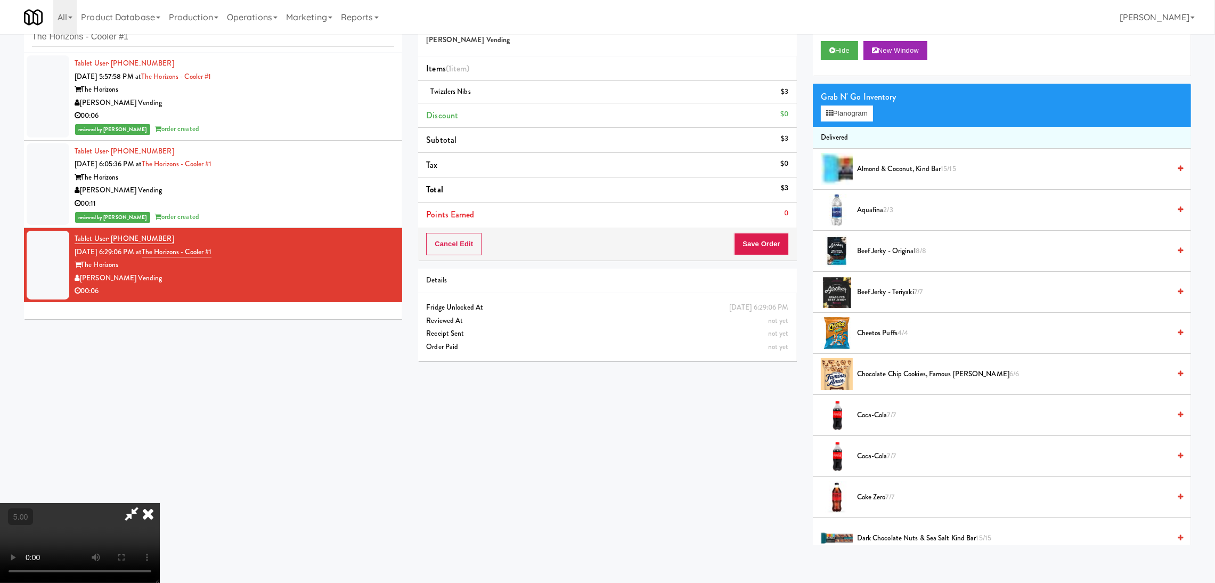
click at [144, 503] on icon at bounding box center [131, 513] width 25 height 21
click at [768, 233] on button "Save Order" at bounding box center [761, 244] width 54 height 22
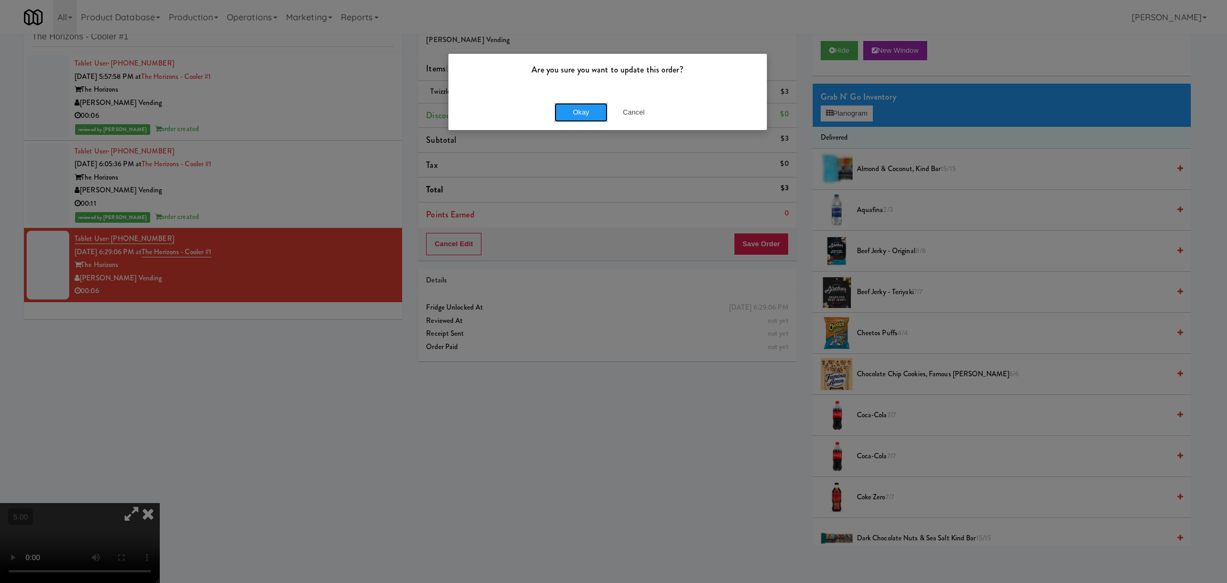
click at [584, 115] on button "Okay" at bounding box center [581, 112] width 53 height 19
